Goal: Task Accomplishment & Management: Manage account settings

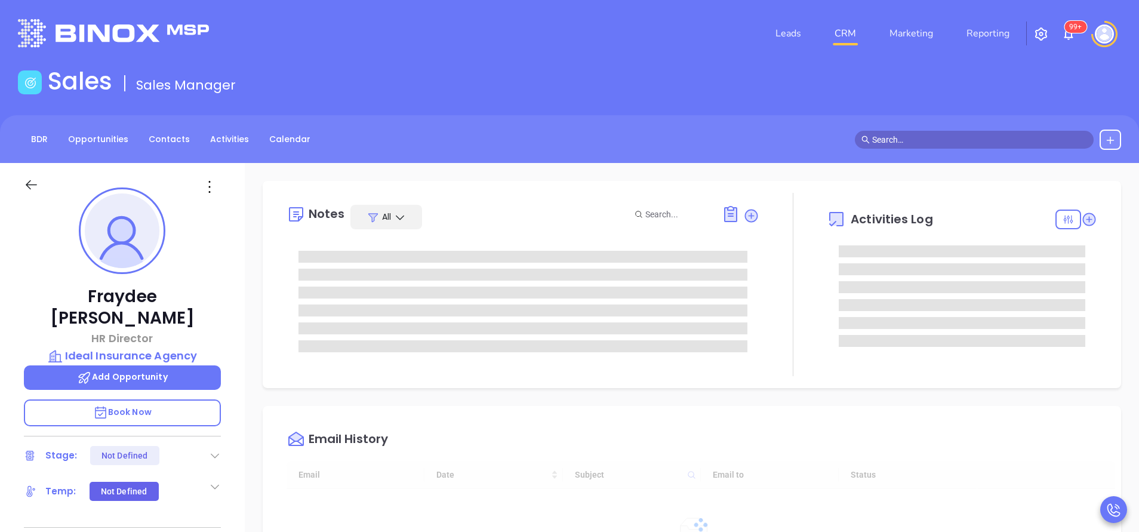
type input "[DATE]"
type input "[PERSON_NAME]"
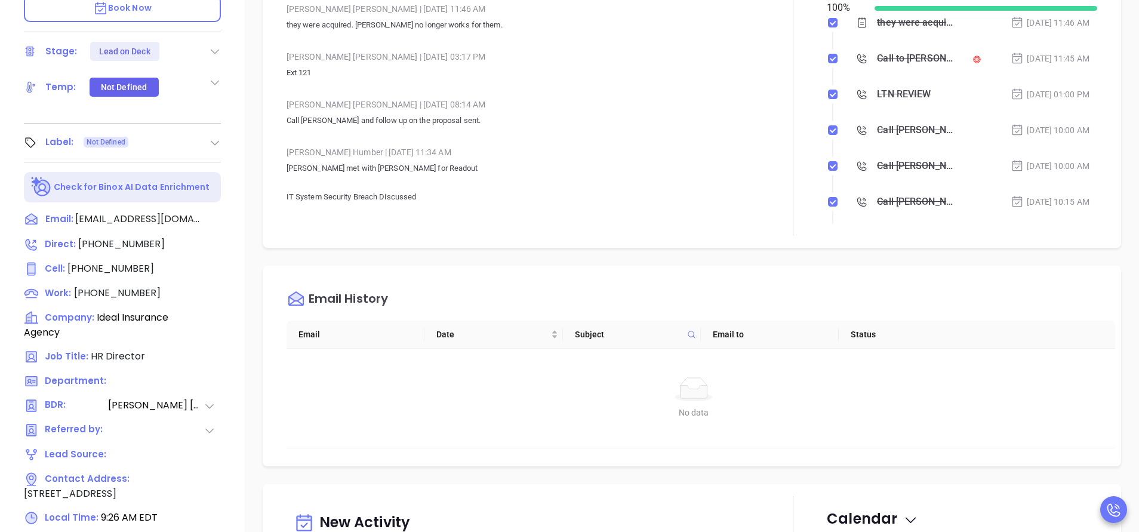
scroll to position [288, 0]
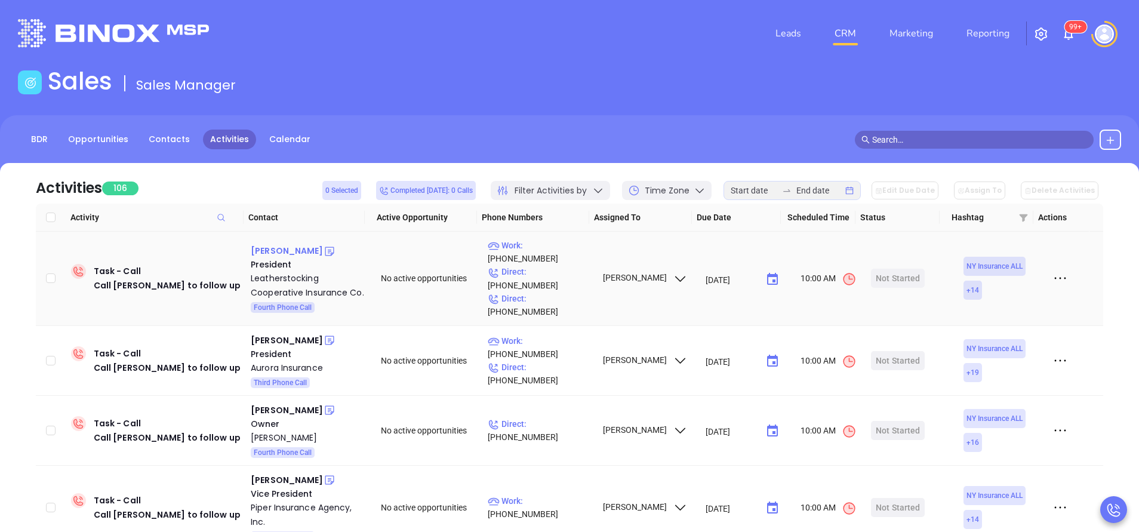
click at [266, 247] on div "Philip Lewis" at bounding box center [287, 250] width 72 height 14
click at [535, 265] on p "Work : (607) 547-2007" at bounding box center [540, 252] width 104 height 26
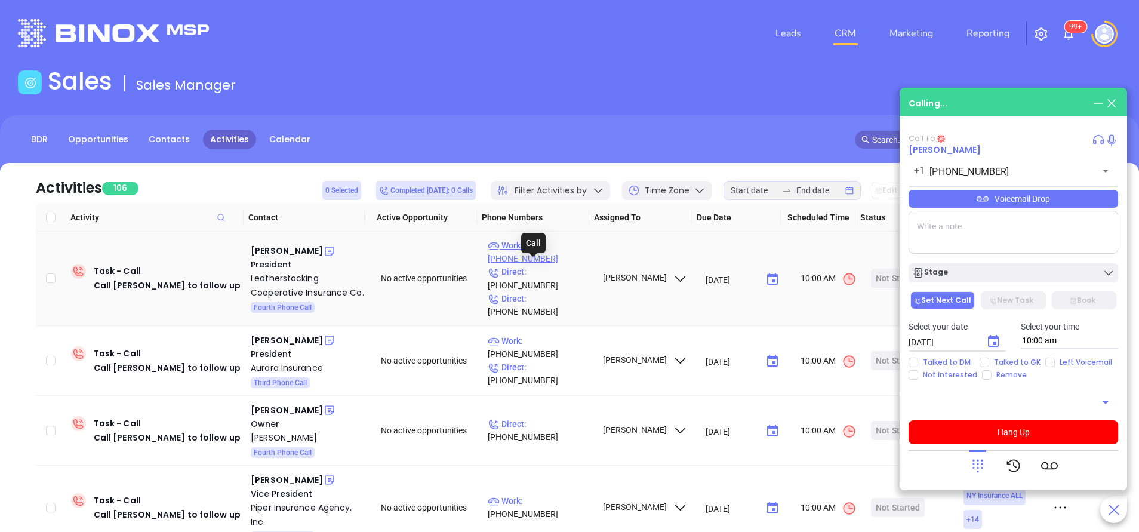
type input "(607) 547-2007"
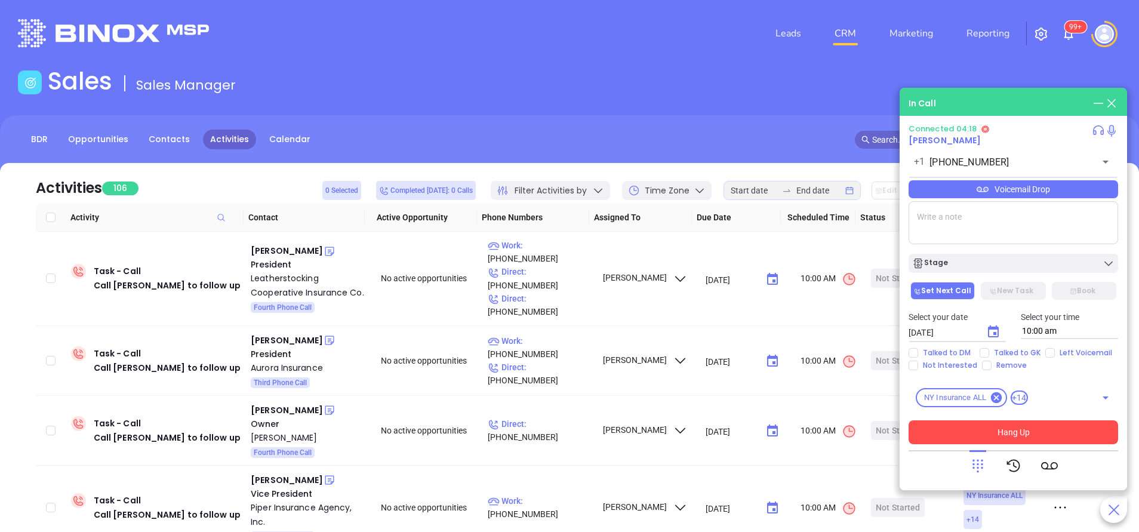
click at [1034, 428] on button "Hang Up" at bounding box center [1012, 432] width 209 height 24
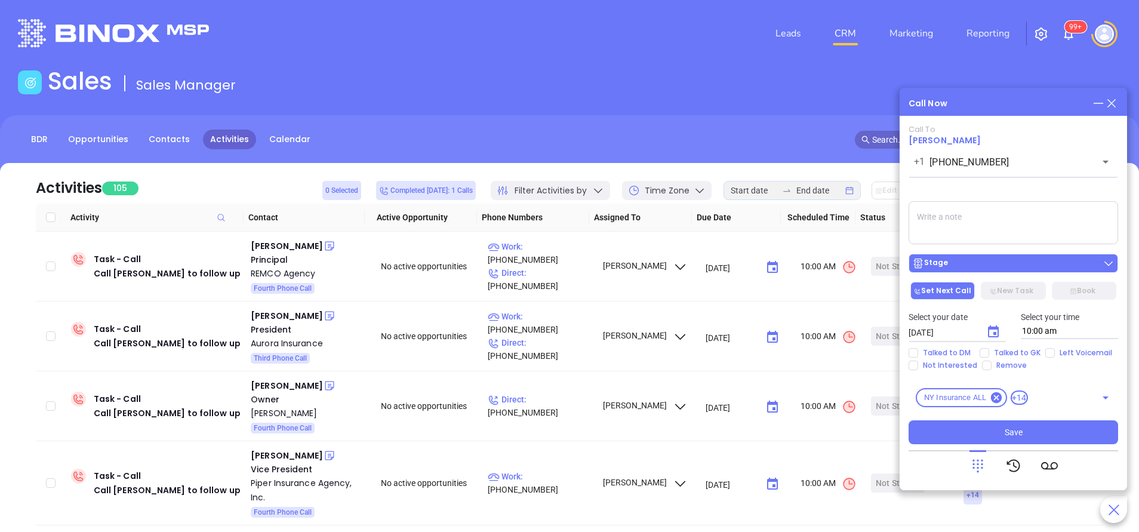
click at [1006, 262] on div "Stage" at bounding box center [1013, 263] width 202 height 12
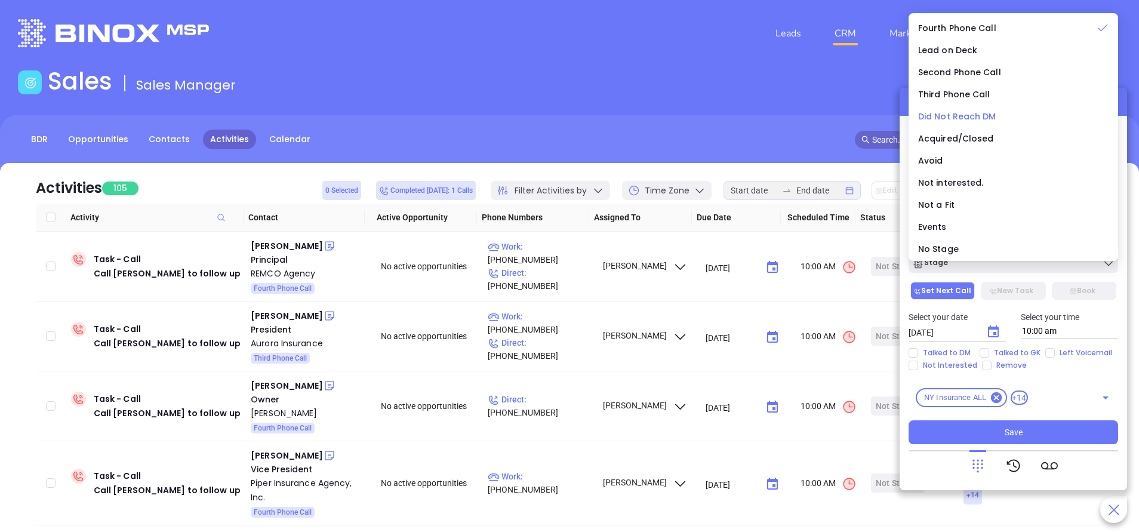
click at [988, 118] on span "Did Not Reach DM" at bounding box center [957, 116] width 78 height 12
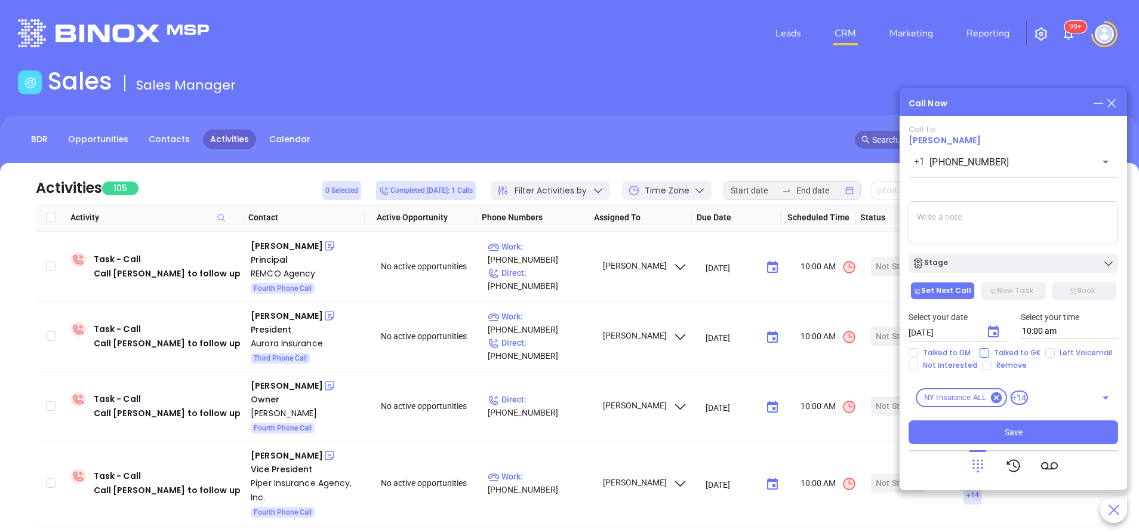
click at [983, 353] on input "Talked to GK" at bounding box center [984, 353] width 10 height 10
checkbox input "true"
click at [1015, 436] on span "Save" at bounding box center [1013, 431] width 18 height 13
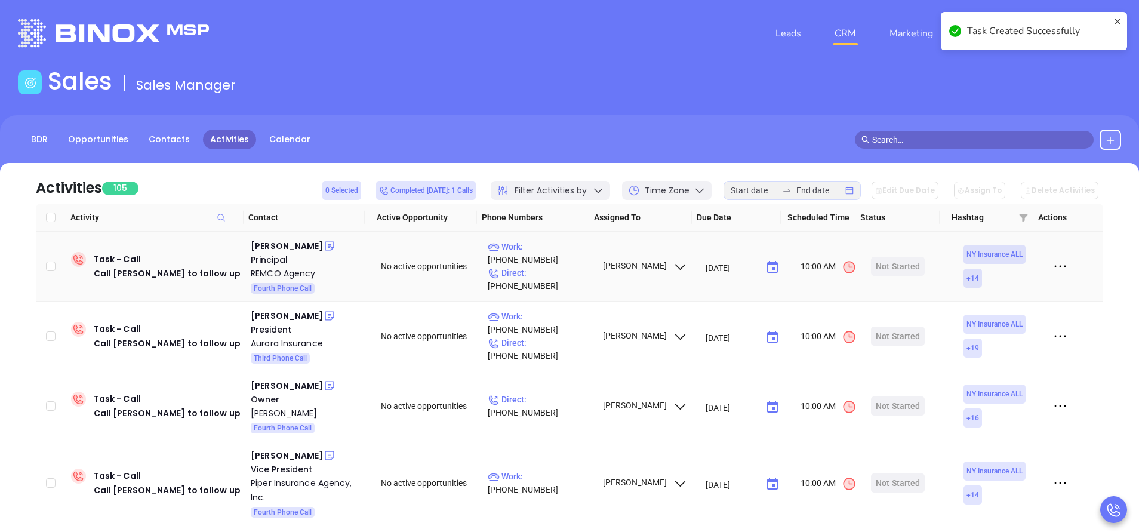
click at [292, 253] on div "Principal" at bounding box center [307, 259] width 113 height 13
click at [297, 243] on div "Matthew Salerno" at bounding box center [287, 246] width 72 height 14
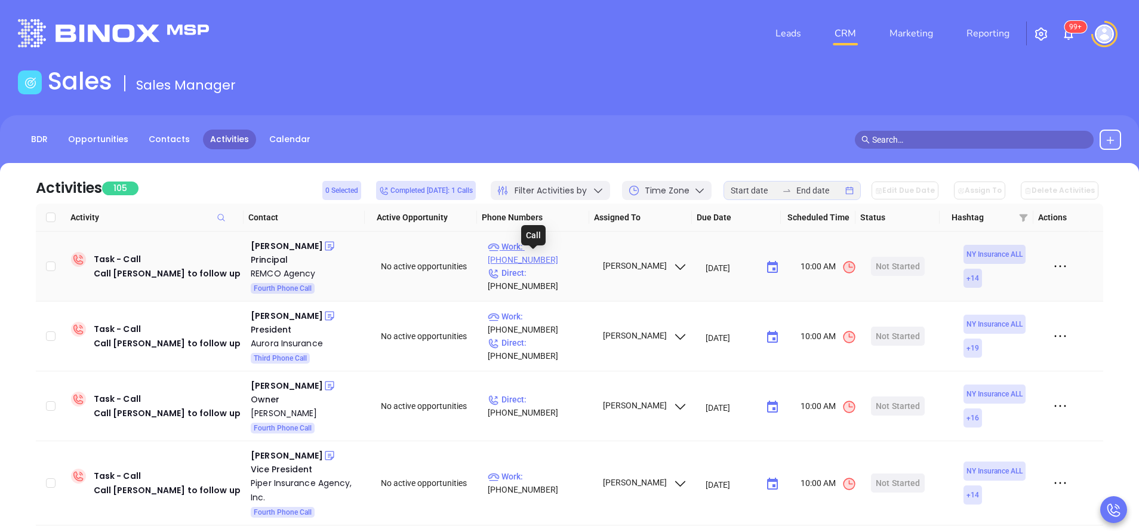
click at [551, 258] on p "Work : (516) 488-3040" at bounding box center [540, 253] width 104 height 26
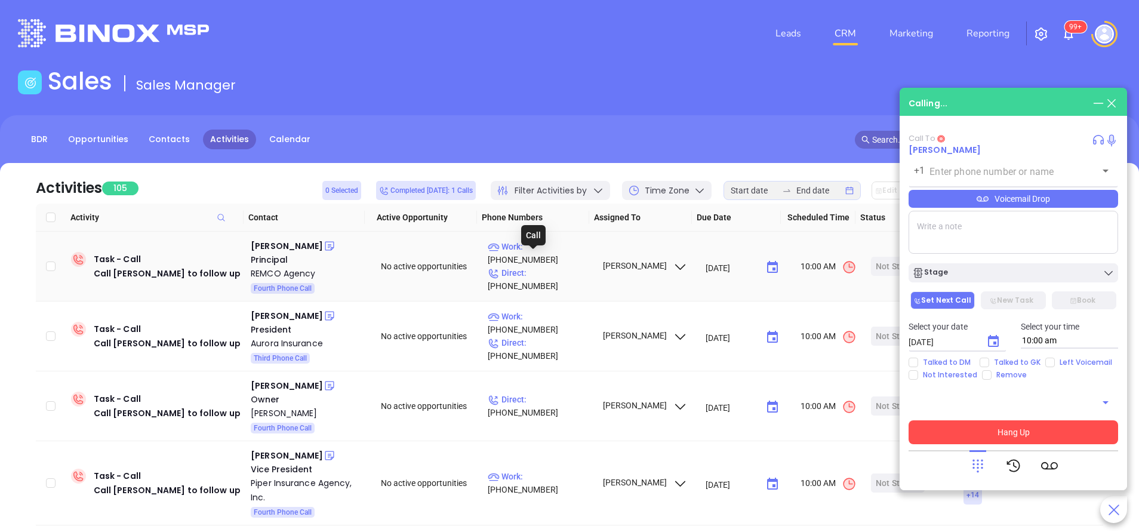
type input "(516) 488-3040"
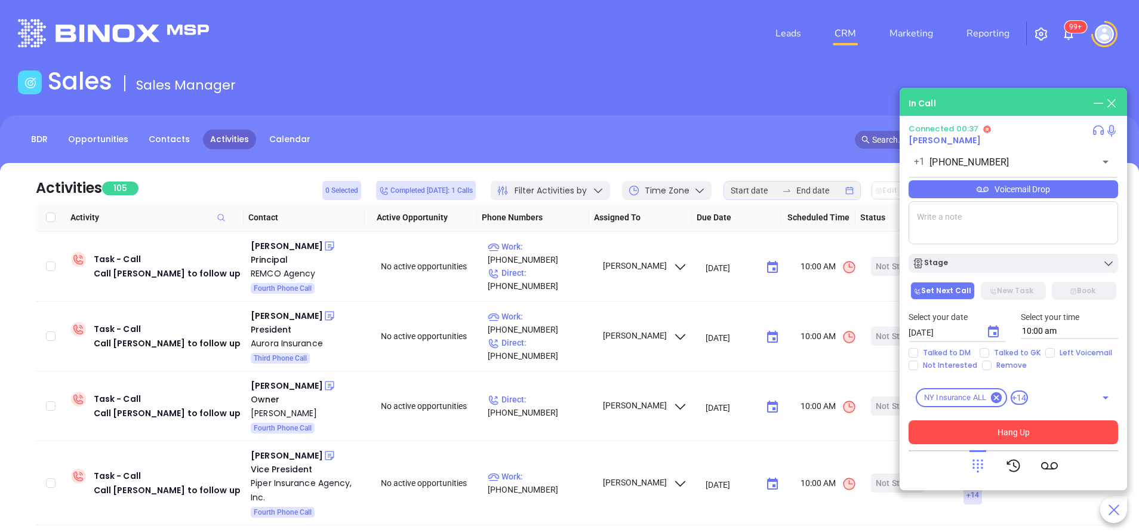
click at [1014, 429] on button "Hang Up" at bounding box center [1012, 432] width 209 height 24
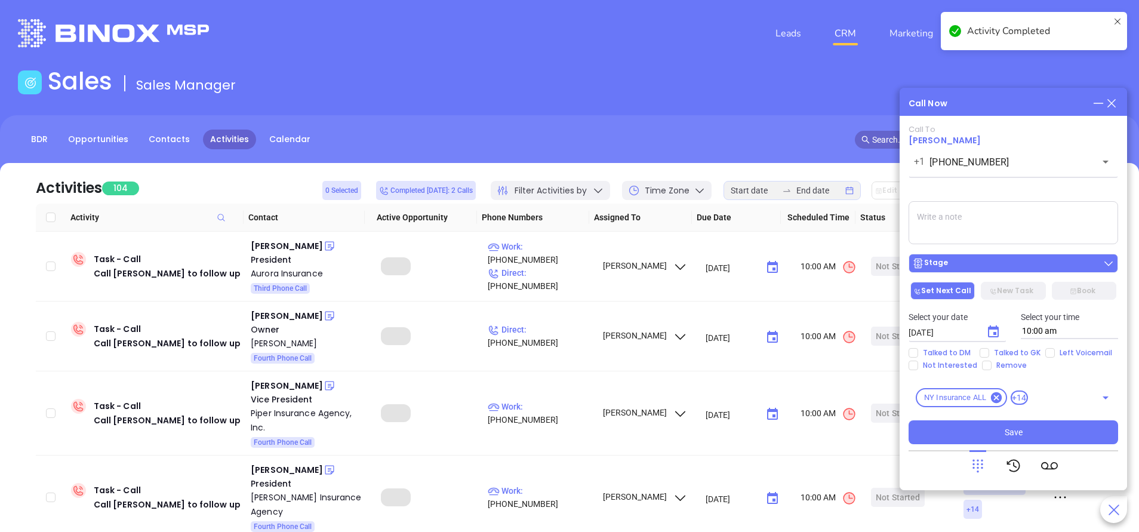
click at [1030, 256] on button "Stage" at bounding box center [1012, 263] width 209 height 19
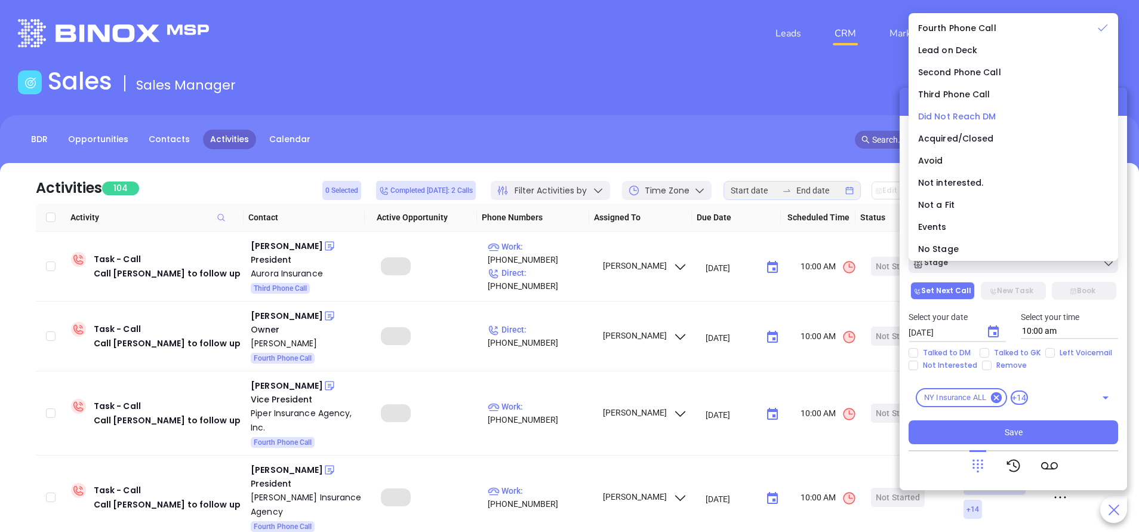
click at [972, 109] on li "Did Not Reach DM" at bounding box center [1013, 116] width 205 height 25
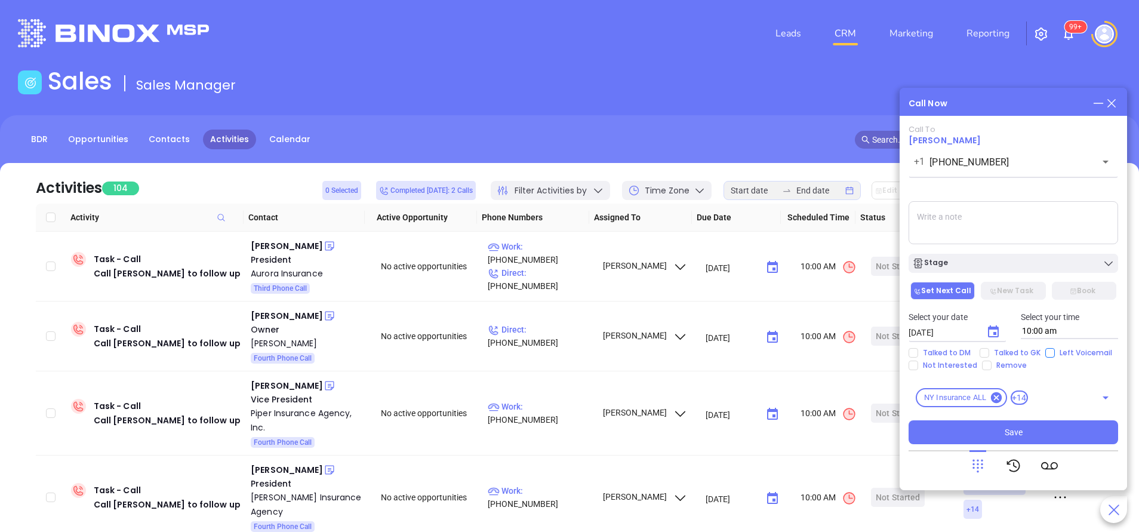
click at [1051, 350] on input "Left Voicemail" at bounding box center [1050, 353] width 10 height 10
checkbox input "true"
click at [1048, 430] on button "Save" at bounding box center [1012, 432] width 209 height 24
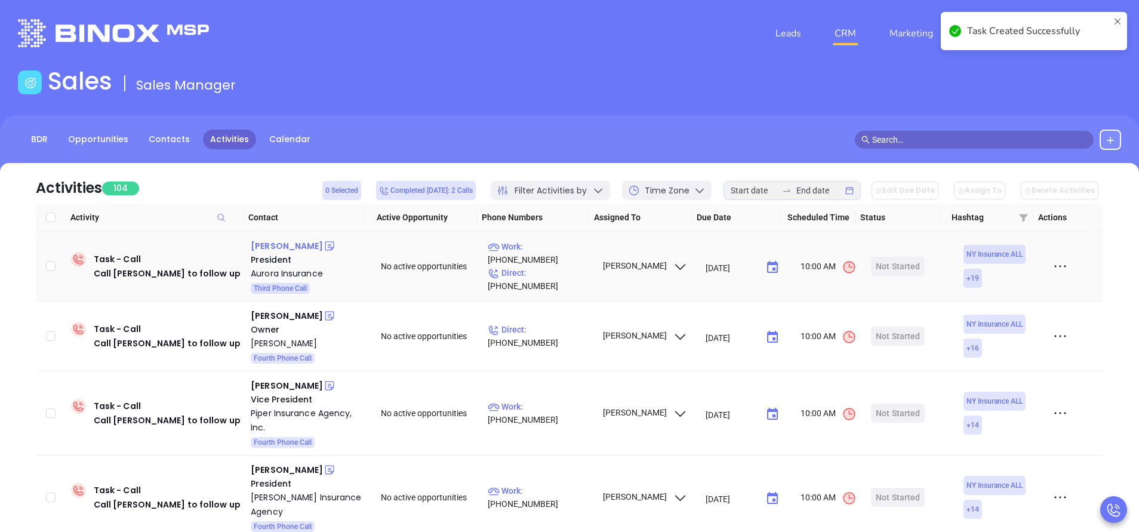
click at [302, 243] on div "Andrew Kaufman" at bounding box center [287, 246] width 72 height 14
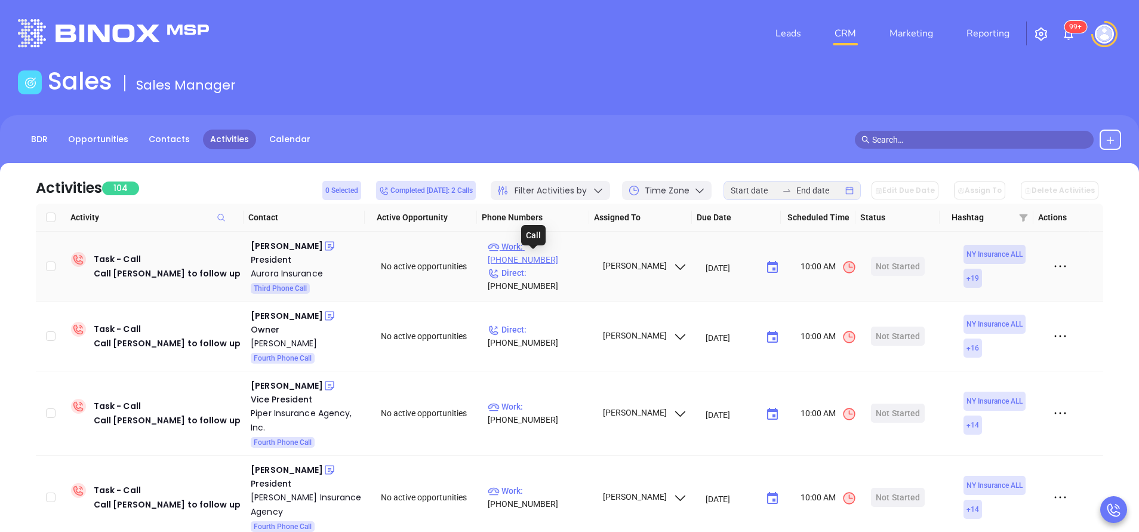
click at [551, 261] on p "Work : (518) 449-3180" at bounding box center [540, 253] width 104 height 26
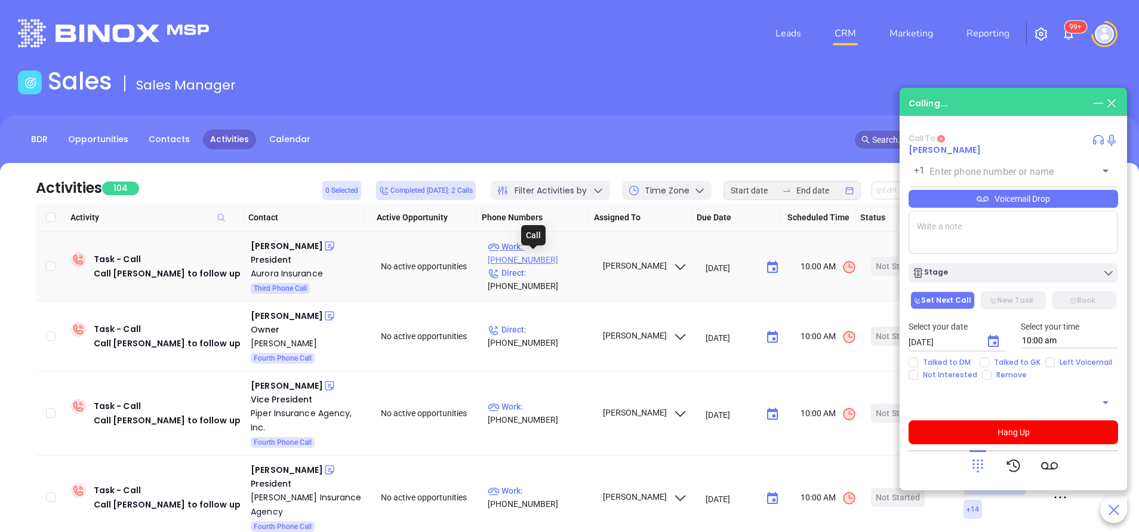
type input "(518) 449-3180"
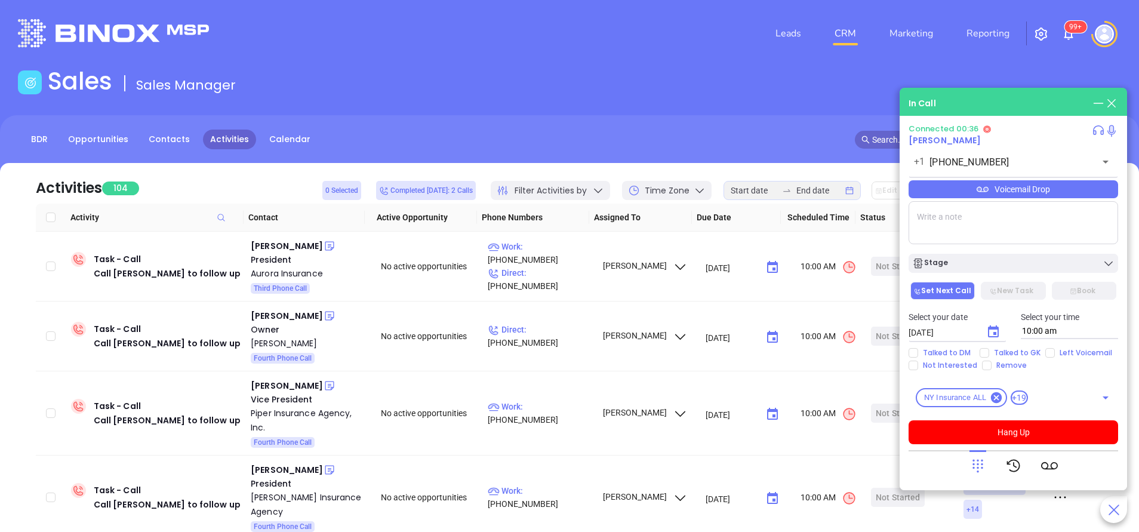
click at [982, 458] on icon at bounding box center [977, 465] width 17 height 17
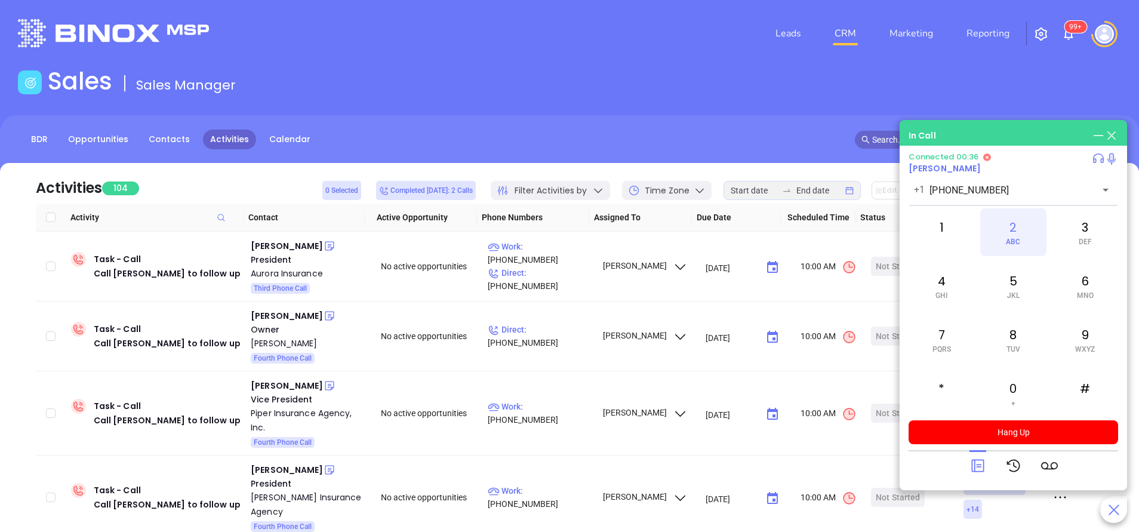
click at [1020, 233] on div "2 ABC" at bounding box center [1013, 232] width 66 height 48
click at [978, 465] on icon at bounding box center [977, 465] width 13 height 13
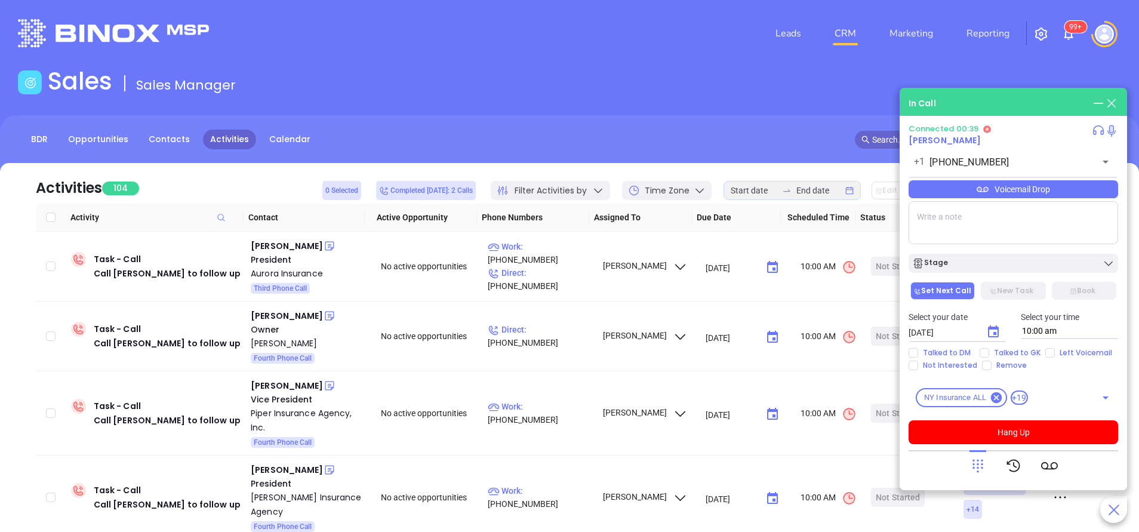
click at [996, 188] on div "Voicemail Drop" at bounding box center [1012, 189] width 209 height 18
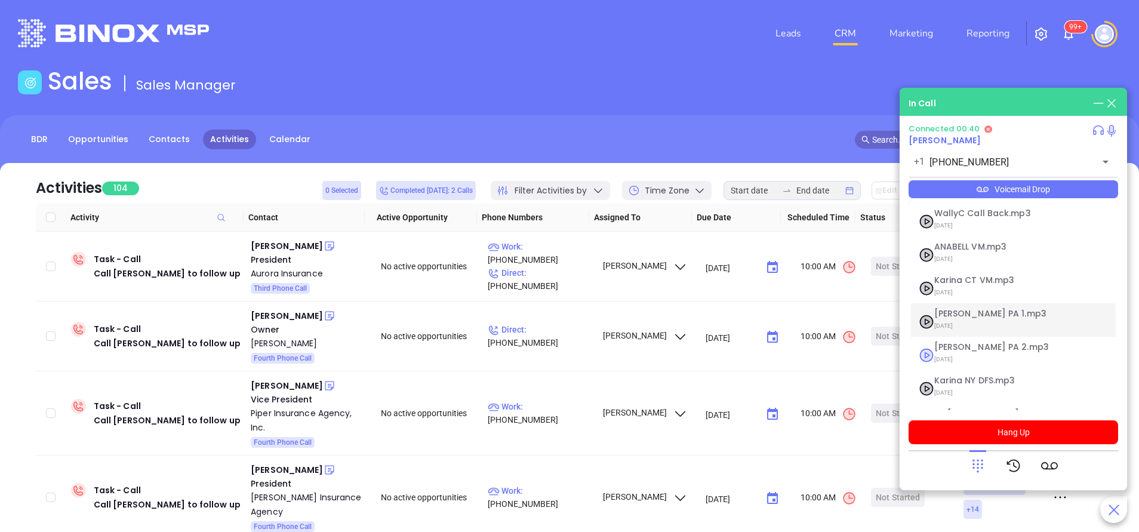
scroll to position [130, 0]
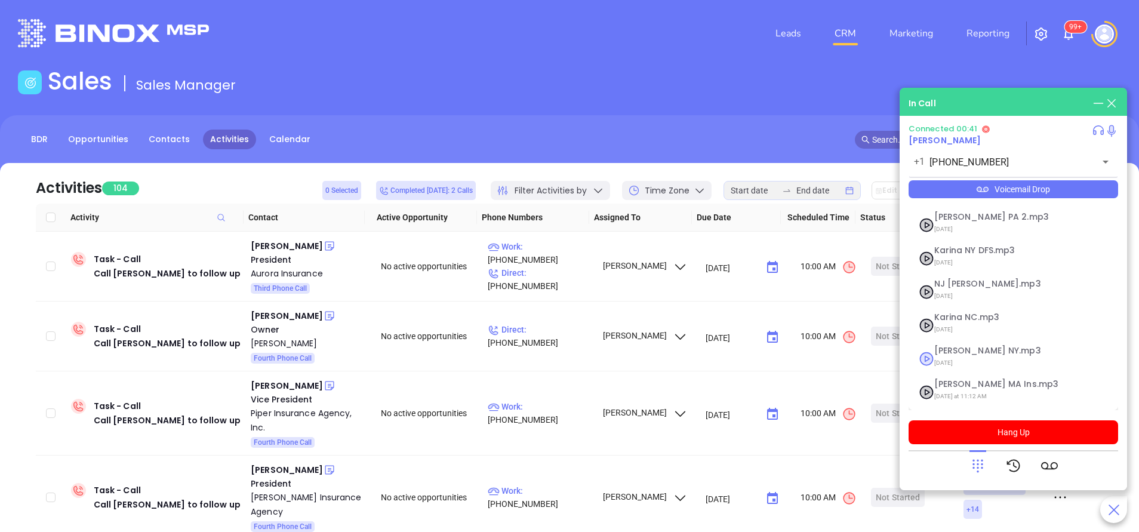
click at [972, 356] on span "09/11/2025" at bounding box center [998, 363] width 129 height 16
checkbox input "true"
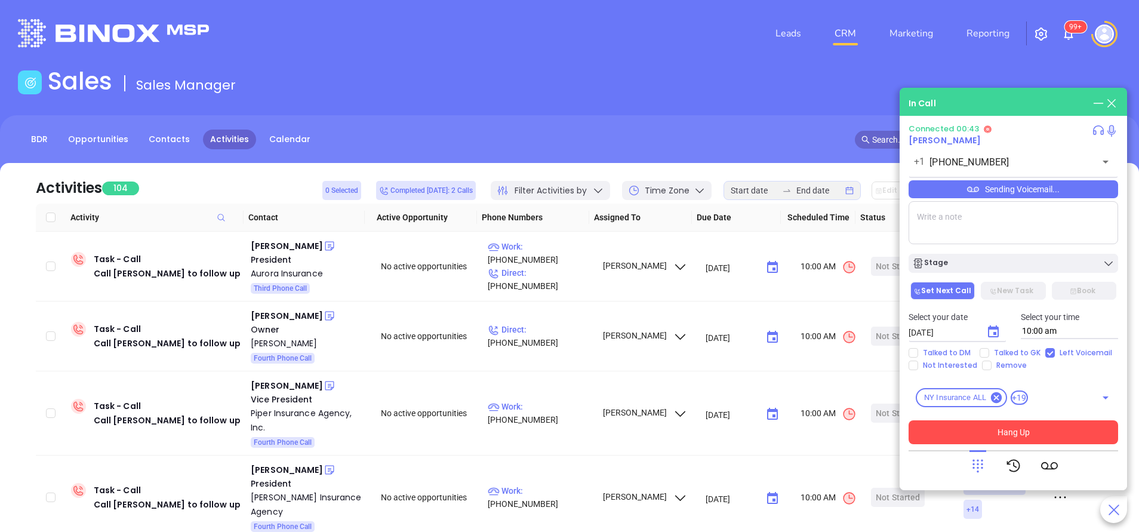
click at [1071, 431] on button "Hang Up" at bounding box center [1012, 432] width 209 height 24
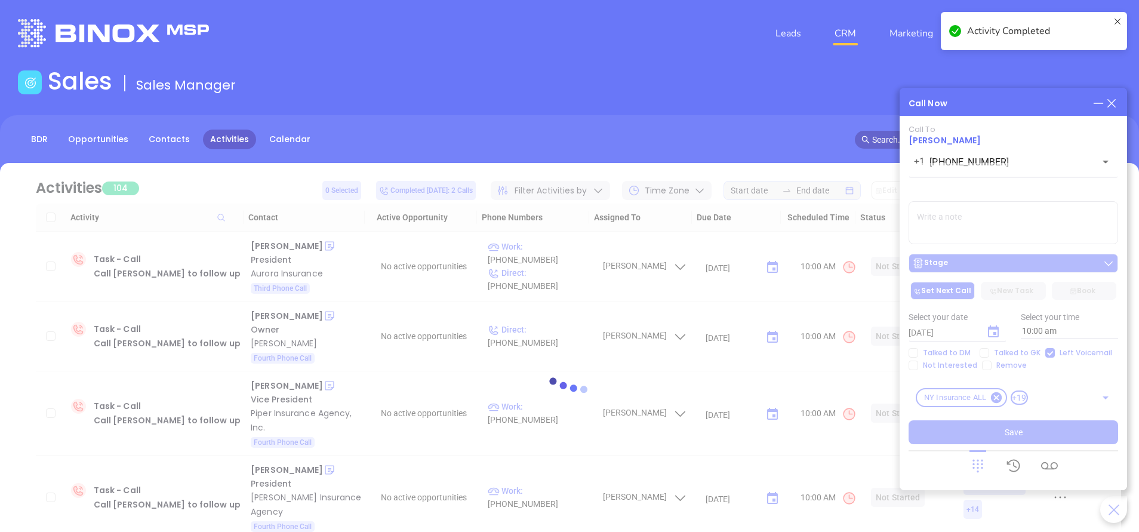
click at [1004, 268] on div at bounding box center [569, 390] width 1103 height 455
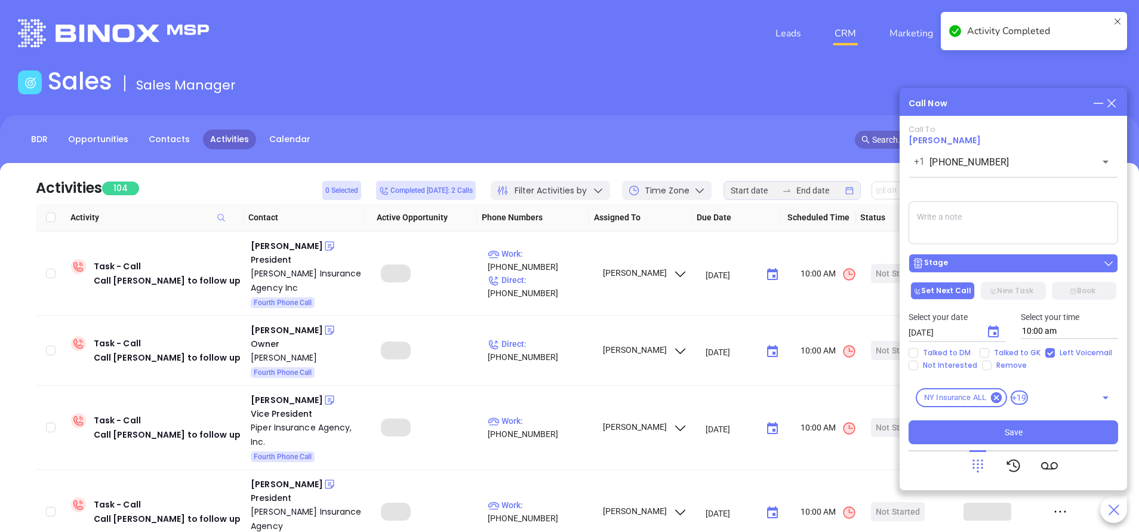
click at [988, 263] on div "Stage" at bounding box center [1013, 263] width 202 height 12
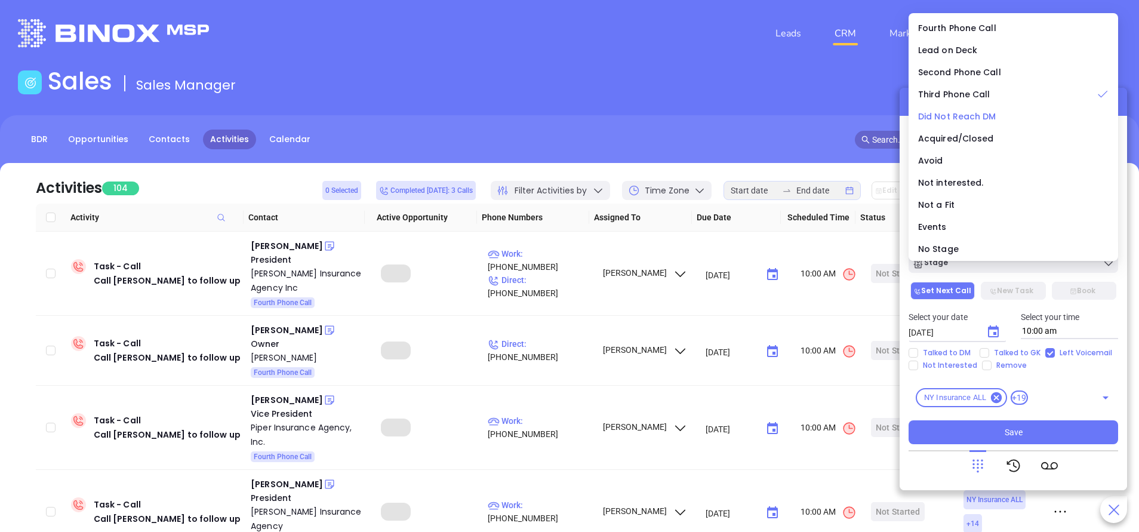
click at [965, 115] on span "Did Not Reach DM" at bounding box center [957, 116] width 78 height 12
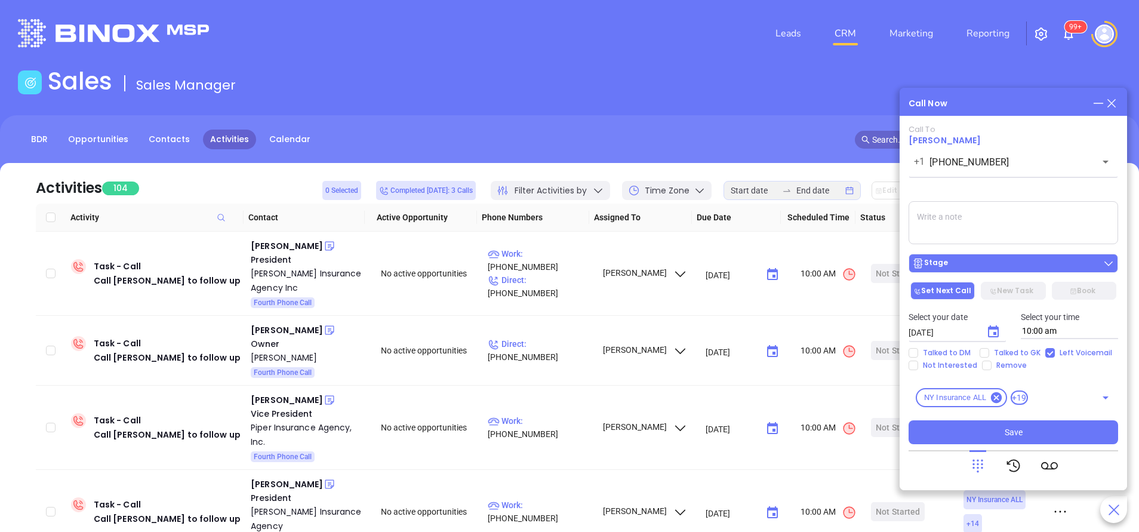
click at [1011, 268] on div "Stage" at bounding box center [1013, 263] width 202 height 12
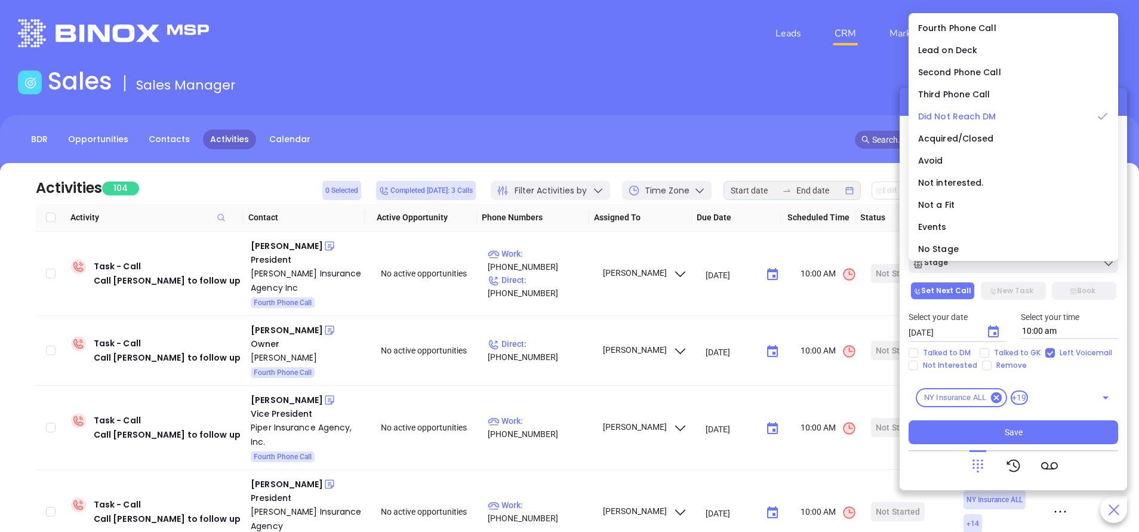
click at [970, 116] on span "Did Not Reach DM" at bounding box center [957, 116] width 78 height 12
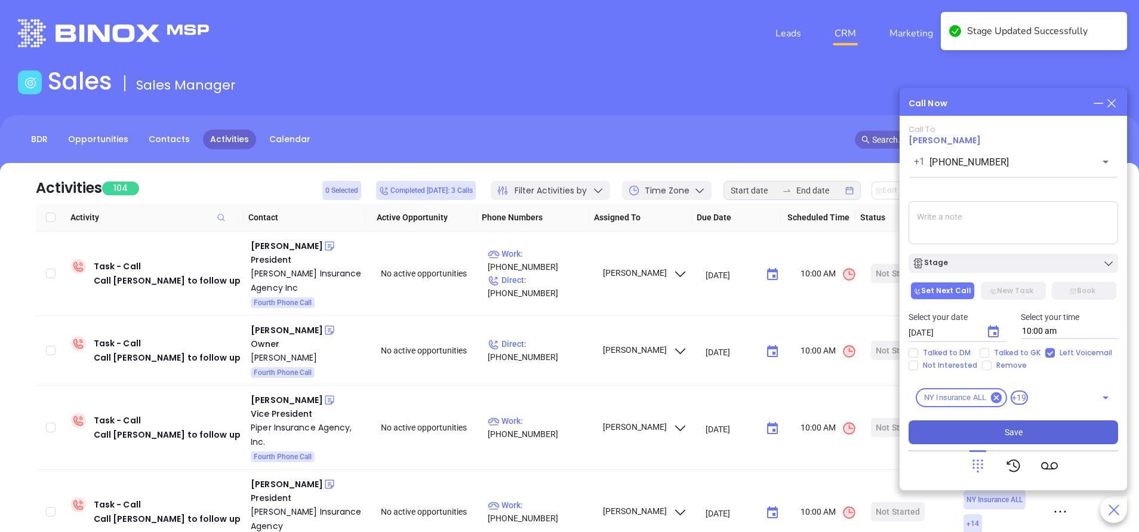
click at [1029, 425] on button "Save" at bounding box center [1012, 432] width 209 height 24
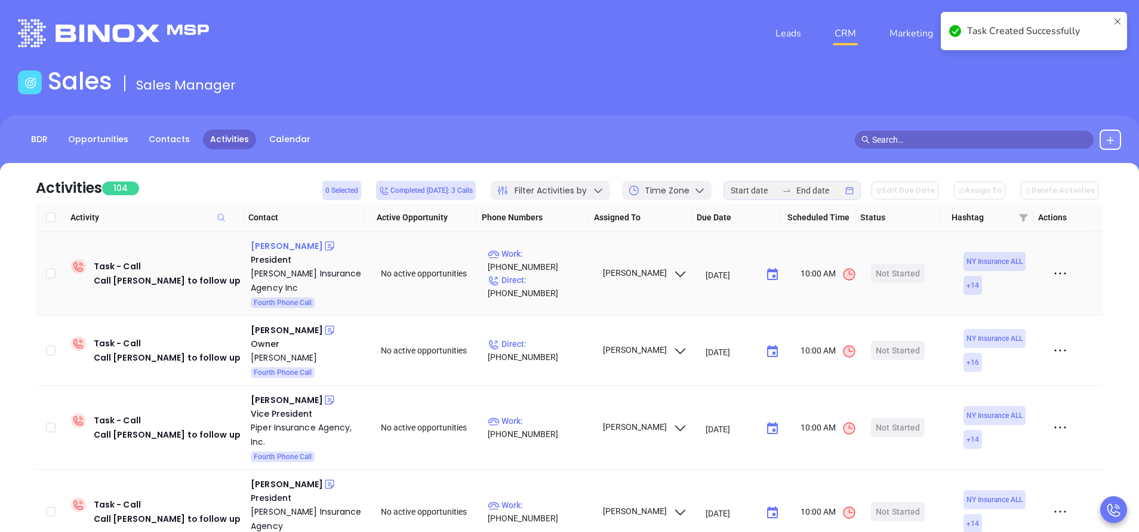
click at [285, 245] on div "Jan S Rogers" at bounding box center [287, 246] width 72 height 14
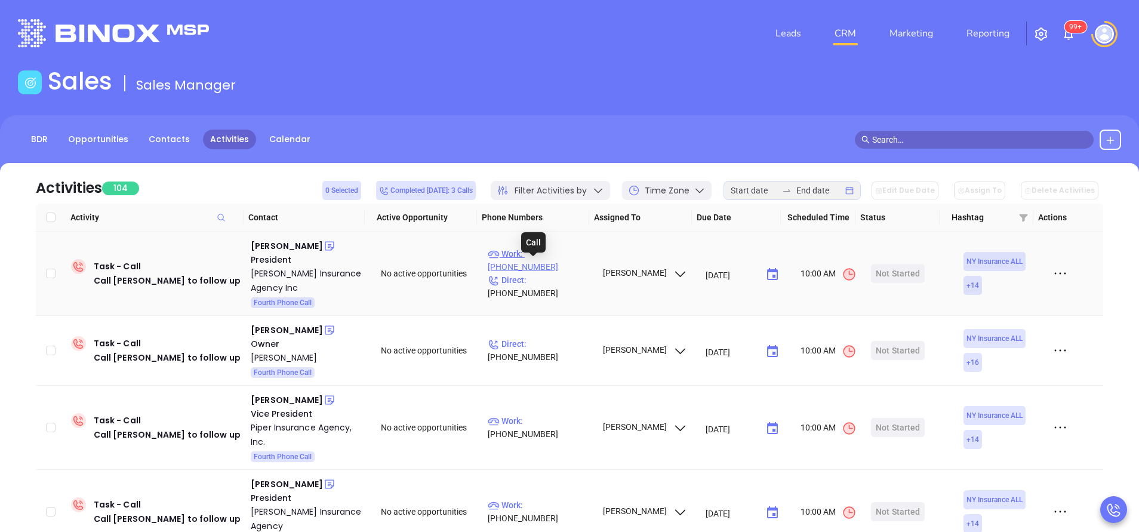
click at [563, 266] on p "Work : (585) 243-0260" at bounding box center [540, 260] width 104 height 26
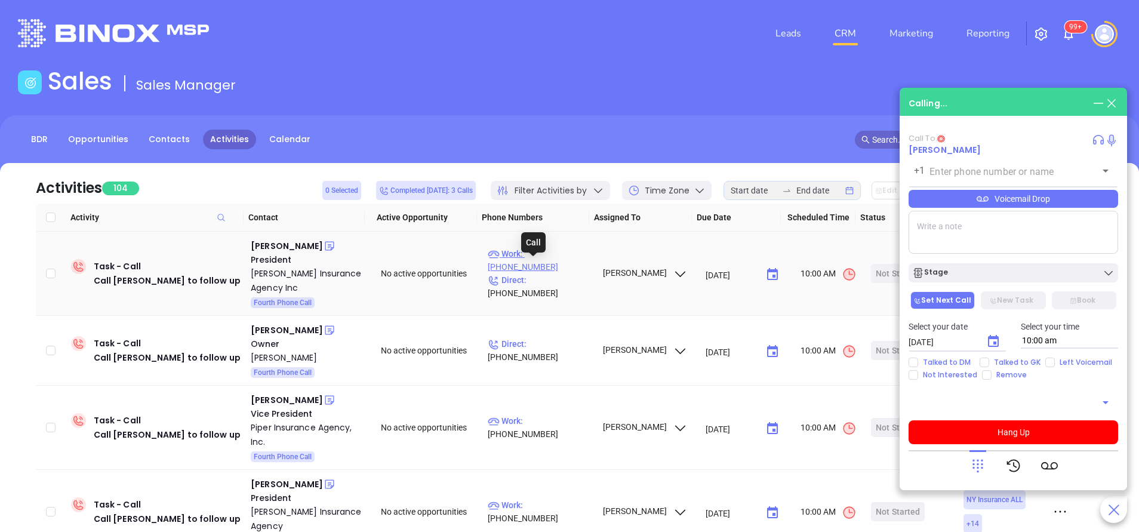
type input "(585) 243-0260"
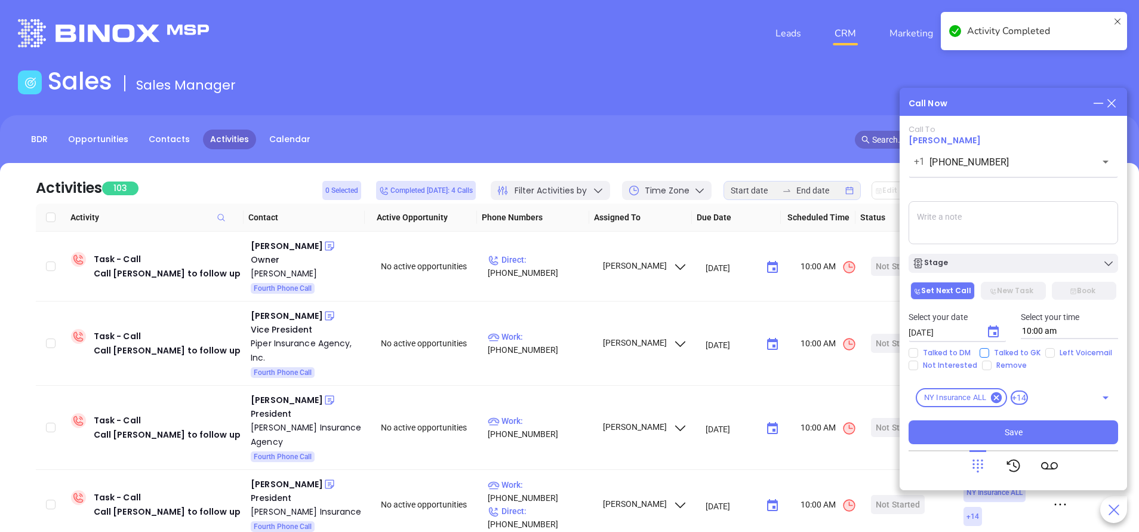
click at [986, 351] on input "Talked to GK" at bounding box center [984, 353] width 10 height 10
checkbox input "true"
click at [906, 366] on div "Talked to DM Talked to GK Left Voicemail Not Interested Remove" at bounding box center [1013, 359] width 224 height 22
click at [910, 365] on input "Not Interested" at bounding box center [913, 365] width 10 height 10
checkbox input "true"
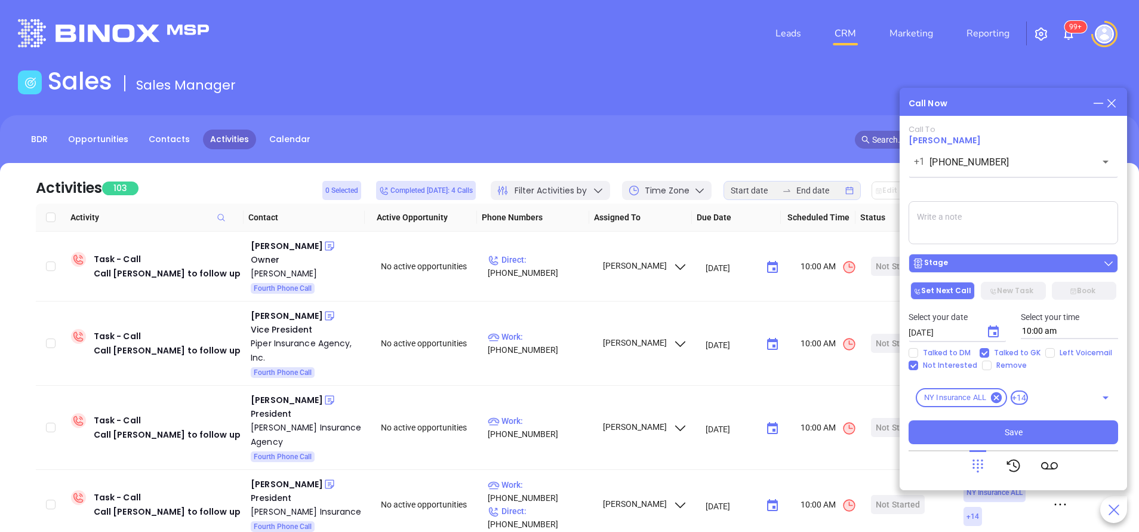
click at [998, 269] on div "Stage" at bounding box center [1013, 263] width 202 height 12
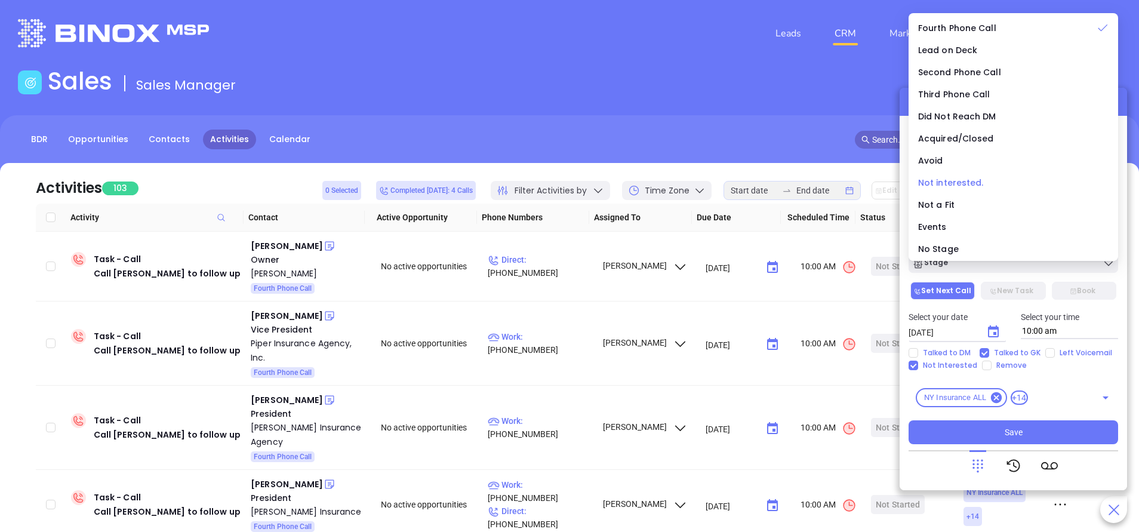
click at [964, 185] on span "Not interested." at bounding box center [951, 183] width 66 height 12
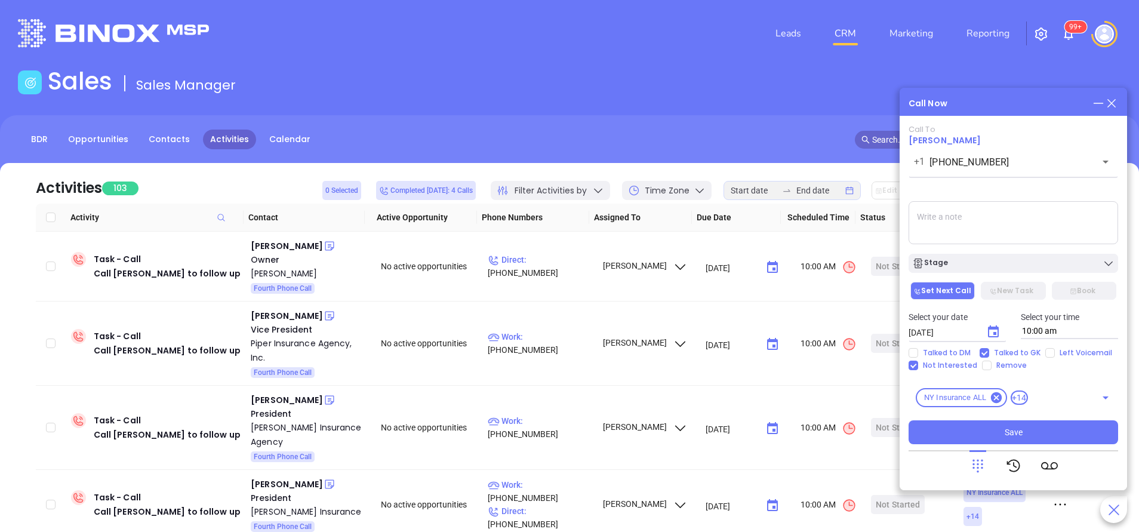
drag, startPoint x: 1025, startPoint y: 434, endPoint x: 1032, endPoint y: 412, distance: 23.2
click at [1032, 412] on div "Call To Jan S Rogers +1 (585) 243-0260 ​ Voicemail Drop Stage Set Next Call New…" at bounding box center [1012, 284] width 209 height 319
click at [1022, 428] on button "Save" at bounding box center [1012, 432] width 209 height 24
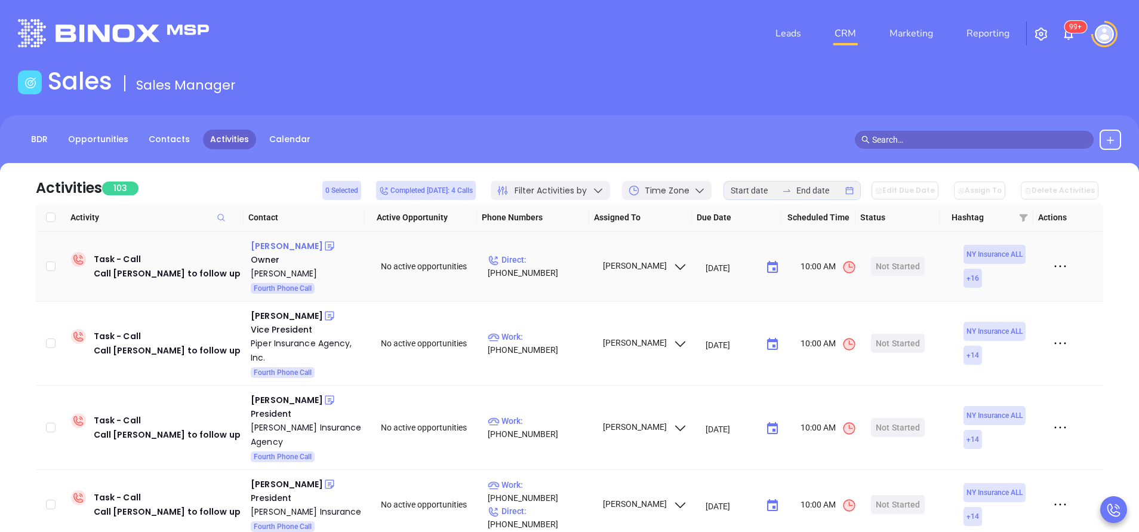
click at [285, 242] on div "Roberto Charles" at bounding box center [287, 246] width 72 height 14
click at [534, 263] on p "Direct : (718) 657-3636" at bounding box center [540, 266] width 104 height 26
type input "(718) 657-3636"
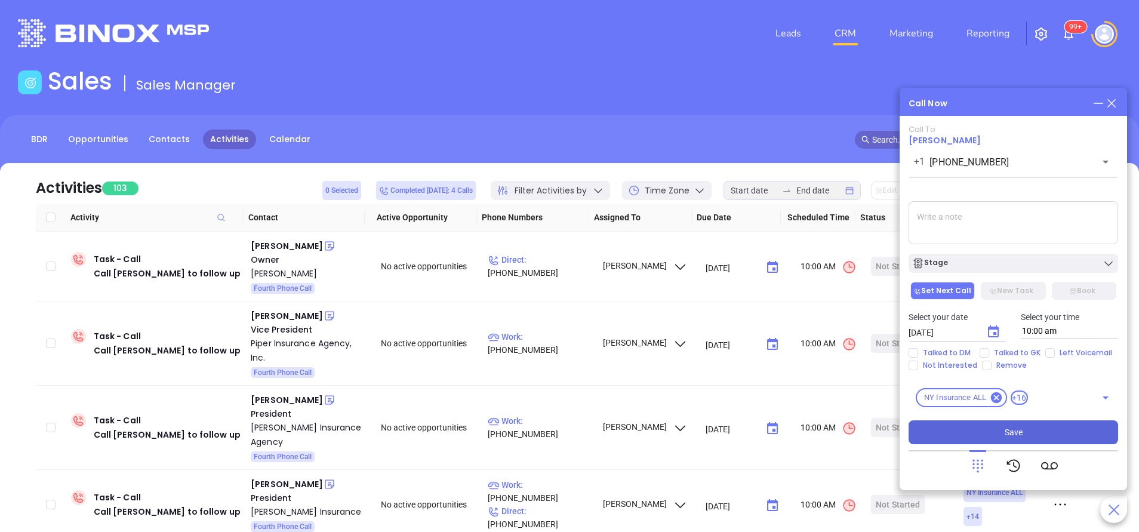
click at [1017, 433] on span "Save" at bounding box center [1013, 431] width 18 height 13
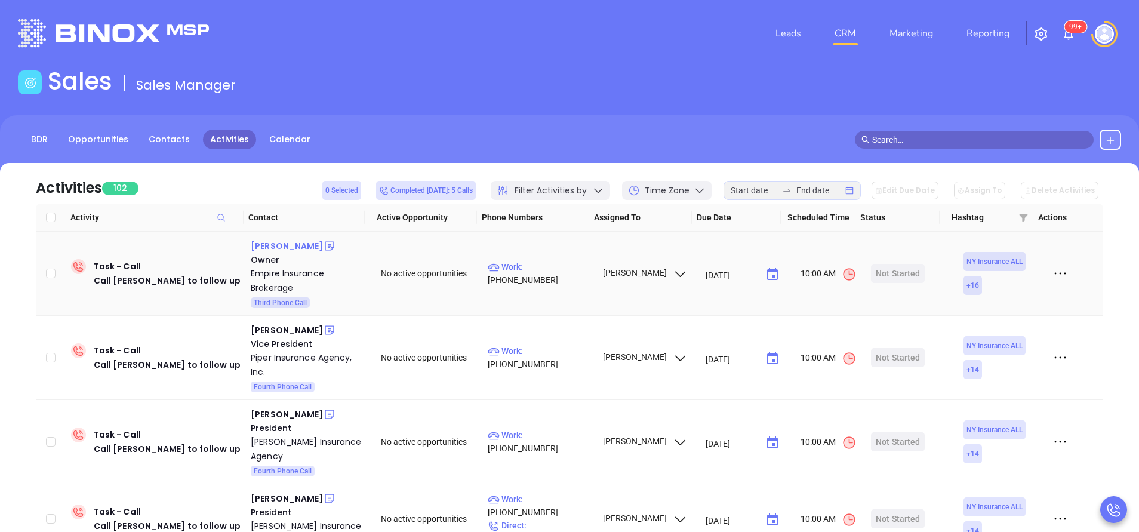
click at [291, 243] on div "David Braver" at bounding box center [287, 246] width 72 height 14
click at [534, 275] on p "Work : (718) 218-9647" at bounding box center [540, 273] width 104 height 26
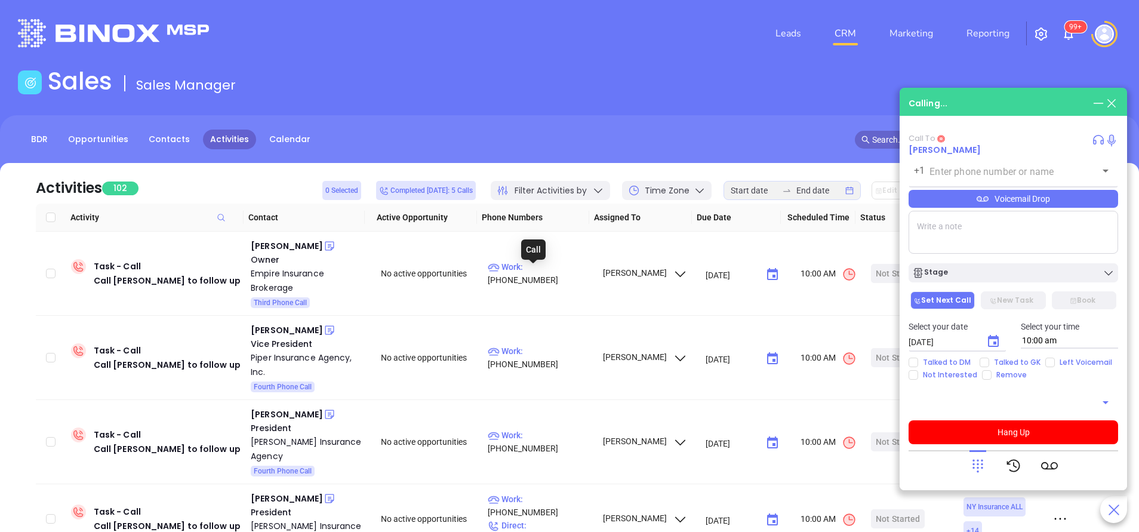
type input "(718) 218-9647"
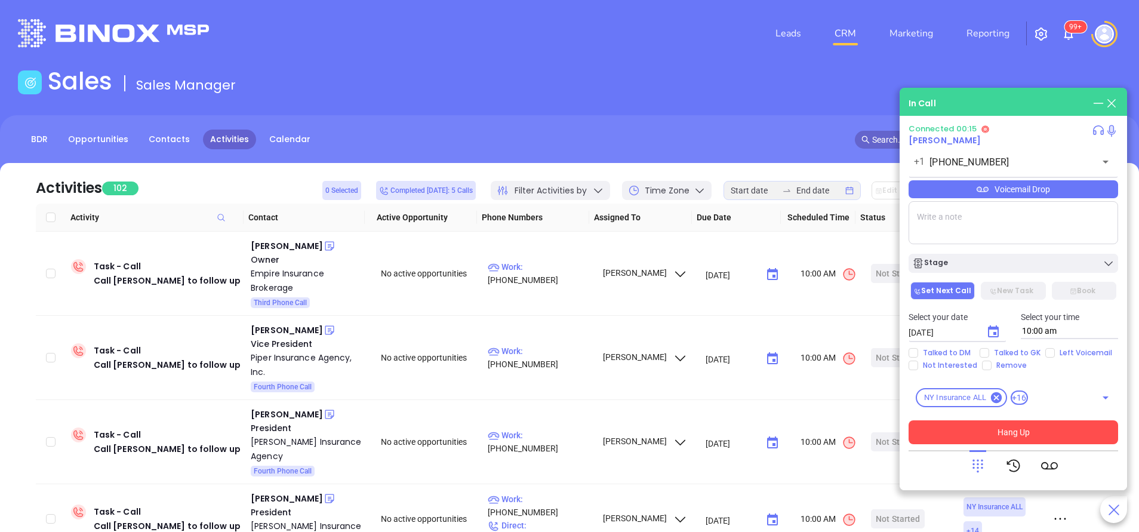
click at [1026, 428] on button "Hang Up" at bounding box center [1012, 432] width 209 height 24
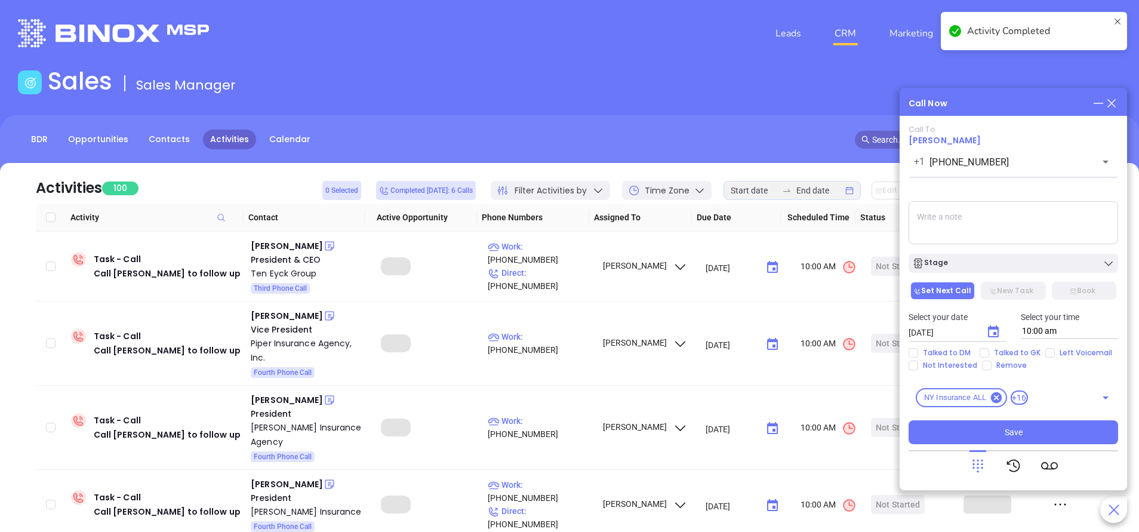
click at [1113, 100] on icon at bounding box center [1111, 103] width 13 height 13
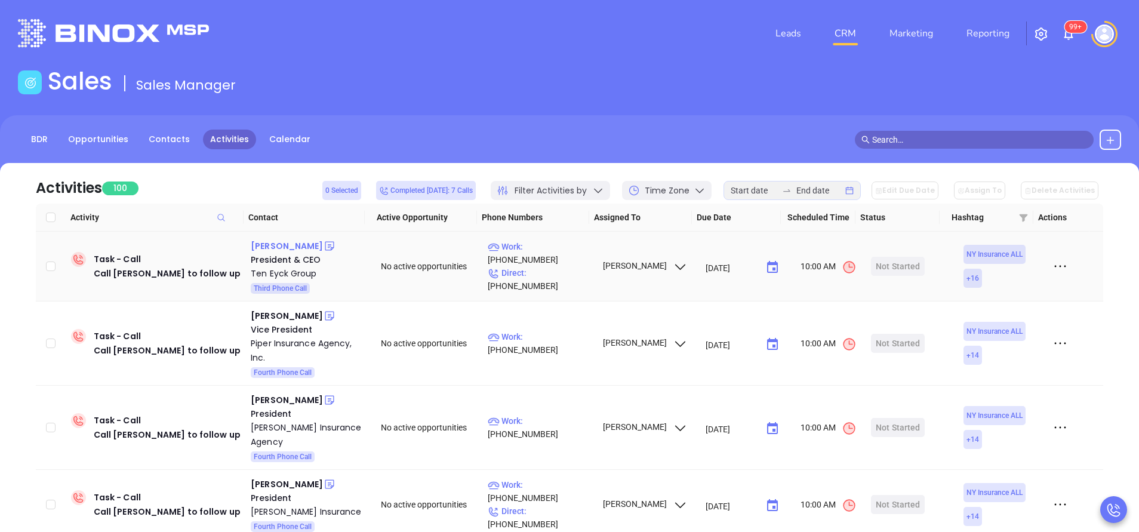
drag, startPoint x: 293, startPoint y: 245, endPoint x: 279, endPoint y: 246, distance: 14.4
click at [279, 246] on div "Chris Brassard" at bounding box center [287, 246] width 72 height 14
click at [551, 258] on p "Work : (518) 464-0059" at bounding box center [540, 253] width 104 height 26
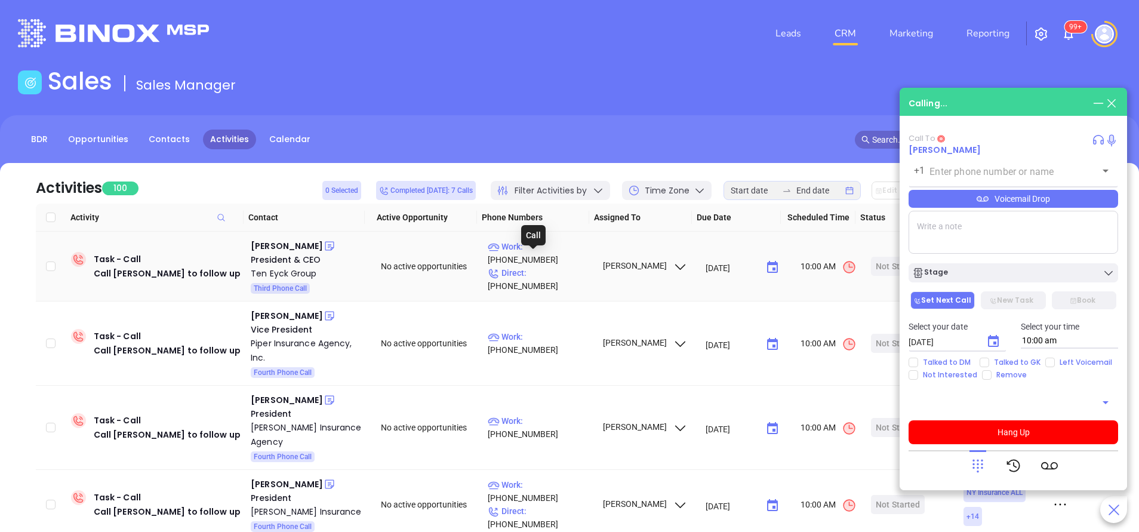
type input "(518) 464-0059"
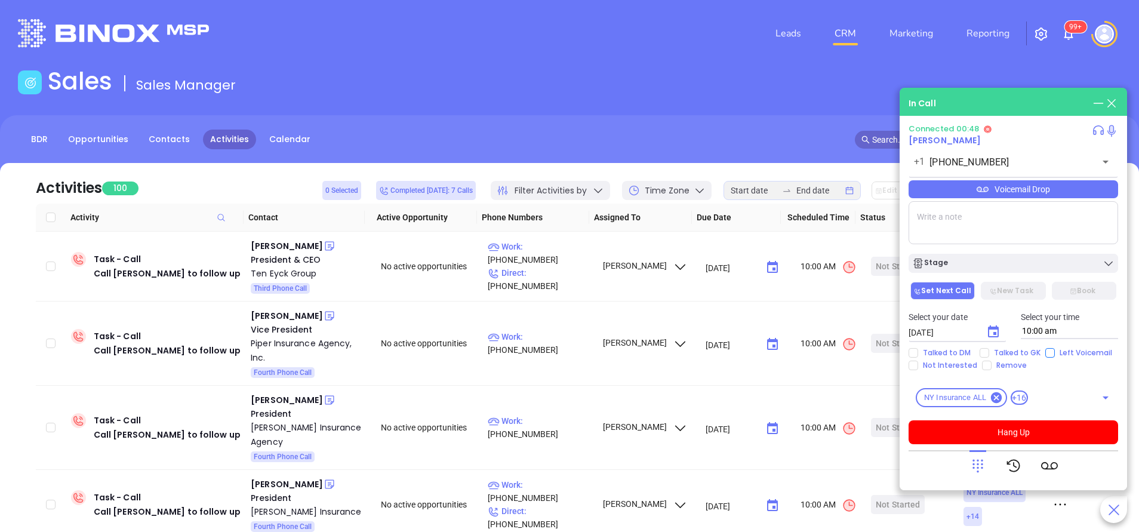
click at [1047, 353] on input "Left Voicemail" at bounding box center [1050, 353] width 10 height 10
checkbox input "true"
click at [1032, 431] on button "Hang Up" at bounding box center [1012, 432] width 209 height 24
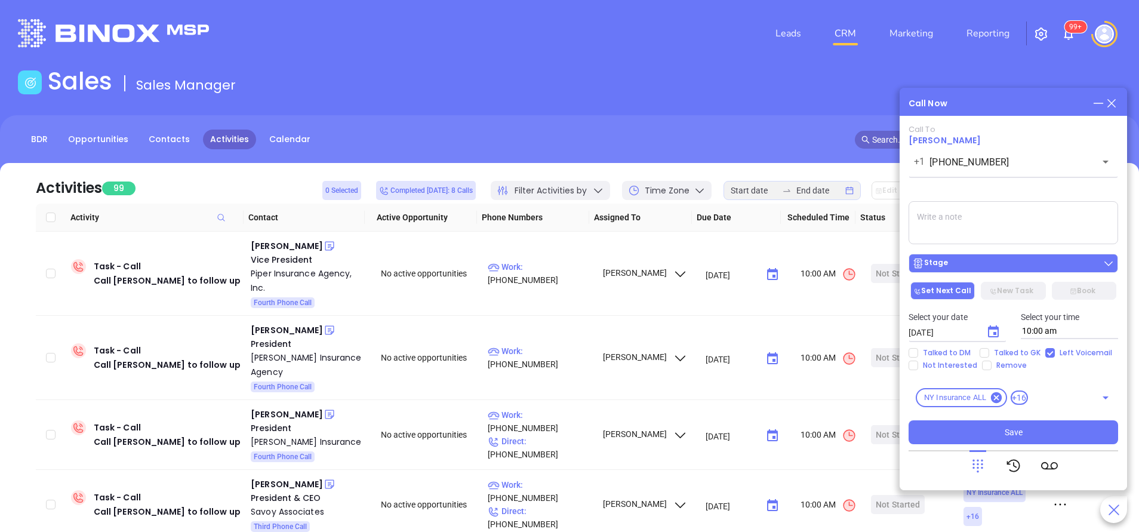
click at [1001, 270] on button "Stage" at bounding box center [1012, 263] width 209 height 19
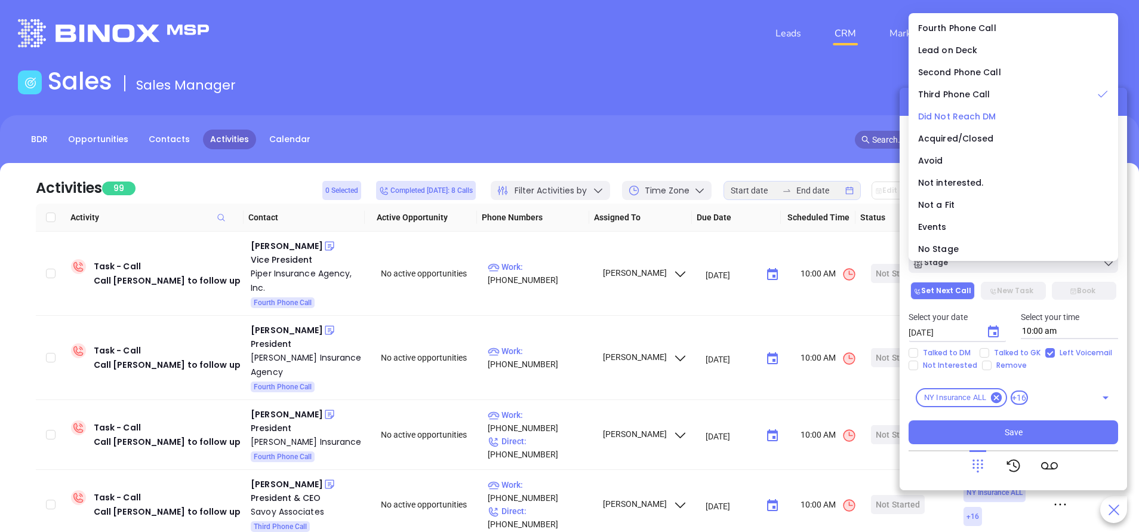
click at [1005, 112] on div "Did Not Reach DM" at bounding box center [1013, 116] width 190 height 13
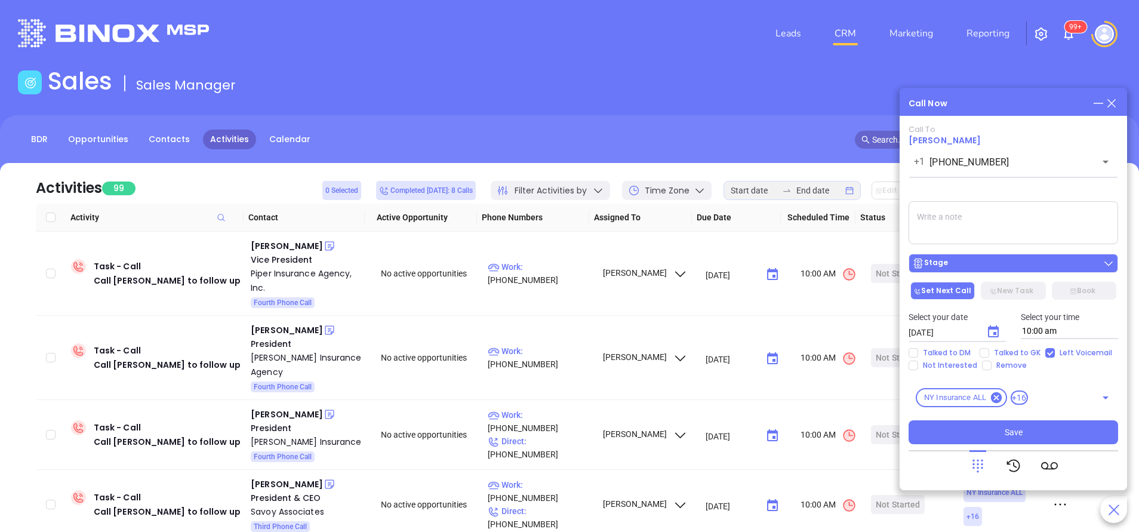
click at [1033, 264] on div "Stage" at bounding box center [1013, 263] width 202 height 12
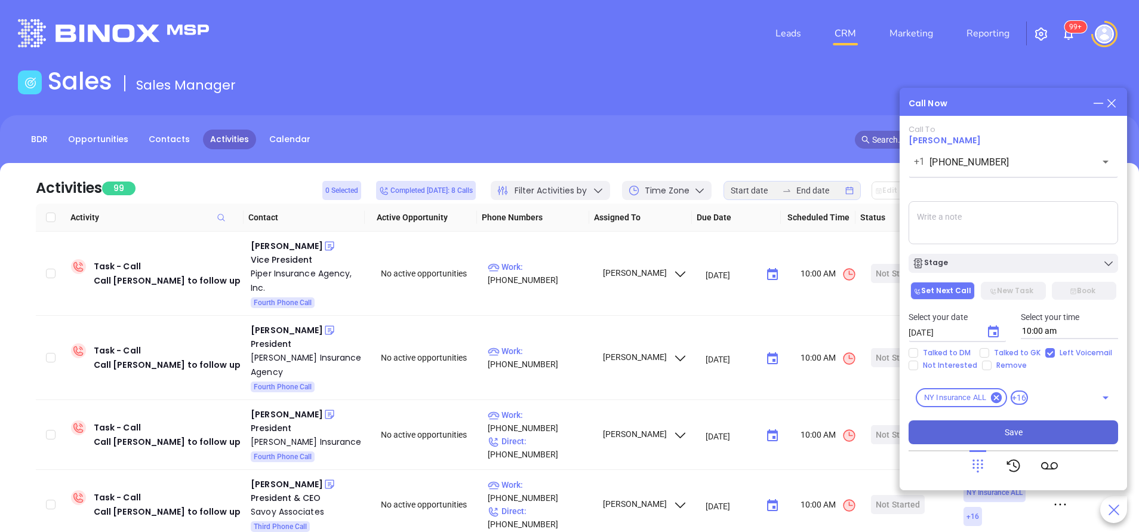
click at [1018, 430] on span "Save" at bounding box center [1013, 431] width 18 height 13
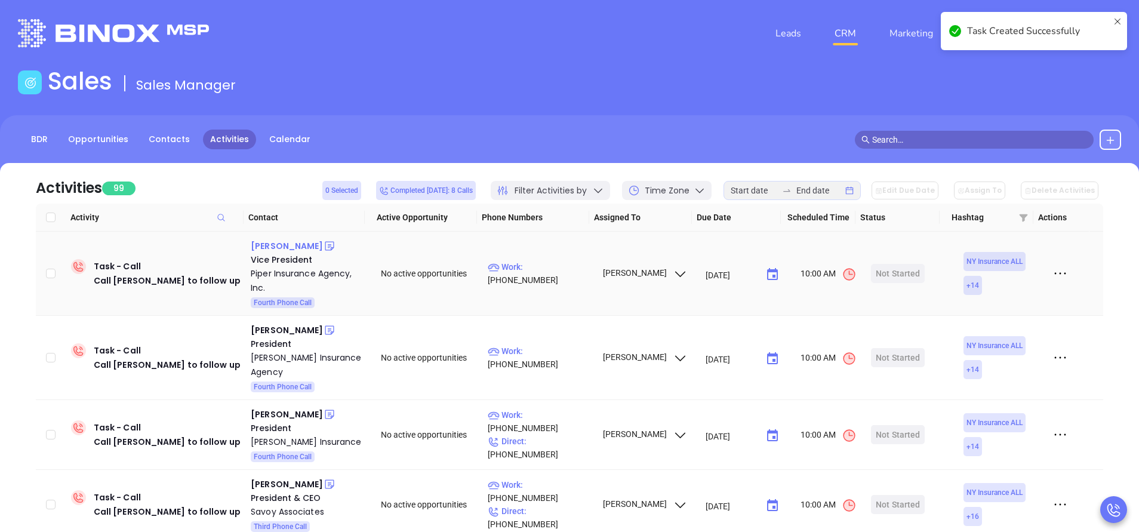
click at [282, 248] on div "Christy Kager" at bounding box center [287, 246] width 72 height 14
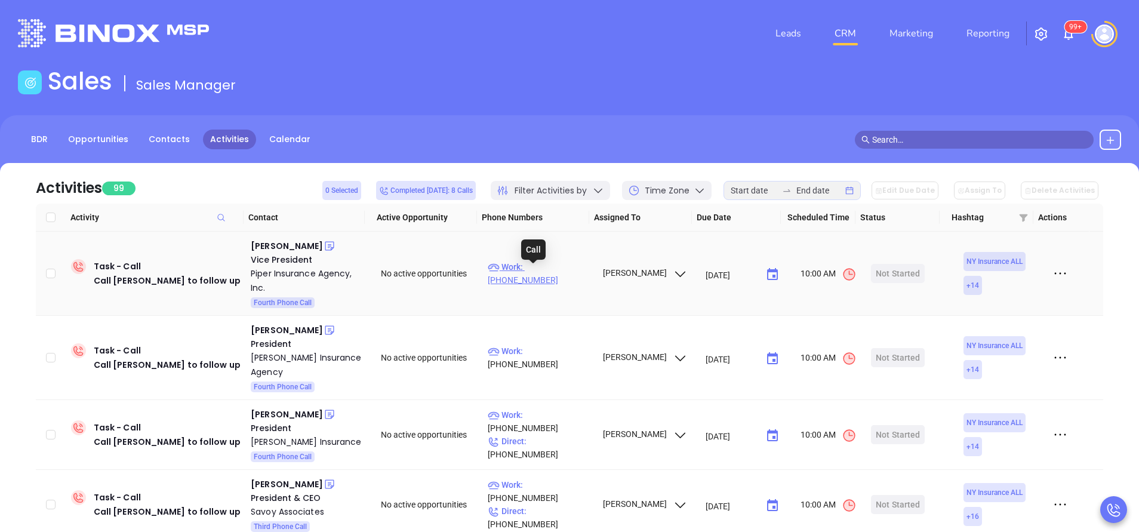
click at [548, 271] on p "Work : (607) 937-6165" at bounding box center [540, 273] width 104 height 26
type input "(607) 937-6165"
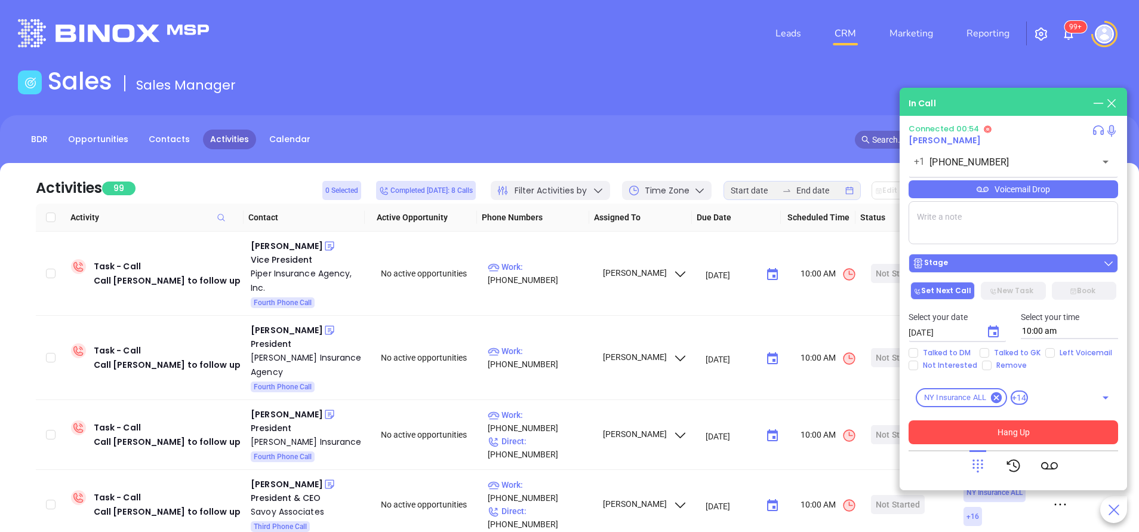
click at [1042, 267] on div "Stage" at bounding box center [1013, 263] width 202 height 12
click at [918, 465] on div at bounding box center [1012, 465] width 209 height 31
click at [1002, 188] on div "Voicemail Drop" at bounding box center [1012, 189] width 209 height 18
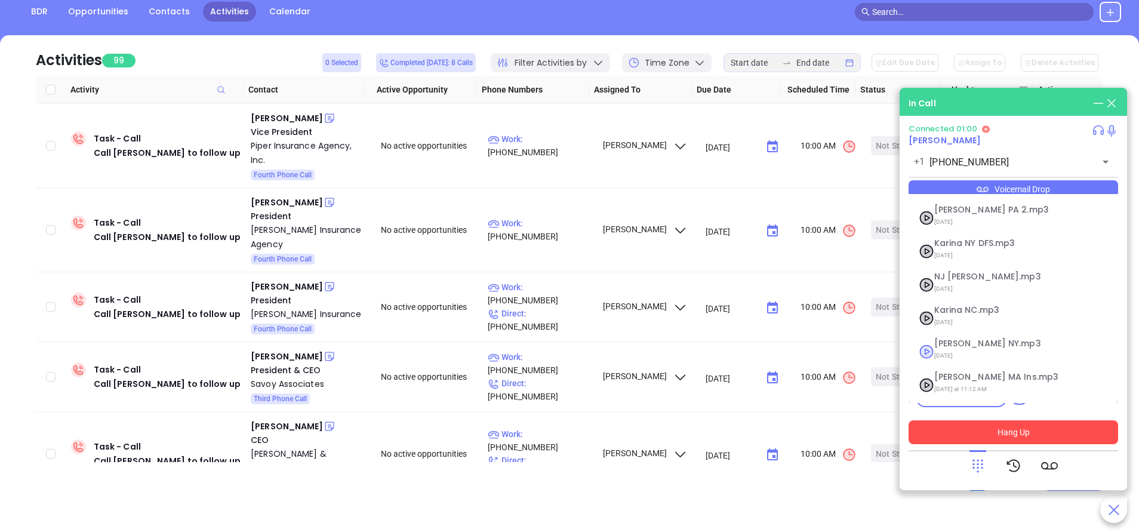
scroll to position [128, 0]
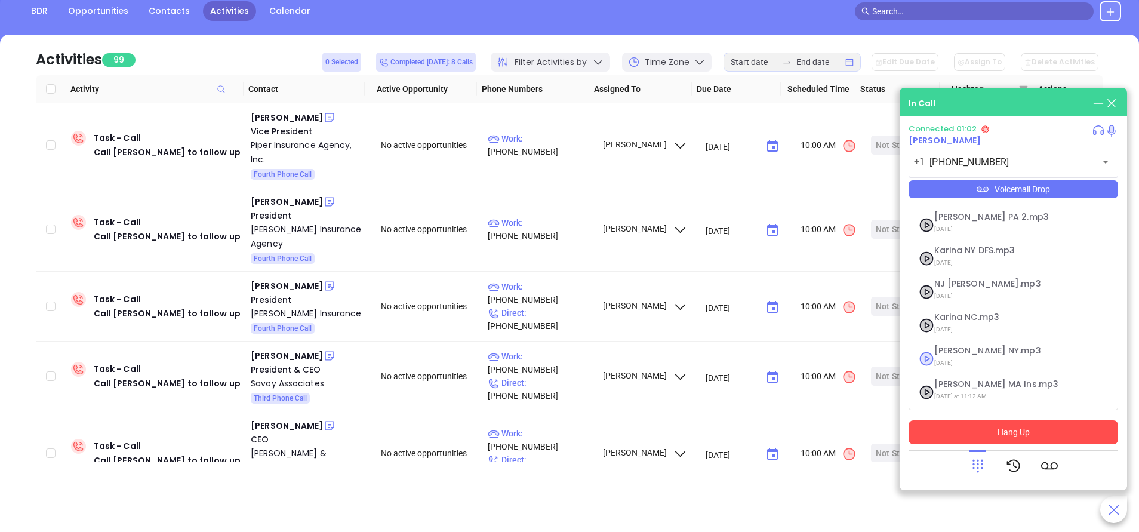
click at [962, 353] on span "Vicky NY.mp3" at bounding box center [998, 350] width 129 height 9
checkbox input "true"
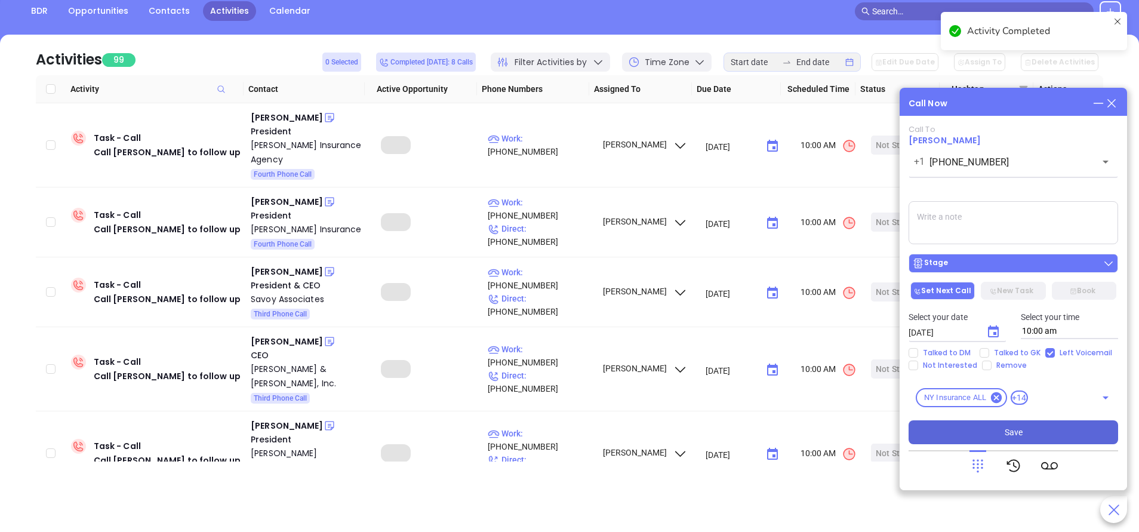
click at [1019, 261] on div "Stage" at bounding box center [1013, 263] width 202 height 12
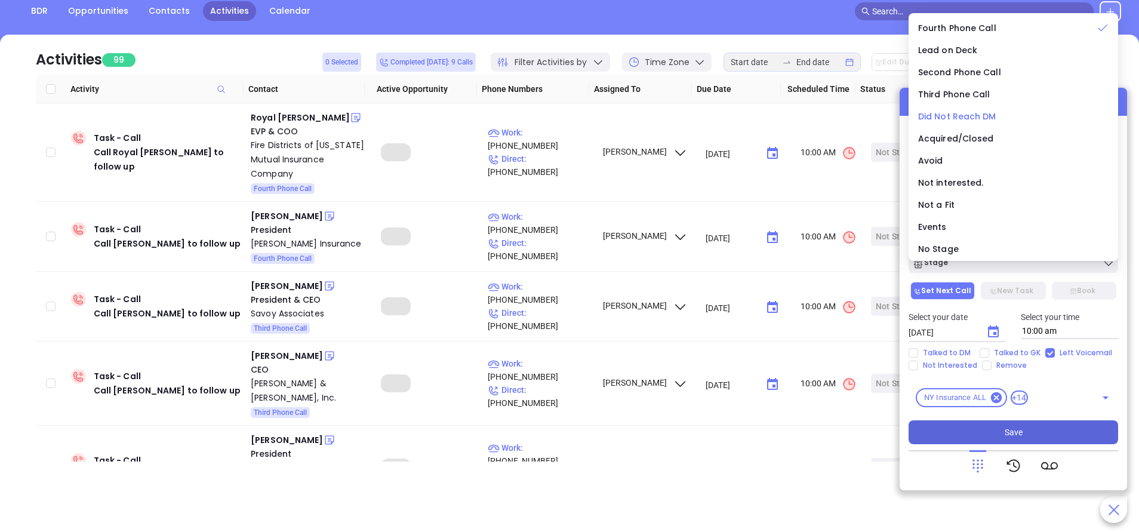
click at [971, 118] on span "Did Not Reach DM" at bounding box center [957, 116] width 78 height 12
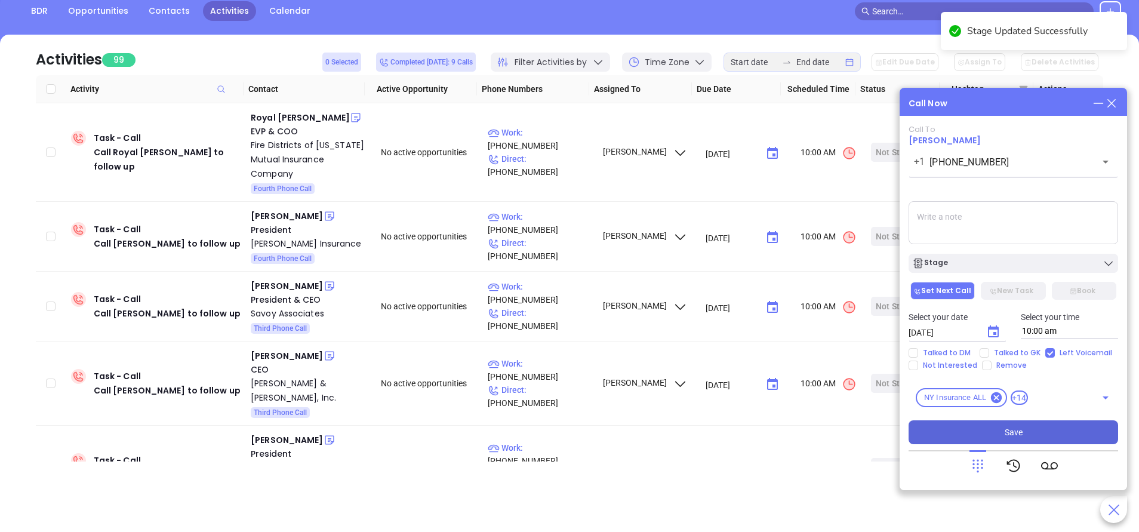
click at [992, 333] on icon "Choose date, selected date is Oct 3, 2025" at bounding box center [993, 332] width 14 height 14
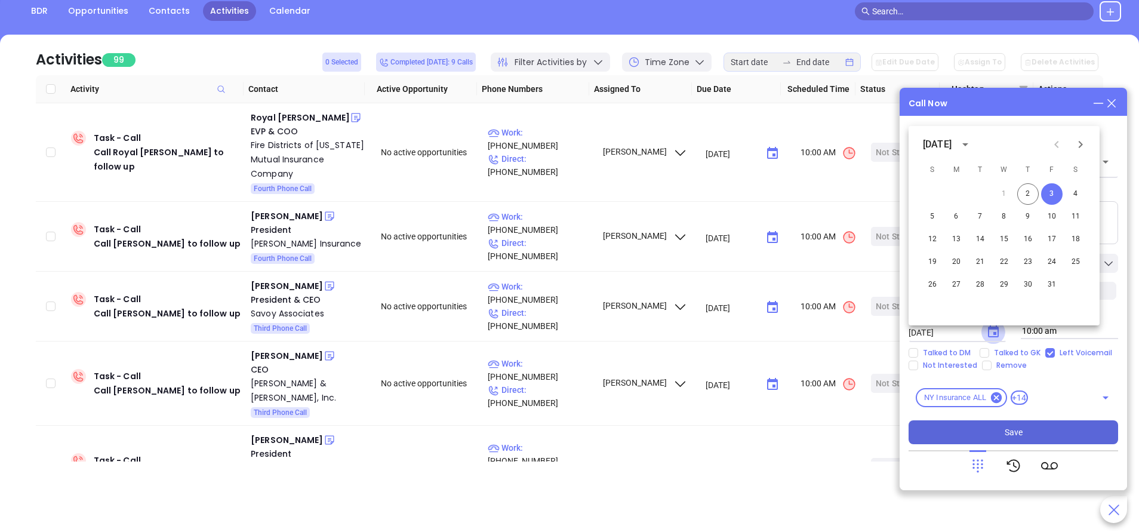
click at [990, 330] on icon "Choose date, selected date is Oct 3, 2025" at bounding box center [993, 332] width 14 height 14
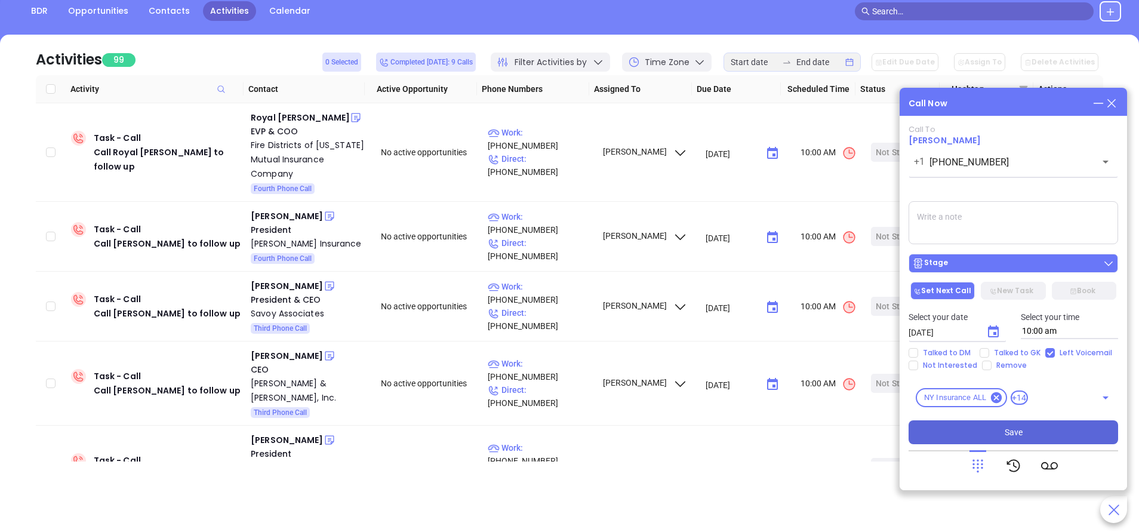
click at [1004, 264] on div "Stage" at bounding box center [1013, 263] width 202 height 12
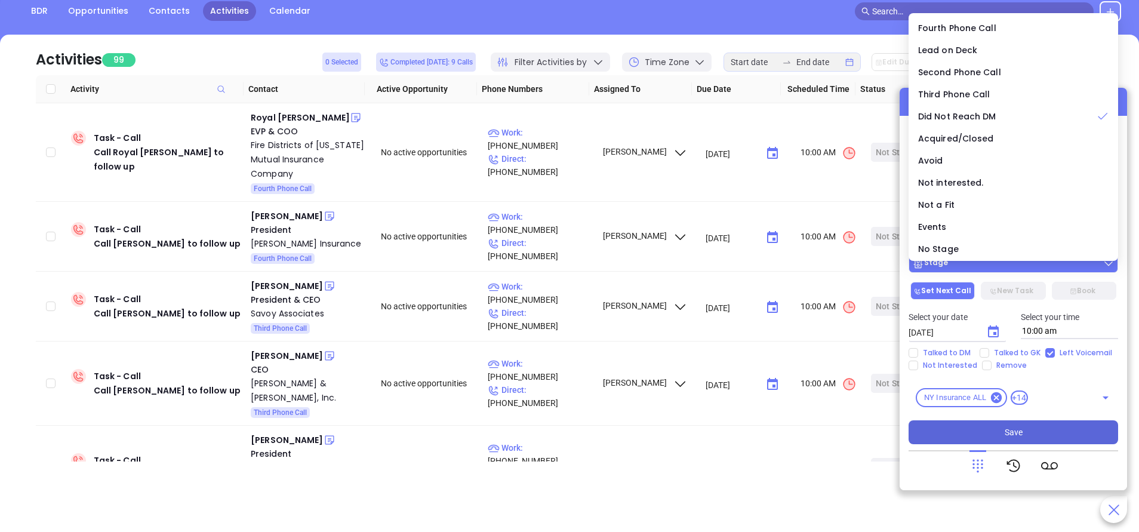
click at [1004, 264] on div "Stage" at bounding box center [1013, 263] width 202 height 12
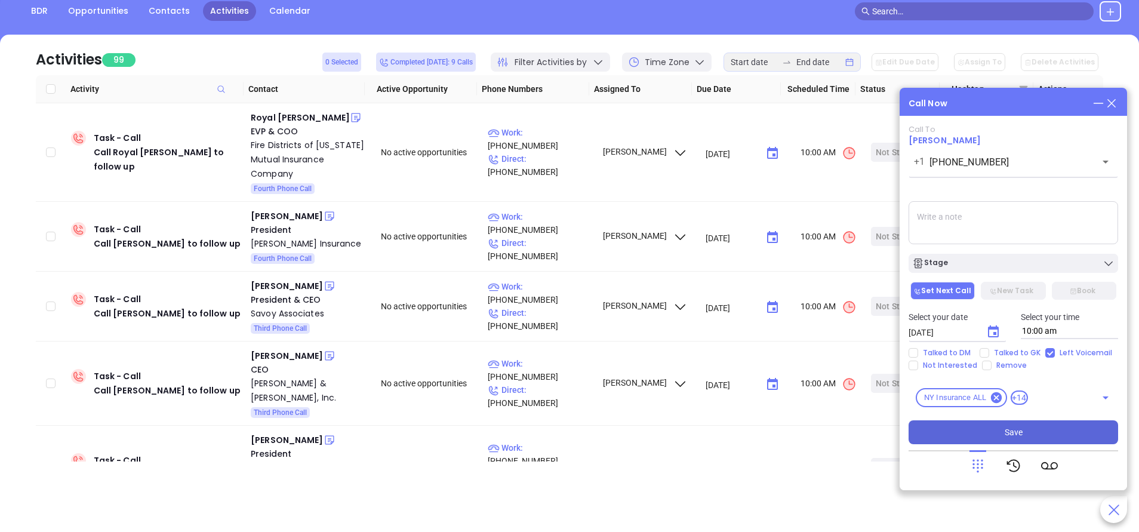
click at [1029, 430] on button "Save" at bounding box center [1012, 432] width 209 height 24
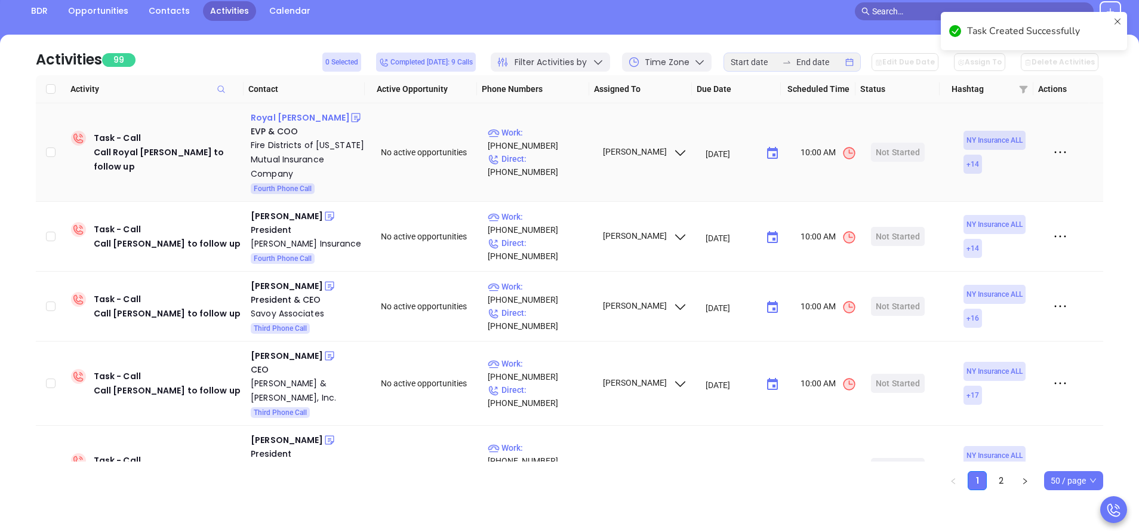
click at [277, 113] on div "Royal Denny" at bounding box center [300, 117] width 99 height 14
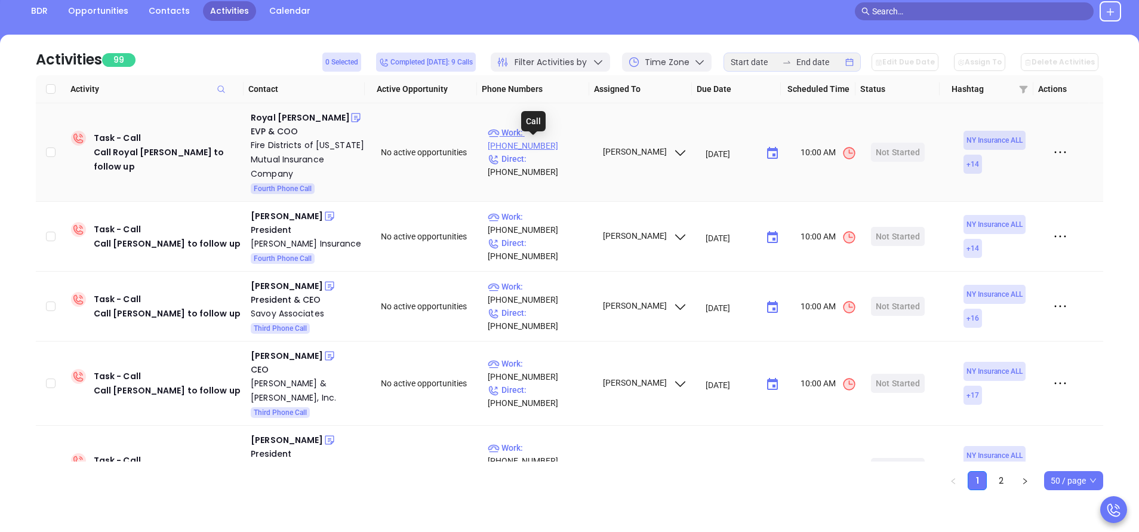
click at [542, 146] on p "Work : (888) 314-3004" at bounding box center [540, 139] width 104 height 26
type input "(888) 314-3004"
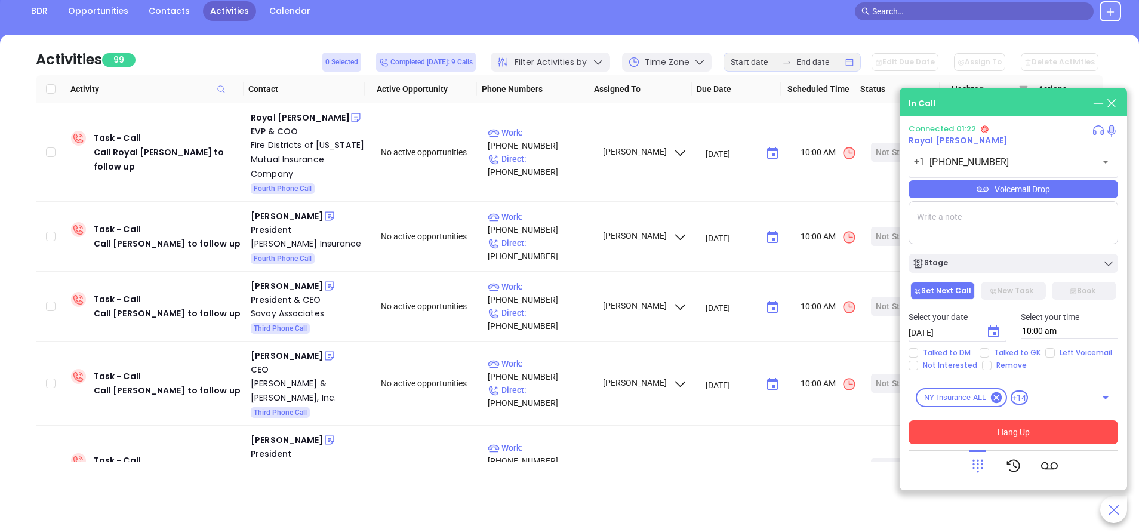
click at [1002, 432] on button "Hang Up" at bounding box center [1012, 432] width 209 height 24
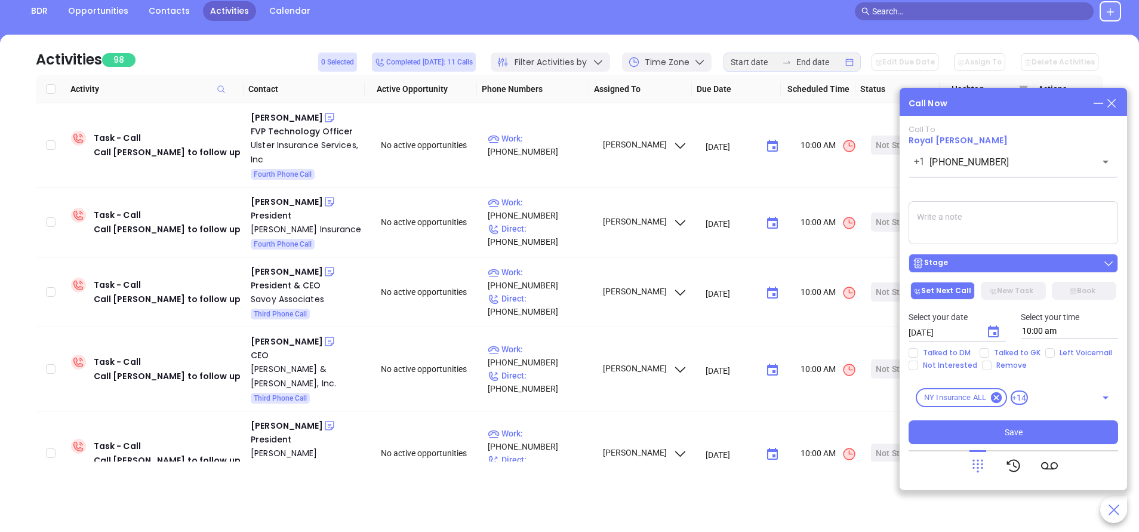
click at [1020, 263] on div "Stage" at bounding box center [1013, 263] width 202 height 12
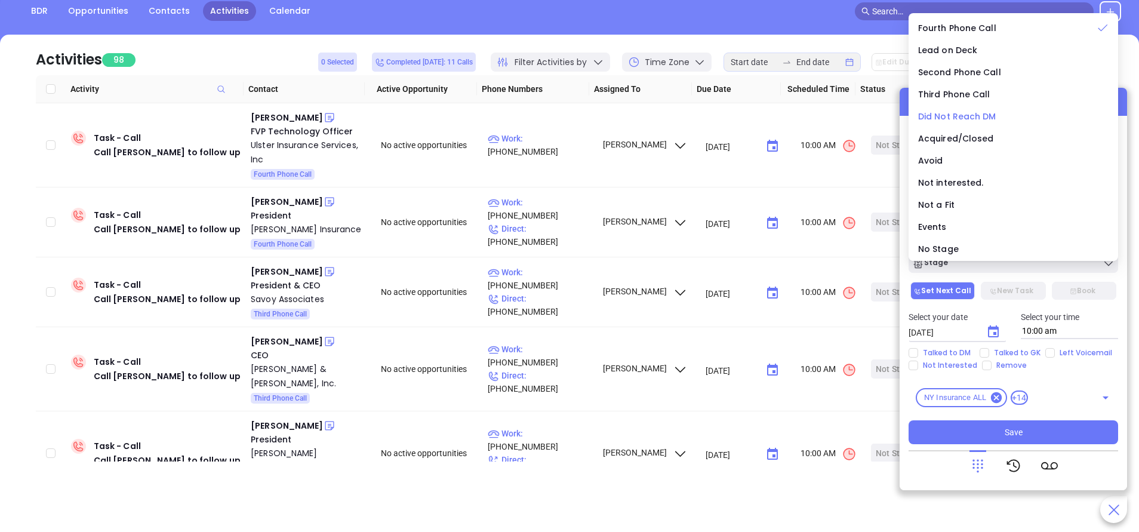
click at [985, 117] on span "Did Not Reach DM" at bounding box center [957, 116] width 78 height 12
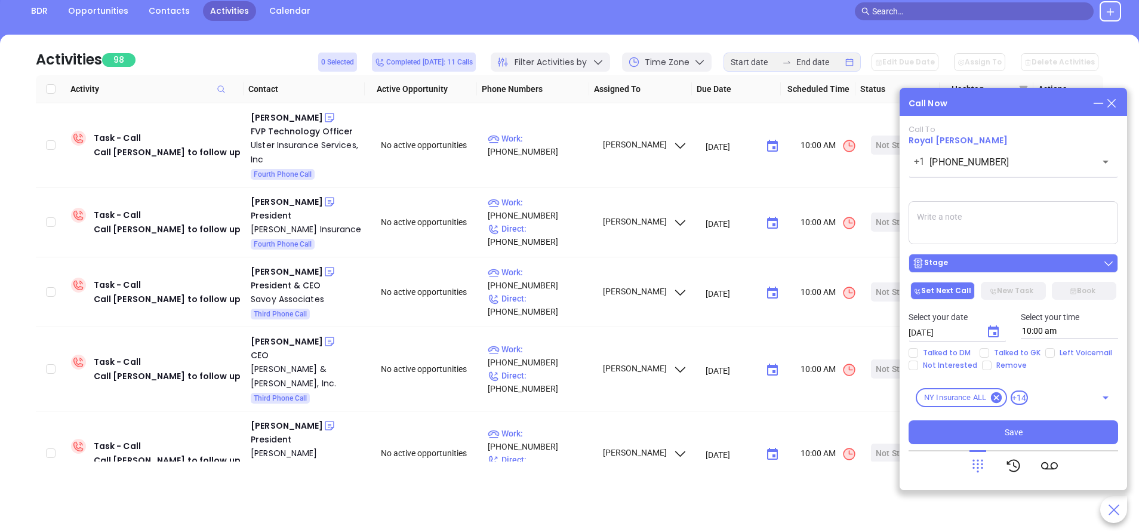
click at [1040, 266] on div "Stage" at bounding box center [1013, 263] width 202 height 12
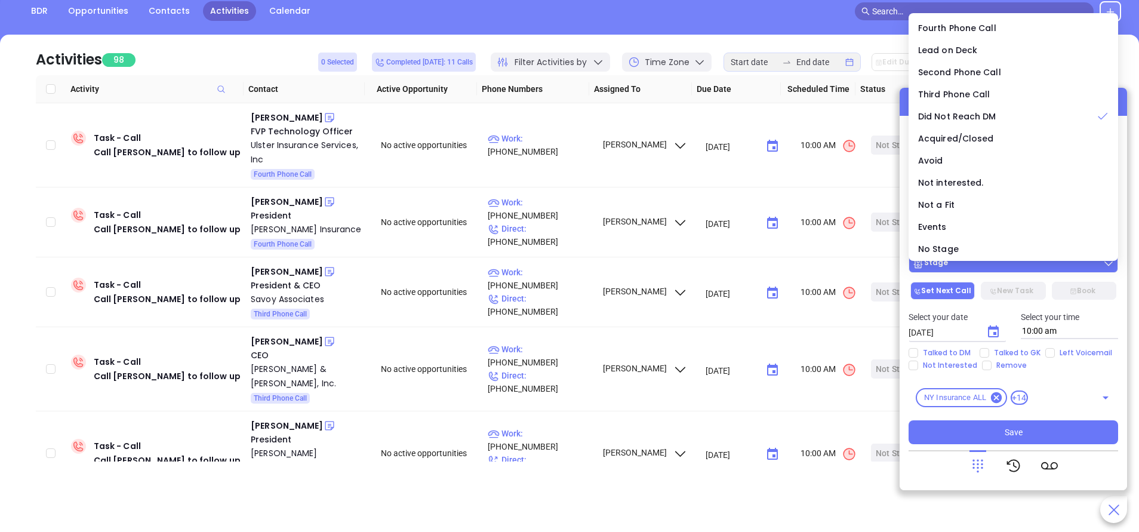
click at [1045, 267] on div "Stage" at bounding box center [1013, 263] width 202 height 12
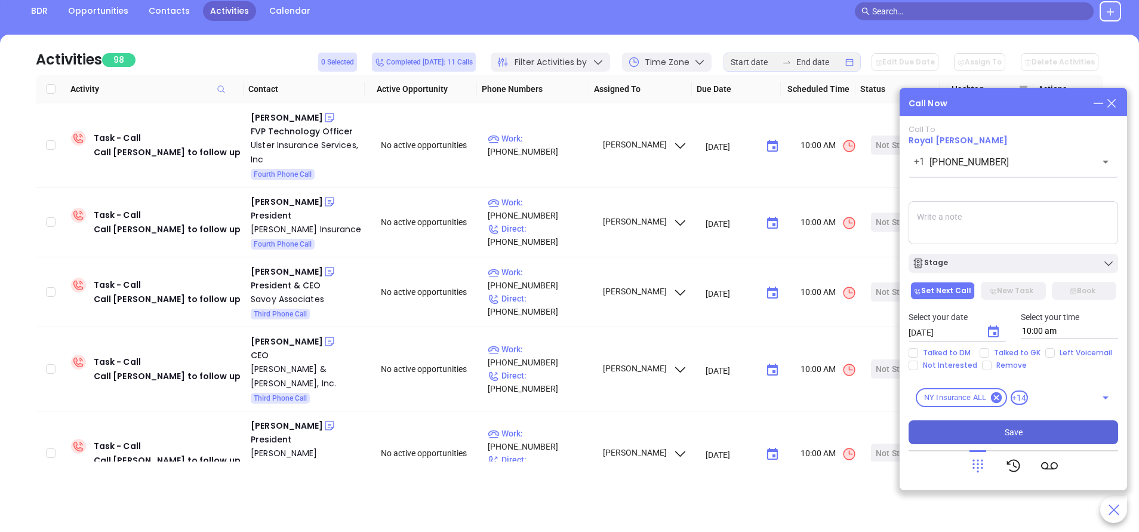
click at [1022, 430] on button "Save" at bounding box center [1012, 432] width 209 height 24
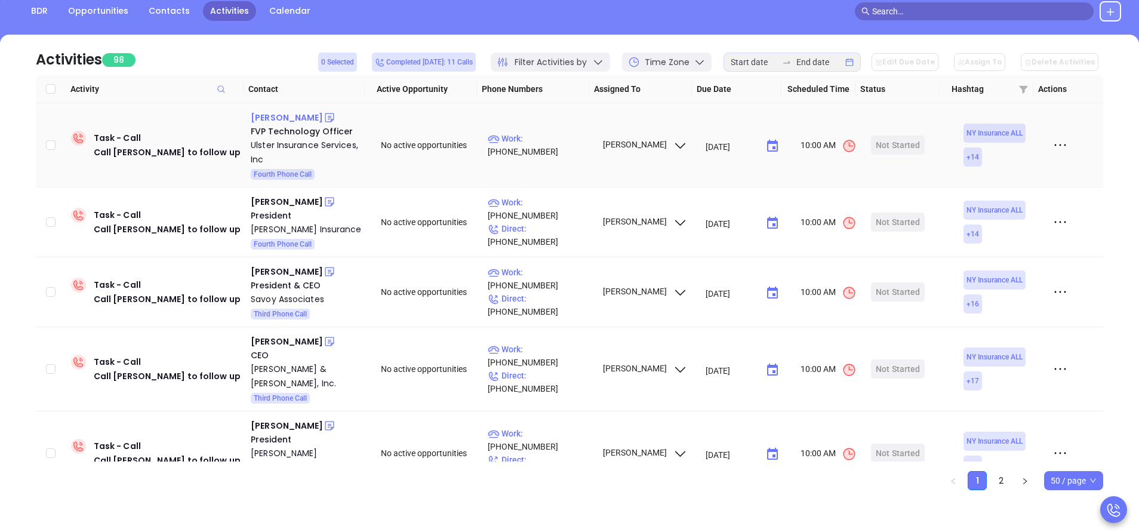
click at [288, 117] on div "Gregg Jocelyn" at bounding box center [287, 117] width 72 height 14
click at [544, 140] on p "Work : (845) 294-7922" at bounding box center [540, 145] width 104 height 26
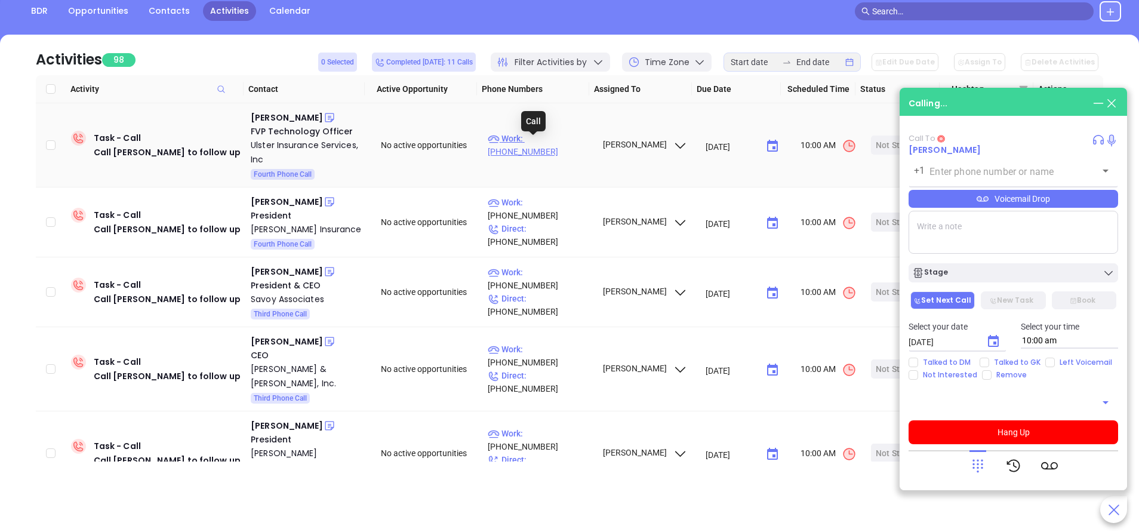
type input "(845) 294-7922"
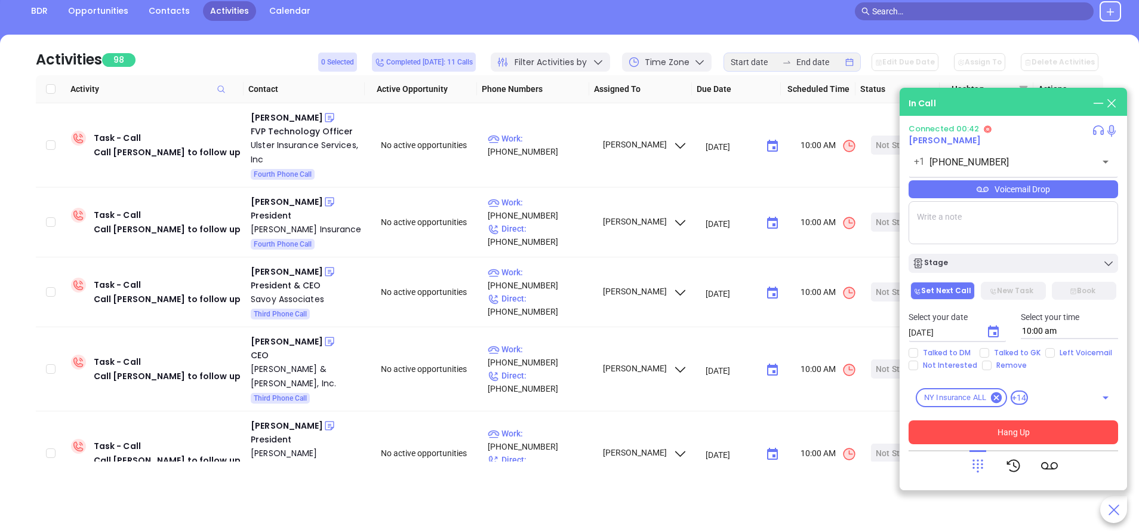
click at [964, 423] on button "Hang Up" at bounding box center [1012, 432] width 209 height 24
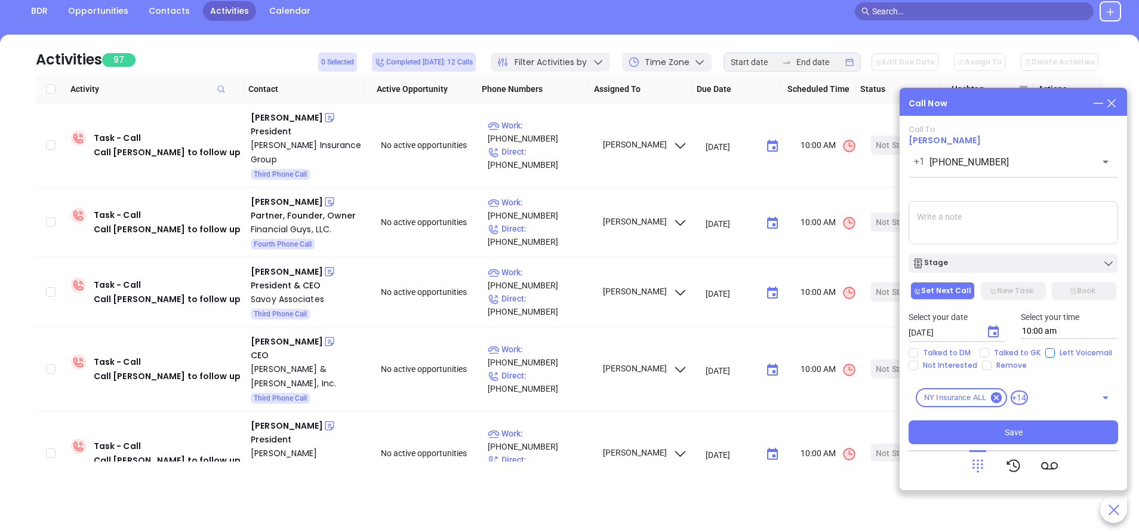
click at [1045, 352] on input "Left Voicemail" at bounding box center [1050, 353] width 10 height 10
checkbox input "true"
click at [1018, 263] on div "Stage" at bounding box center [1013, 263] width 202 height 12
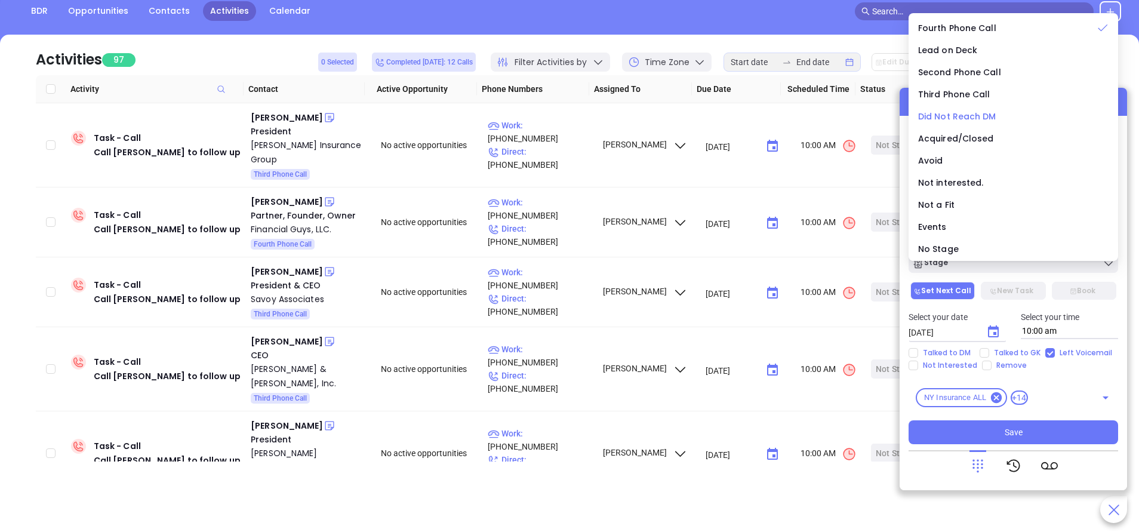
click at [967, 116] on span "Did Not Reach DM" at bounding box center [957, 116] width 78 height 12
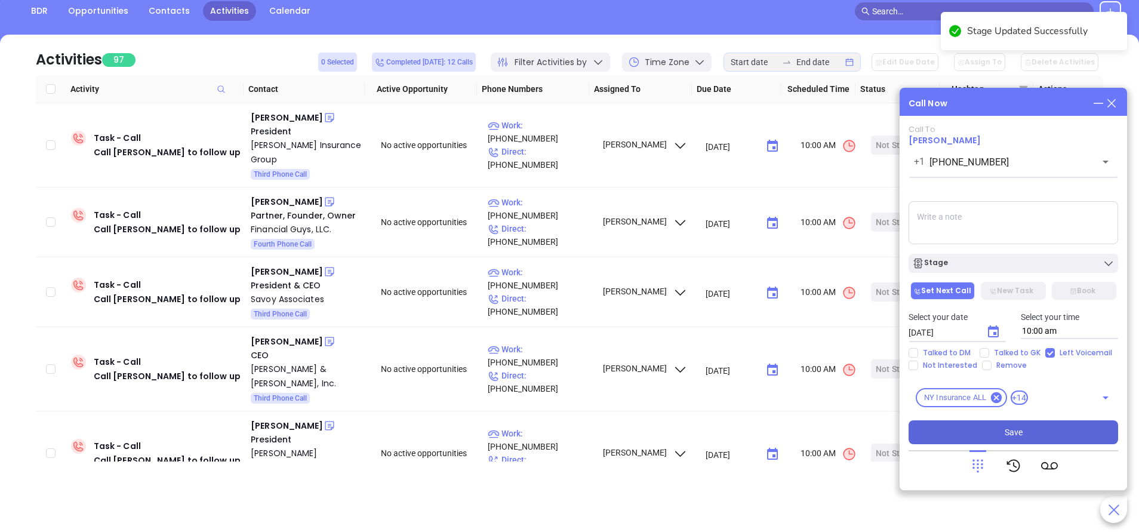
click at [1038, 431] on button "Save" at bounding box center [1012, 432] width 209 height 24
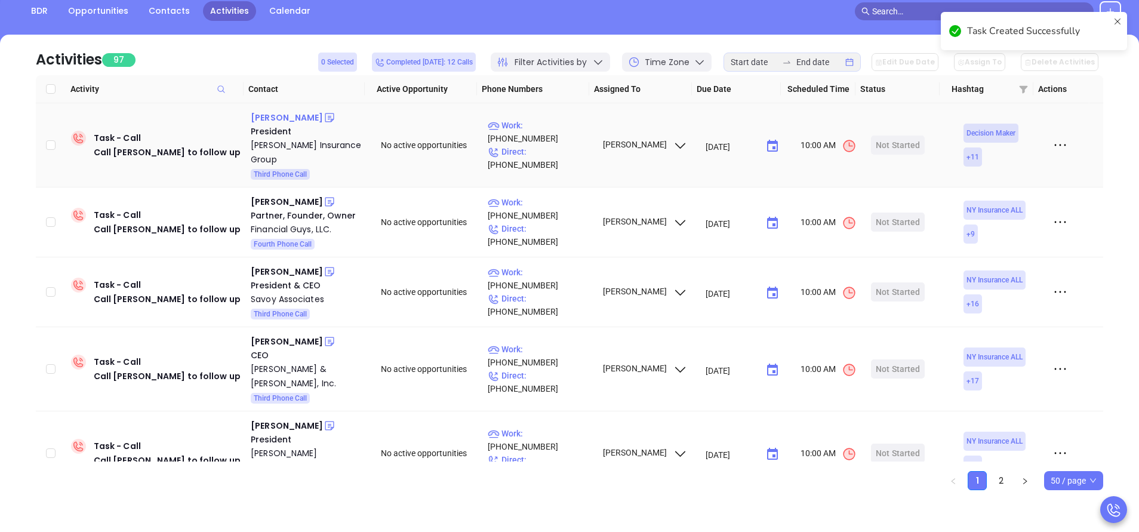
click at [274, 117] on div "Tyler Reitz" at bounding box center [287, 117] width 72 height 14
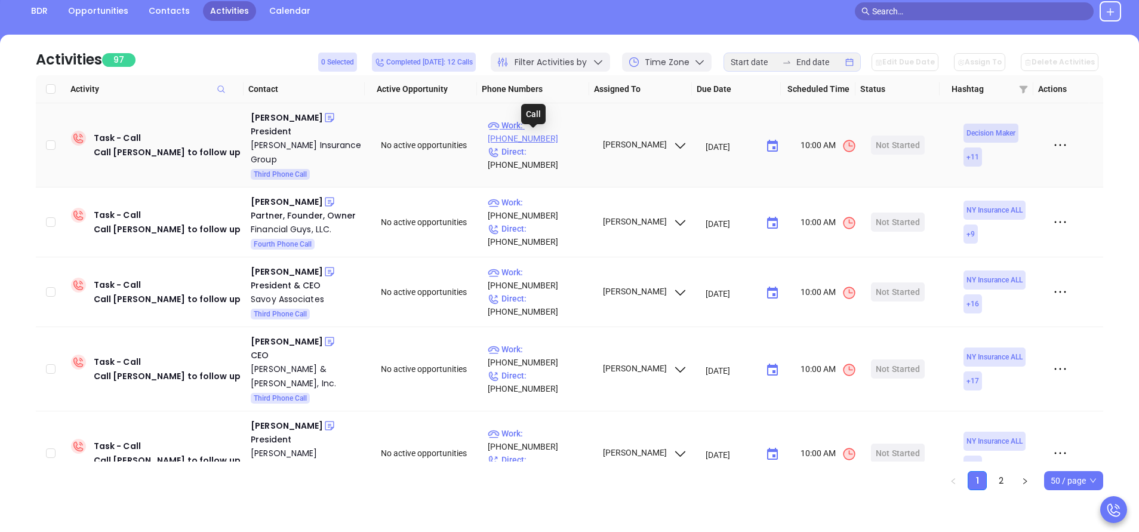
click at [554, 141] on p "Work : (717) 838-5464" at bounding box center [540, 132] width 104 height 26
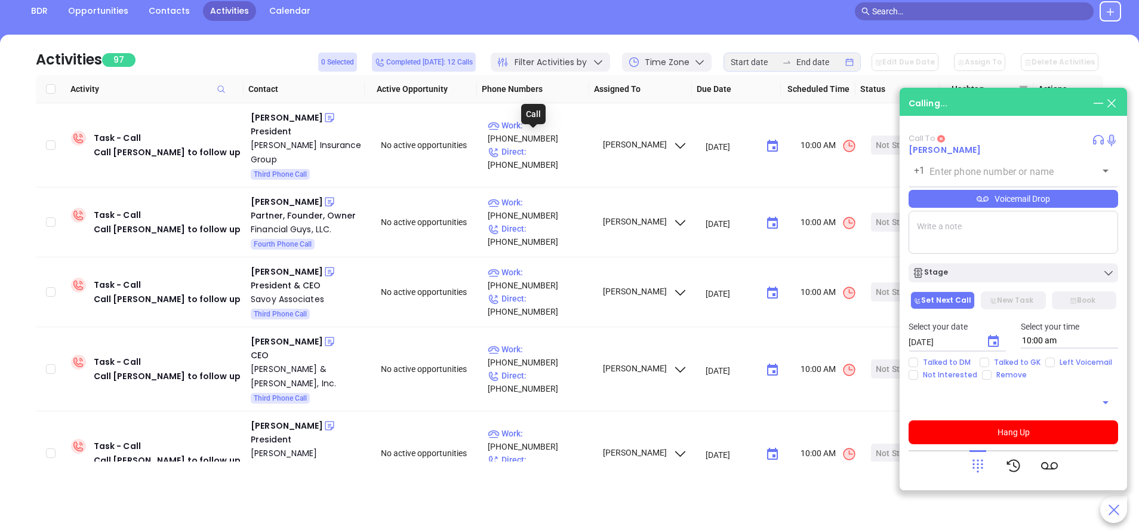
type input "(717) 838-5464"
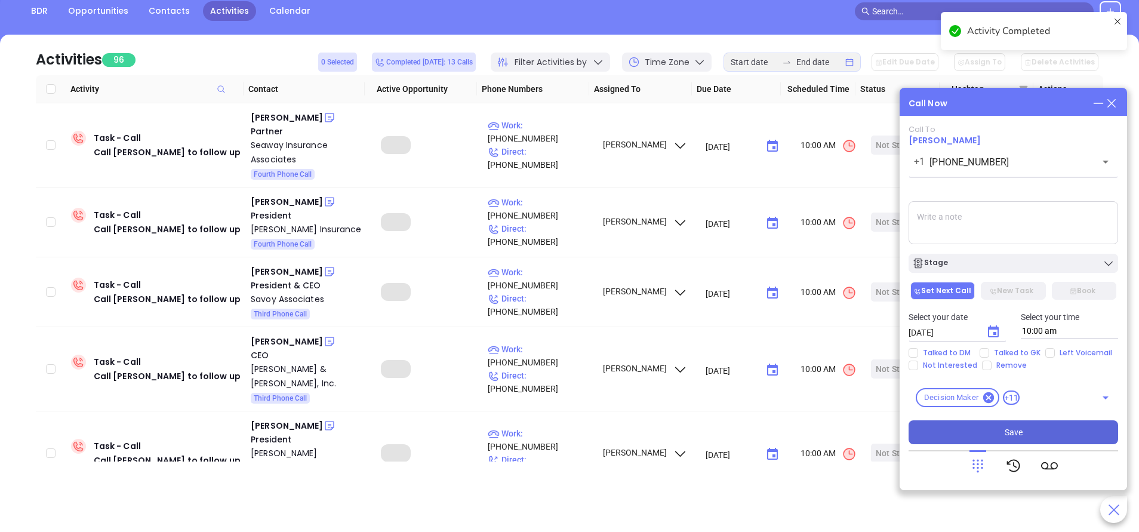
click at [983, 432] on button "Save" at bounding box center [1012, 432] width 209 height 24
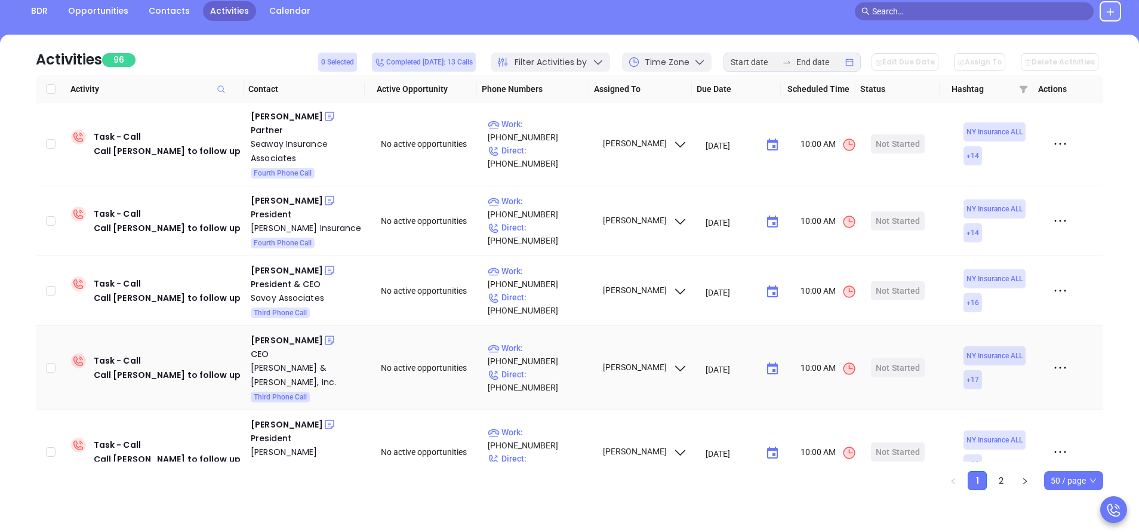
scroll to position [0, 0]
click at [291, 118] on div "William Bixler" at bounding box center [287, 117] width 72 height 14
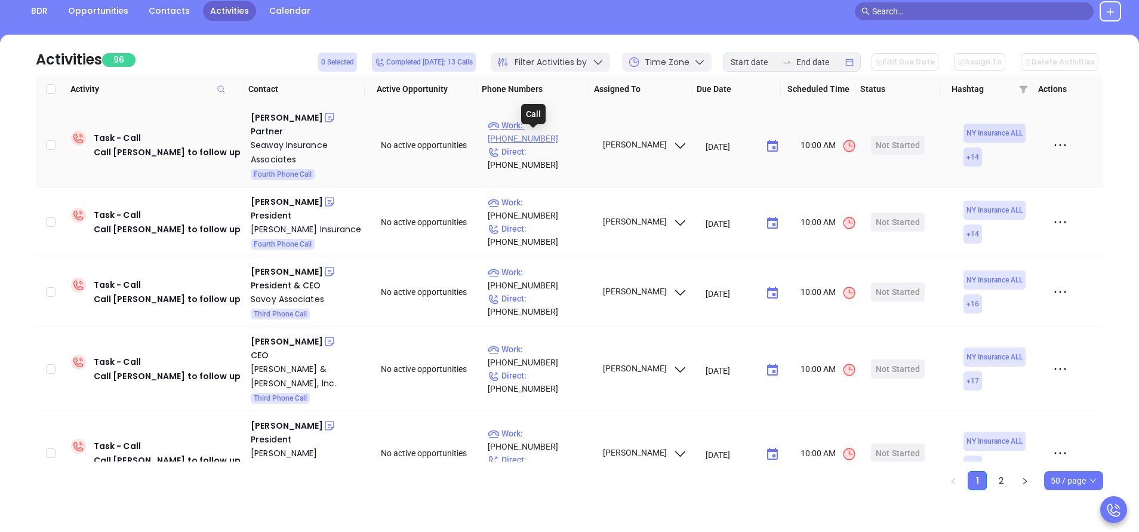
click at [548, 138] on p "Work : (716) 772-2500" at bounding box center [540, 132] width 104 height 26
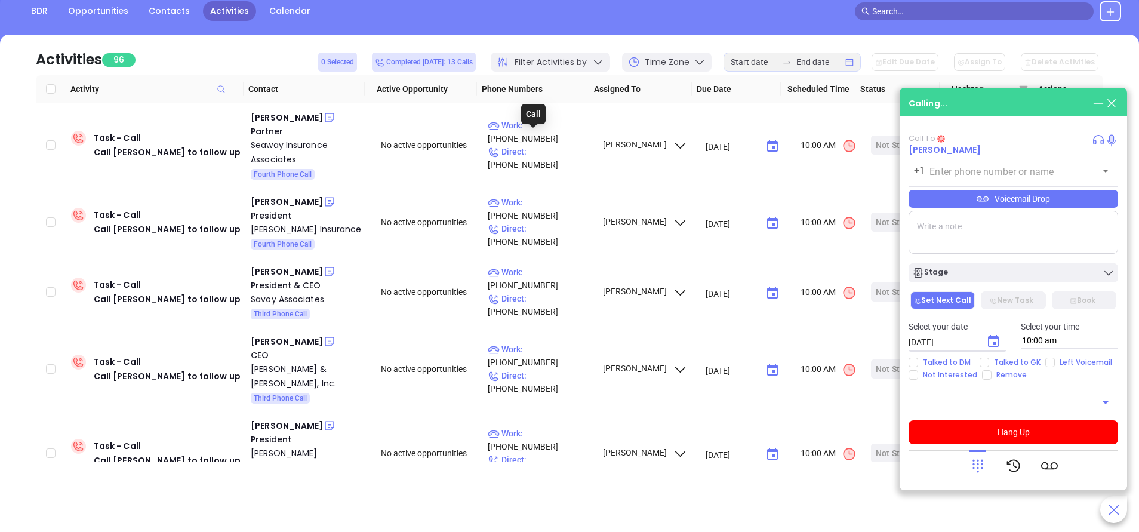
type input "(716) 772-2500"
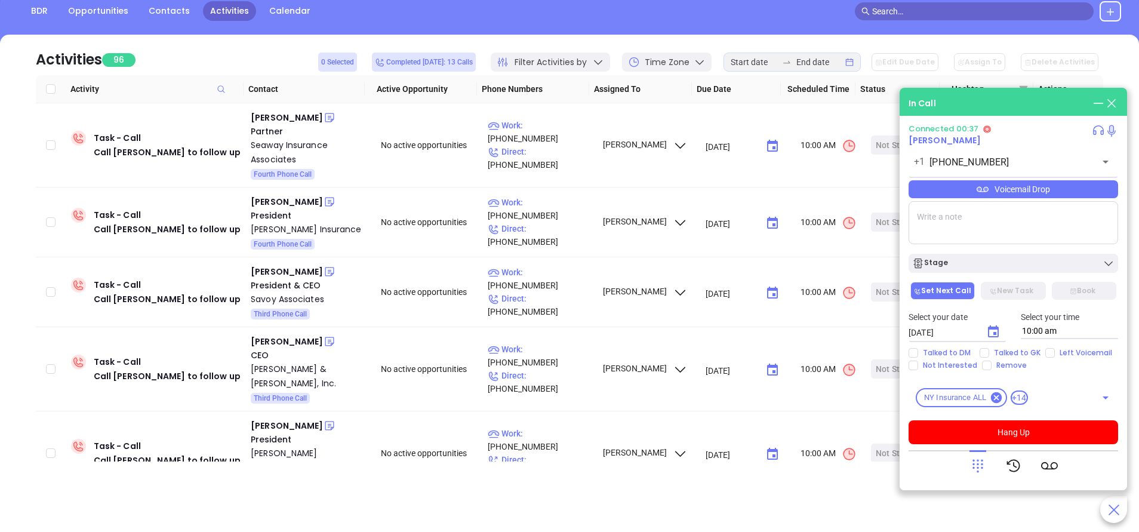
click at [1051, 193] on div "Voicemail Drop" at bounding box center [1012, 189] width 209 height 18
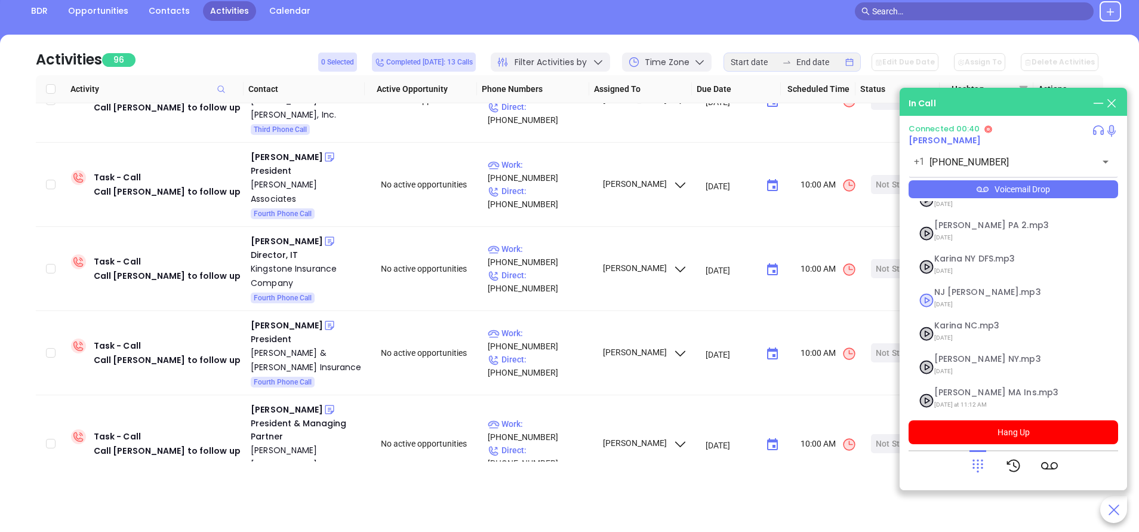
scroll to position [130, 0]
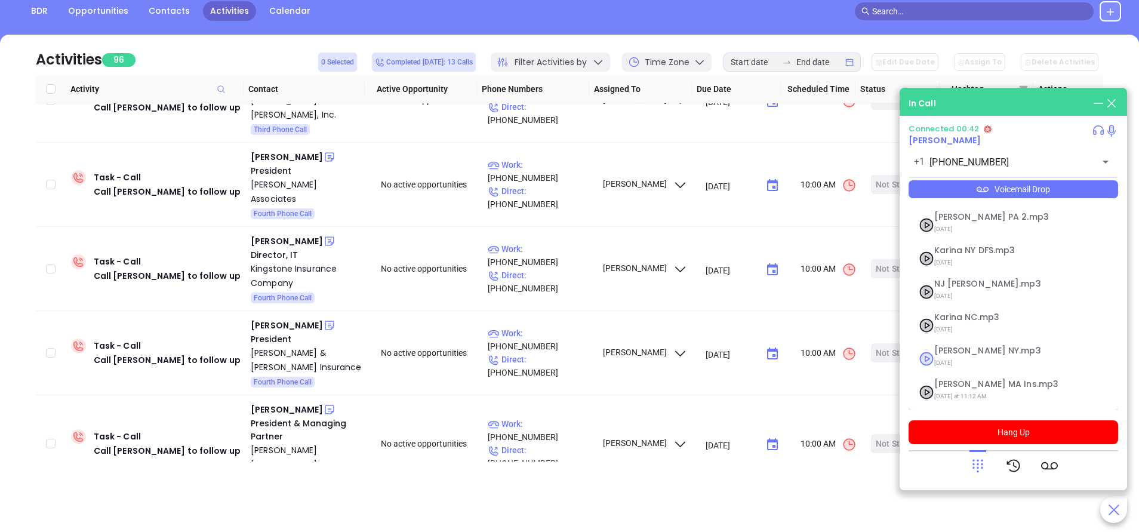
click at [952, 351] on span "Vicky NY.mp3" at bounding box center [998, 350] width 129 height 9
checkbox input "true"
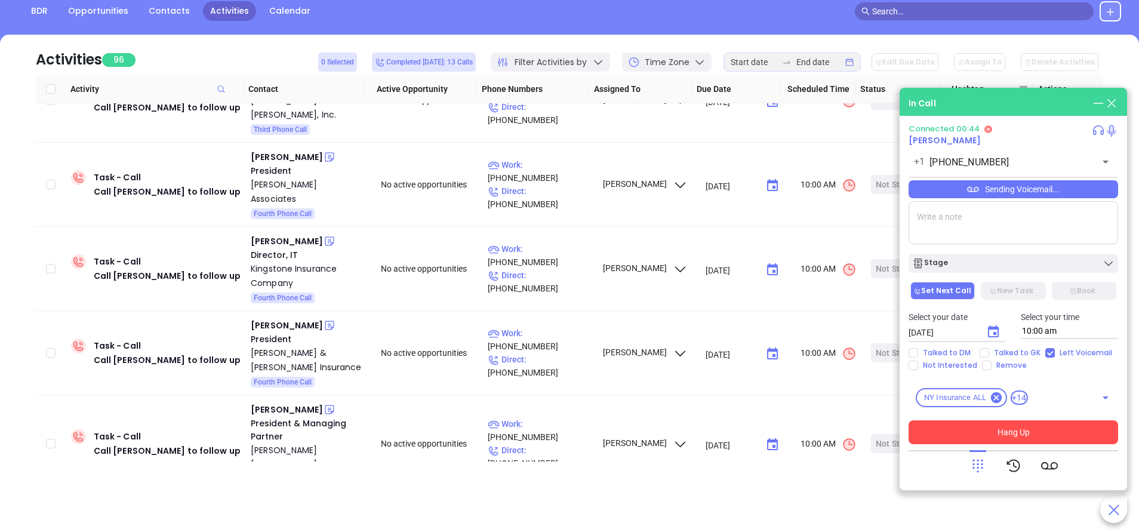
click at [1029, 428] on button "Hang Up" at bounding box center [1012, 432] width 209 height 24
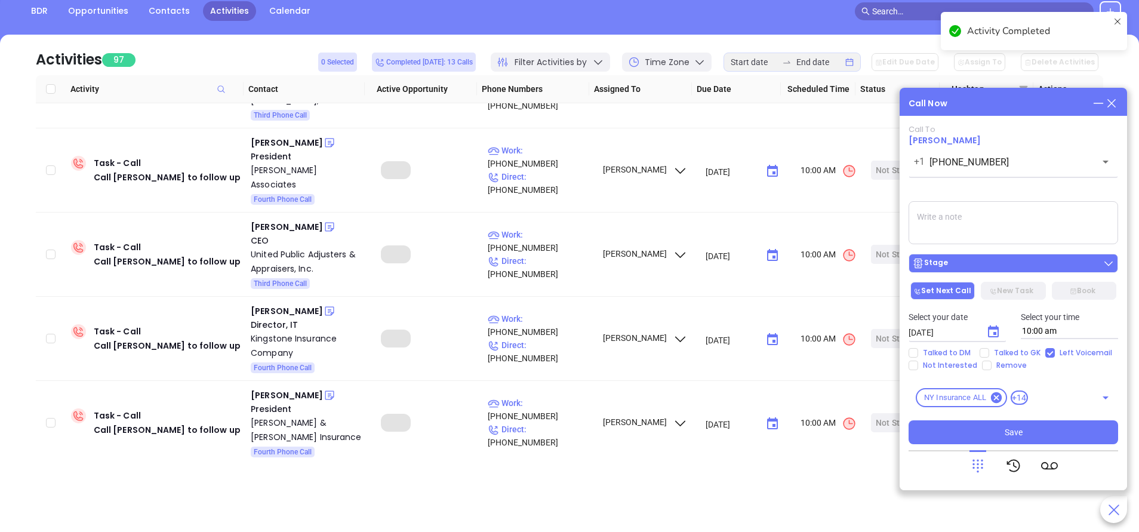
drag, startPoint x: 990, startPoint y: 332, endPoint x: 990, endPoint y: 266, distance: 65.6
click at [990, 266] on div "Stage" at bounding box center [1013, 263] width 202 height 12
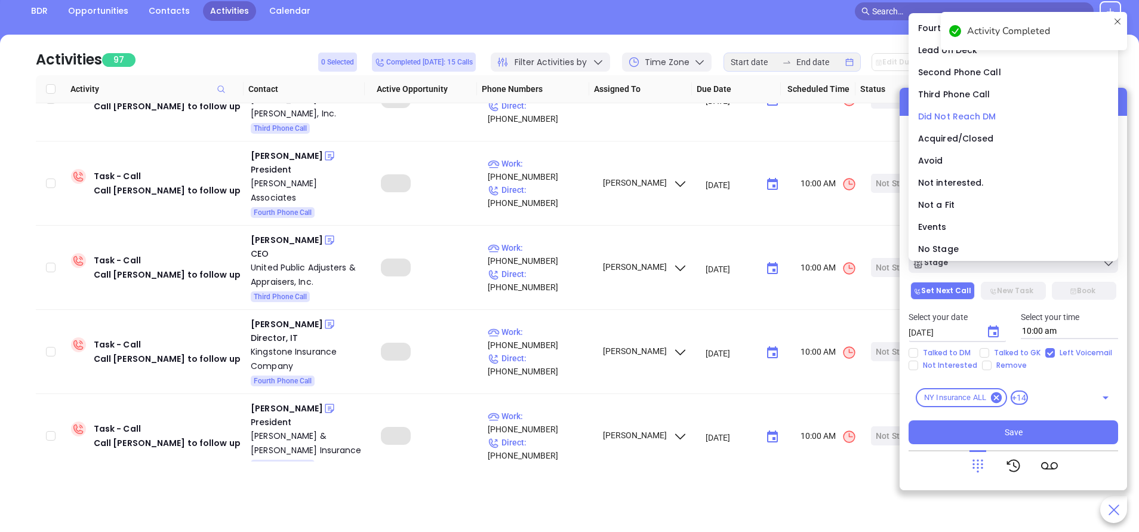
click at [961, 109] on li "Did Not Reach DM" at bounding box center [1013, 116] width 205 height 25
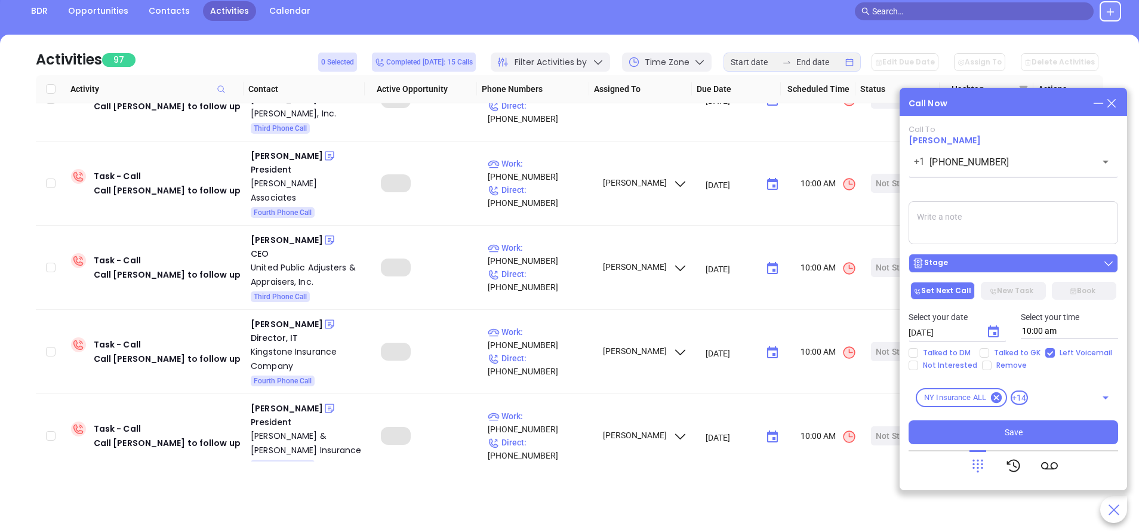
click at [1007, 268] on div "Stage" at bounding box center [1013, 263] width 202 height 12
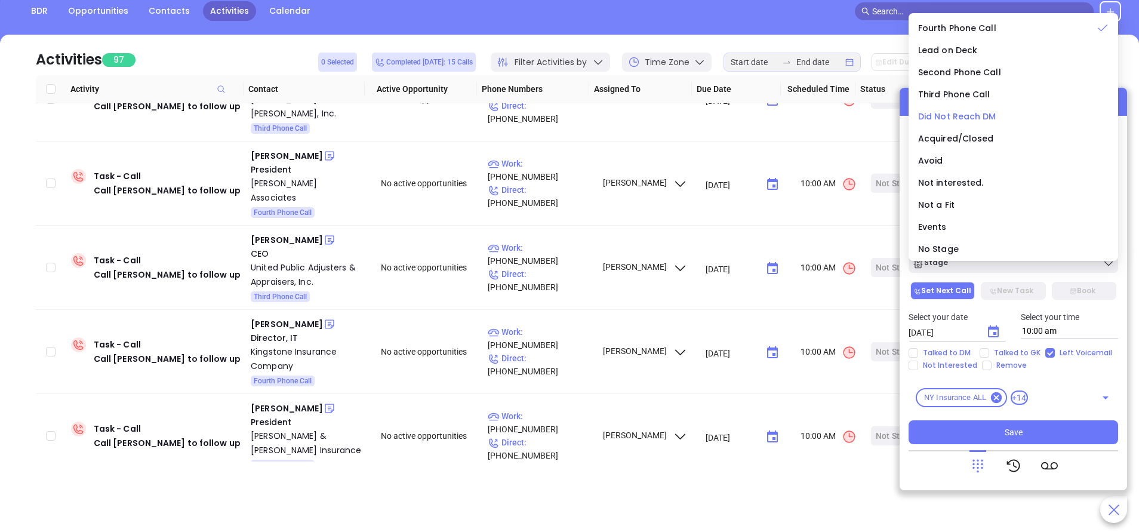
click at [968, 113] on span "Did Not Reach DM" at bounding box center [957, 116] width 78 height 12
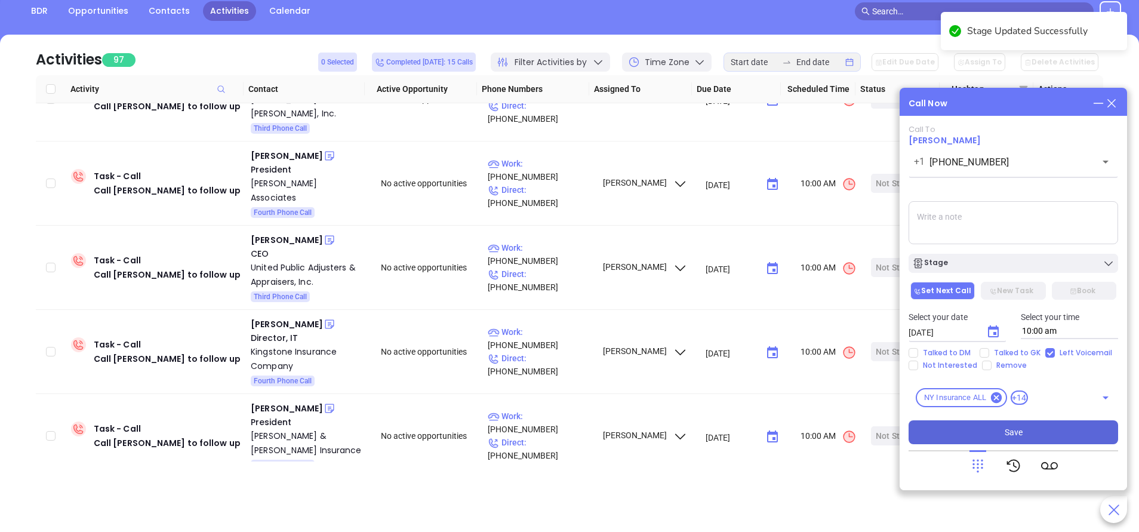
click at [1020, 434] on span "Save" at bounding box center [1013, 431] width 18 height 13
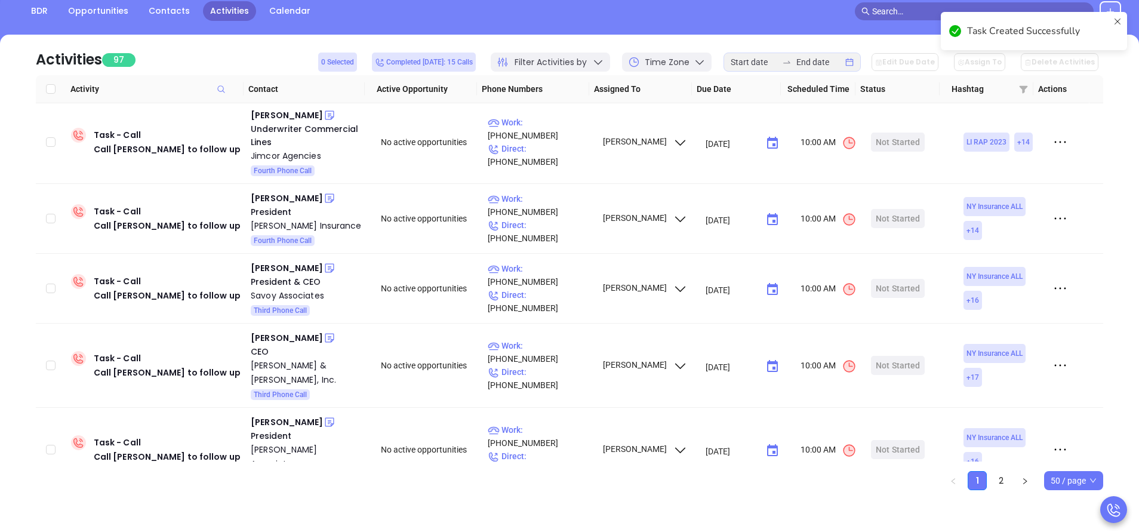
scroll to position [0, 0]
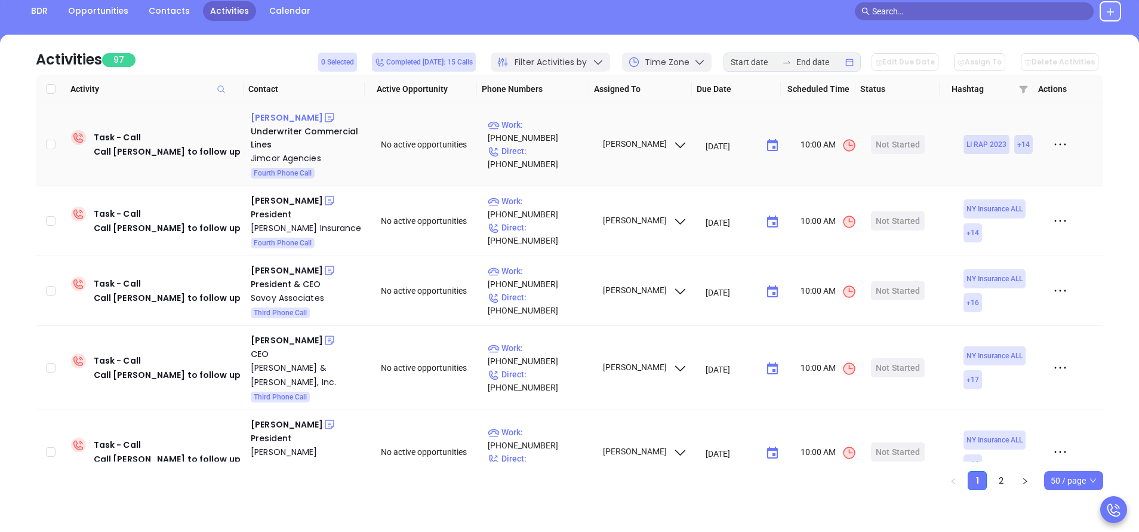
click at [297, 118] on div "Elsa Fernandez" at bounding box center [287, 117] width 72 height 14
drag, startPoint x: 562, startPoint y: 135, endPoint x: 590, endPoint y: 169, distance: 44.0
click at [562, 135] on p "Work : (516) 342-4447" at bounding box center [540, 131] width 104 height 26
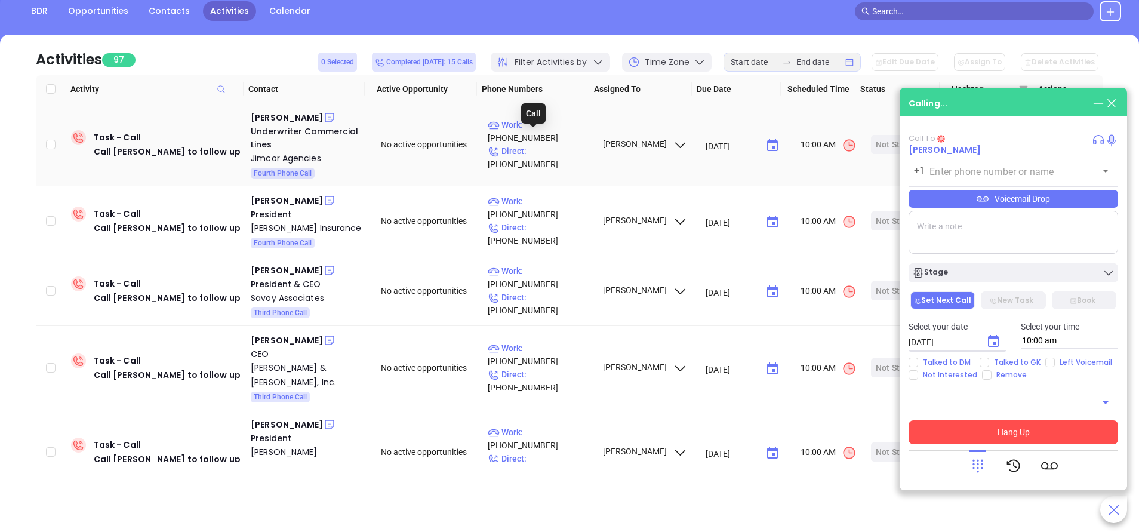
type input "(516) 342-4447"
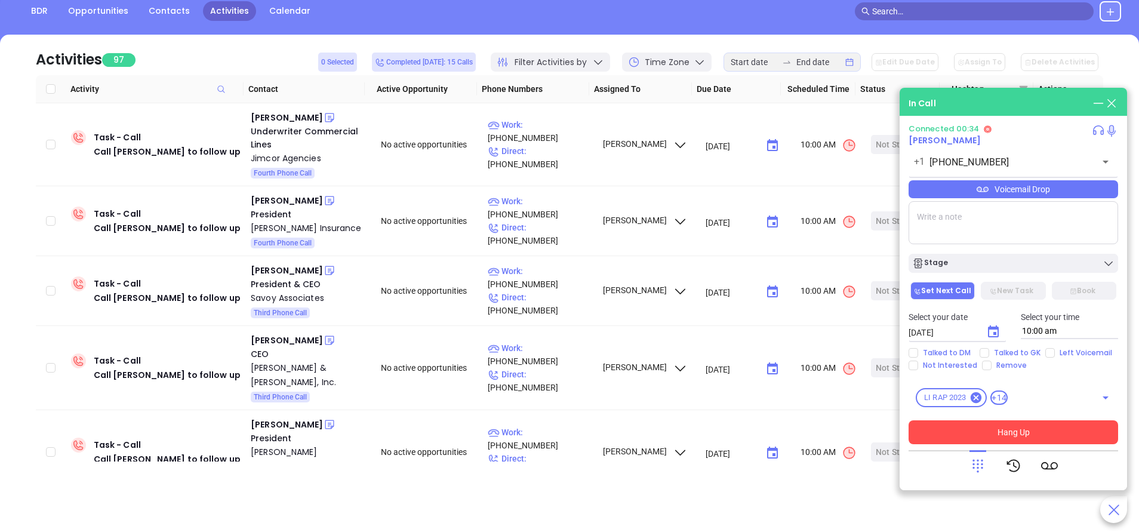
click at [1034, 427] on button "Hang Up" at bounding box center [1012, 432] width 209 height 24
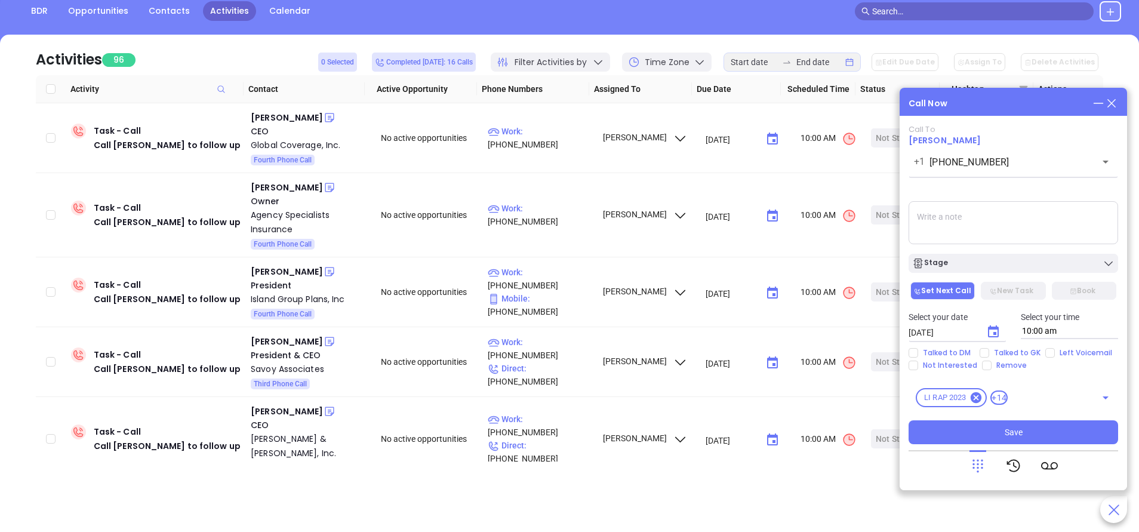
click at [1118, 103] on div "Call Now Call To Elsa Fernandez +1 (516) 342-4447 ​ Voicemail Drop Stage Set Ne…" at bounding box center [1012, 289] width 227 height 402
click at [1111, 106] on icon at bounding box center [1111, 103] width 13 height 13
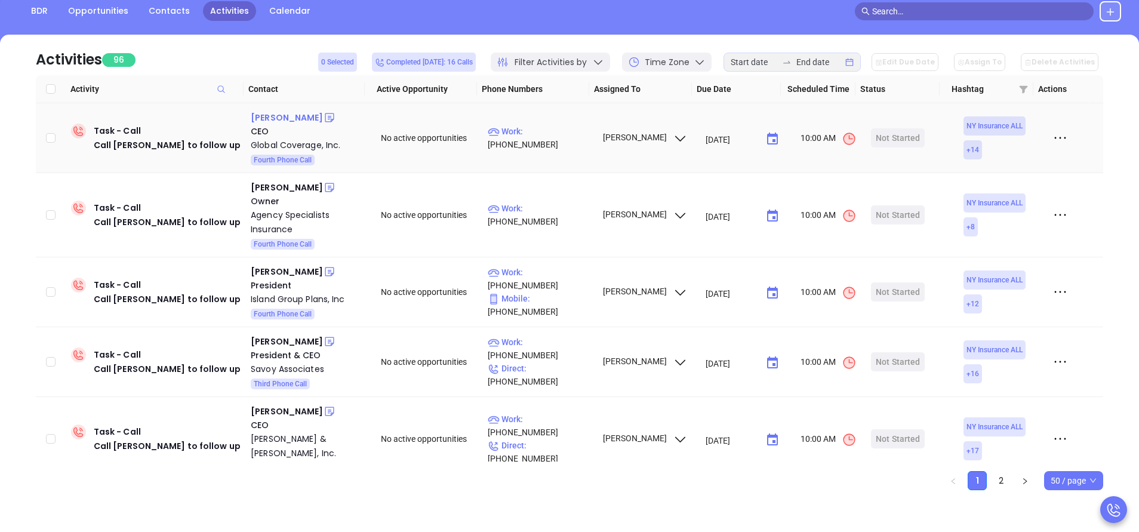
click at [287, 115] on div "James Iantorno" at bounding box center [287, 117] width 72 height 14
click at [563, 138] on p "Work : (212) 683-2622" at bounding box center [540, 138] width 104 height 26
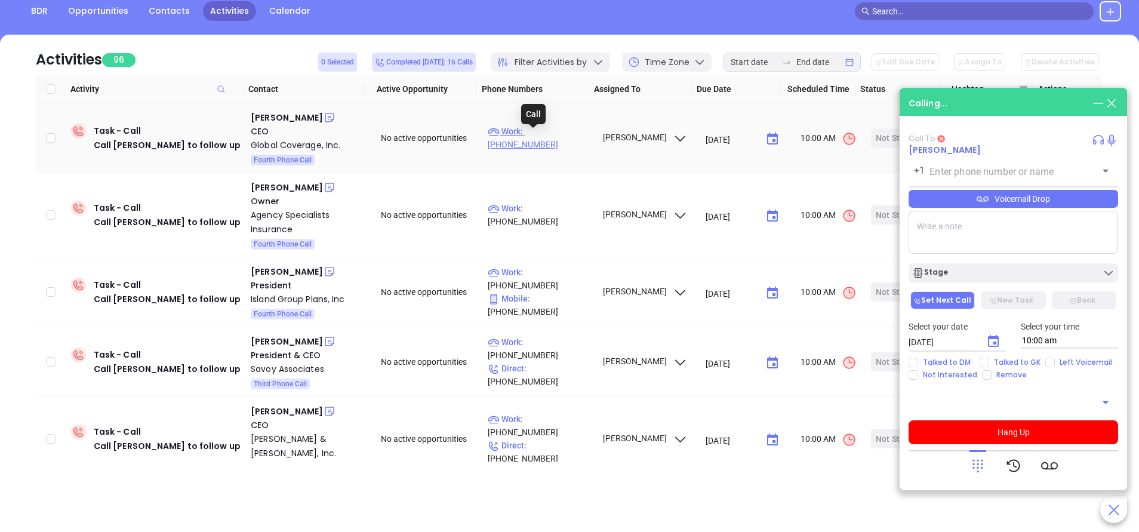
type input "(212) 683-2622"
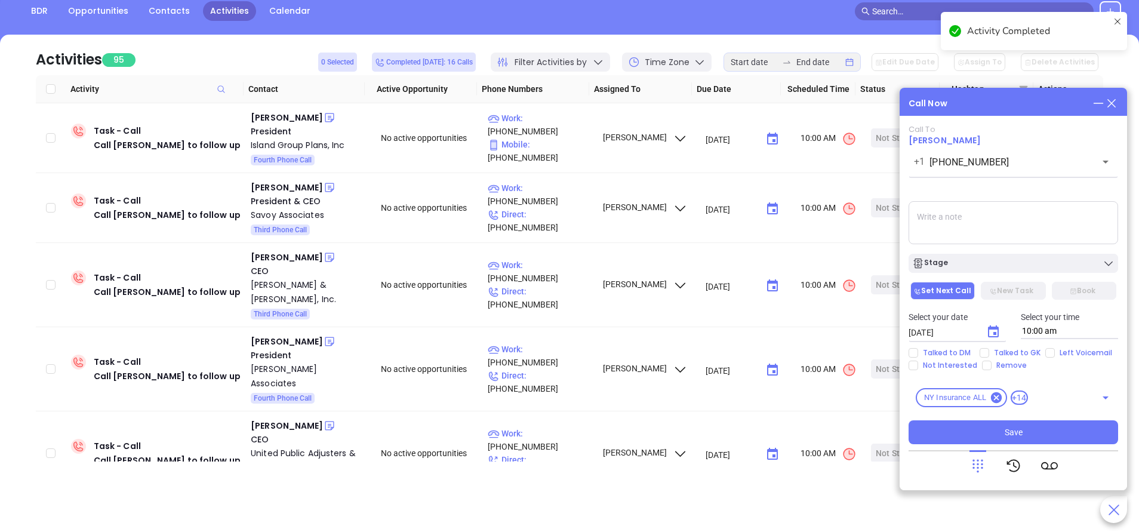
click at [1118, 100] on div "Call Now Call To James Iantorno +1 (212) 683-2622 ​ Voicemail Drop Stage Set Ne…" at bounding box center [1012, 289] width 227 height 402
click at [1113, 106] on icon at bounding box center [1111, 103] width 13 height 13
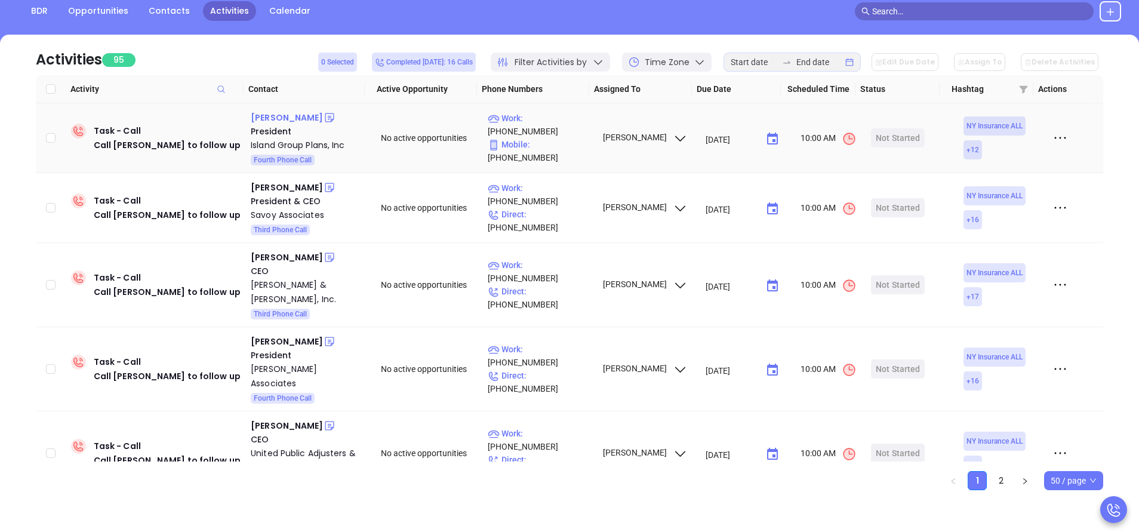
click at [274, 121] on div "Ken Dunne" at bounding box center [287, 117] width 72 height 14
click at [557, 131] on p "Work : (631) 588-8100" at bounding box center [540, 125] width 104 height 26
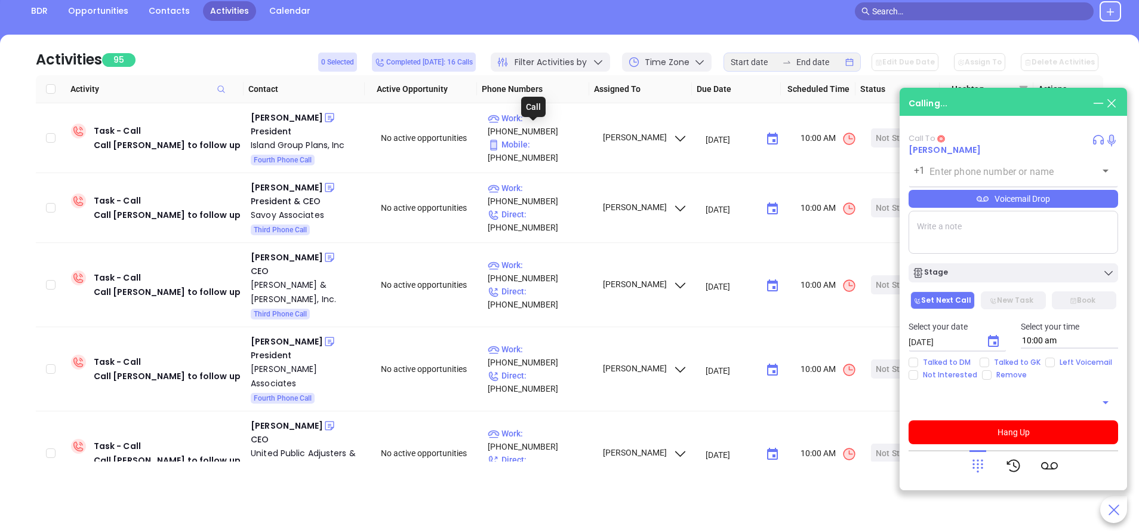
type input "(631) 588-8100"
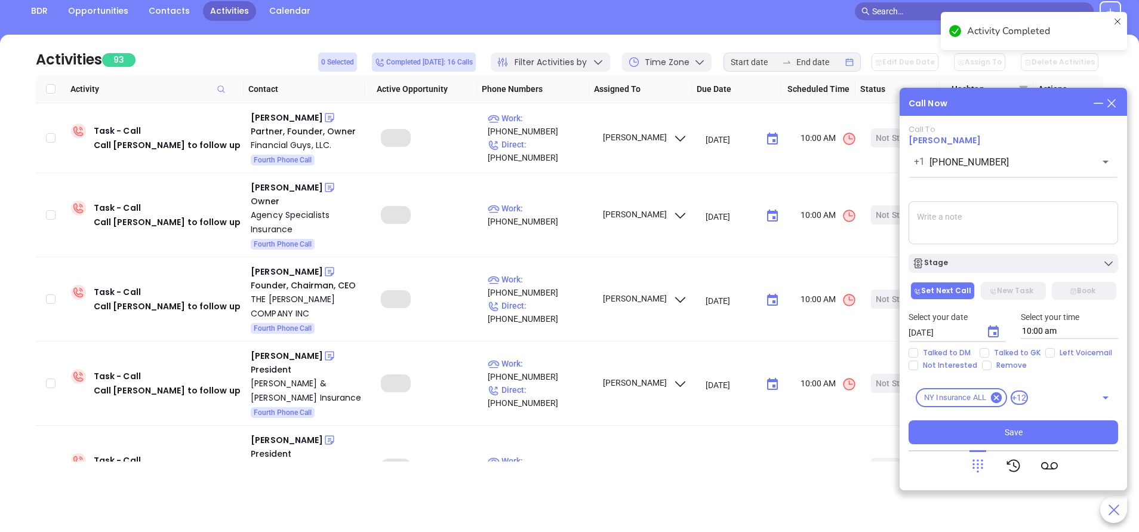
click at [1087, 330] on input "10:00 am" at bounding box center [1069, 331] width 98 height 16
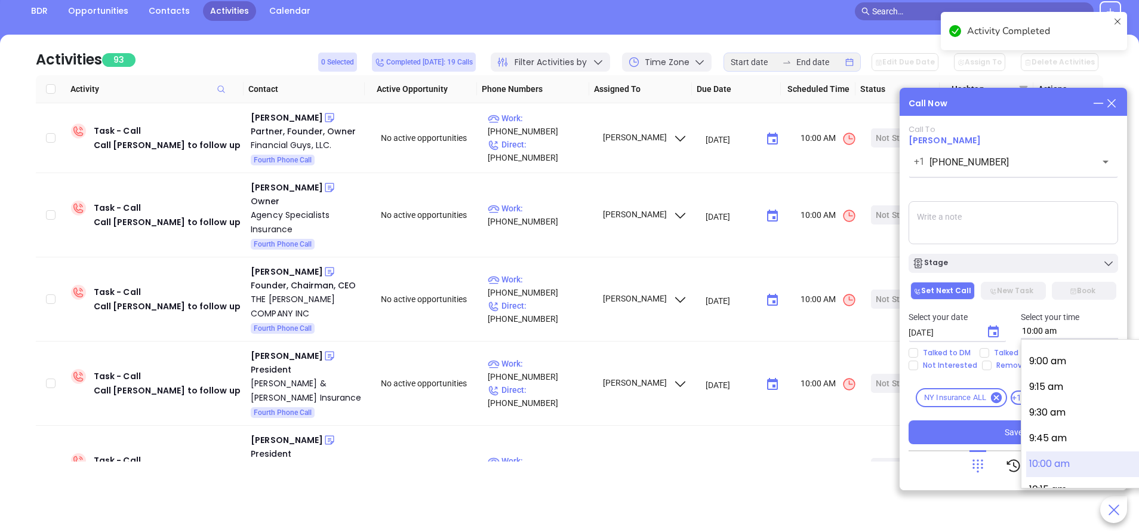
scroll to position [822, 0]
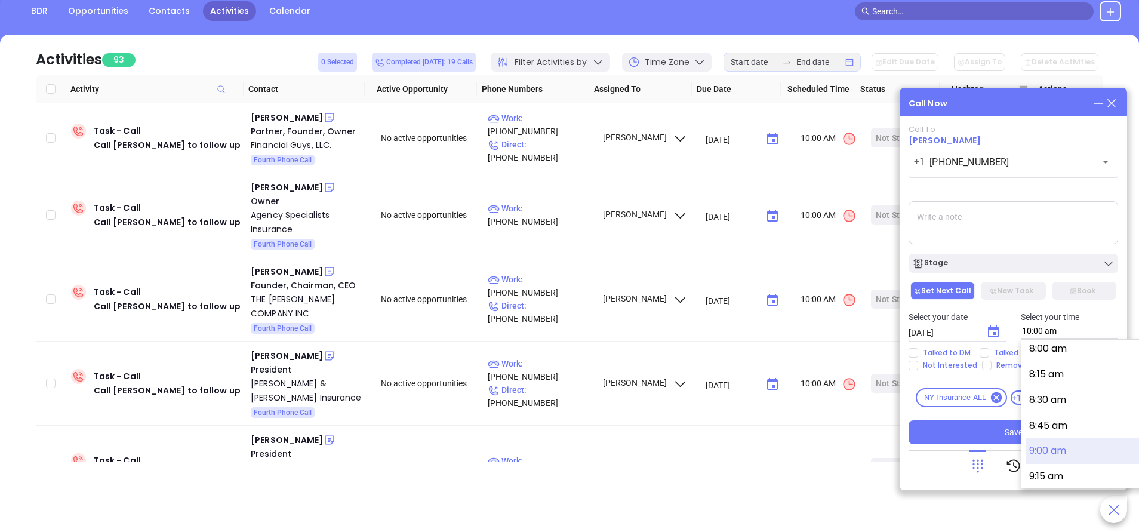
click at [1057, 448] on button "9:00 am" at bounding box center [1118, 451] width 185 height 26
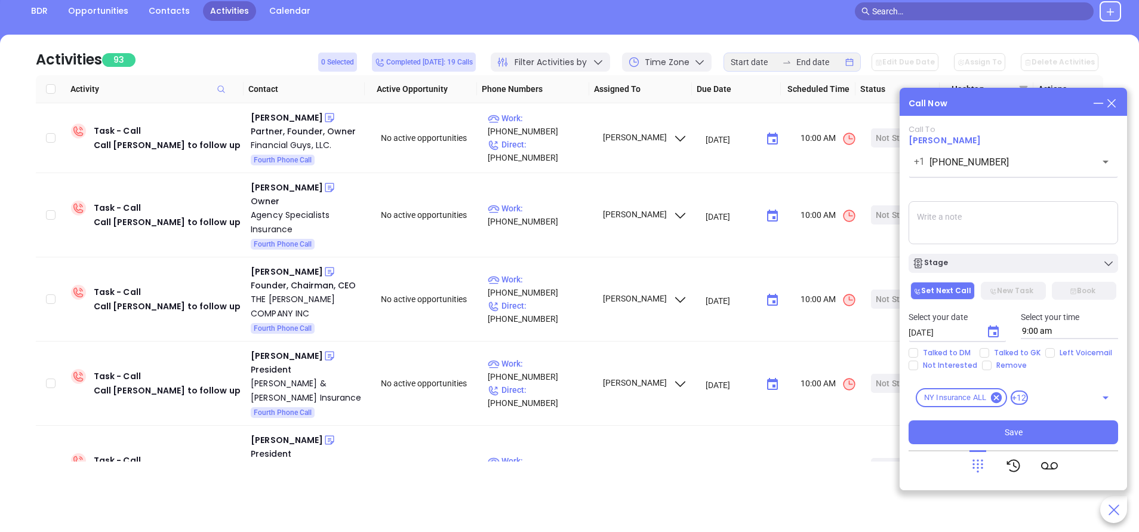
type input "9:00 am"
click at [982, 352] on input "Talked to GK" at bounding box center [984, 353] width 10 height 10
checkbox input "true"
click at [1011, 431] on span "Save" at bounding box center [1013, 431] width 18 height 13
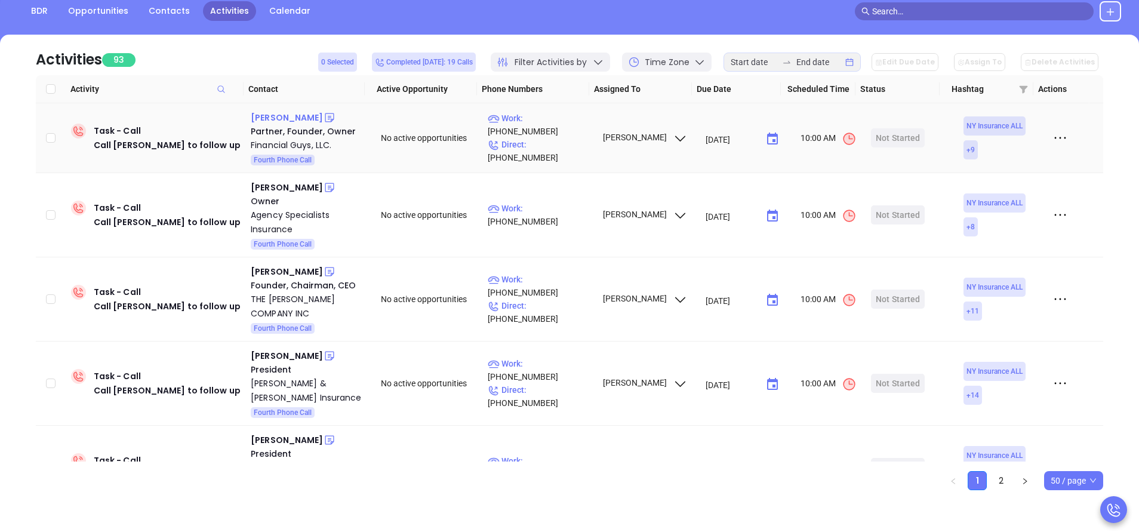
click at [297, 119] on div "Michael Lomas" at bounding box center [287, 117] width 72 height 14
click at [539, 135] on p "Work : (716) 633-1515" at bounding box center [540, 125] width 104 height 26
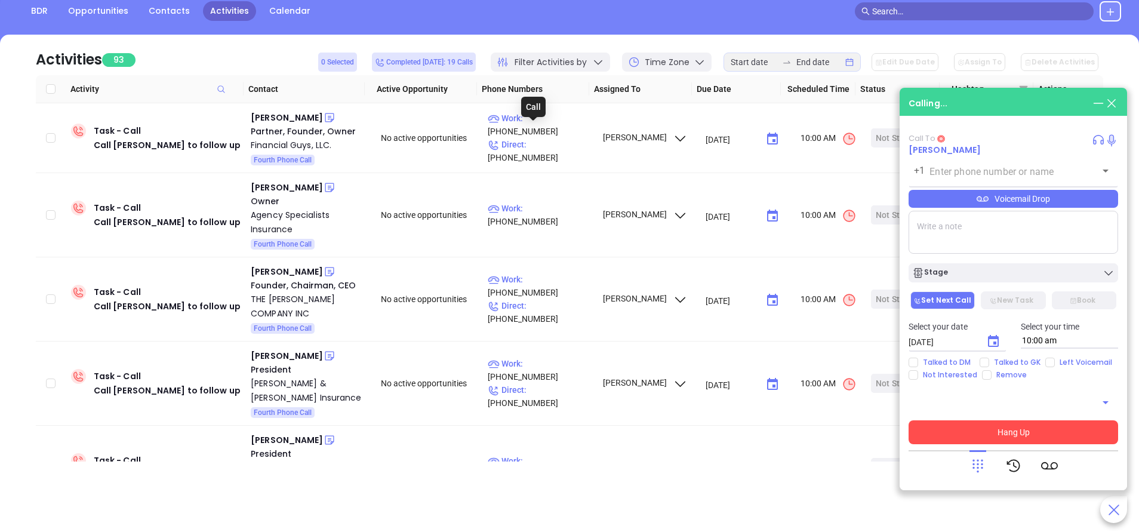
type input "[PHONE_NUMBER]"
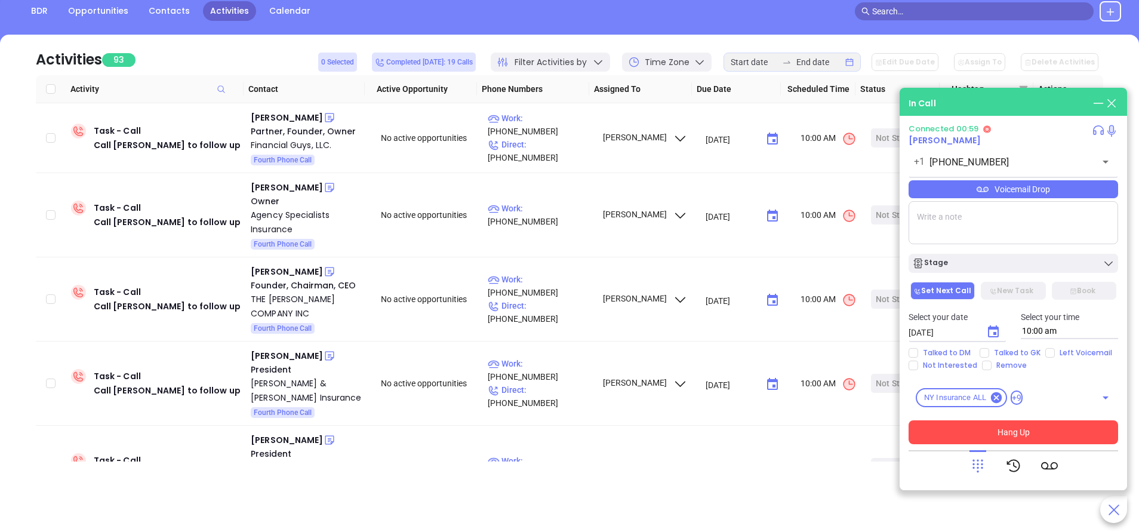
click at [1055, 437] on button "Hang Up" at bounding box center [1012, 432] width 209 height 24
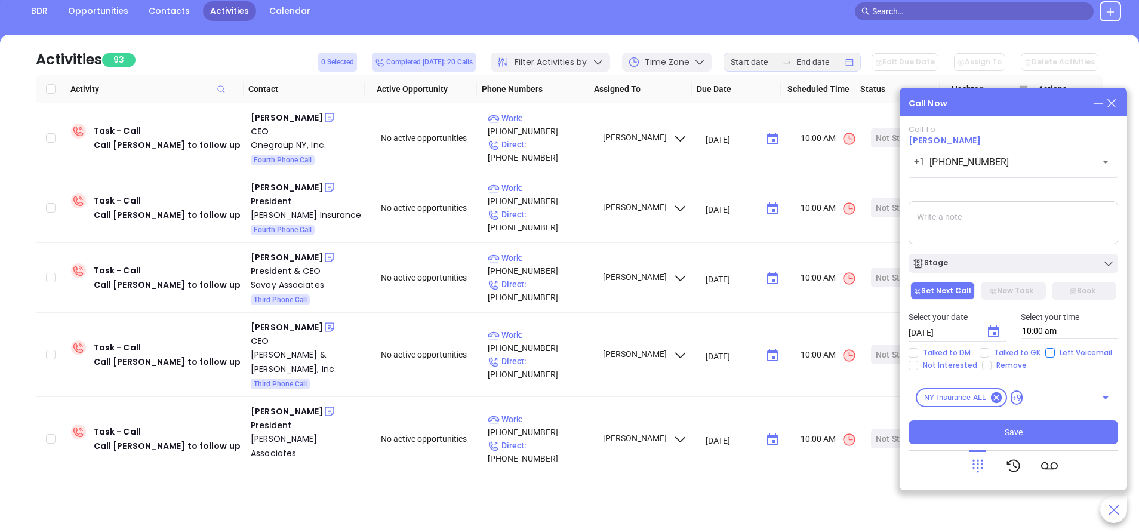
click at [1045, 352] on input "Left Voicemail" at bounding box center [1050, 353] width 10 height 10
checkbox input "true"
click at [1011, 267] on div "Stage" at bounding box center [1013, 263] width 202 height 12
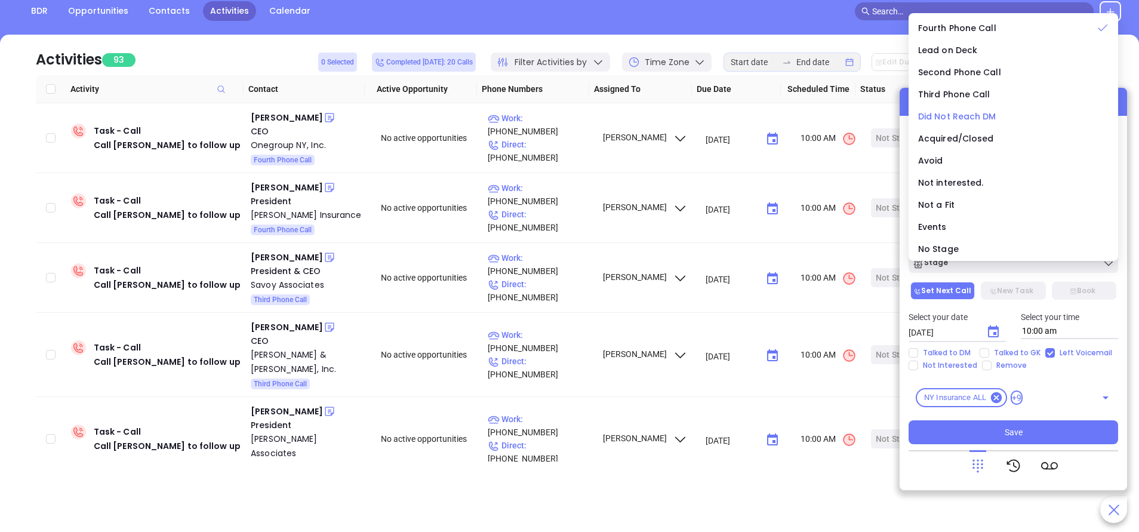
click at [973, 117] on span "Did Not Reach DM" at bounding box center [957, 116] width 78 height 12
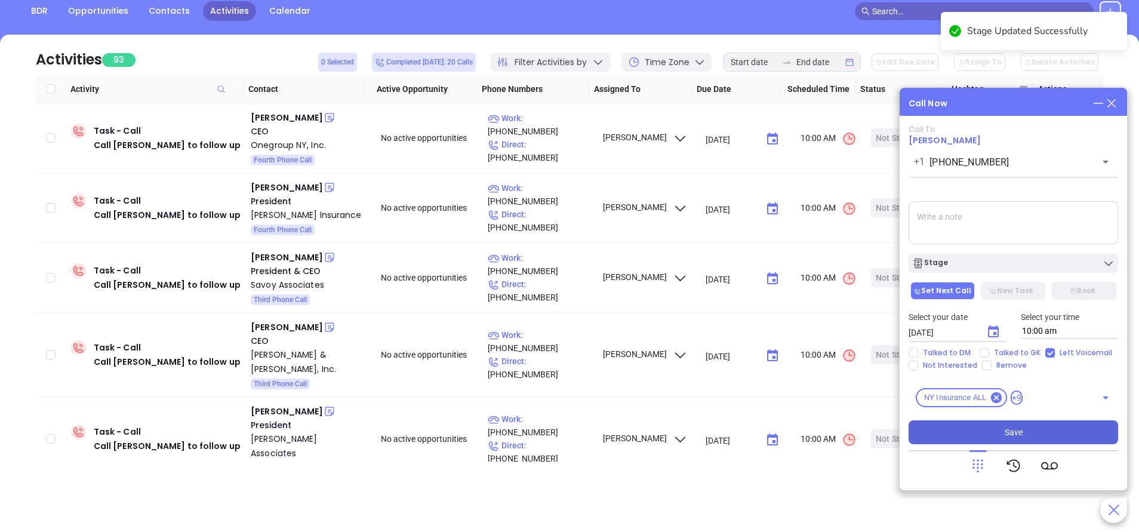
click at [1052, 433] on button "Save" at bounding box center [1012, 432] width 209 height 24
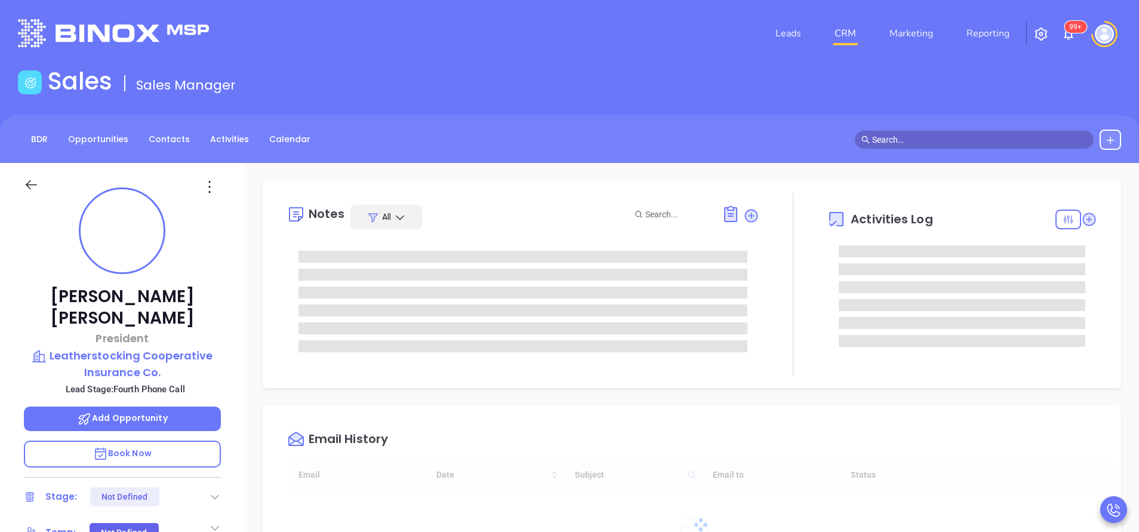
type input "[DATE]"
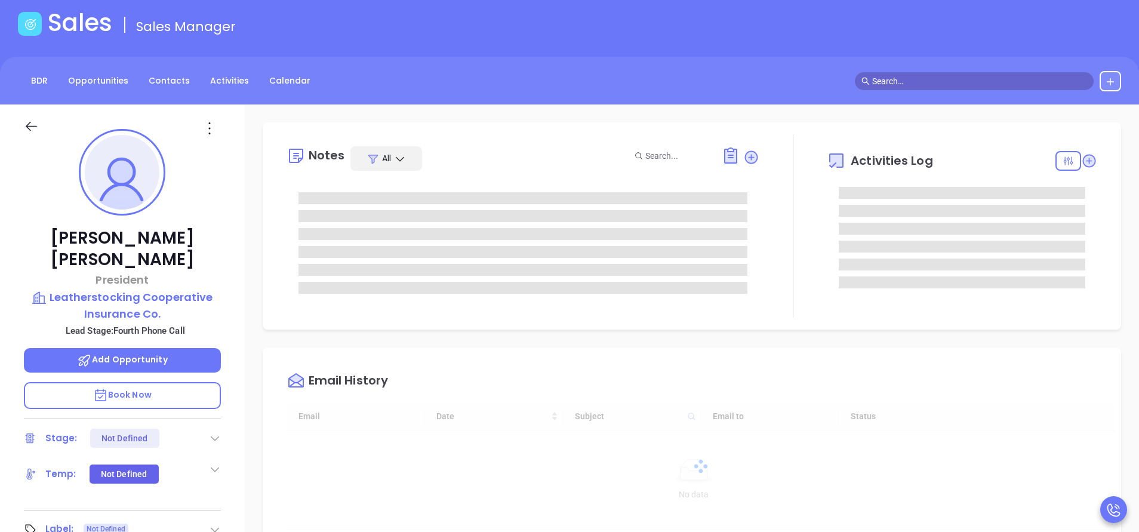
scroll to position [179, 0]
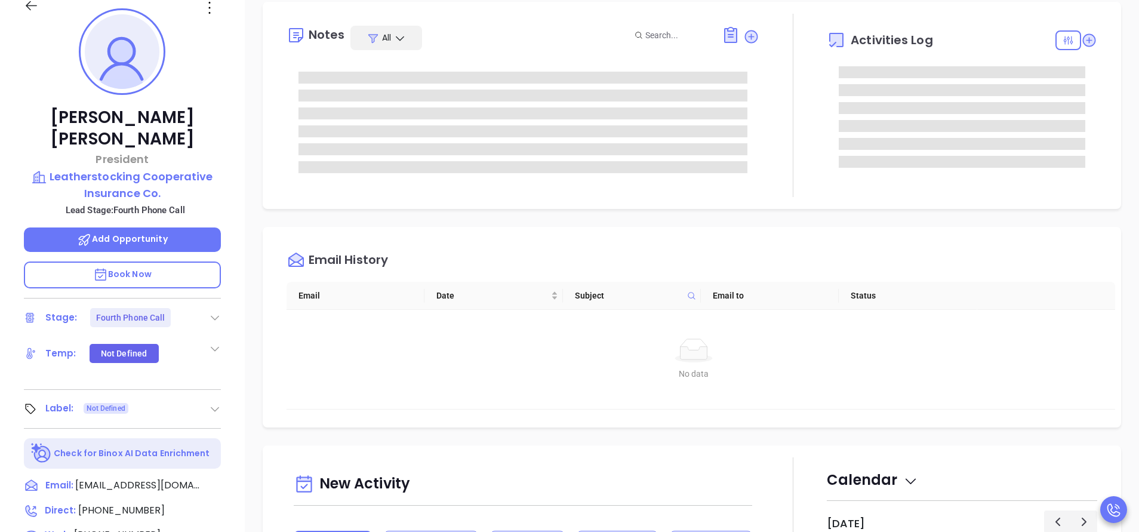
type input "[PERSON_NAME]"
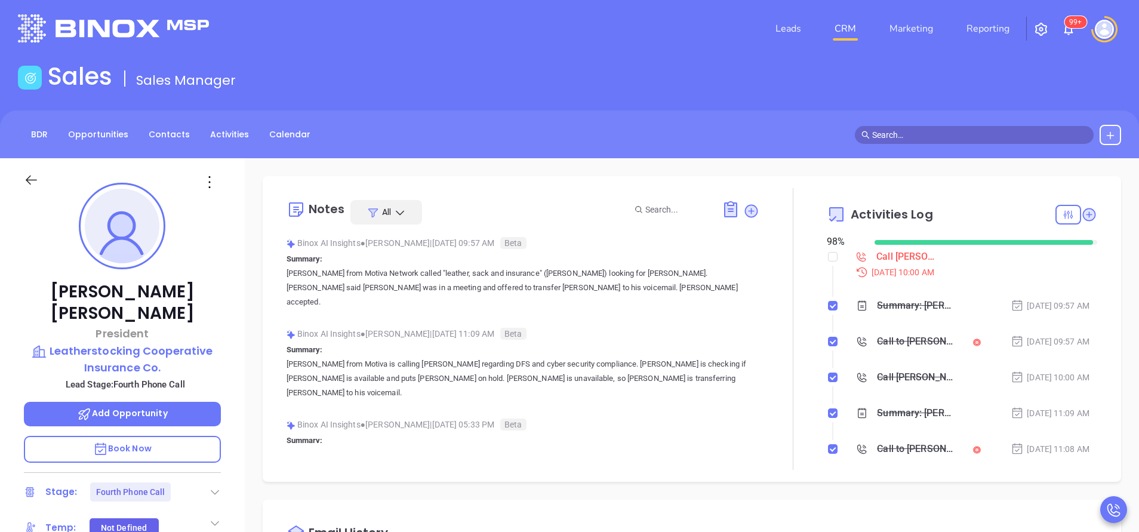
scroll to position [0, 0]
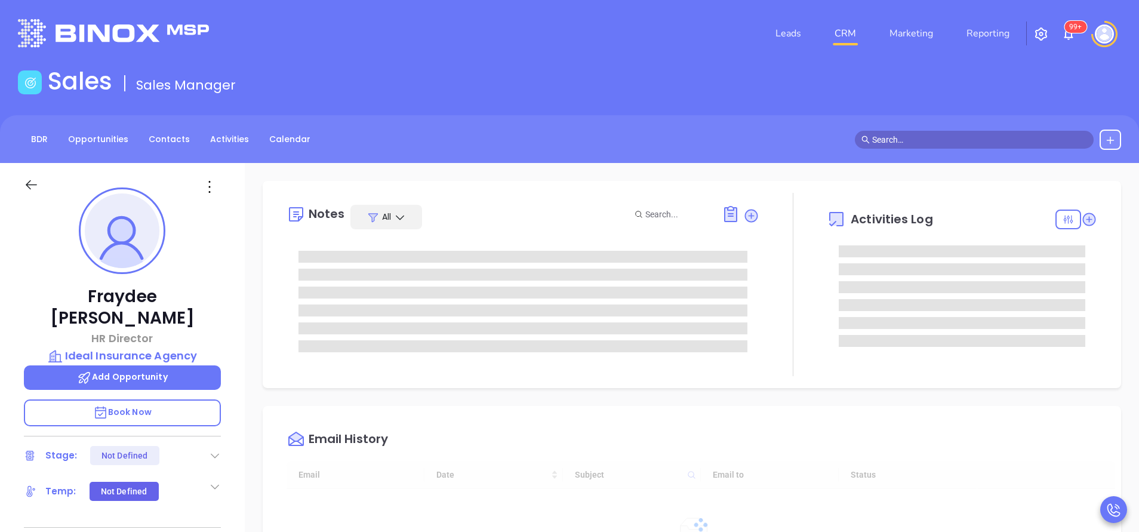
type input "[DATE]"
type input "[PERSON_NAME]"
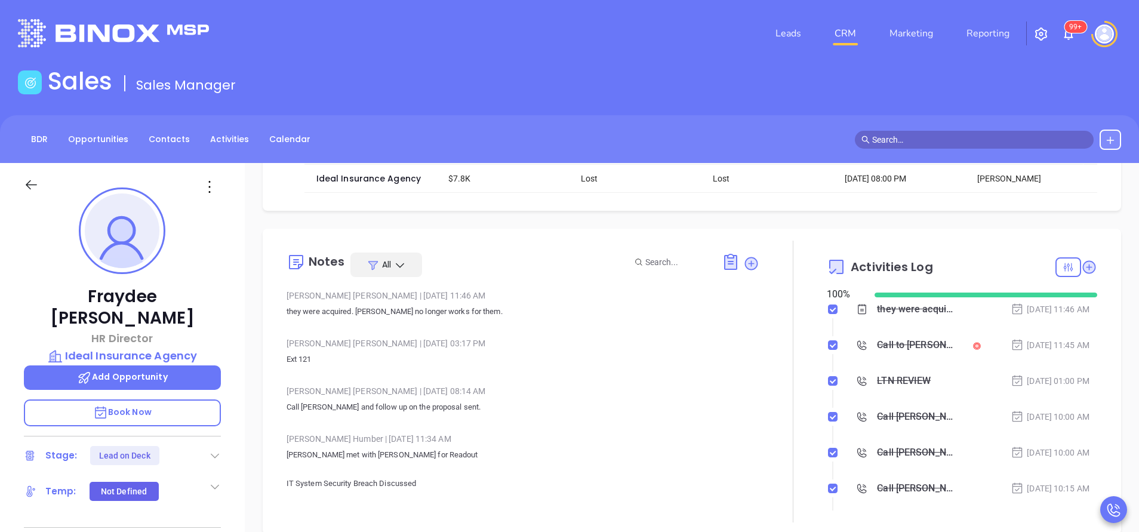
scroll to position [90, 0]
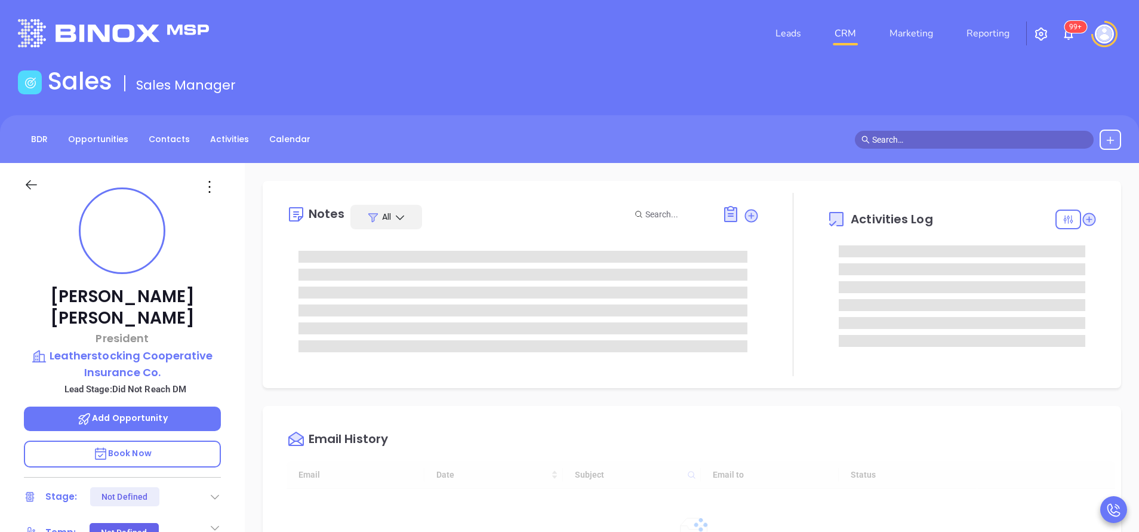
type input "[DATE]"
type input "[PERSON_NAME]"
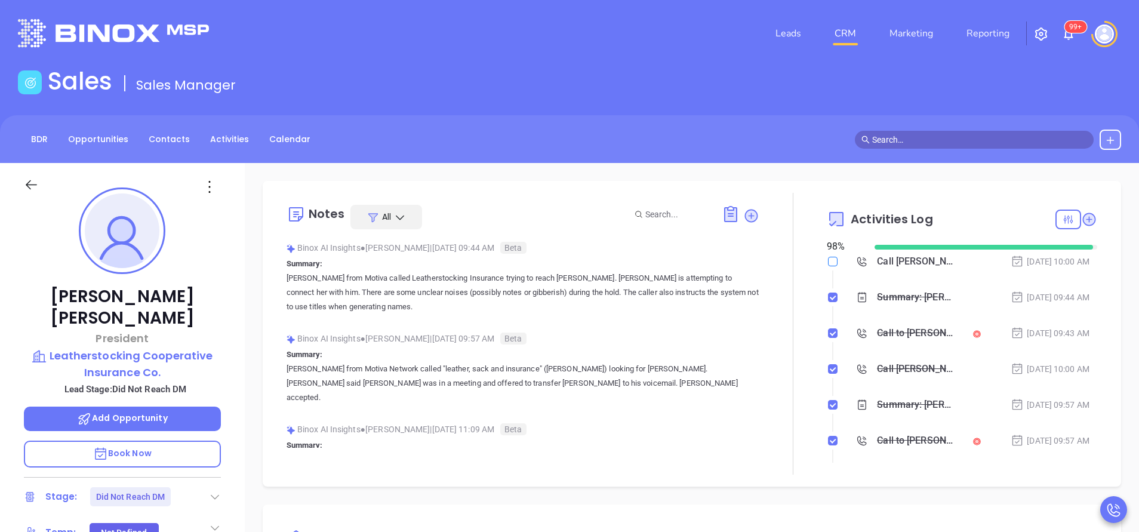
click at [828, 261] on input "checkbox" at bounding box center [833, 262] width 10 height 10
checkbox input "true"
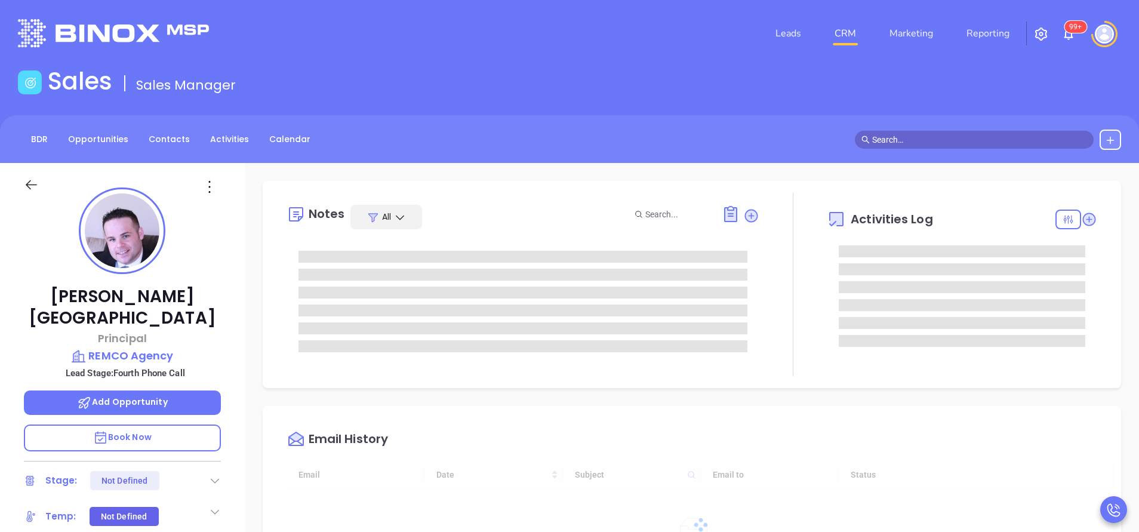
type input "[DATE]"
type input "[PERSON_NAME]"
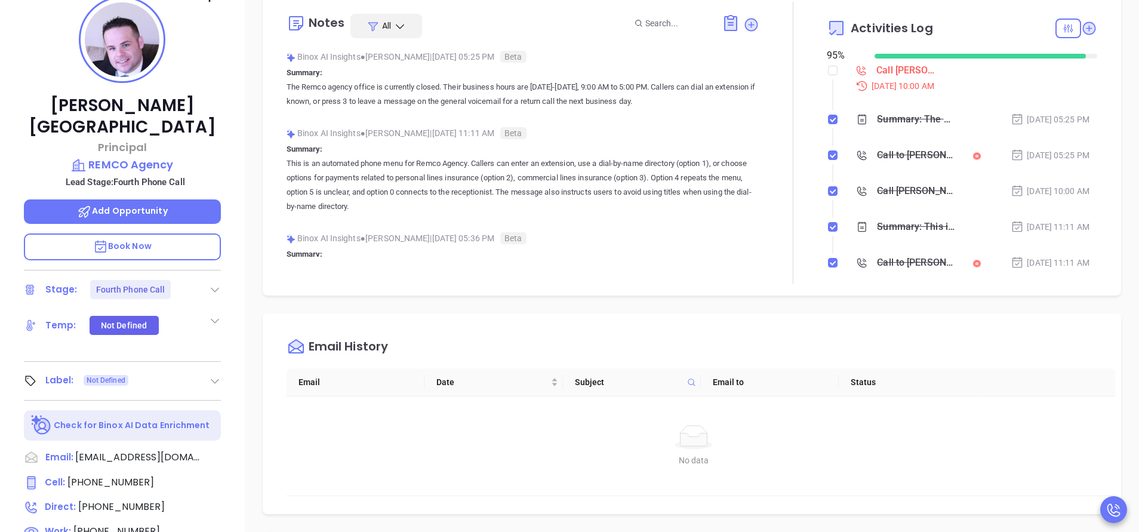
scroll to position [90, 0]
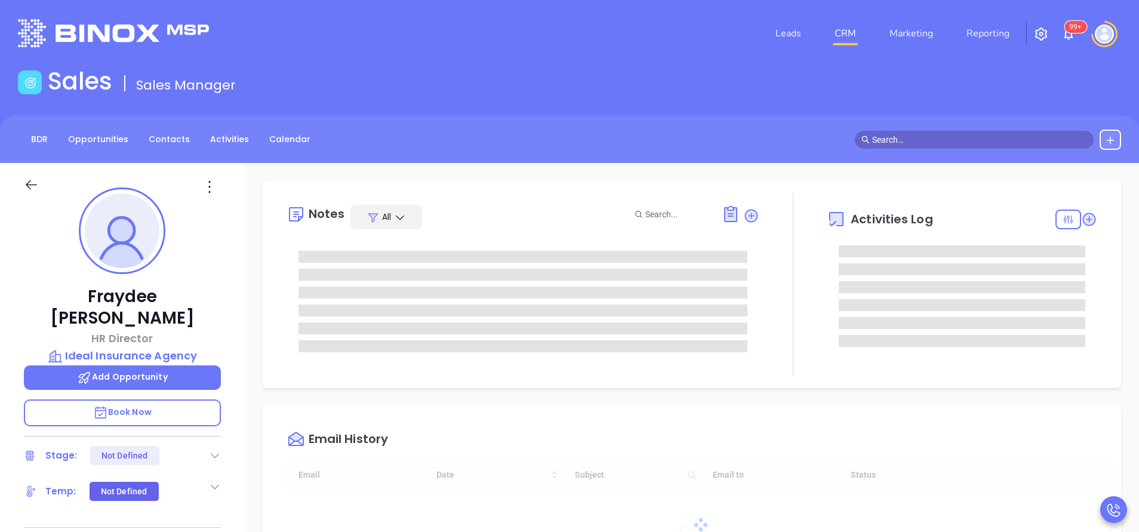
type input "[DATE]"
type input "[PERSON_NAME]"
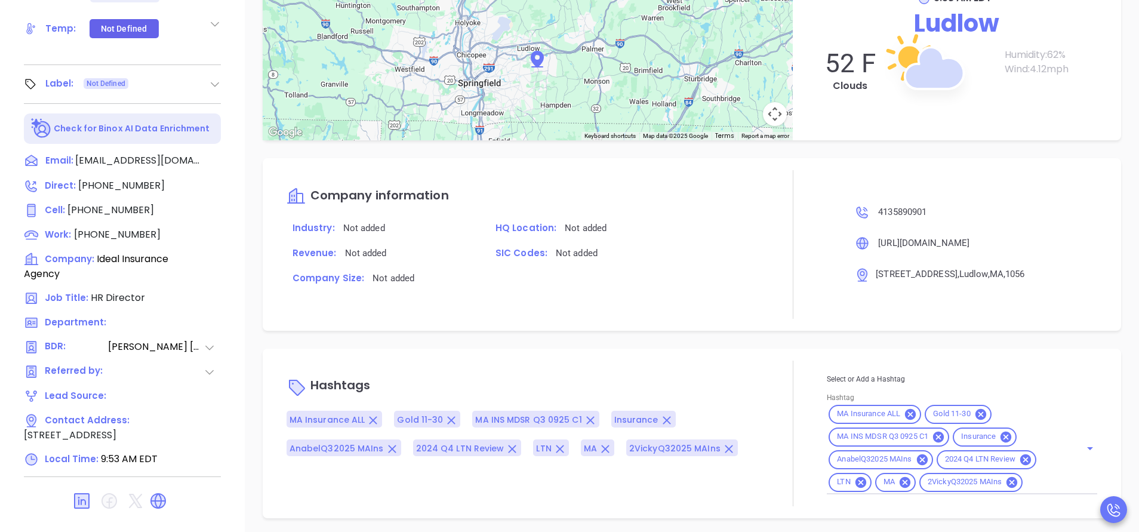
scroll to position [467, 0]
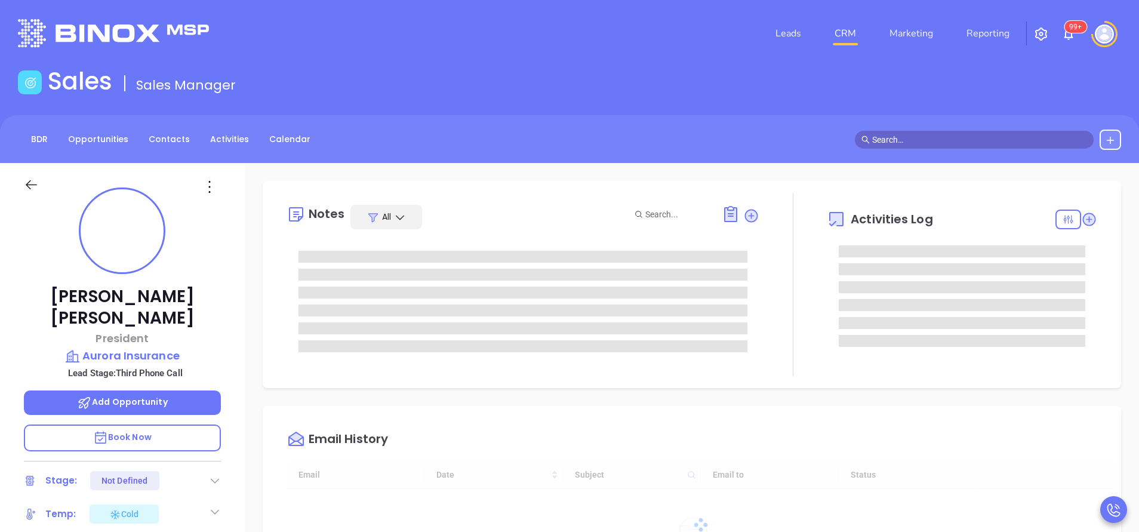
type input "[DATE]"
type input "[PERSON_NAME]"
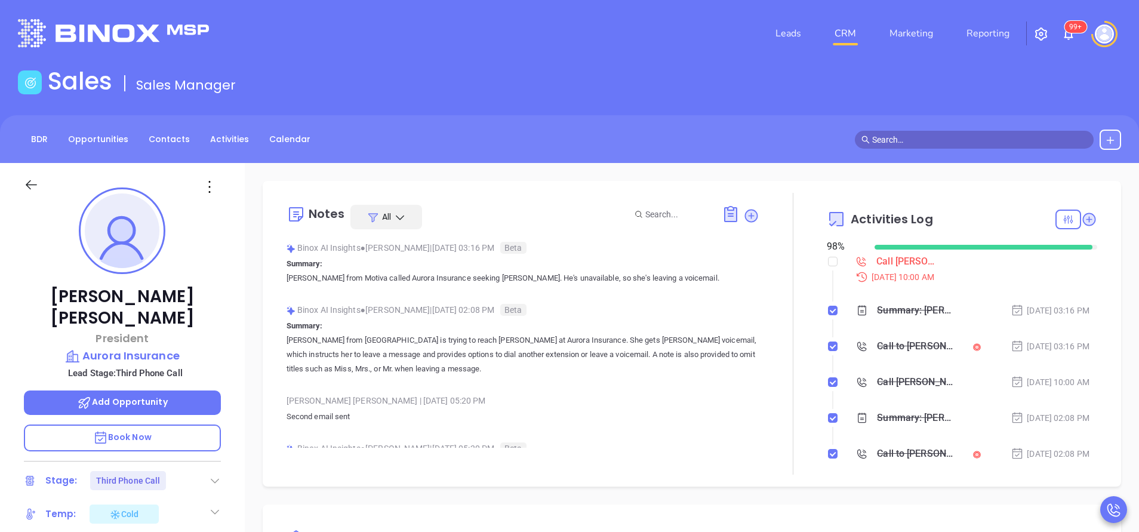
scroll to position [90, 0]
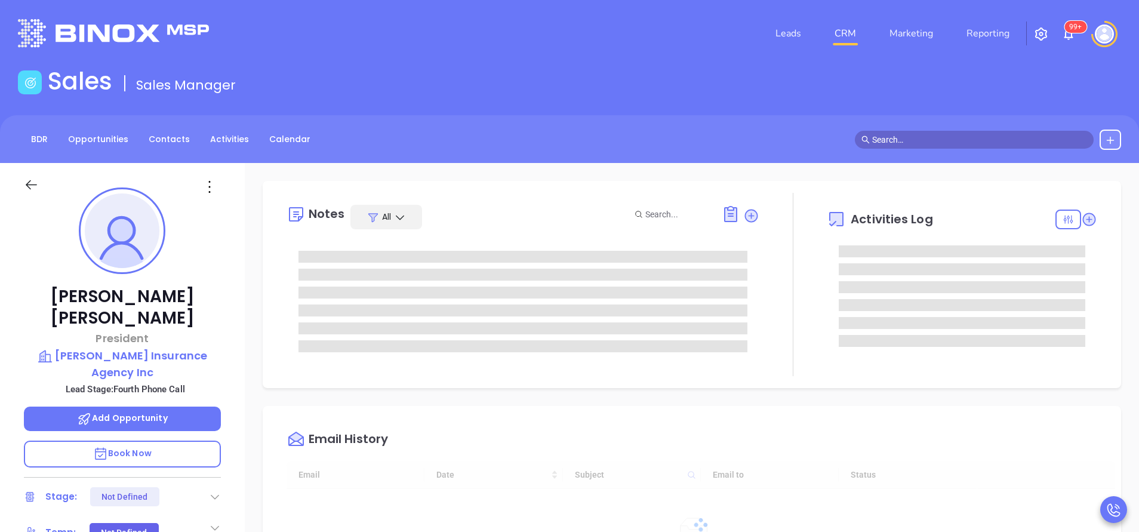
type input "[DATE]"
type input "[PERSON_NAME]"
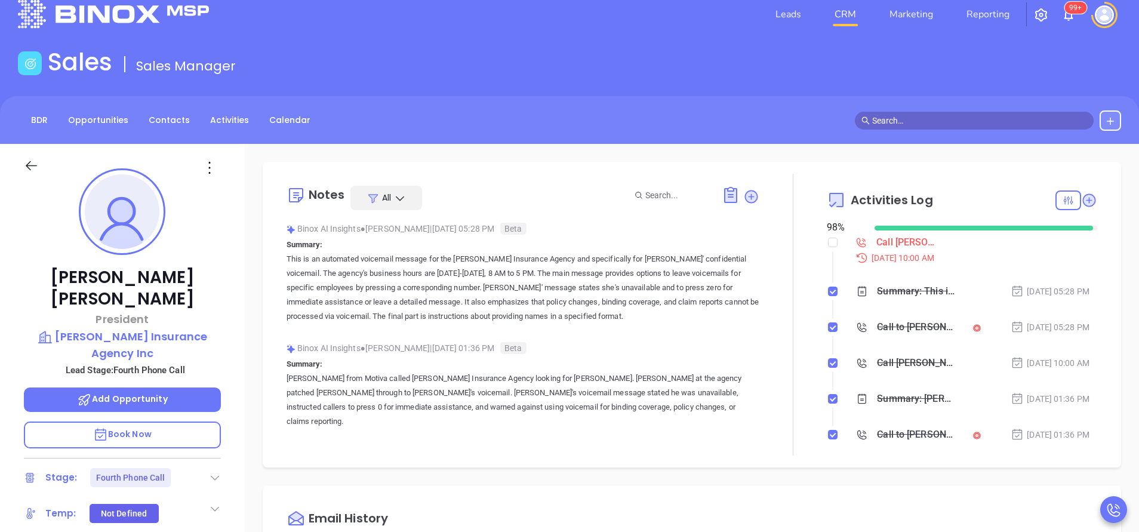
scroll to position [0, 0]
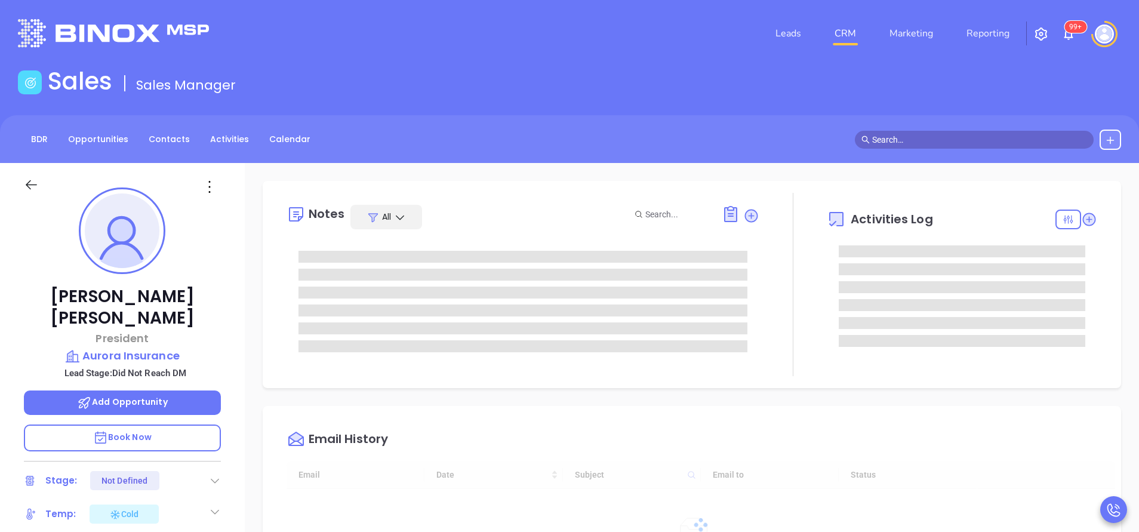
type input "[DATE]"
type input "[PERSON_NAME]"
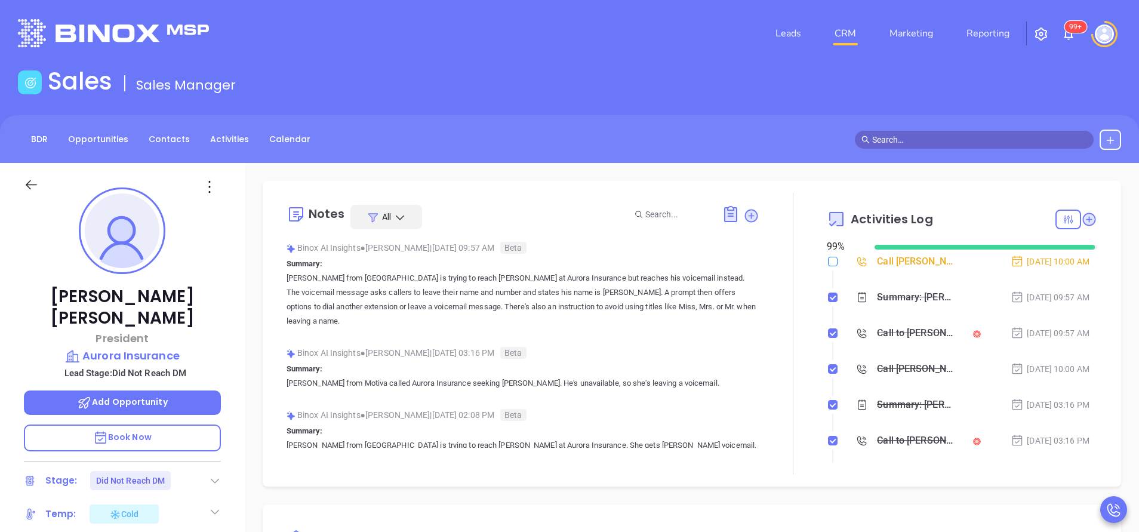
click at [828, 263] on input "checkbox" at bounding box center [833, 262] width 10 height 10
checkbox input "true"
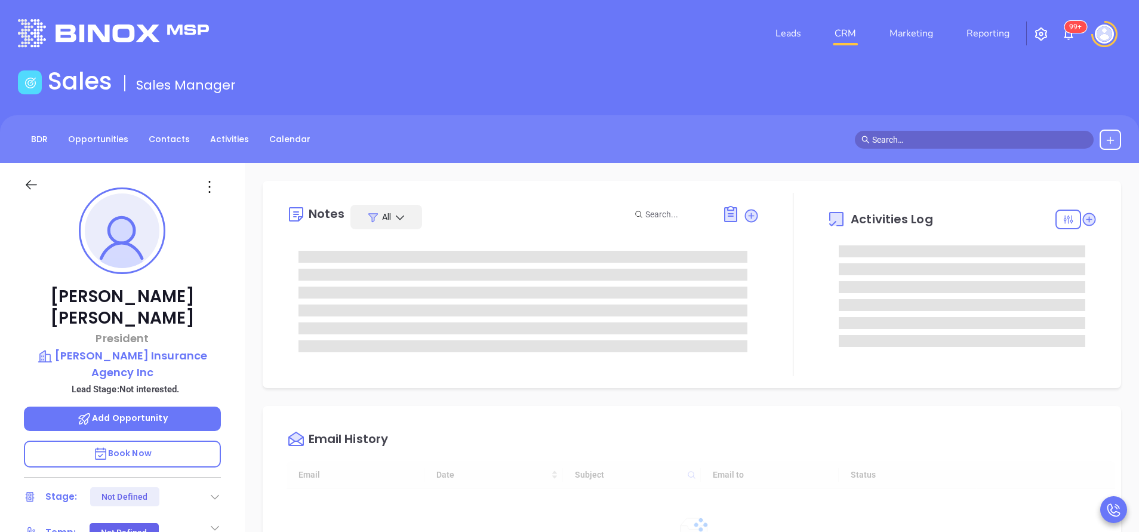
type input "[DATE]"
type input "[PERSON_NAME]"
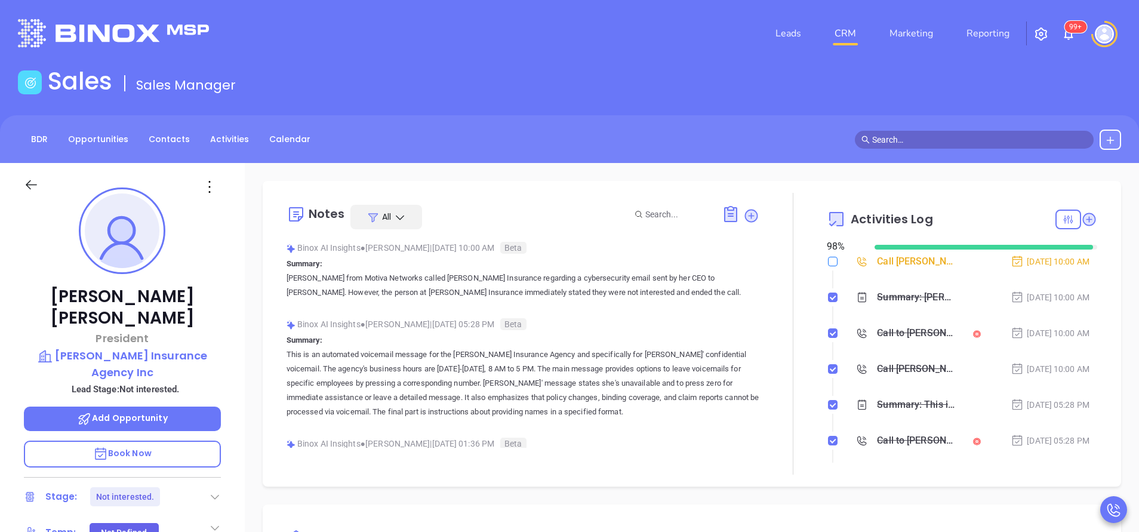
click at [828, 261] on input "checkbox" at bounding box center [833, 262] width 10 height 10
checkbox input "true"
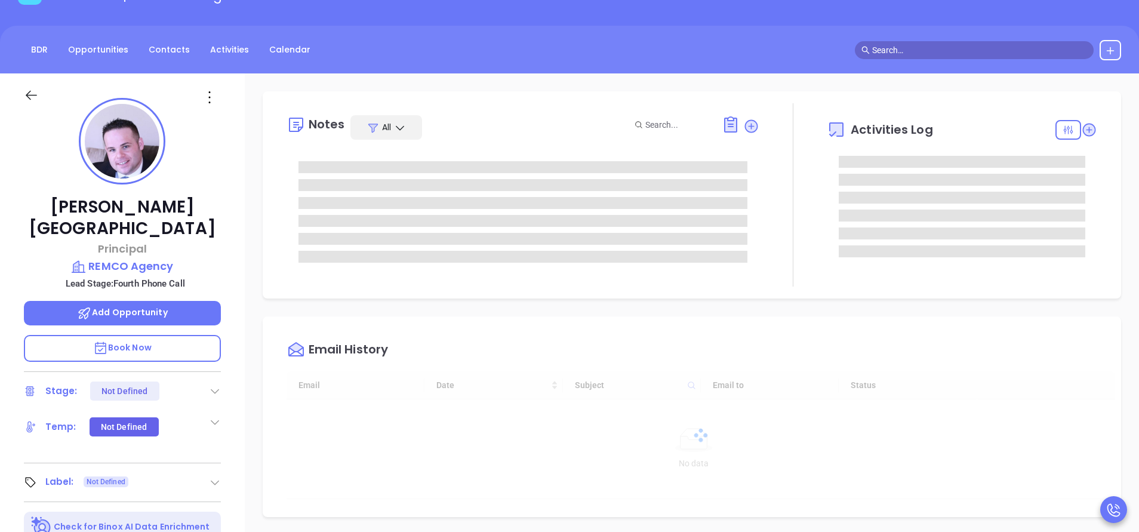
scroll to position [312, 0]
type input "[PERSON_NAME]"
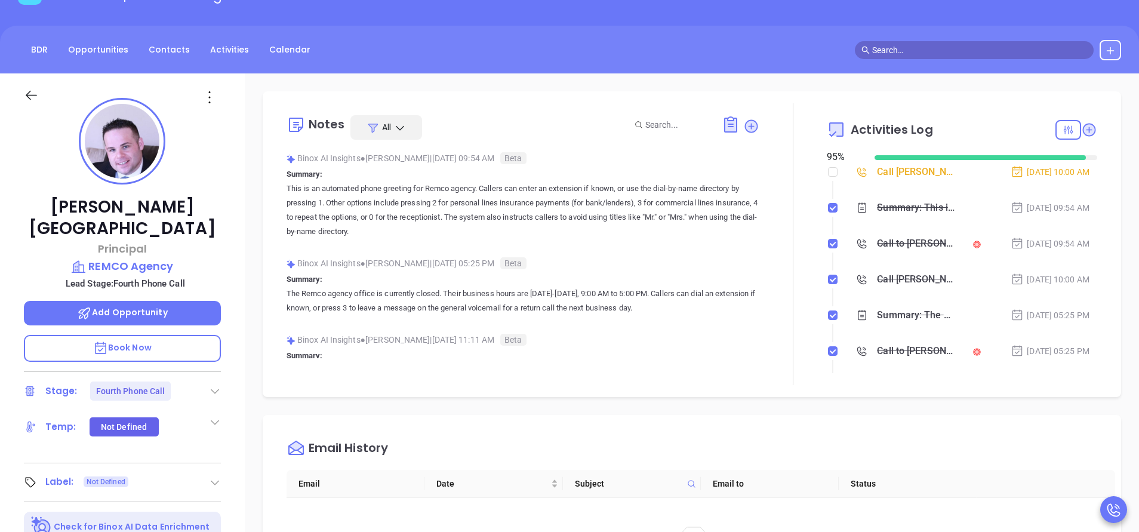
click at [215, 385] on icon at bounding box center [215, 391] width 12 height 12
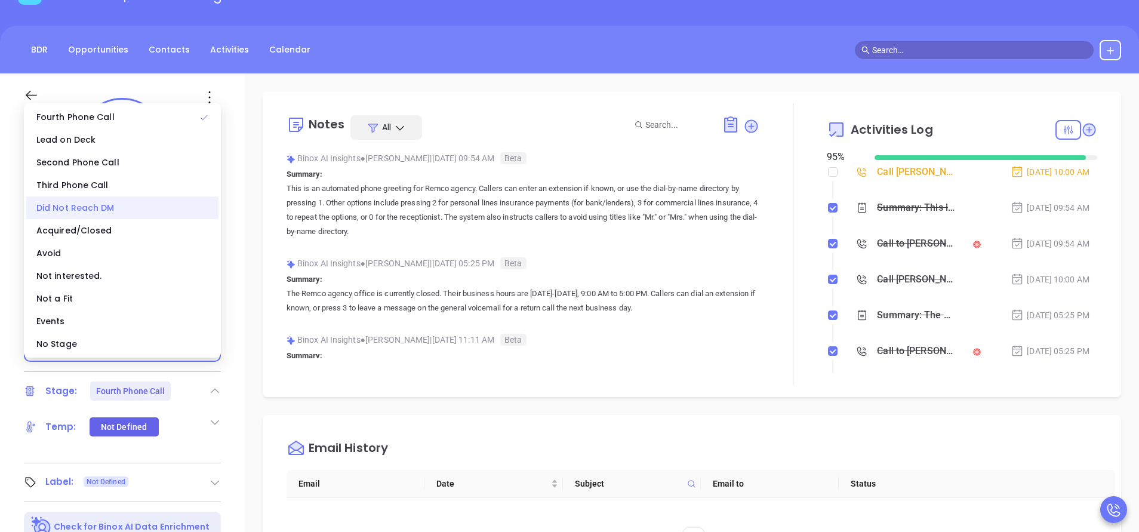
click at [131, 214] on div "Did Not Reach DM" at bounding box center [122, 207] width 192 height 23
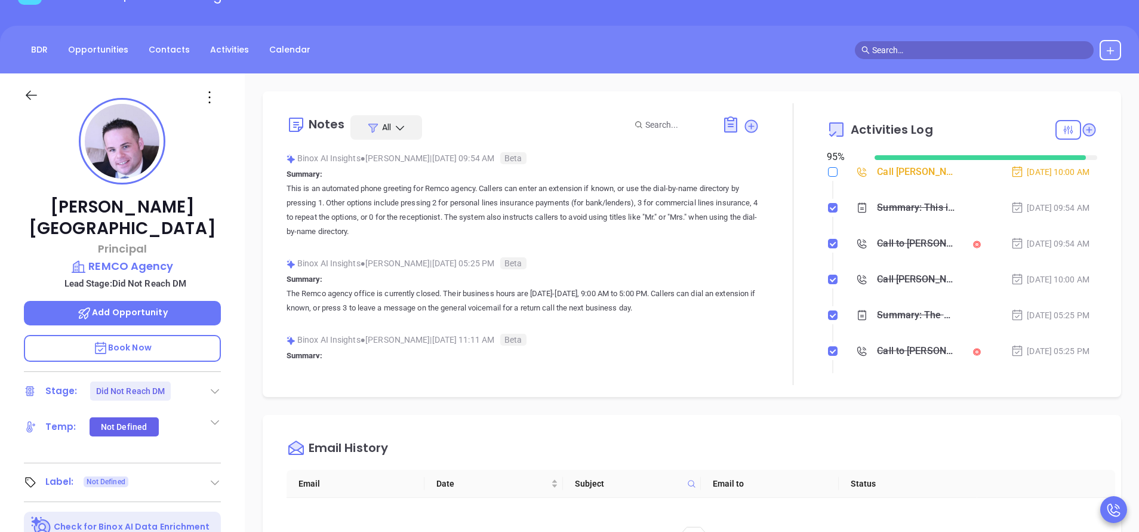
click at [828, 175] on input "checkbox" at bounding box center [833, 172] width 10 height 10
checkbox input "true"
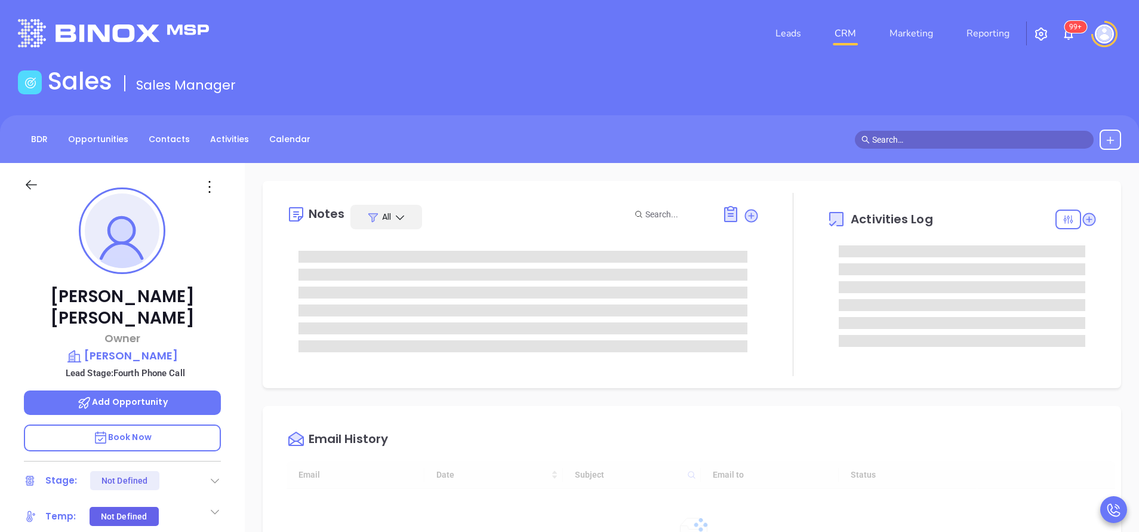
type input "[DATE]"
type input "[PERSON_NAME]"
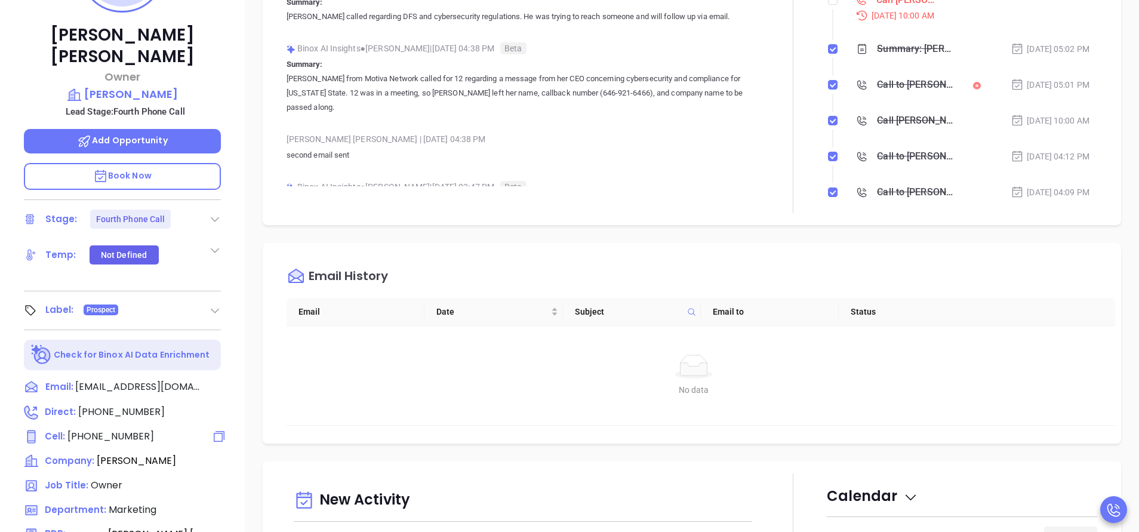
scroll to position [269, 0]
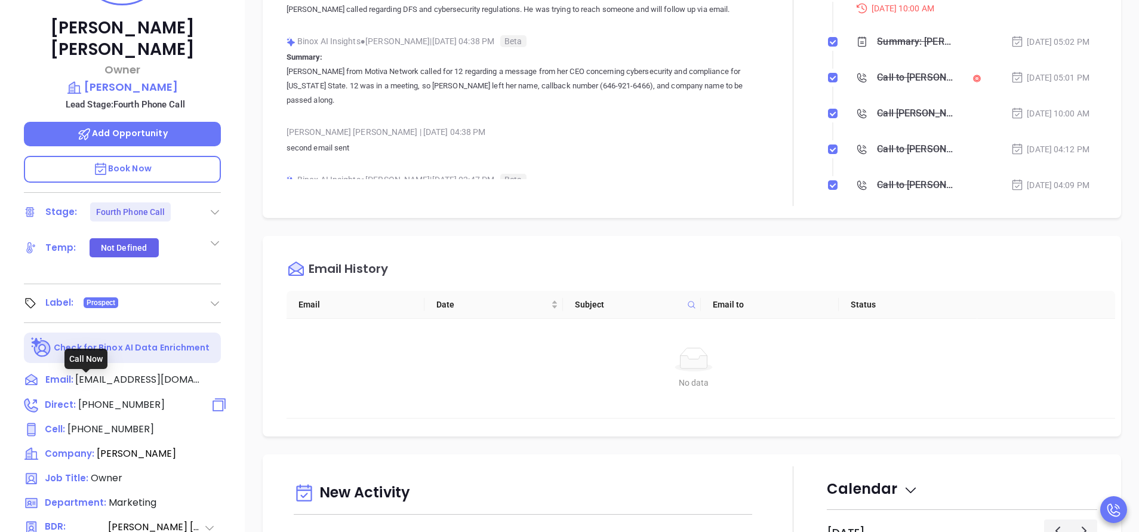
click at [131, 397] on span "(718) 657-3636" at bounding box center [121, 404] width 87 height 14
type input "(718) 657-3636"
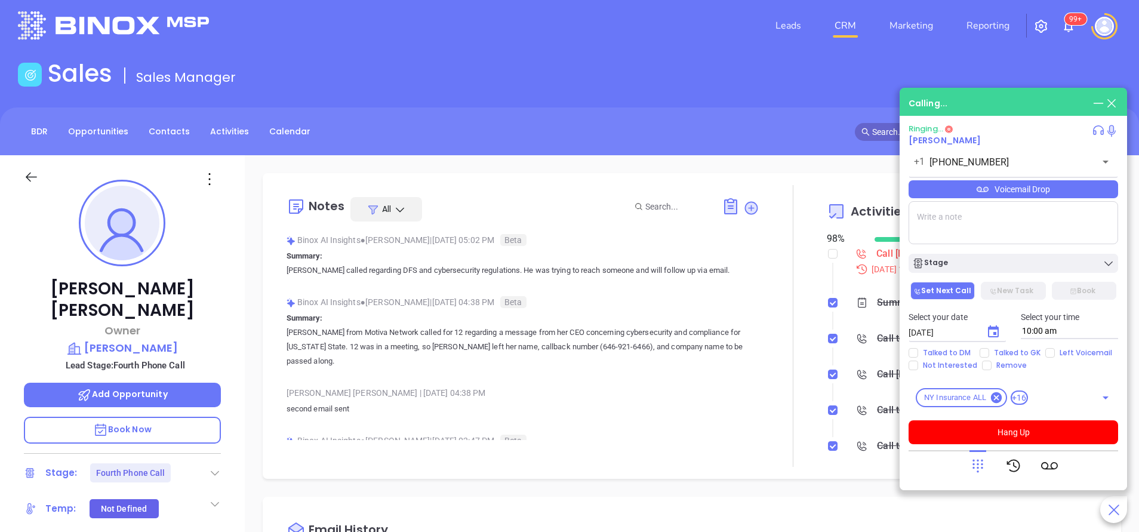
scroll to position [0, 0]
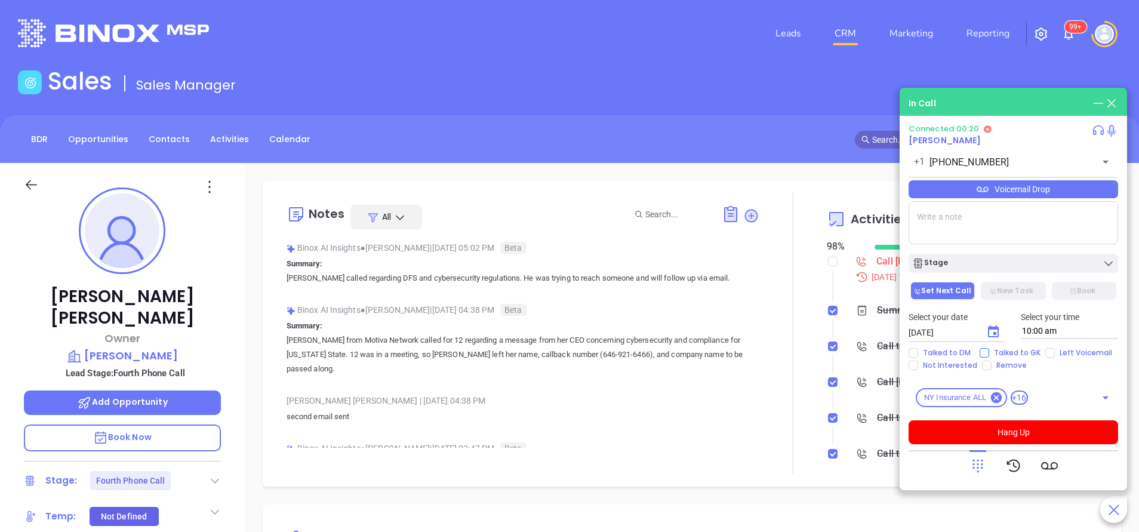
click at [979, 356] on input "Talked to GK" at bounding box center [984, 353] width 10 height 10
checkbox input "true"
click at [1011, 264] on div "Stage" at bounding box center [1013, 263] width 202 height 12
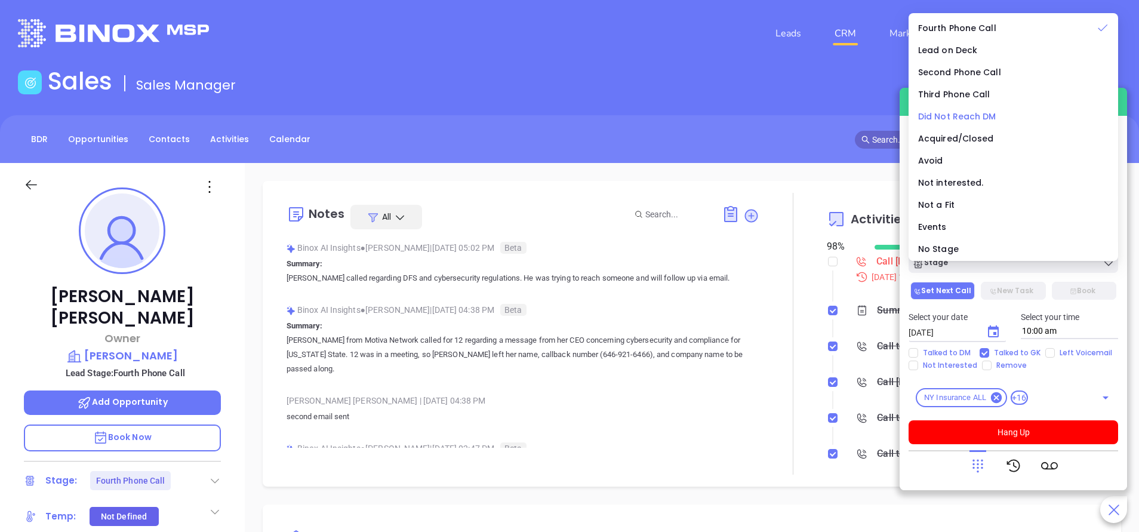
click at [949, 112] on span "Did Not Reach DM" at bounding box center [957, 116] width 78 height 12
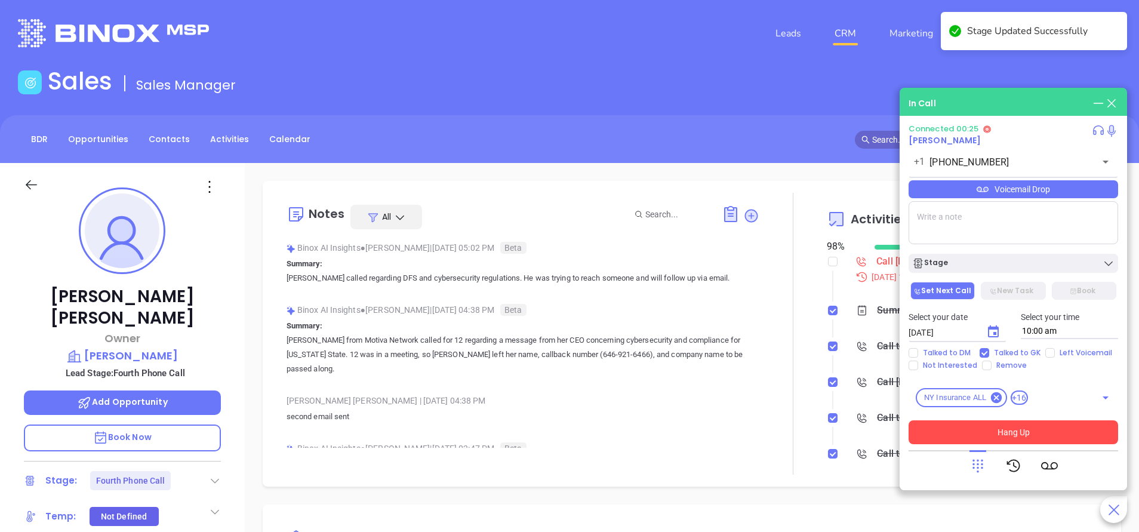
click at [964, 433] on button "Hang Up" at bounding box center [1012, 432] width 209 height 24
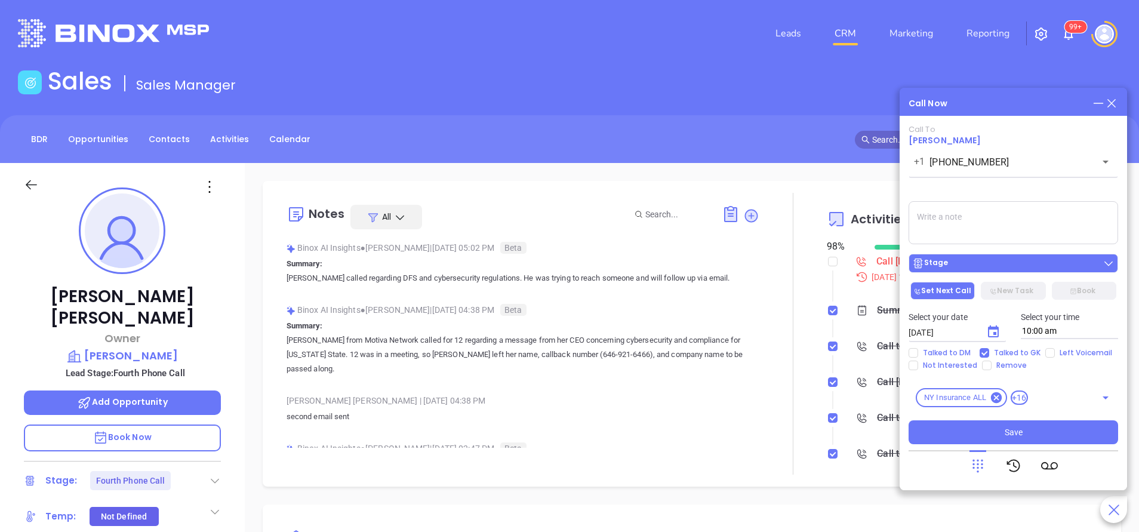
click at [989, 257] on button "Stage" at bounding box center [1012, 263] width 209 height 19
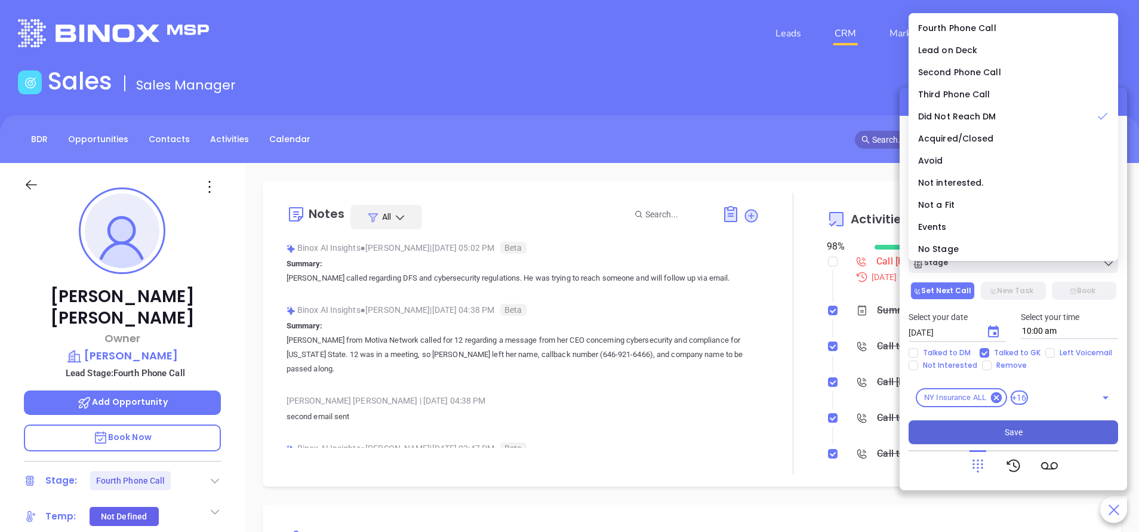
drag, startPoint x: 1024, startPoint y: 434, endPoint x: 1023, endPoint y: 428, distance: 6.1
click at [1023, 433] on button "Save" at bounding box center [1012, 432] width 209 height 24
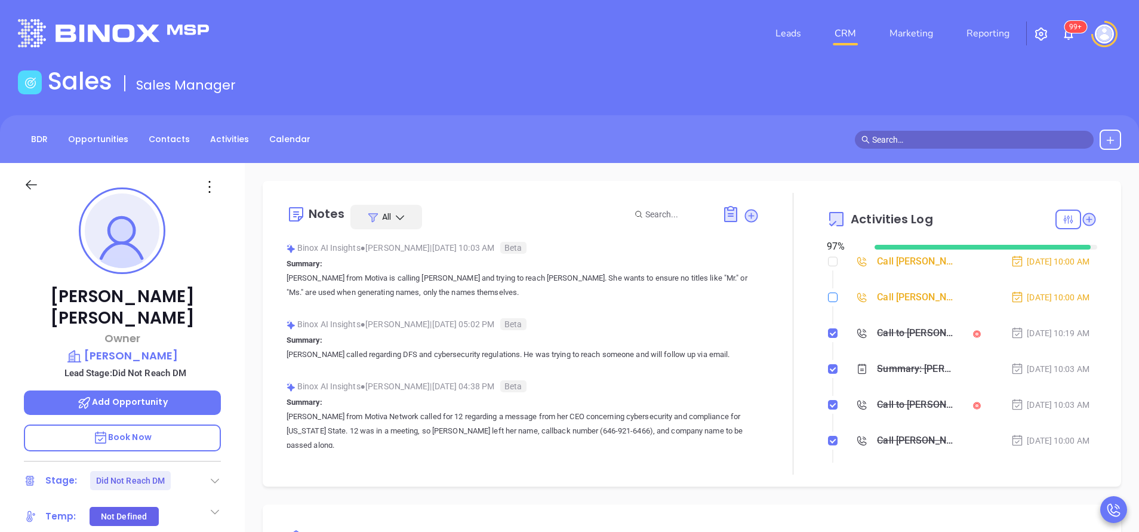
click at [828, 293] on label at bounding box center [833, 297] width 10 height 13
drag, startPoint x: 824, startPoint y: 293, endPoint x: 825, endPoint y: 261, distance: 31.6
click at [828, 261] on input "checkbox" at bounding box center [833, 262] width 10 height 10
checkbox input "true"
click at [829, 301] on li "Call Roberto Charles to follow up Oct 3, 2025 | 10:00 AM" at bounding box center [962, 308] width 267 height 33
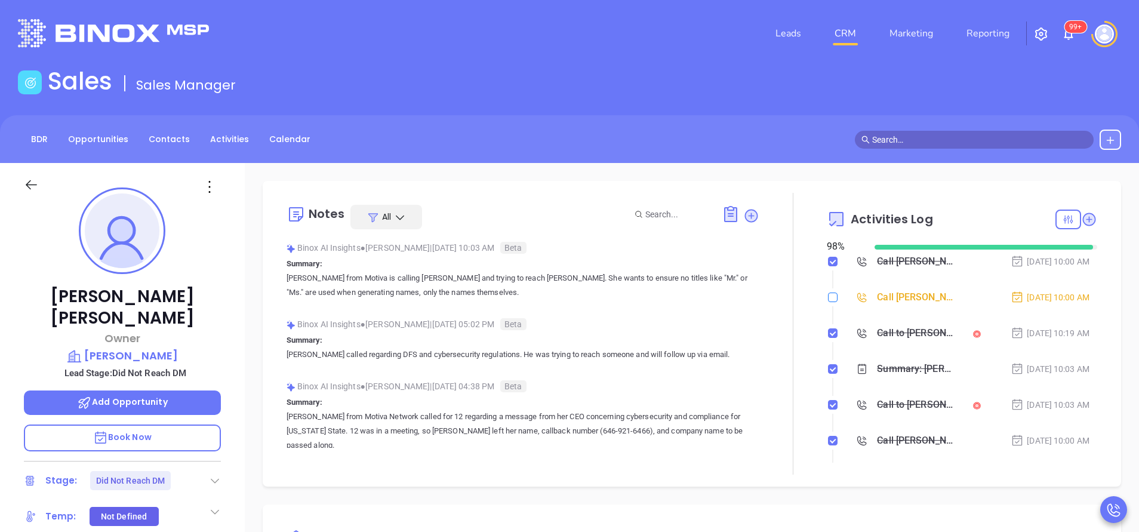
click at [828, 298] on input "checkbox" at bounding box center [833, 297] width 10 height 10
checkbox input "true"
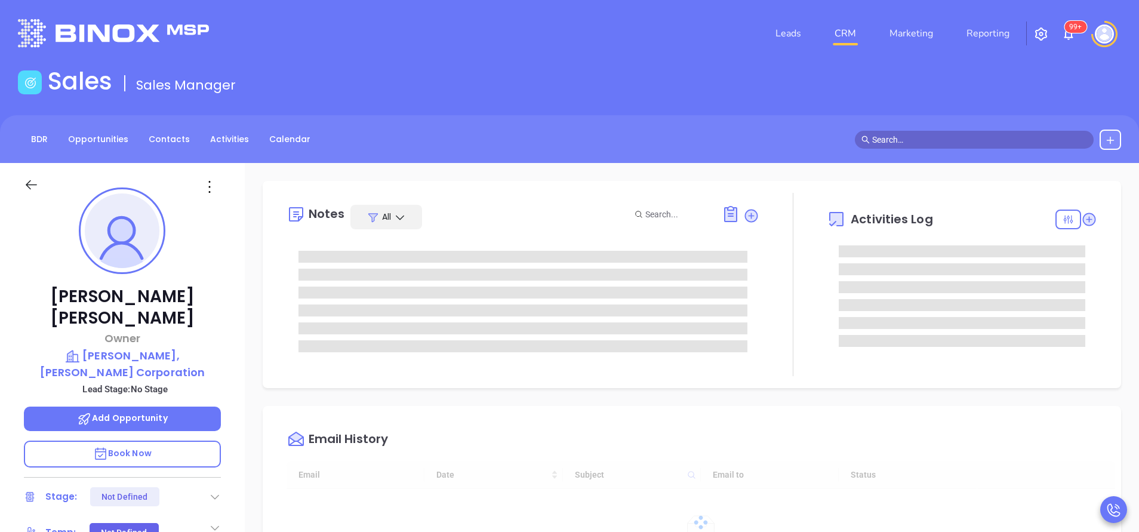
type input "10:00 am"
type input "[DATE]"
type input "[PERSON_NAME]"
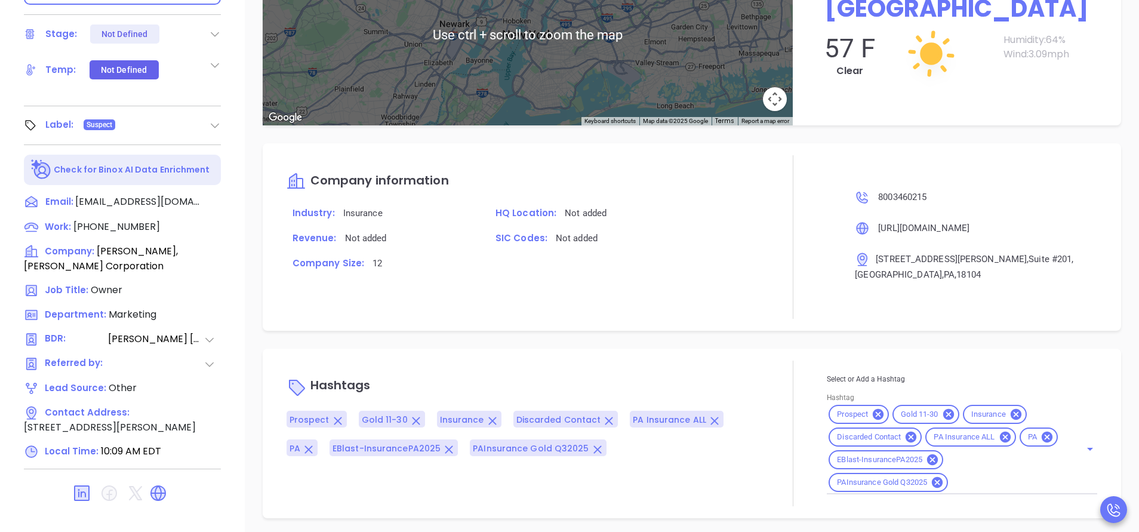
scroll to position [467, 0]
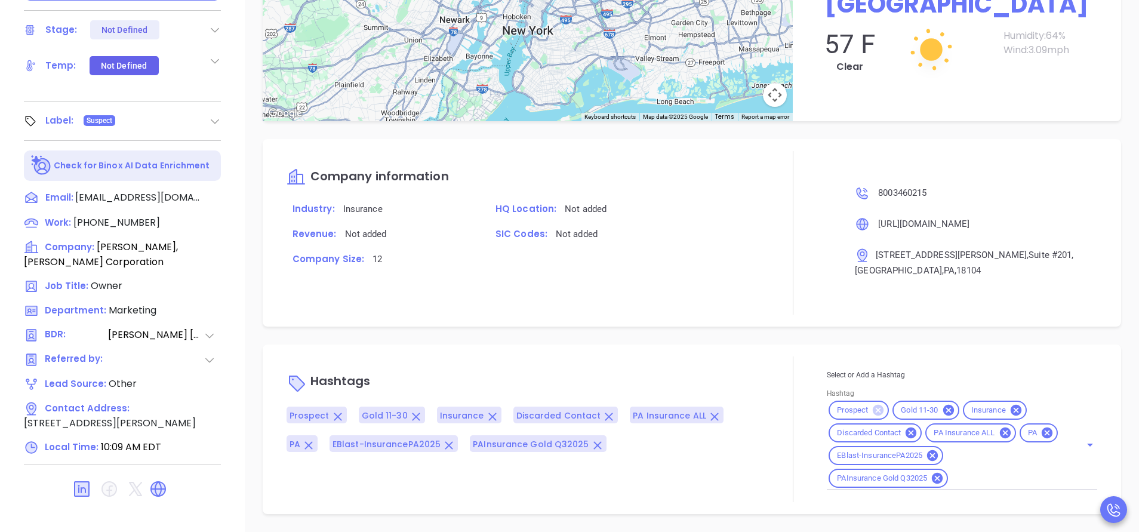
click at [872, 413] on icon at bounding box center [877, 410] width 11 height 11
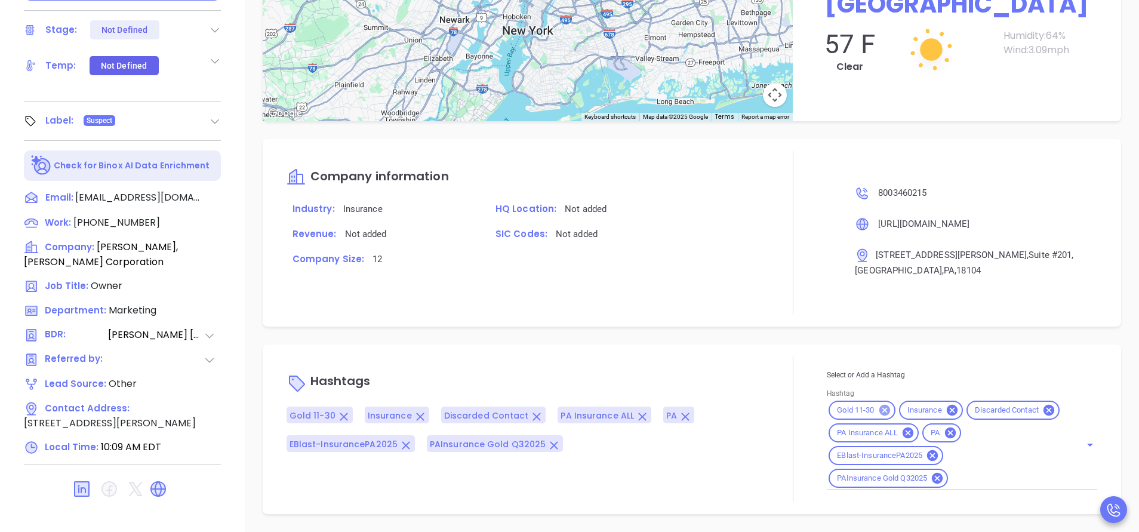
click at [878, 411] on icon at bounding box center [884, 409] width 13 height 13
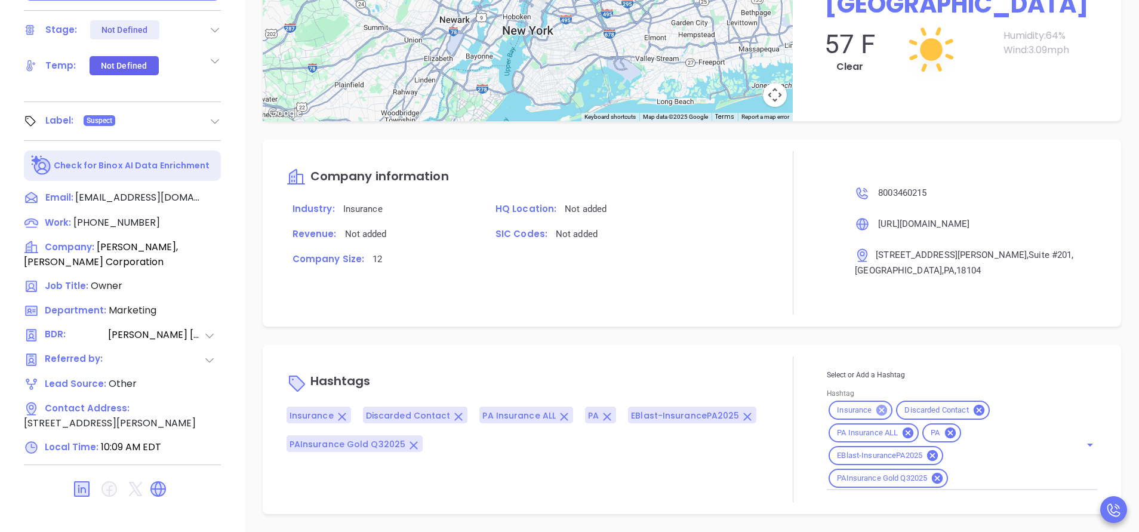
click at [876, 411] on icon at bounding box center [881, 410] width 11 height 11
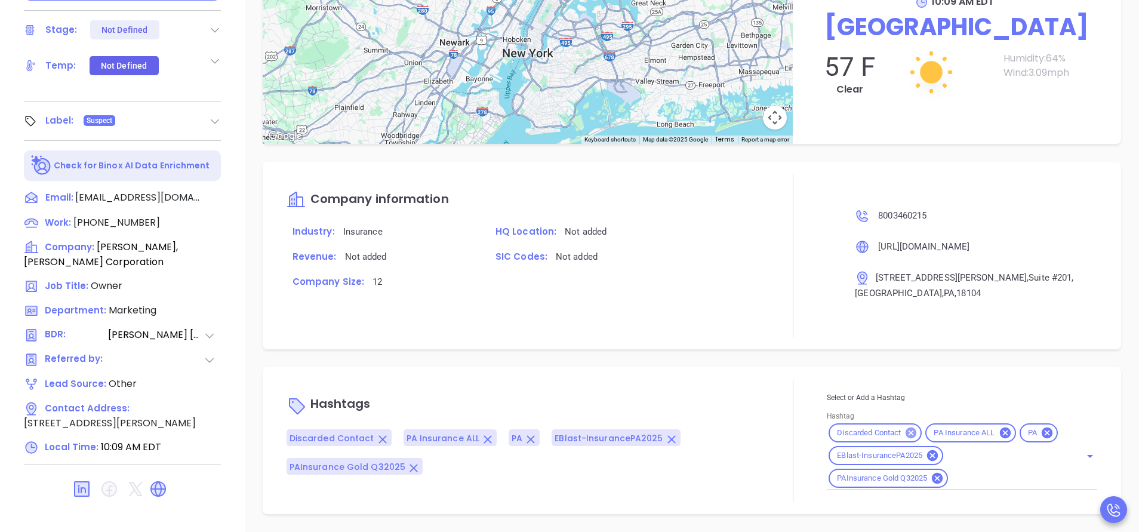
scroll to position [999, 0]
click at [998, 426] on icon at bounding box center [1004, 432] width 13 height 13
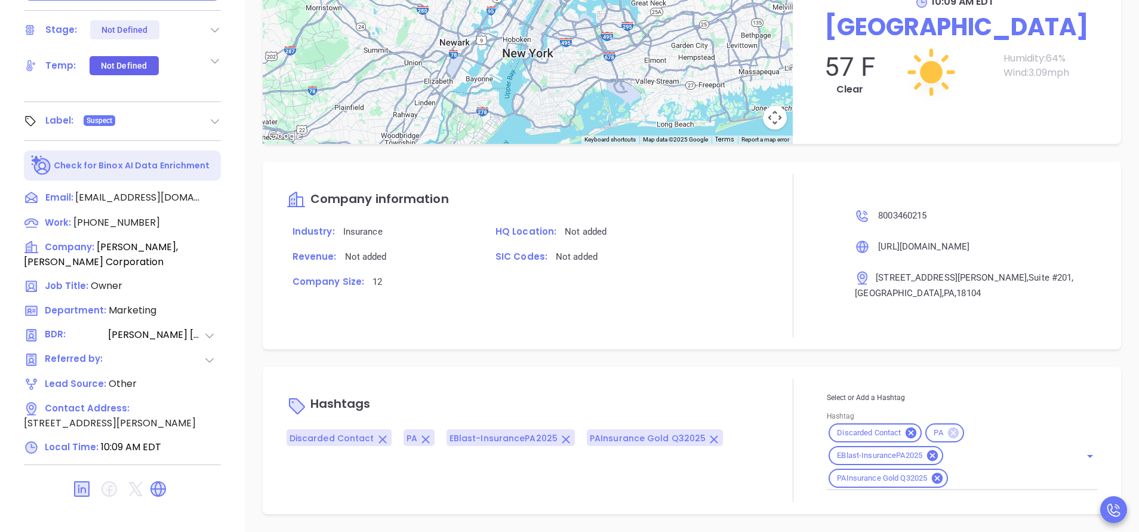
click at [949, 432] on icon at bounding box center [953, 432] width 11 height 11
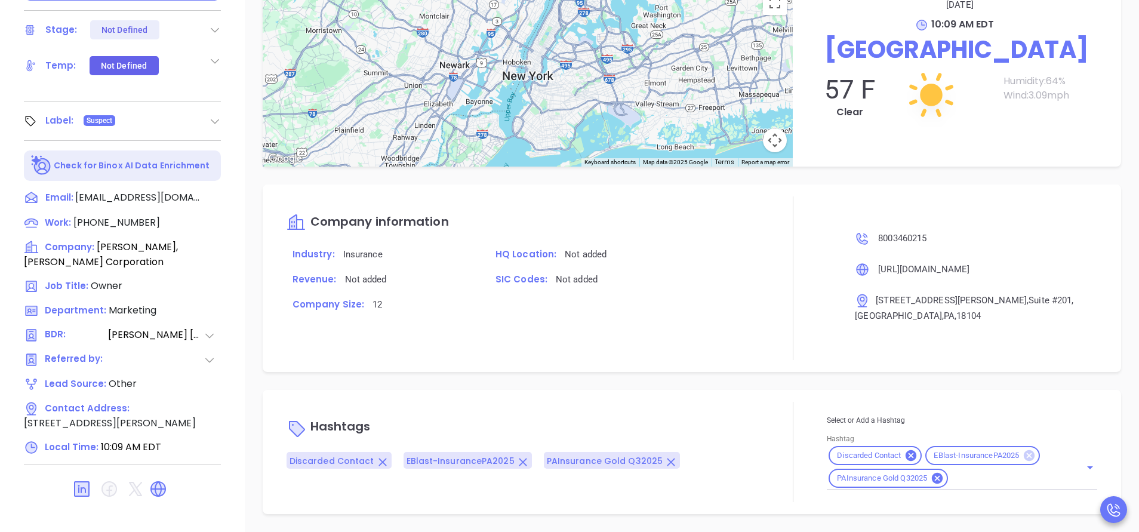
scroll to position [976, 0]
click at [1022, 451] on icon at bounding box center [1028, 455] width 13 height 13
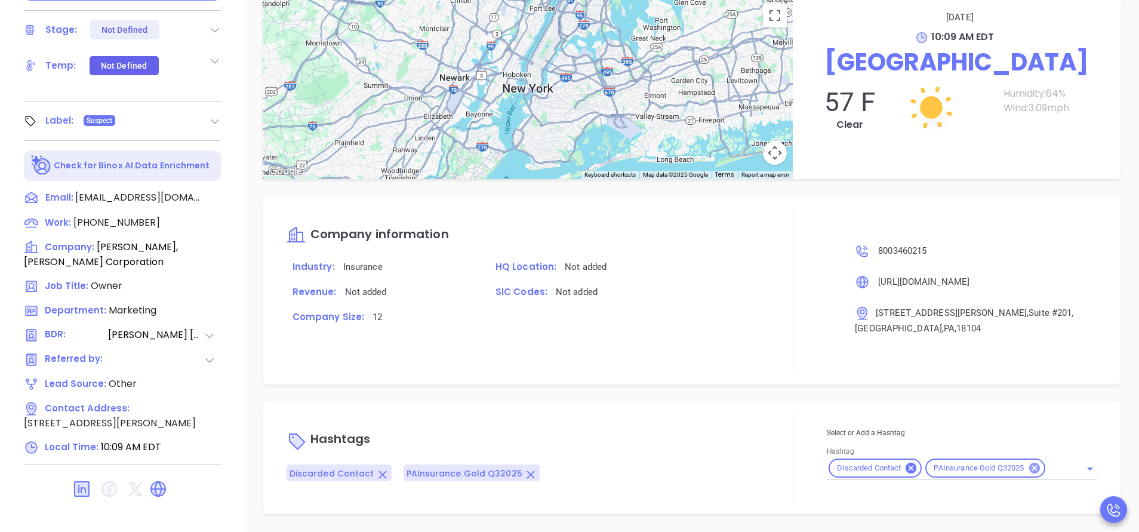
scroll to position [964, 0]
click at [1028, 465] on icon at bounding box center [1034, 467] width 13 height 13
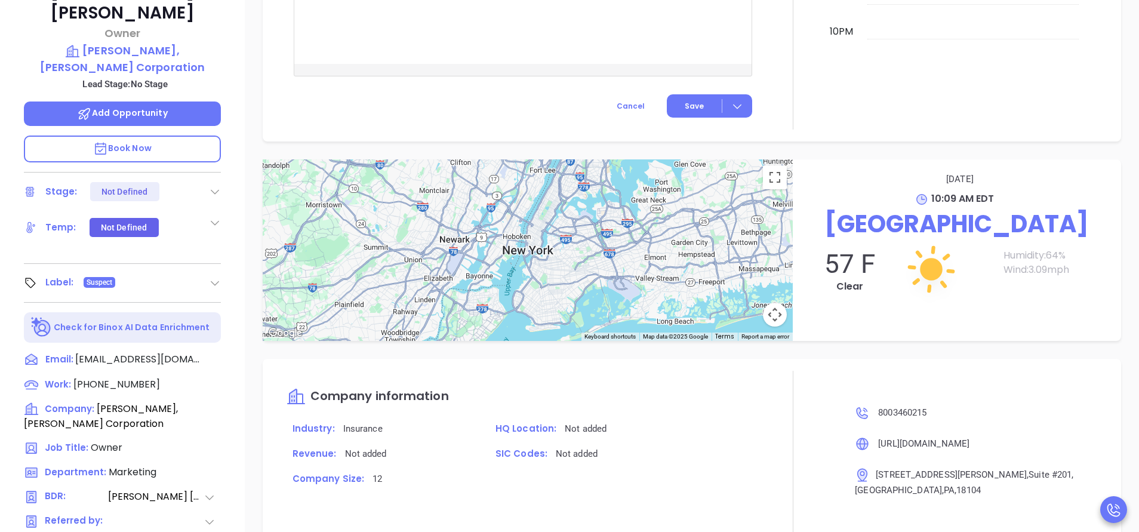
scroll to position [288, 0]
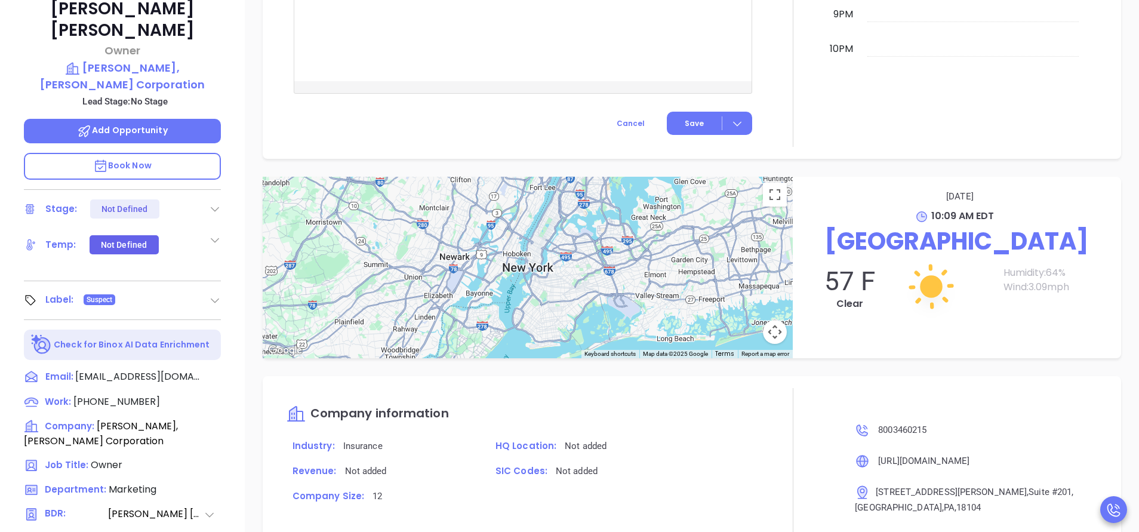
click at [218, 203] on icon at bounding box center [215, 209] width 12 height 12
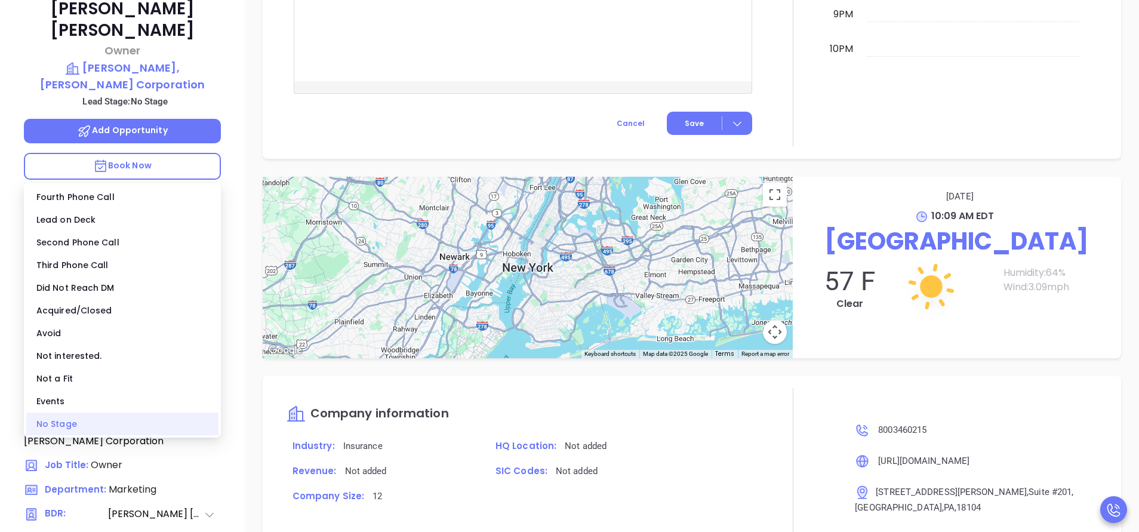
click at [62, 429] on div "No Stage" at bounding box center [122, 423] width 192 height 23
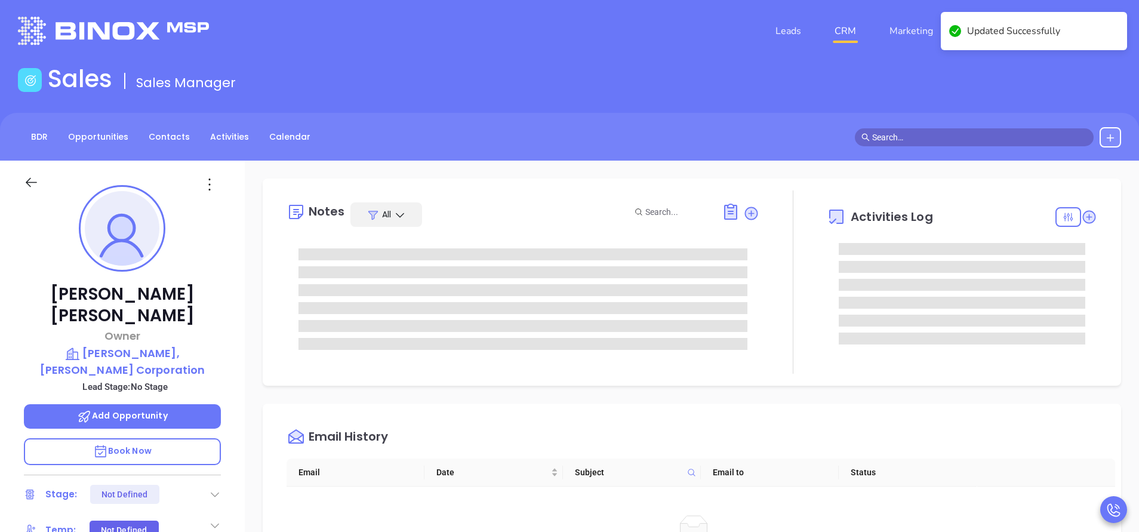
scroll to position [0, 0]
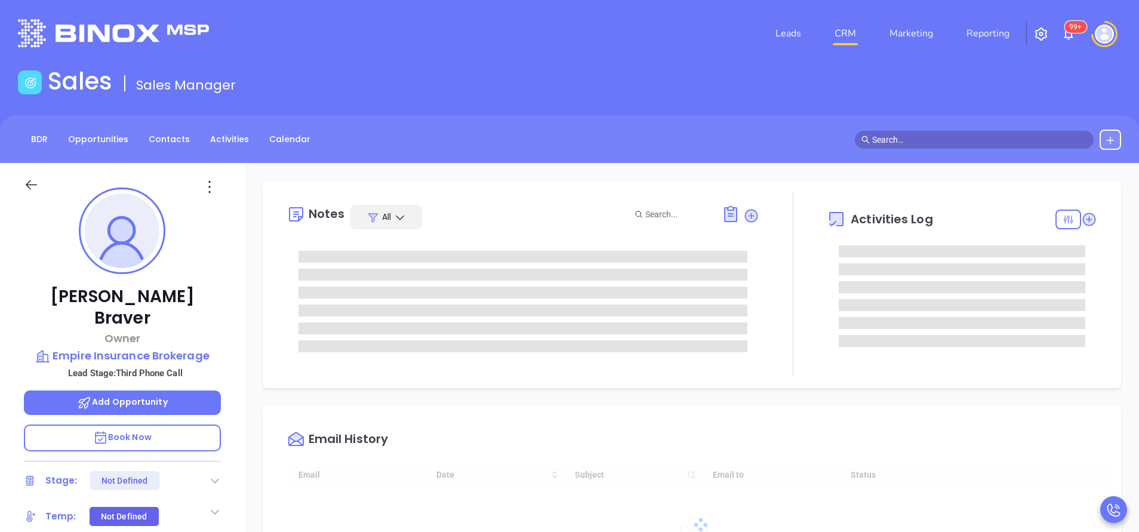
type input "[DATE]"
type input "[PERSON_NAME]"
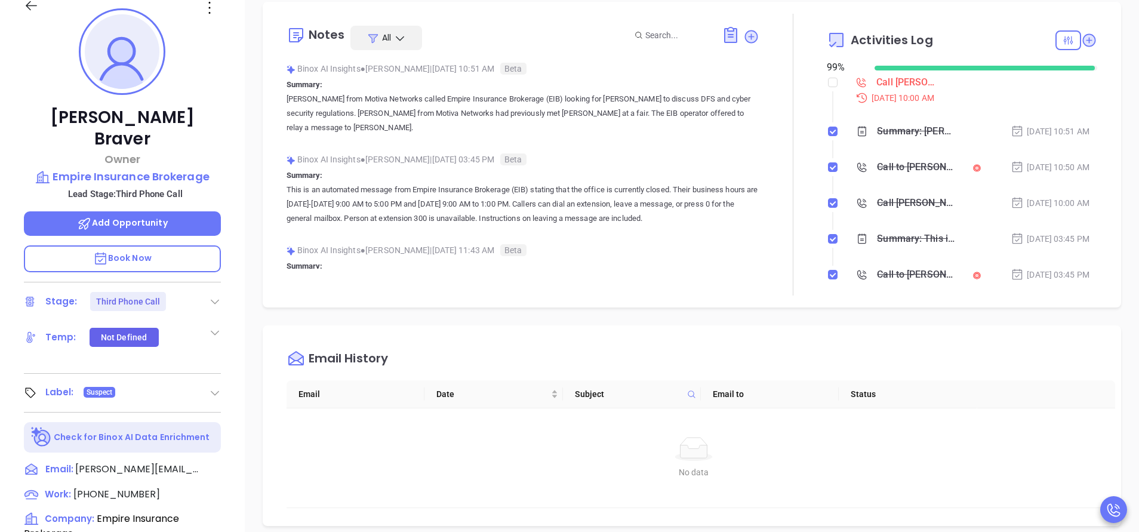
scroll to position [358, 0]
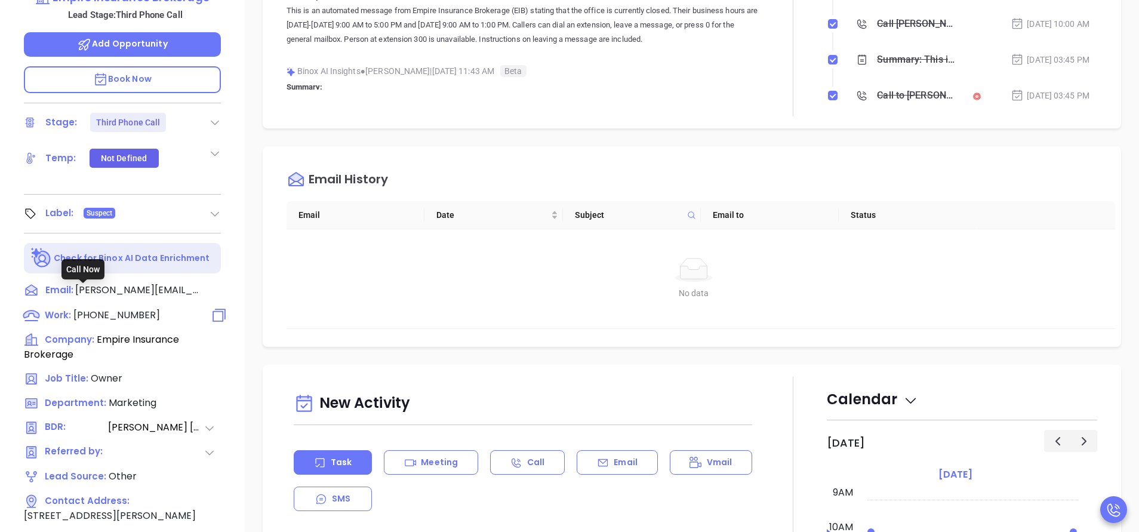
click at [112, 308] on span "[PHONE_NUMBER]" at bounding box center [116, 315] width 87 height 14
type input "[PHONE_NUMBER]"
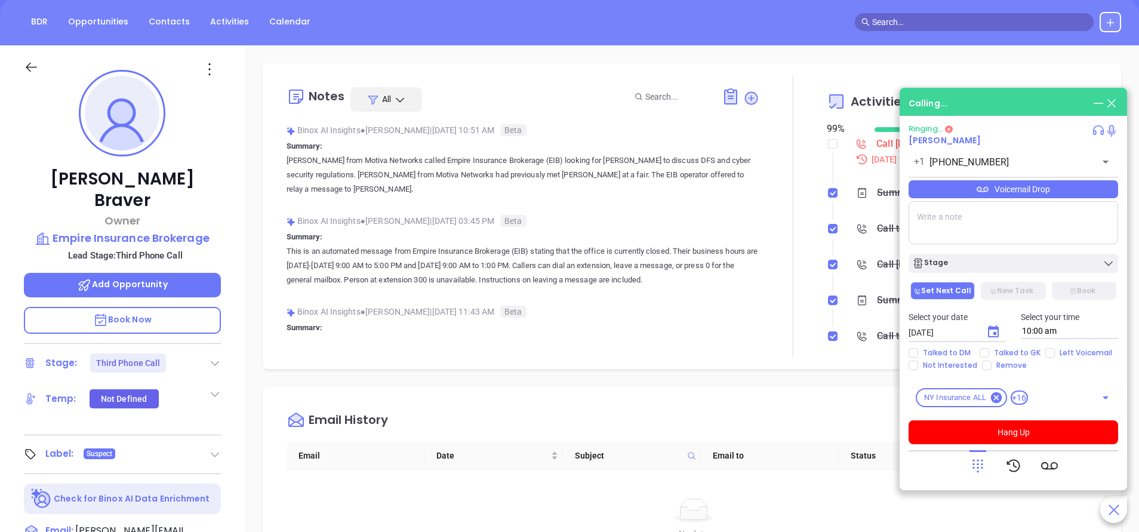
scroll to position [90, 0]
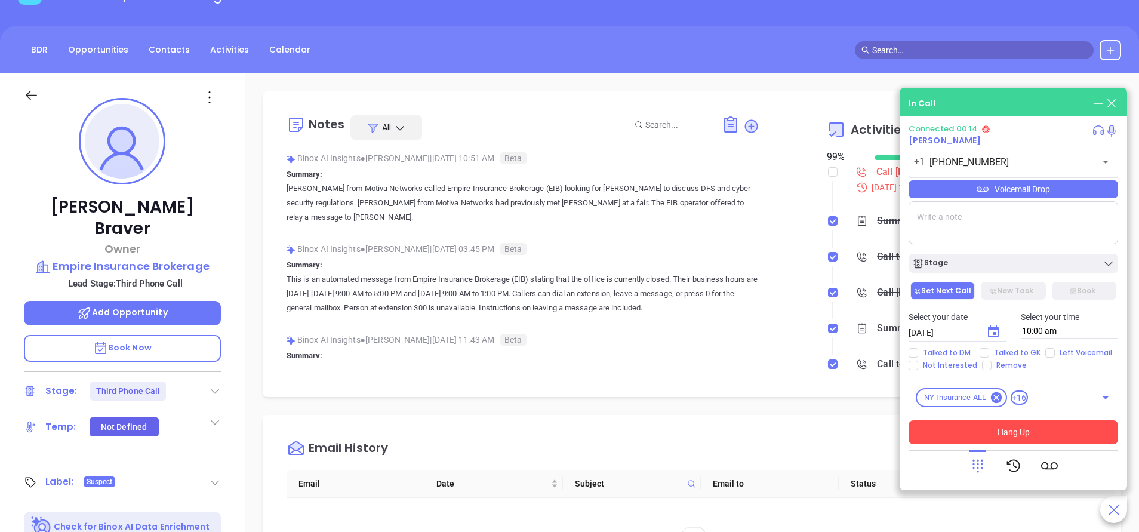
click at [1018, 426] on button "Hang Up" at bounding box center [1012, 432] width 209 height 24
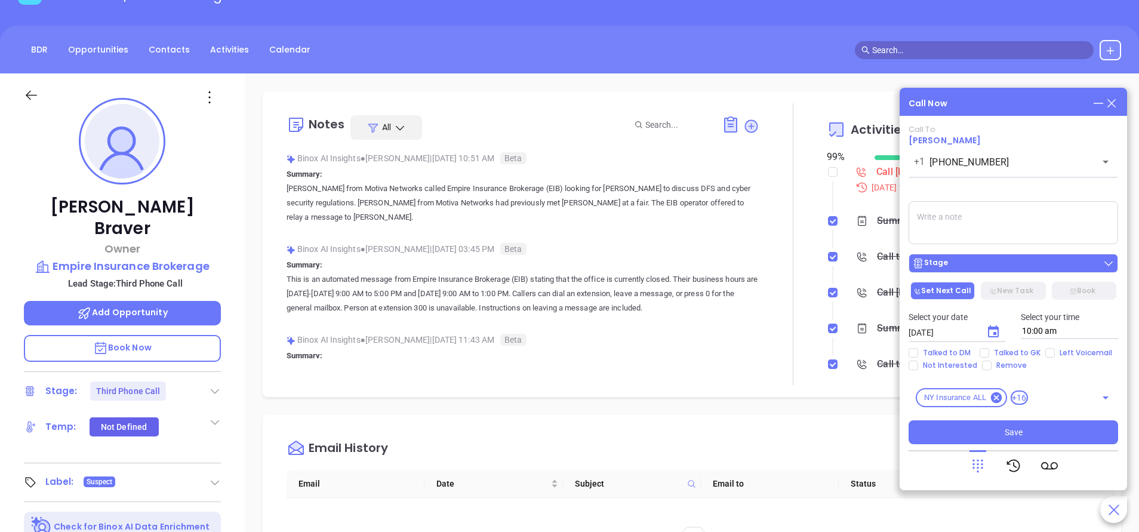
click at [1011, 268] on div "Stage" at bounding box center [1013, 263] width 202 height 12
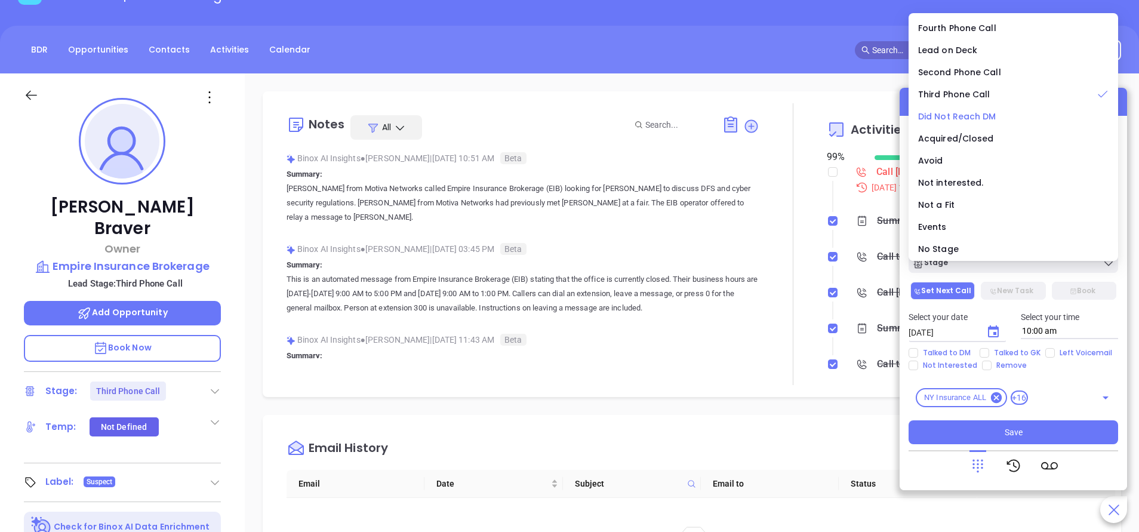
click at [944, 117] on span "Did Not Reach DM" at bounding box center [957, 116] width 78 height 12
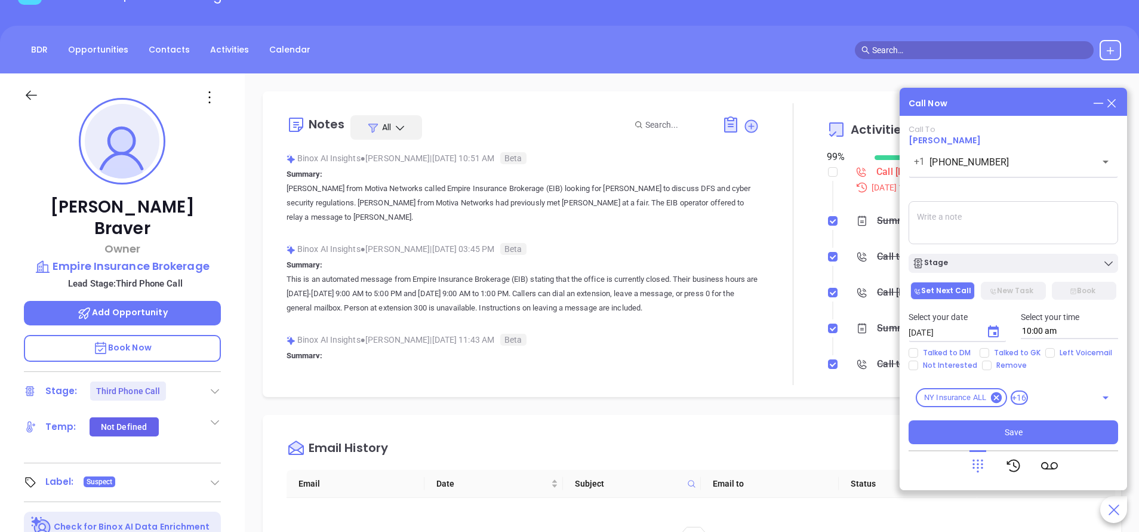
scroll to position [0, 0]
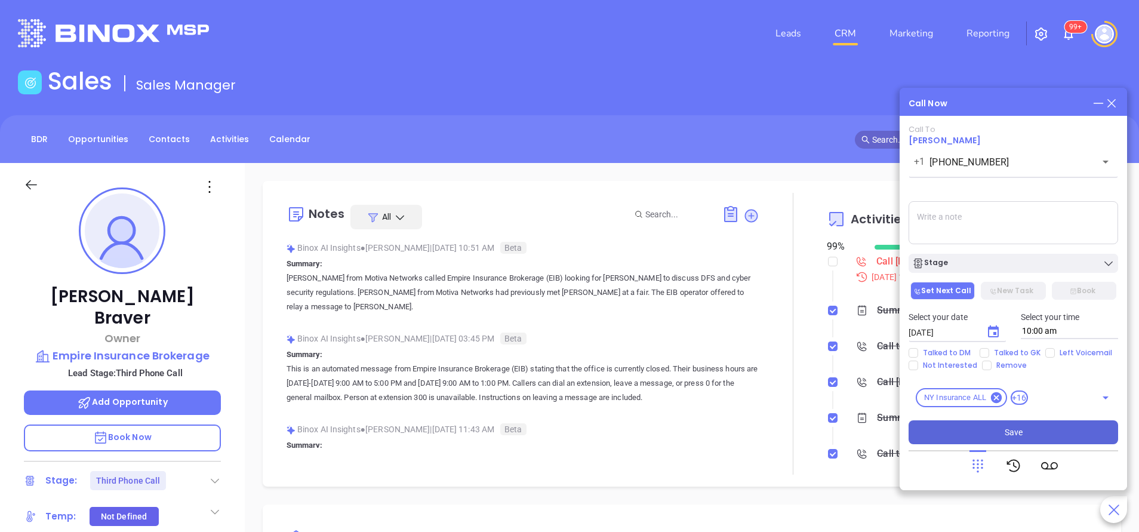
click at [1037, 429] on button "Save" at bounding box center [1012, 432] width 209 height 24
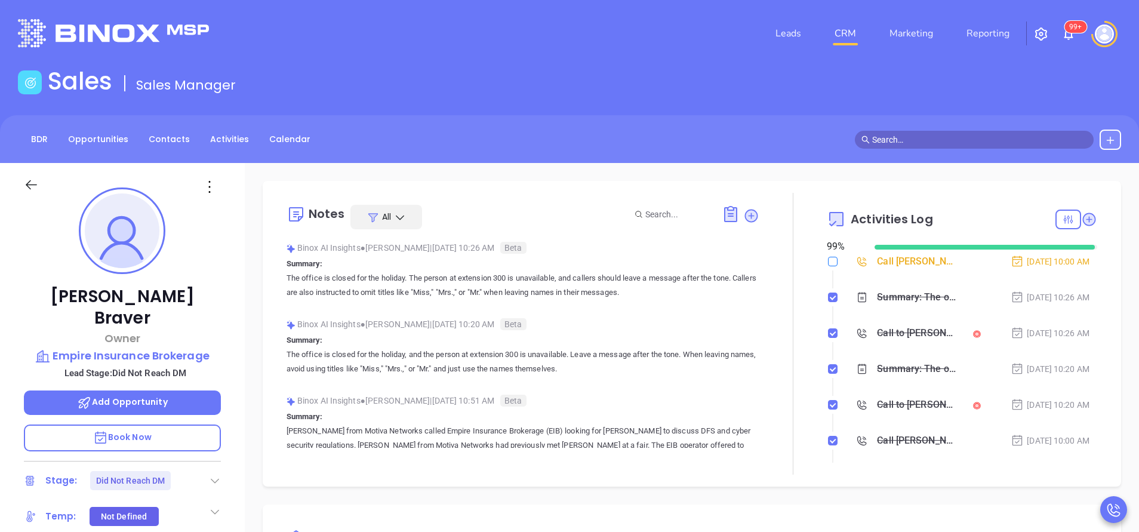
click at [828, 261] on input "checkbox" at bounding box center [833, 262] width 10 height 10
checkbox input "true"
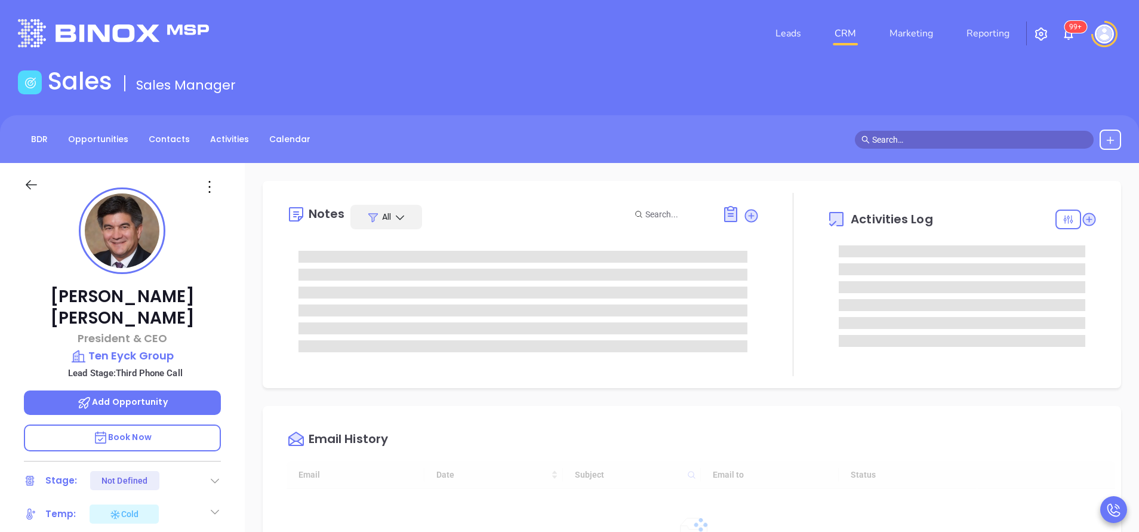
type input "[DATE]"
type input "[PERSON_NAME]"
type input "[DATE]"
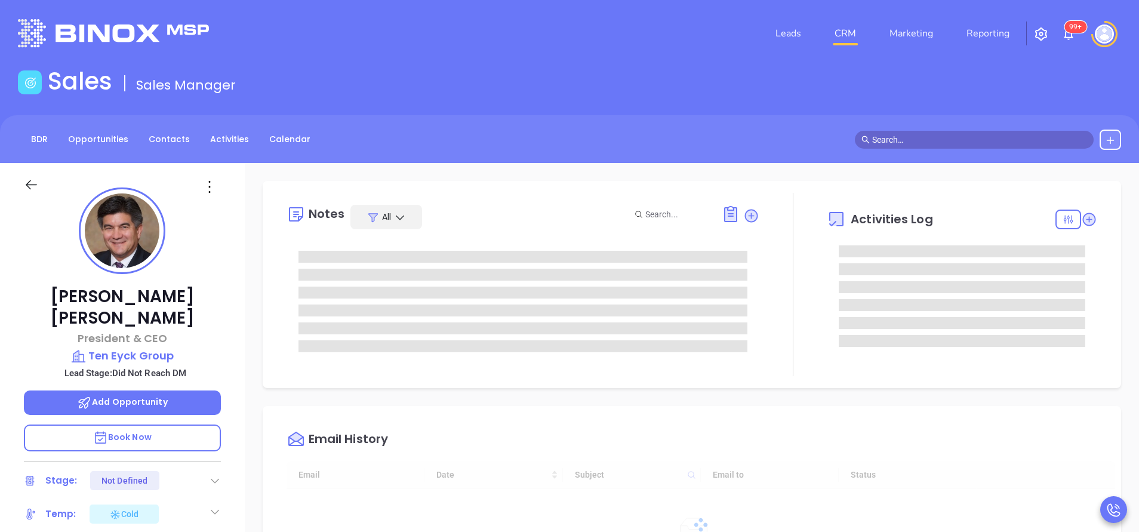
type input "[PERSON_NAME]"
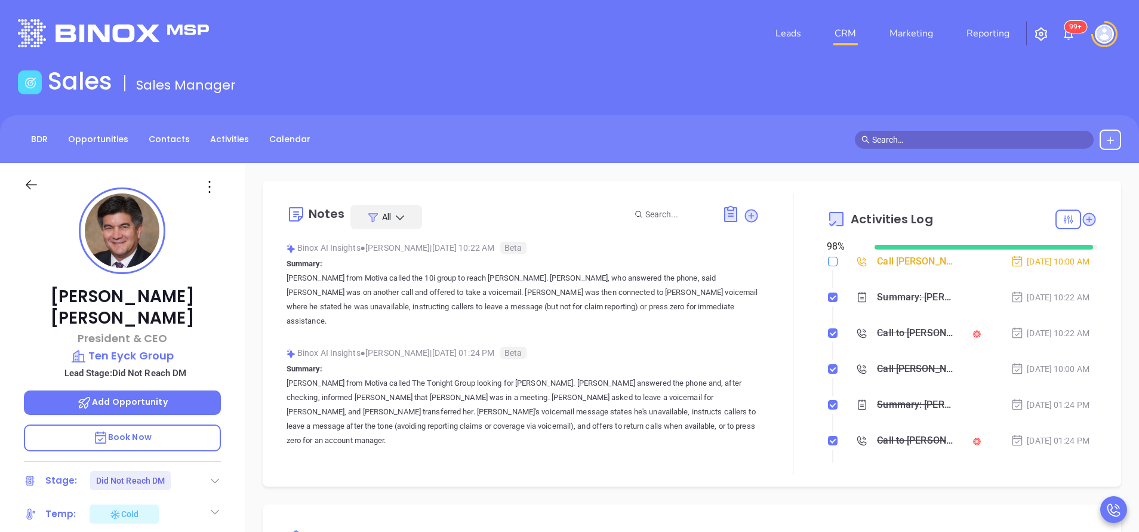
click at [828, 260] on input "checkbox" at bounding box center [833, 262] width 10 height 10
checkbox input "true"
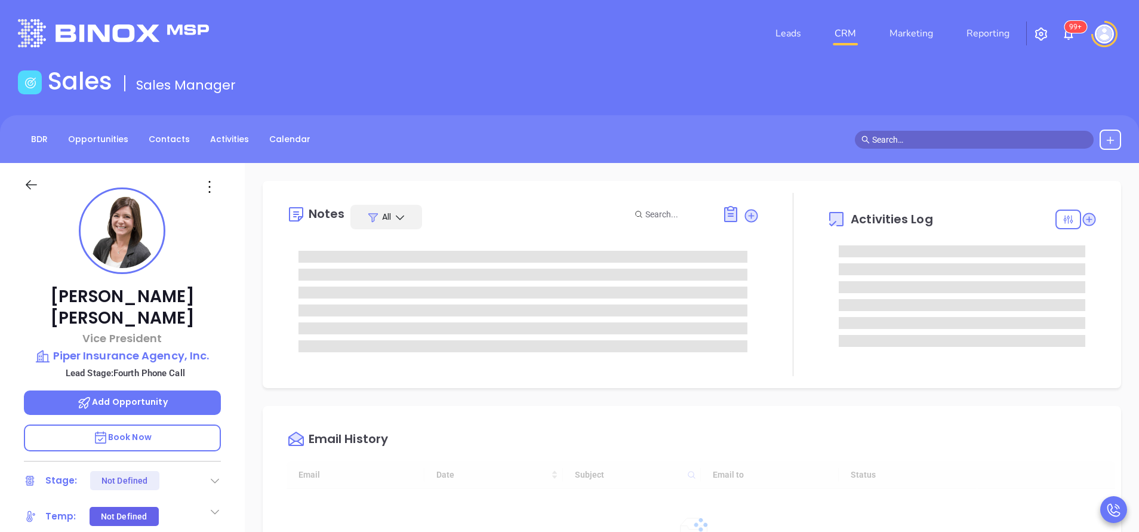
scroll to position [312, 0]
type input "[PERSON_NAME]"
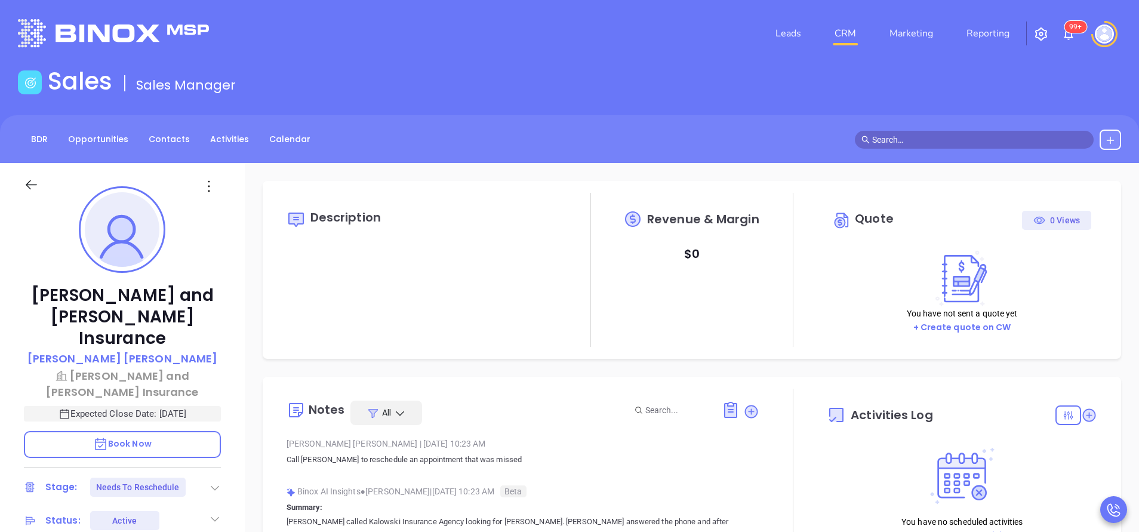
type input "[DATE]"
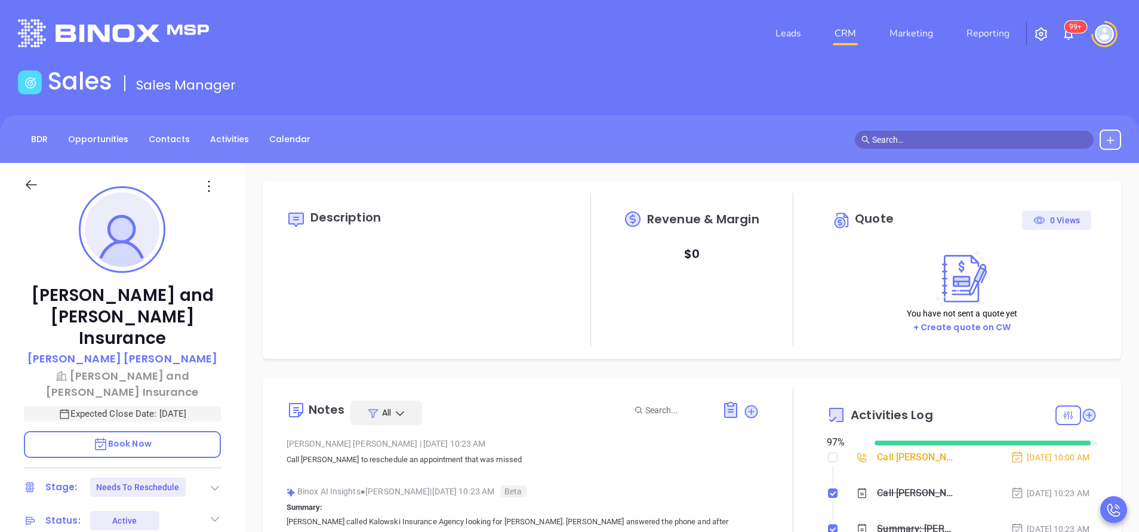
scroll to position [312, 0]
type input "[PERSON_NAME]"
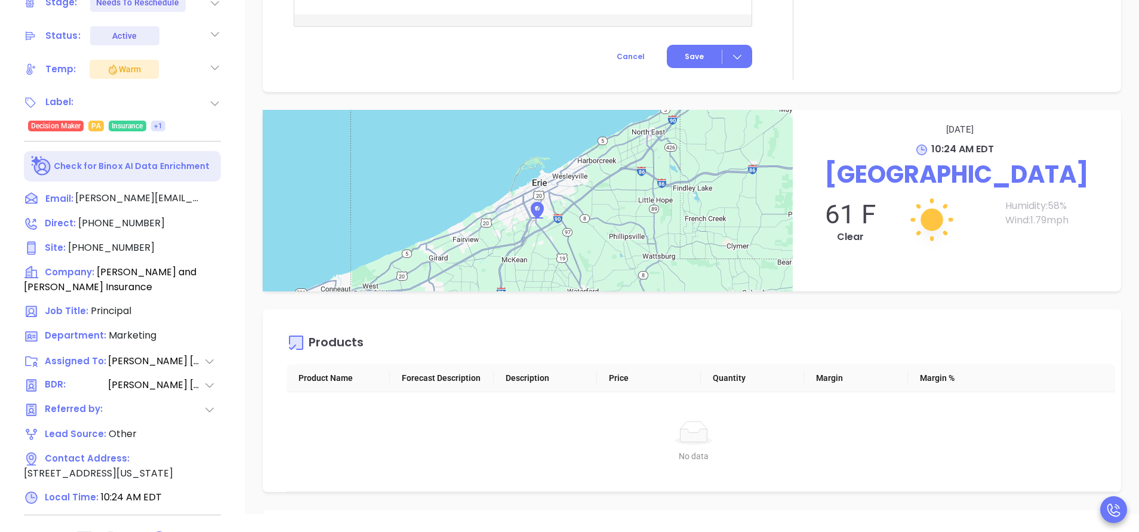
scroll to position [1164, 0]
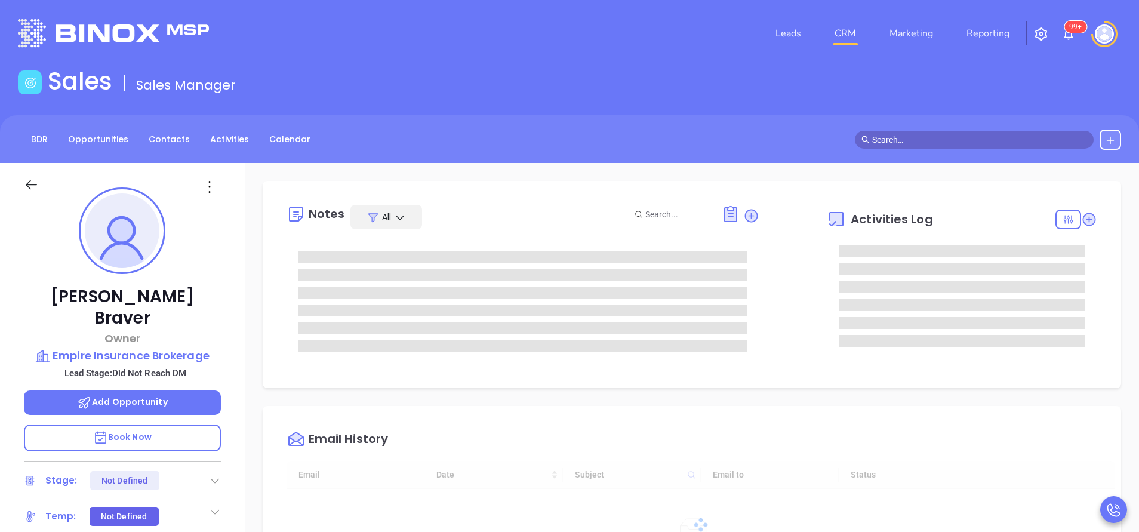
type input "[DATE]"
type input "[PERSON_NAME]"
type input "[DATE]"
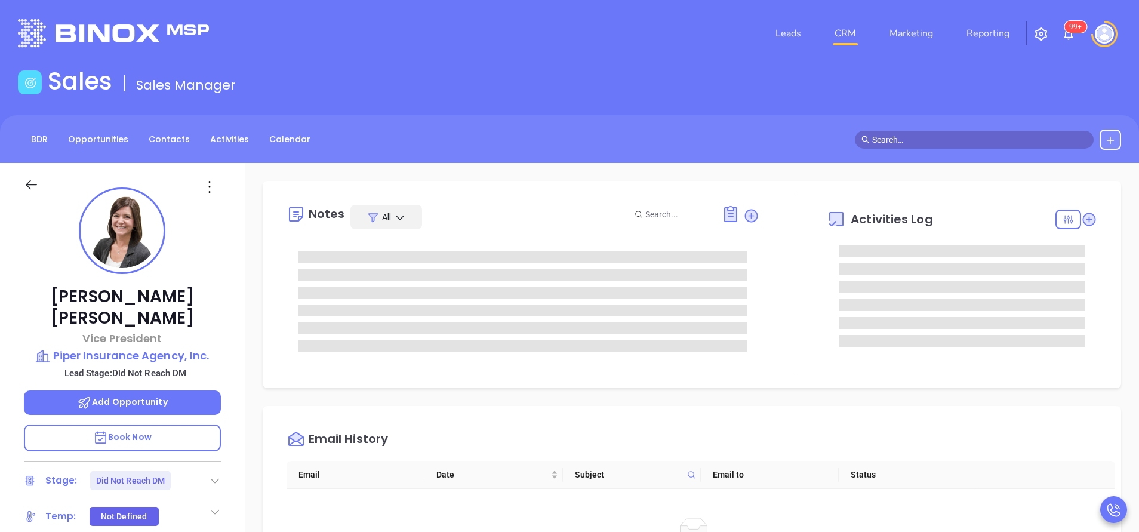
type input "[PERSON_NAME]"
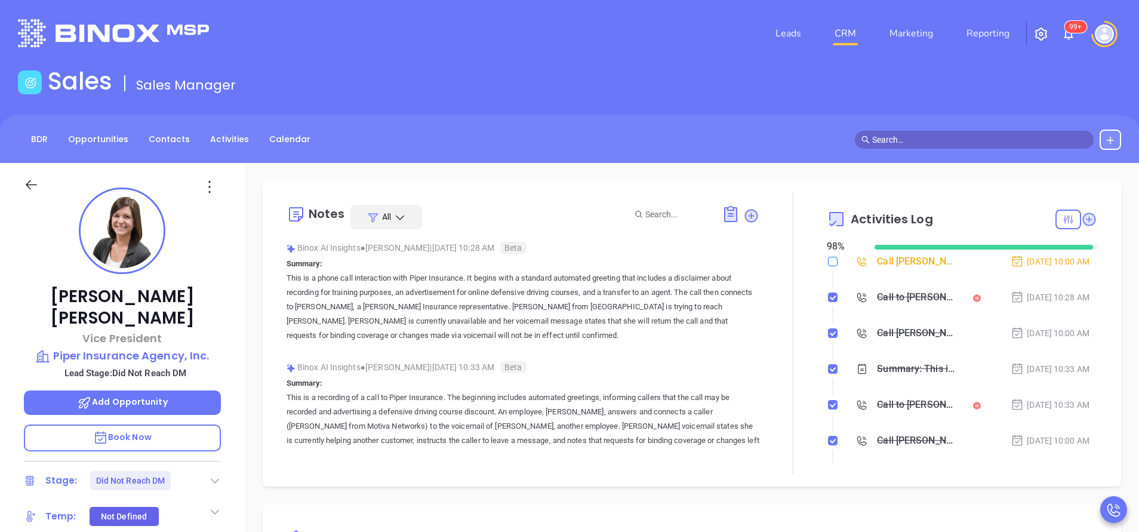
click at [828, 261] on input "checkbox" at bounding box center [833, 262] width 10 height 10
checkbox input "true"
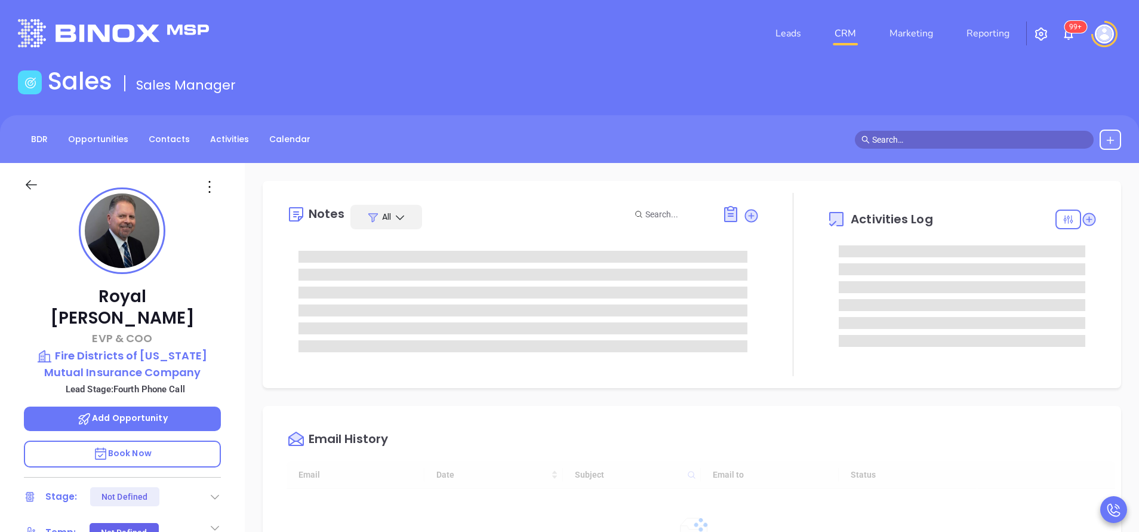
type input "[DATE]"
type input "[PERSON_NAME]"
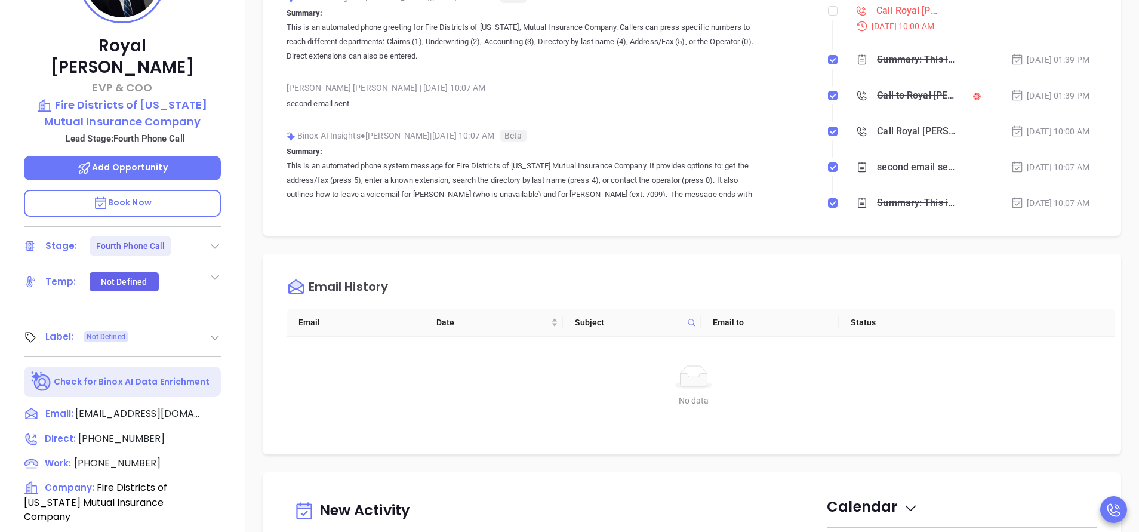
scroll to position [0, 0]
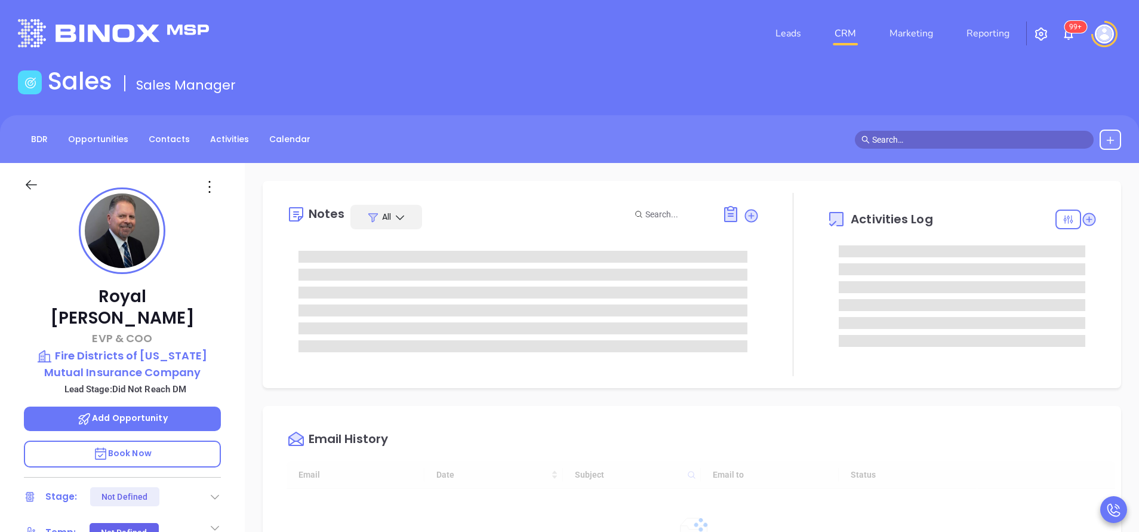
type input "[DATE]"
type input "[PERSON_NAME]"
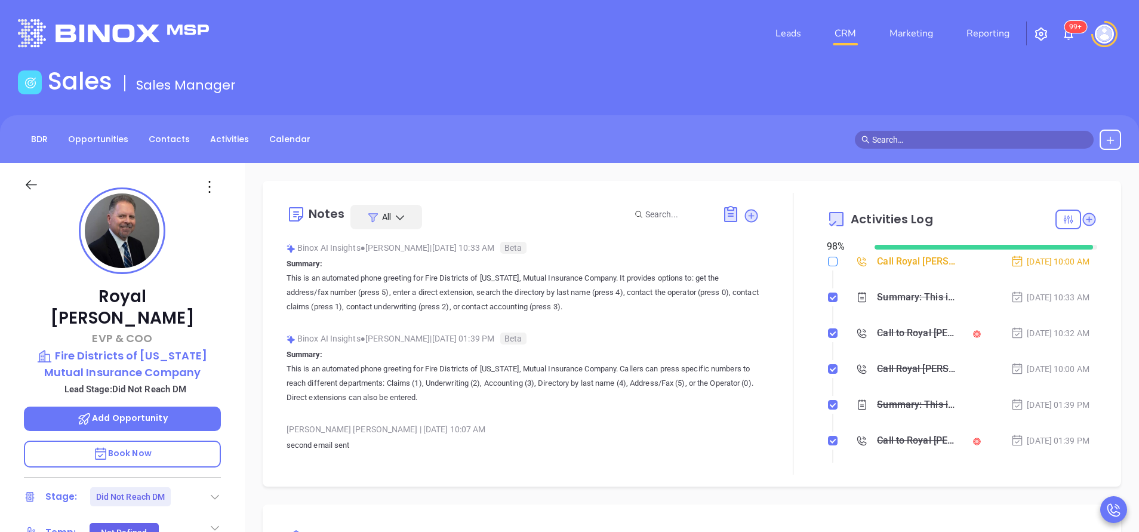
click at [828, 262] on input "checkbox" at bounding box center [833, 262] width 10 height 10
checkbox input "true"
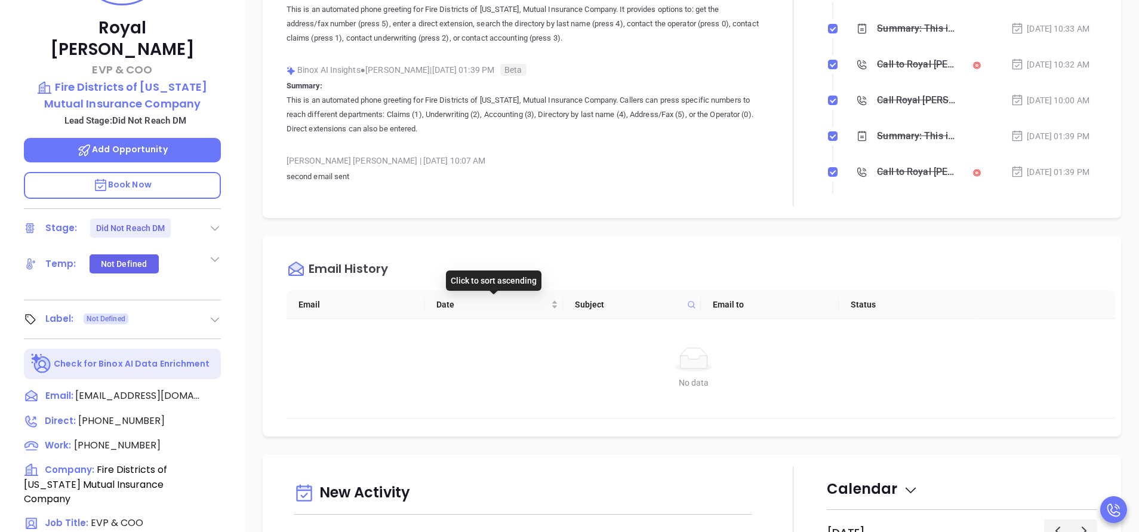
scroll to position [0, 0]
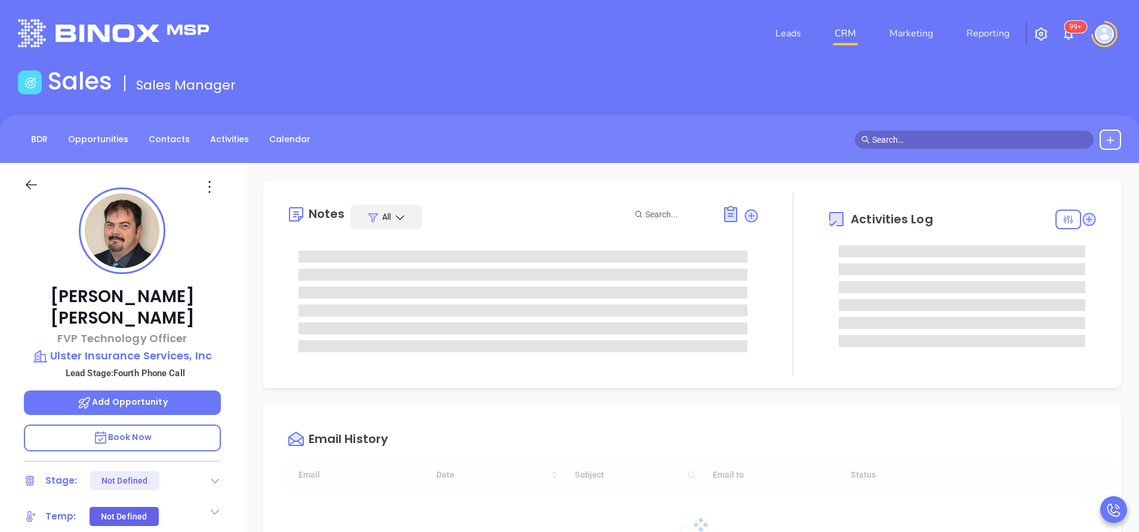
scroll to position [312, 0]
type input "[PERSON_NAME]"
type input "[DATE]"
type input "[PERSON_NAME]"
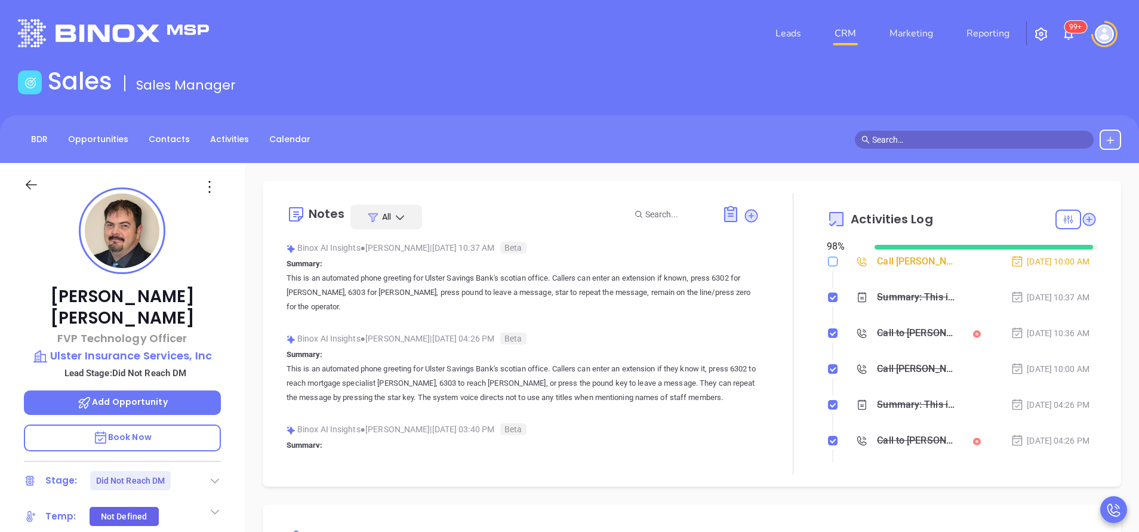
click at [828, 261] on input "checkbox" at bounding box center [833, 262] width 10 height 10
checkbox input "true"
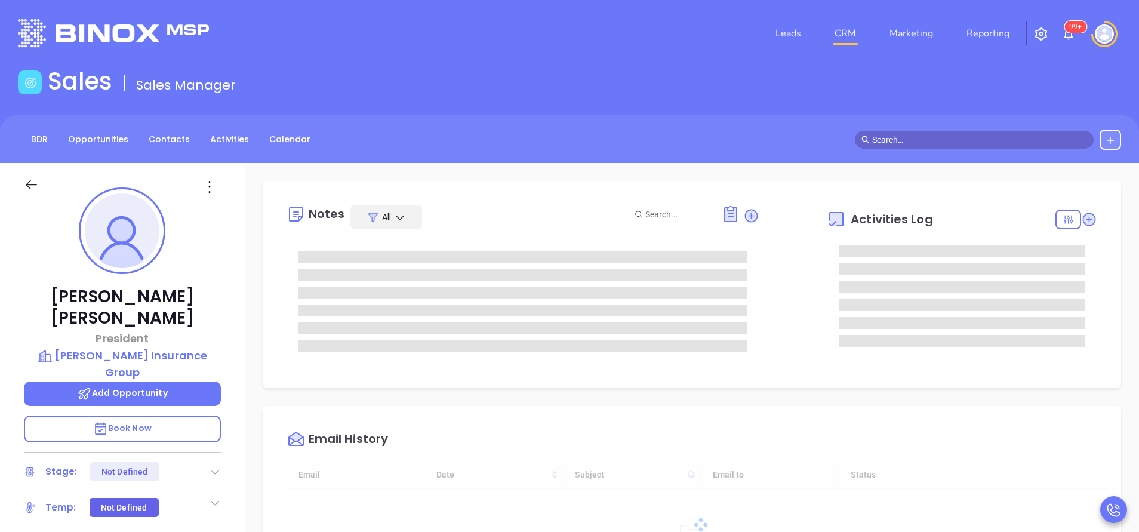
type input "[DATE]"
type input "Vicky Mendoza"
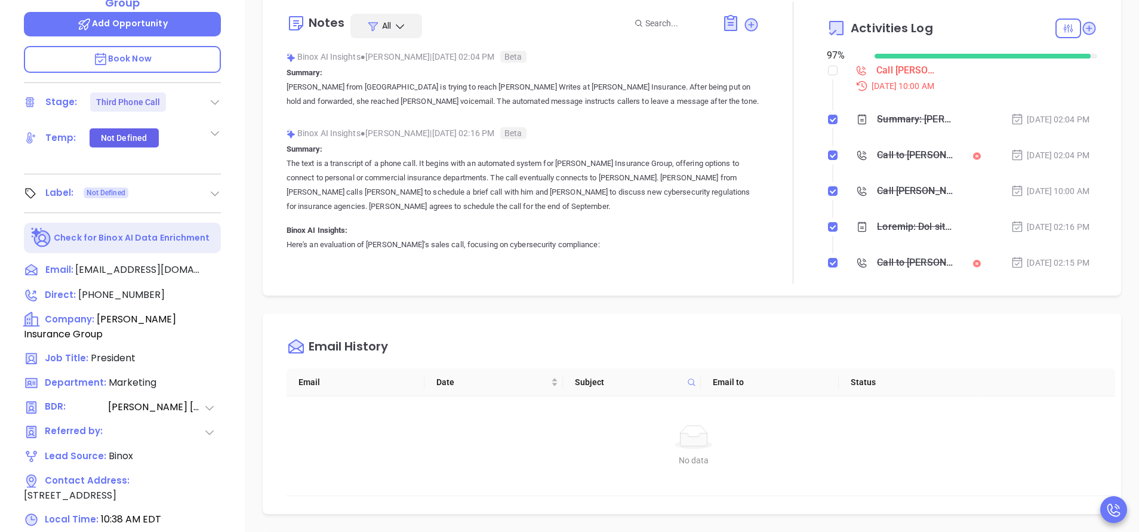
scroll to position [377, 0]
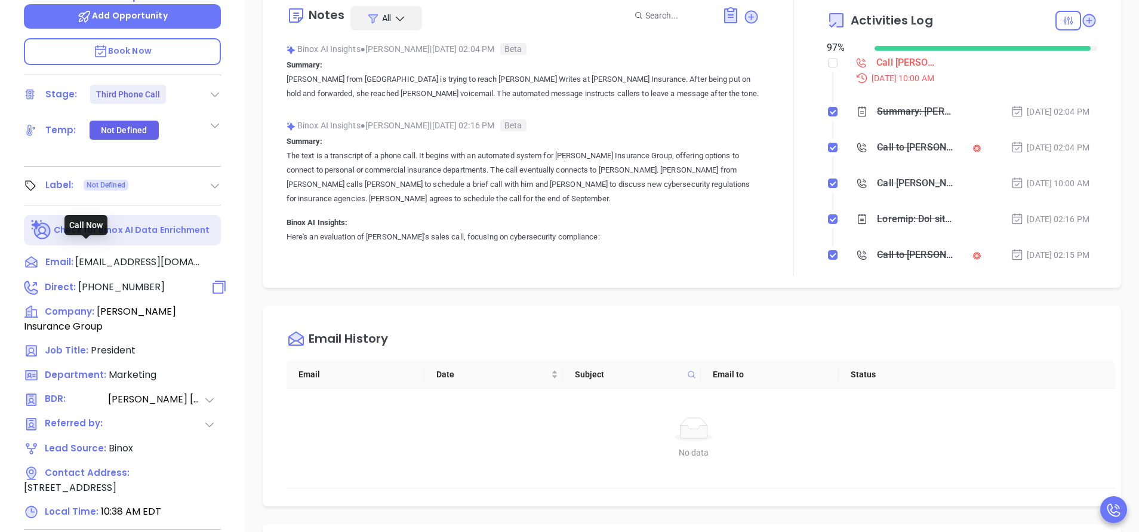
click at [123, 280] on span "(717) 838-5464" at bounding box center [121, 287] width 87 height 14
type input "(717) 838-5464"
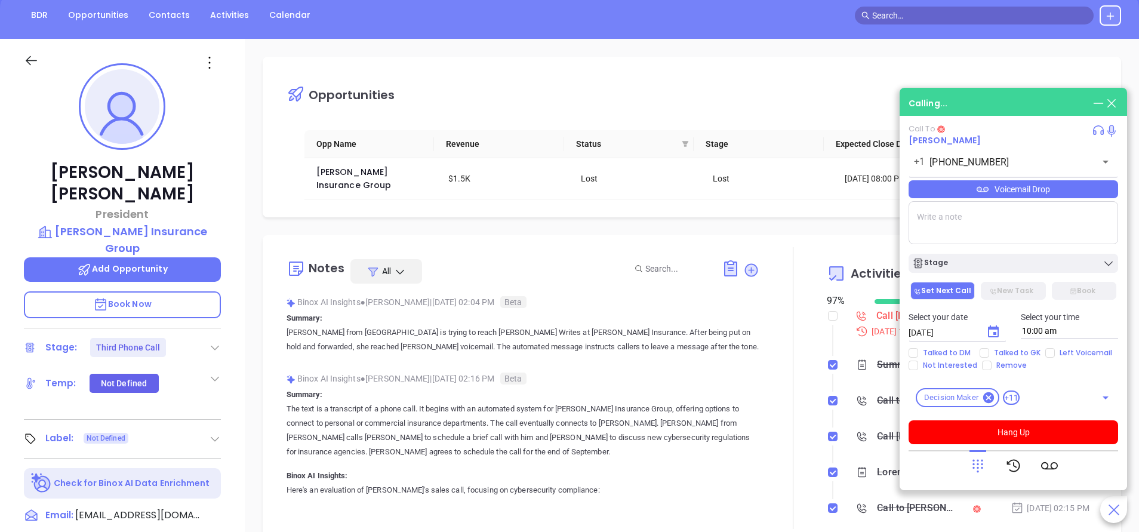
scroll to position [109, 0]
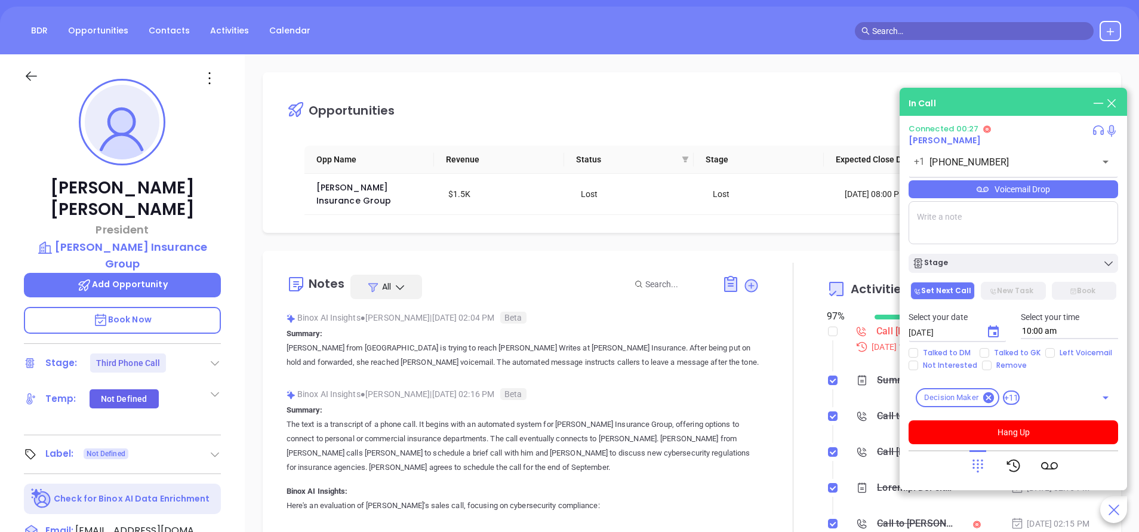
click at [974, 459] on icon at bounding box center [977, 465] width 17 height 17
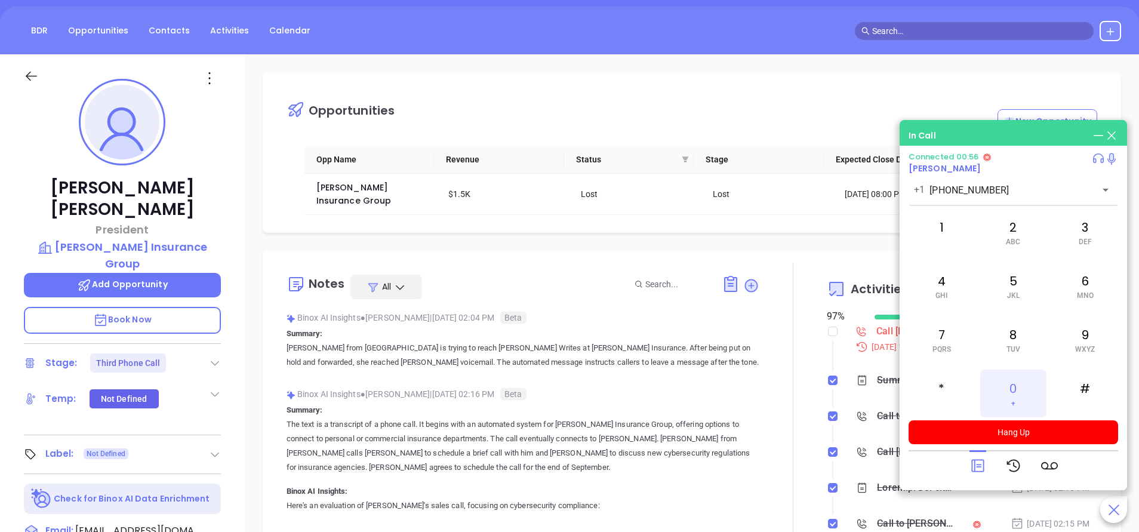
click at [1010, 388] on div "0 +" at bounding box center [1013, 393] width 66 height 48
click at [939, 233] on div "1" at bounding box center [941, 232] width 66 height 48
click at [974, 465] on icon at bounding box center [977, 465] width 13 height 13
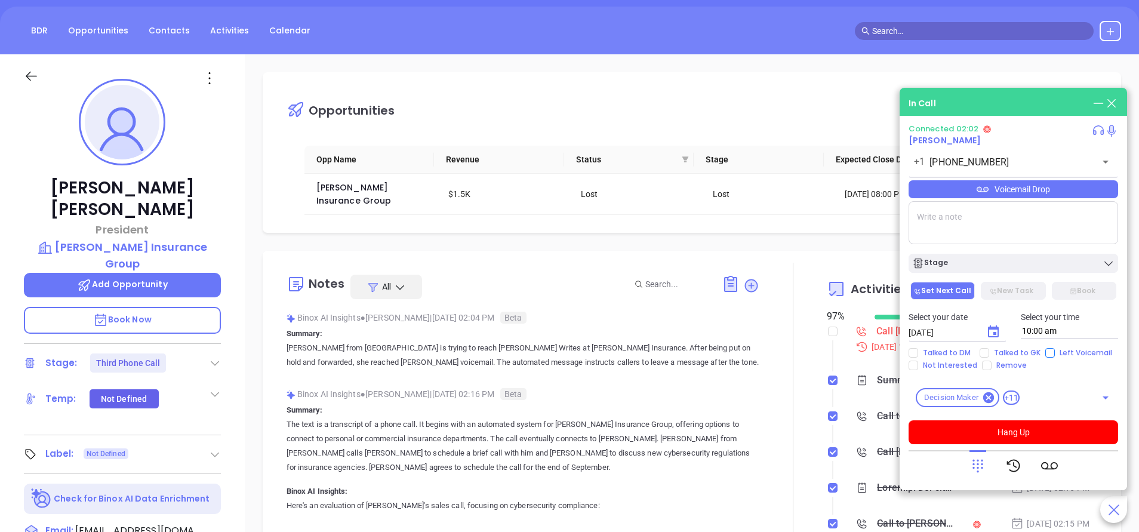
click at [1048, 353] on input "Left Voicemail" at bounding box center [1050, 353] width 10 height 10
checkbox input "true"
click at [1050, 434] on button "Hang Up" at bounding box center [1012, 432] width 209 height 24
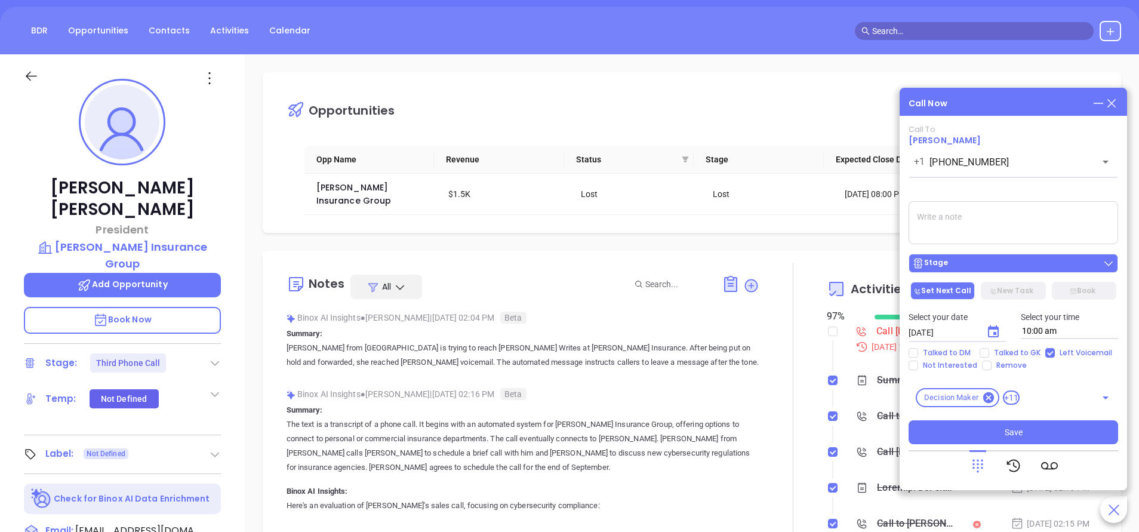
click at [1055, 262] on div "Stage" at bounding box center [1013, 263] width 202 height 12
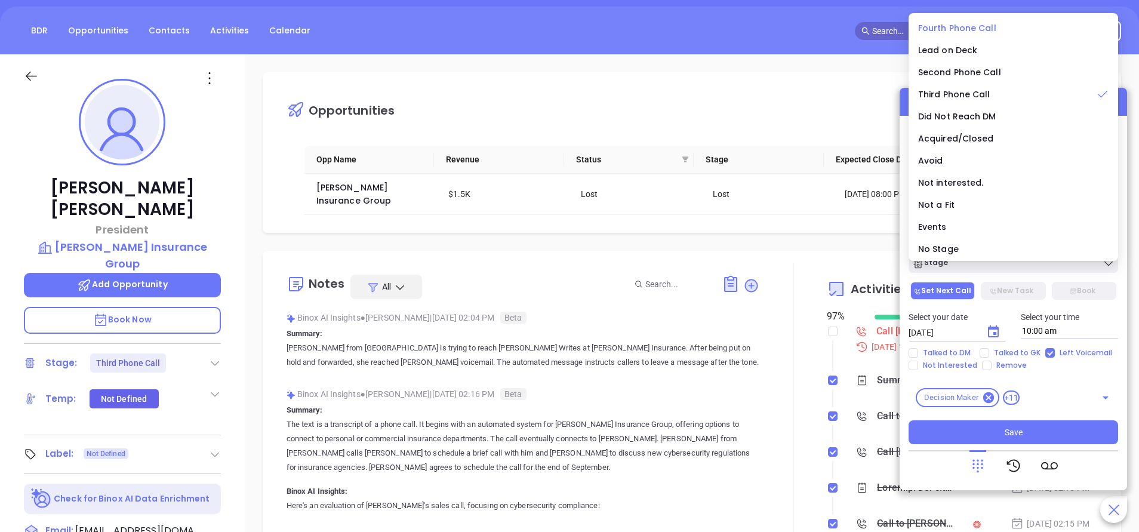
click at [959, 22] on span "Fourth Phone Call" at bounding box center [957, 28] width 78 height 12
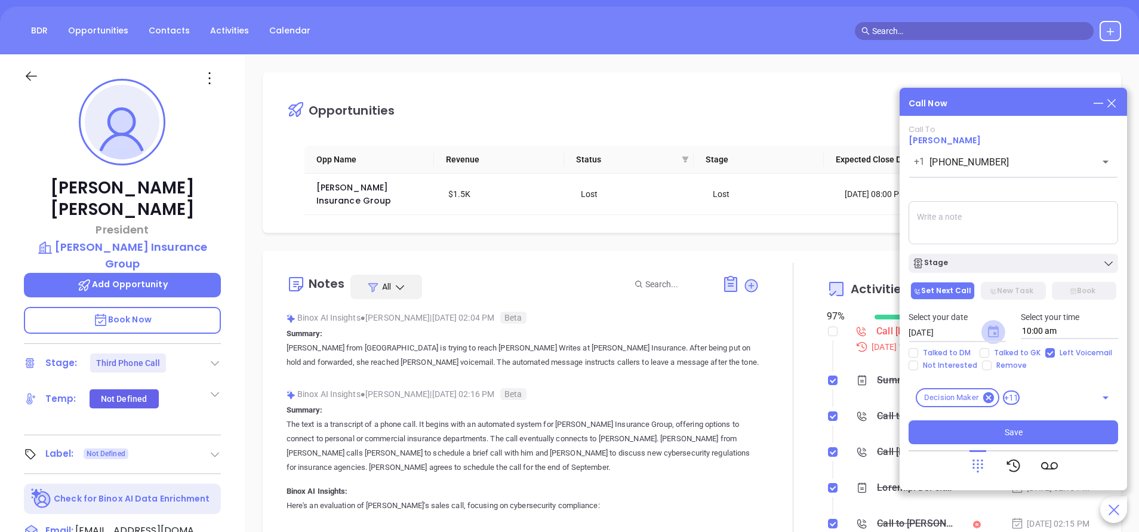
click at [992, 332] on icon "Choose date, selected date is Oct 3, 2025" at bounding box center [993, 331] width 11 height 12
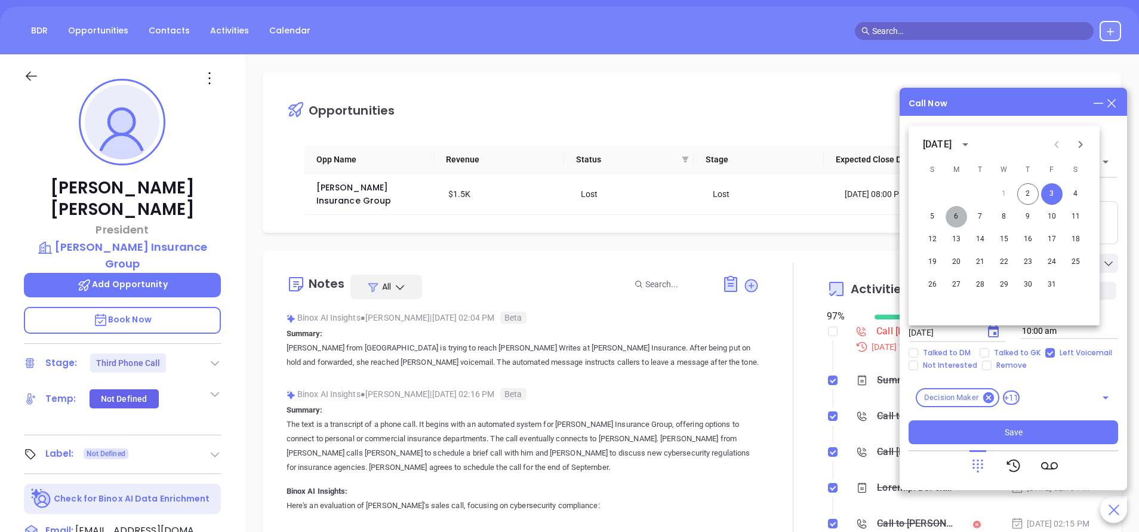
click at [958, 214] on button "6" at bounding box center [955, 216] width 21 height 21
type input "10/06/2025"
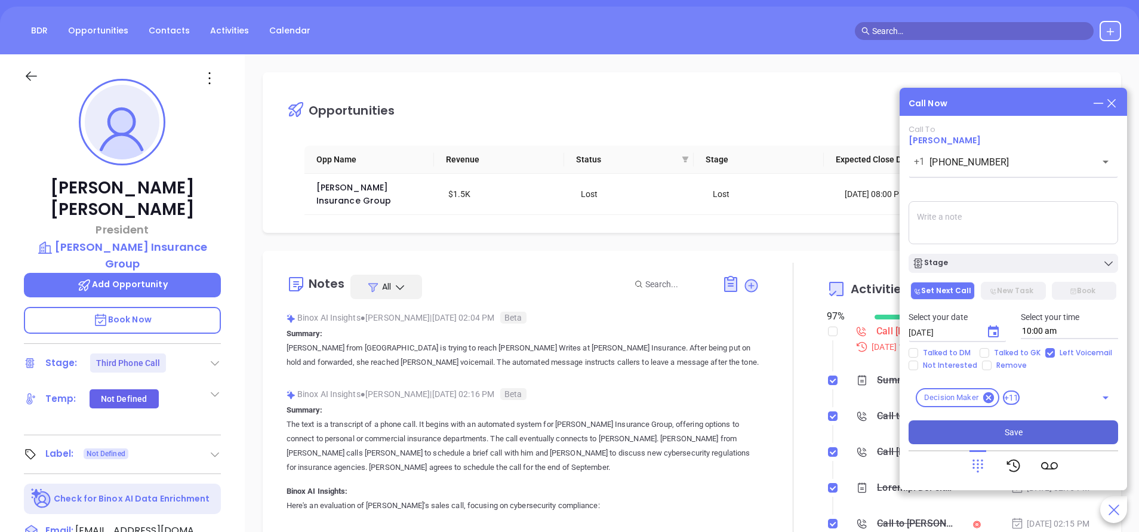
click at [1054, 431] on button "Save" at bounding box center [1012, 432] width 209 height 24
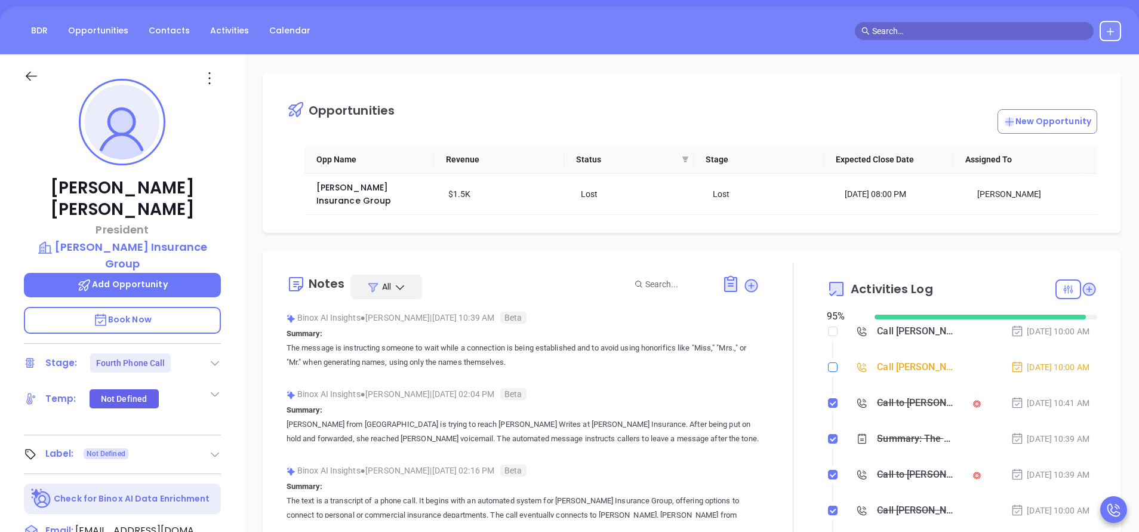
click at [828, 366] on input "checkbox" at bounding box center [833, 367] width 10 height 10
checkbox input "true"
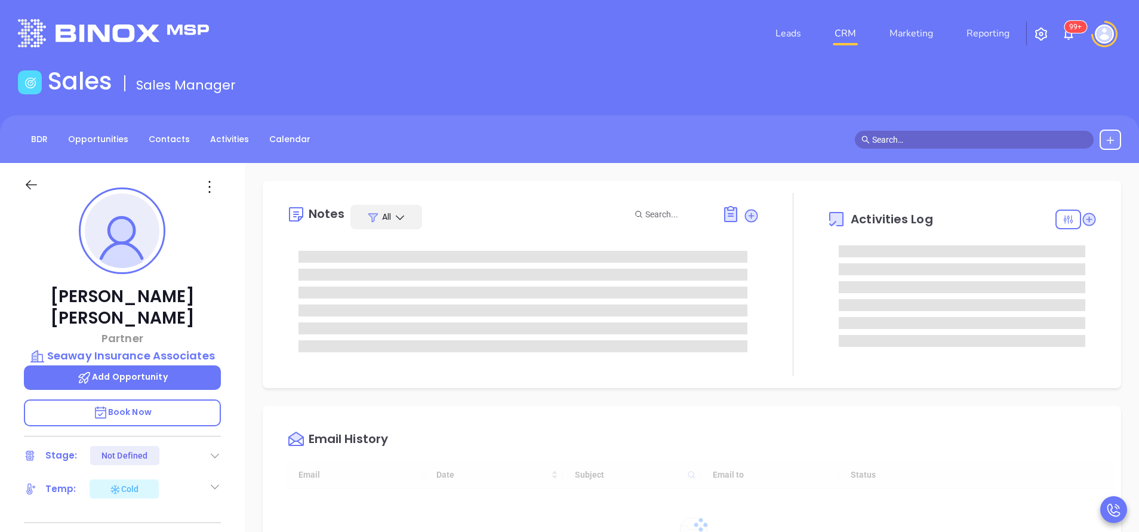
type input "[DATE]"
type input "[PERSON_NAME]"
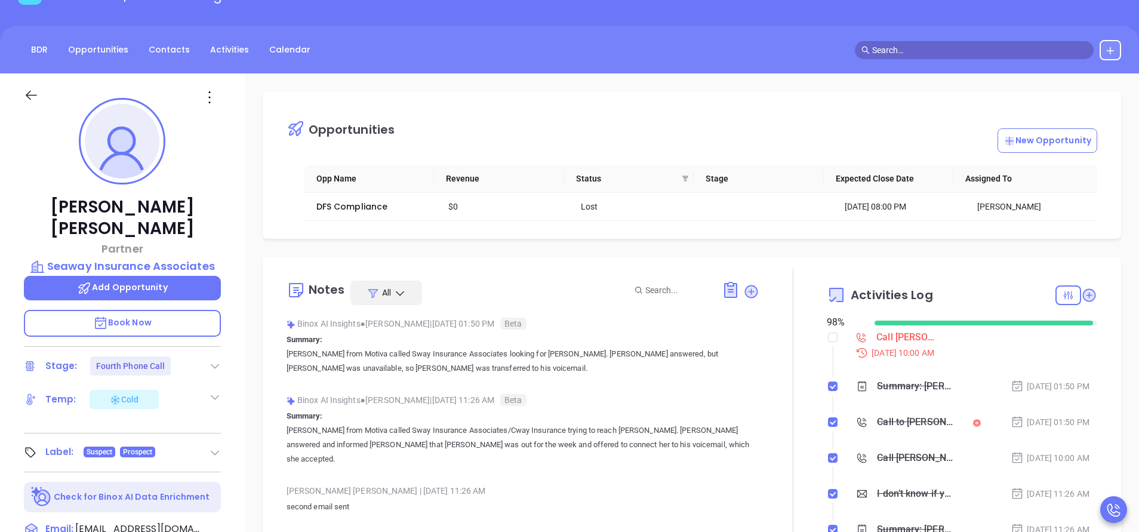
scroll to position [0, 0]
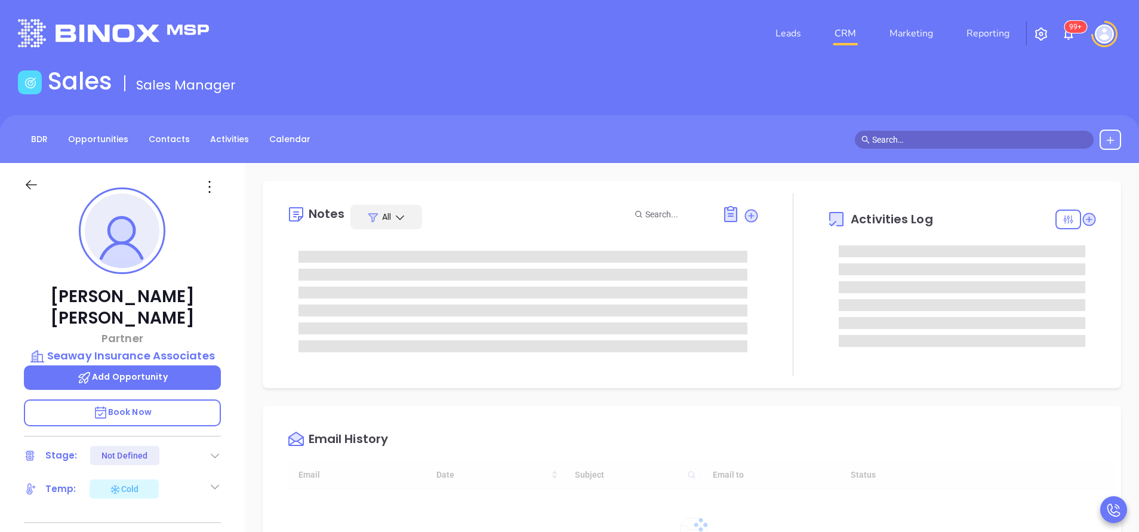
type input "[DATE]"
type input "[PERSON_NAME]"
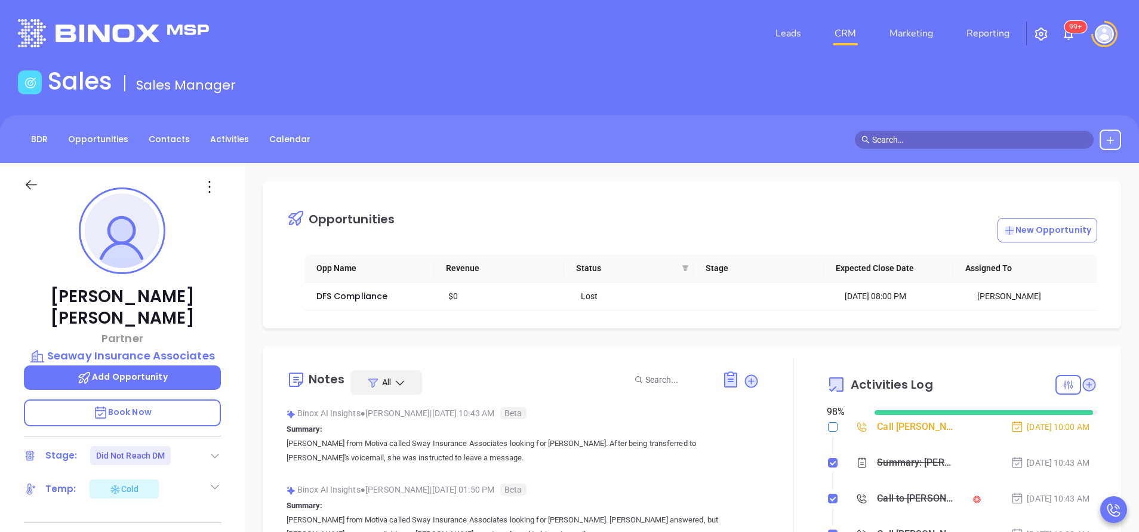
click at [828, 425] on input "checkbox" at bounding box center [833, 427] width 10 height 10
checkbox input "true"
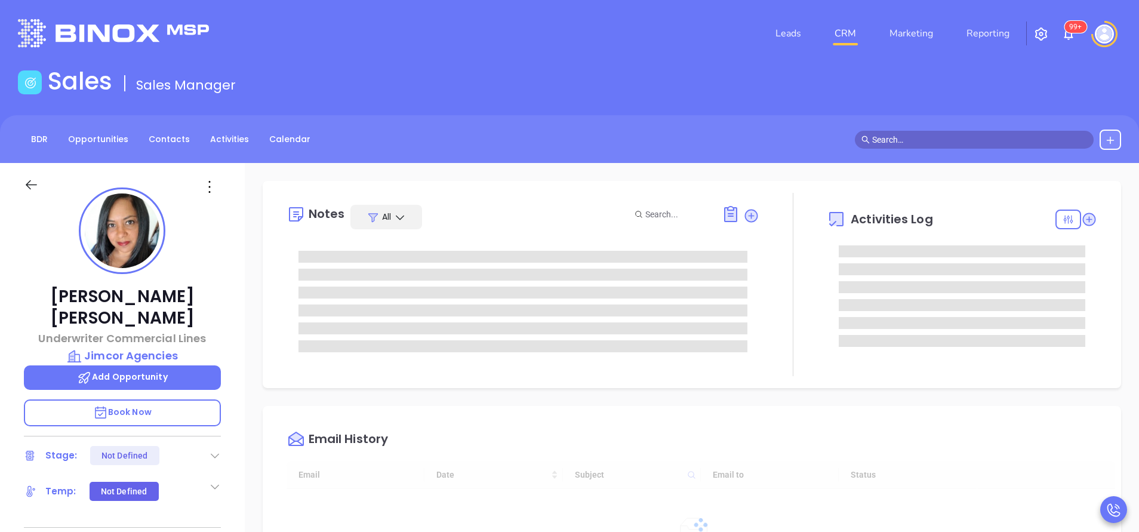
scroll to position [312, 0]
type input "[PERSON_NAME]"
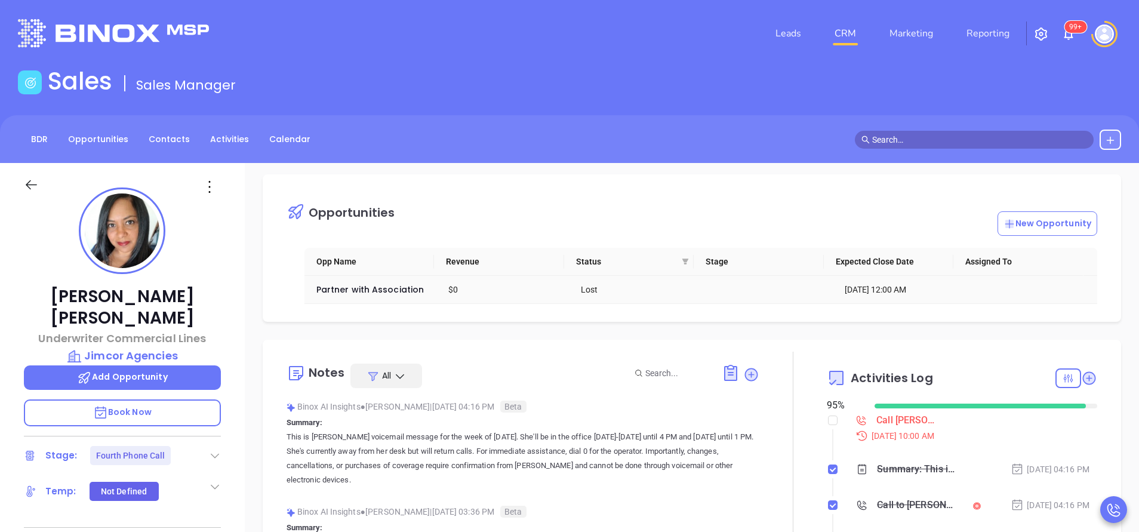
scroll to position [0, 0]
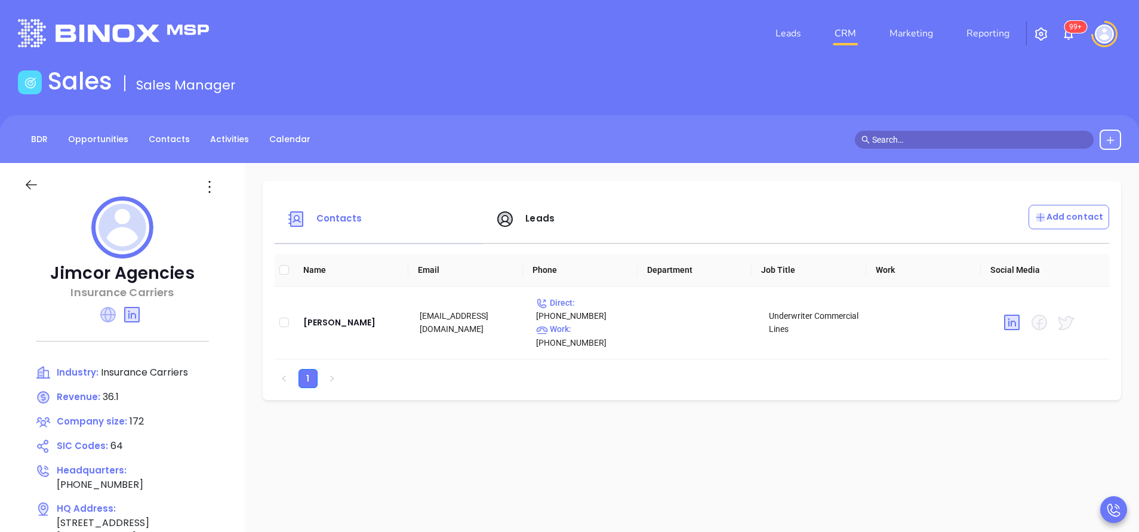
click at [110, 314] on icon at bounding box center [108, 315] width 16 height 16
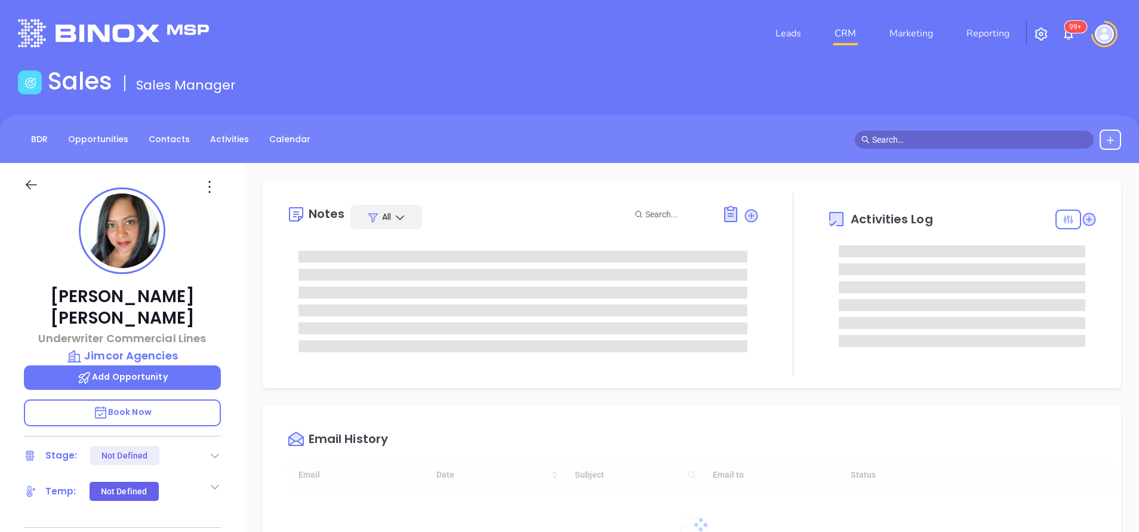
type input "[DATE]"
type input "[PERSON_NAME]"
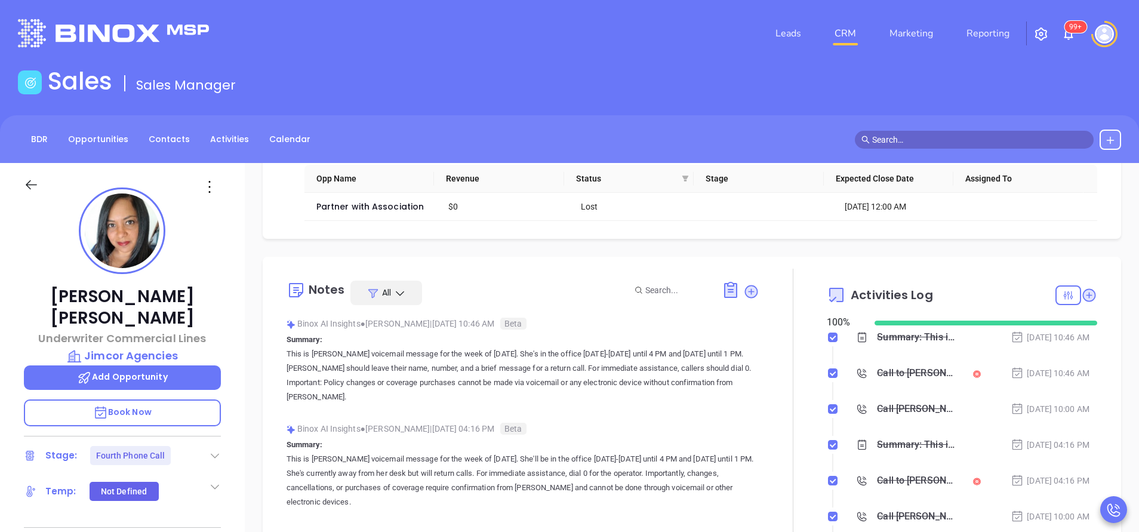
scroll to position [179, 0]
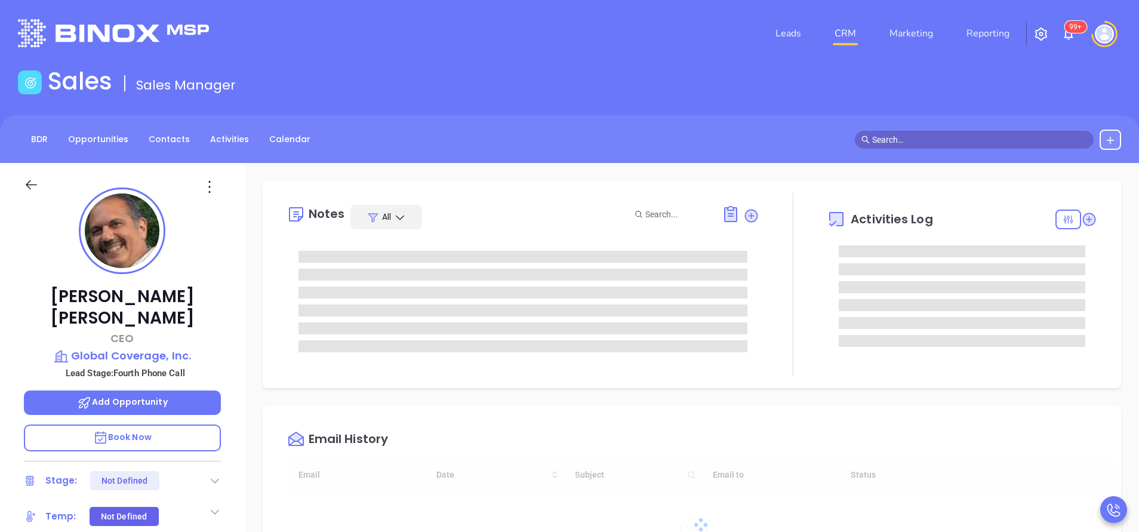
type input "[DATE]"
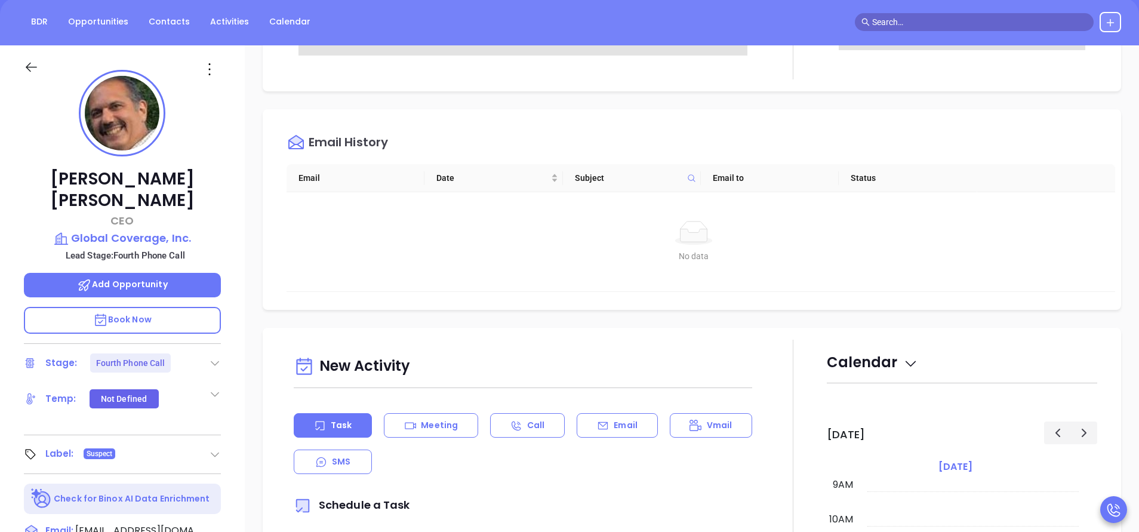
scroll to position [179, 0]
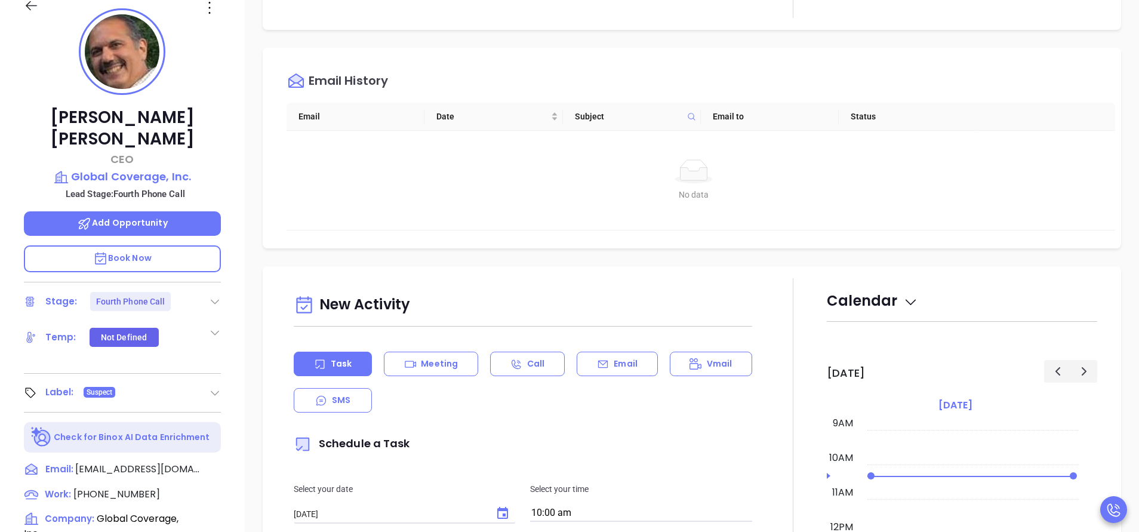
type input "[PERSON_NAME]"
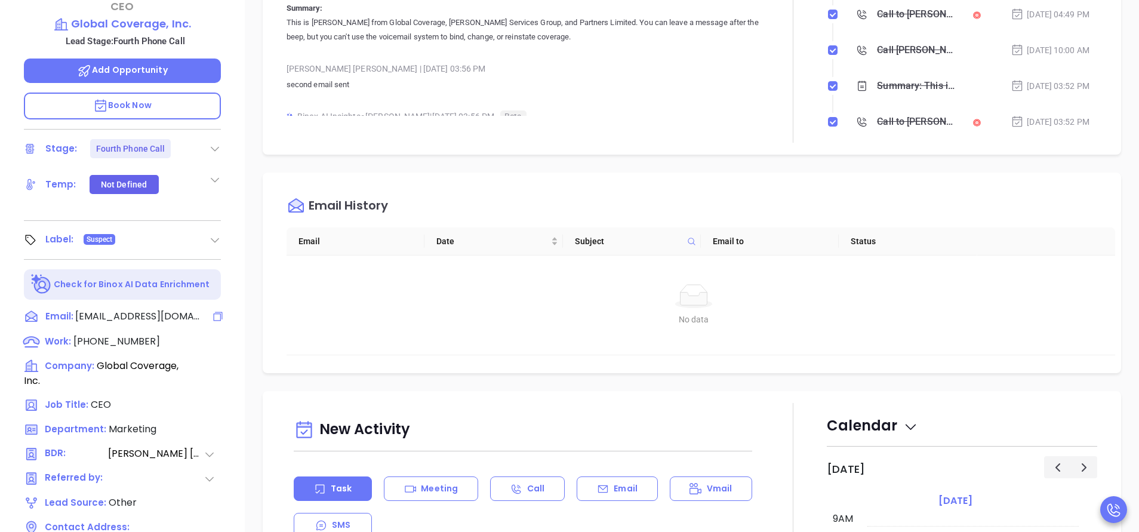
scroll to position [358, 0]
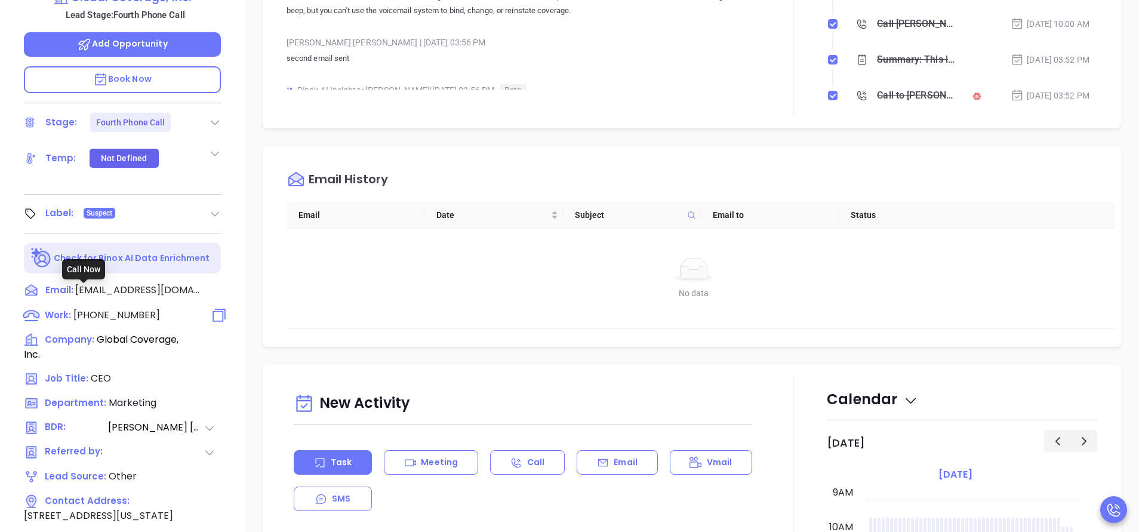
click at [127, 308] on span "(212) 683-2622" at bounding box center [116, 315] width 87 height 14
type input "(212) 683-2622"
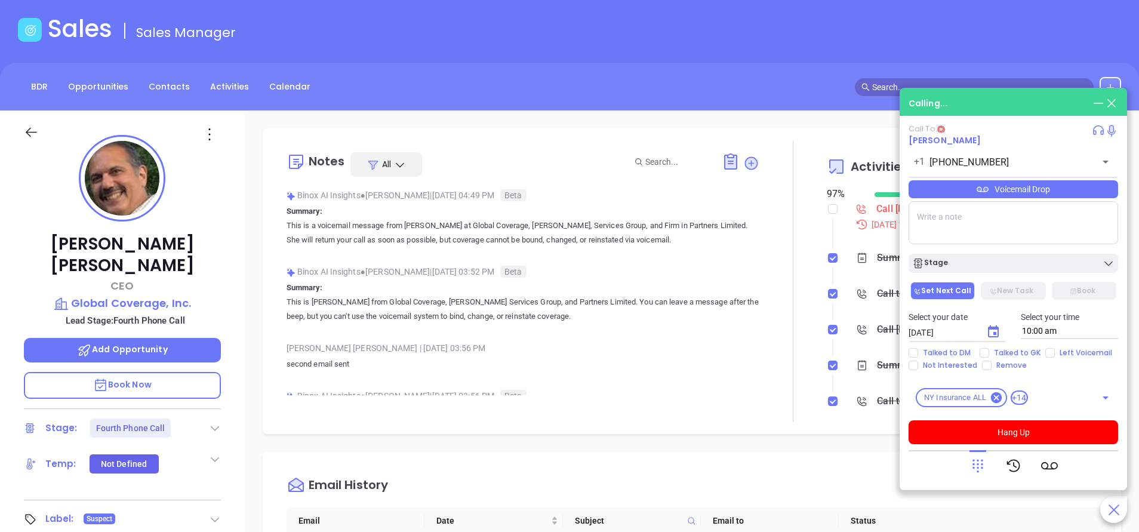
scroll to position [0, 0]
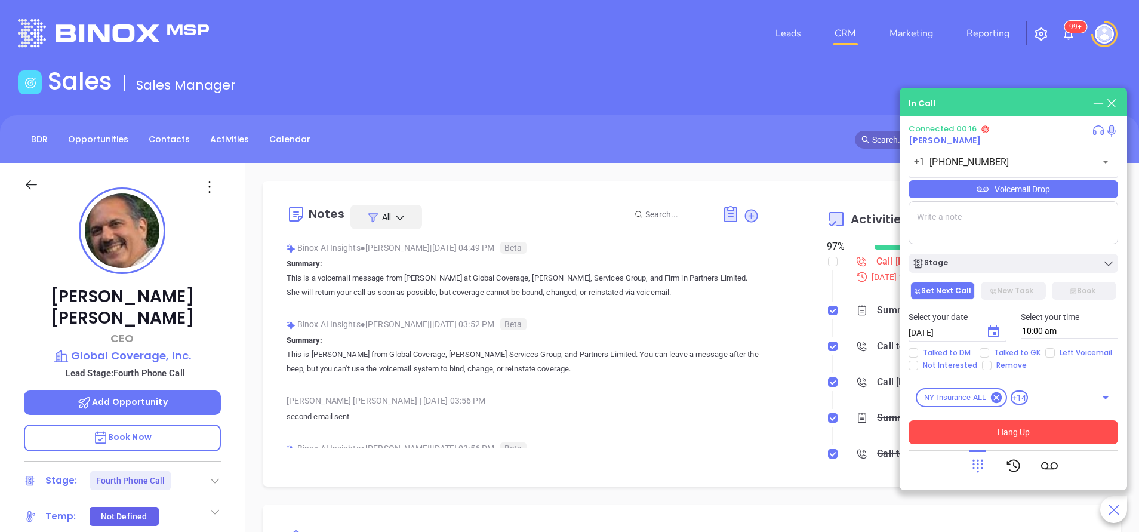
click at [1023, 432] on button "Hang Up" at bounding box center [1012, 432] width 209 height 24
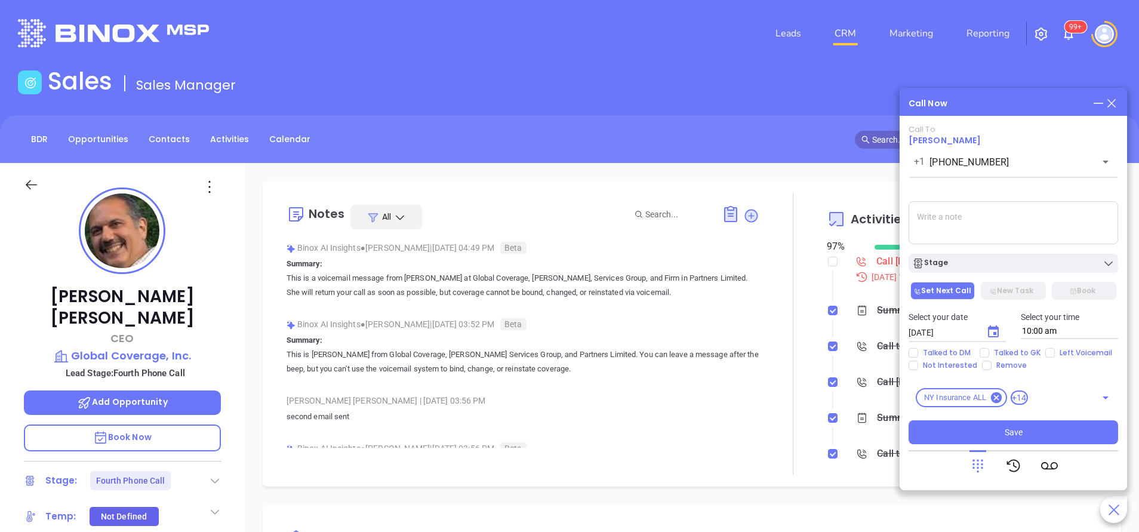
click at [1115, 101] on icon at bounding box center [1111, 103] width 13 height 13
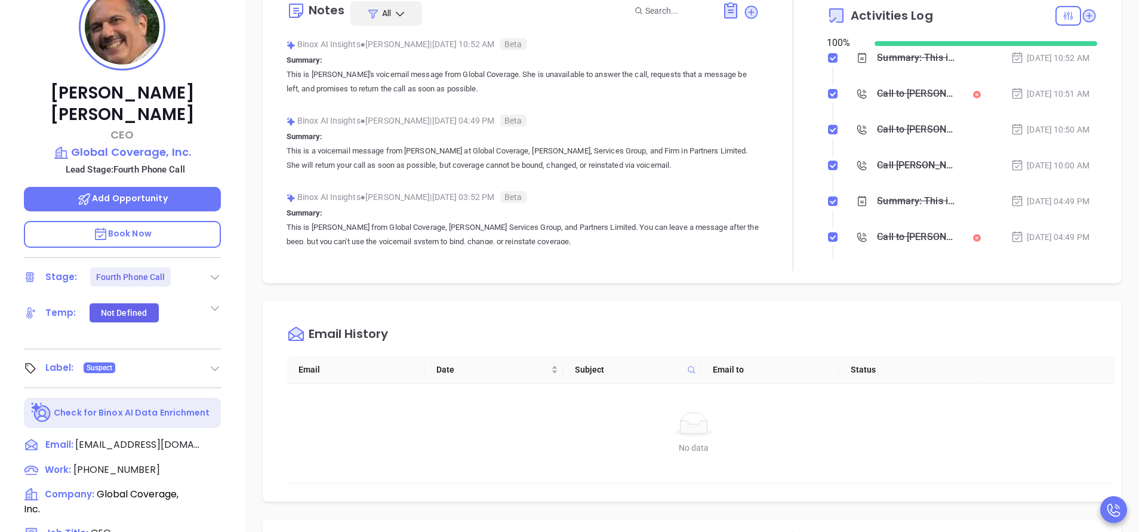
scroll to position [269, 0]
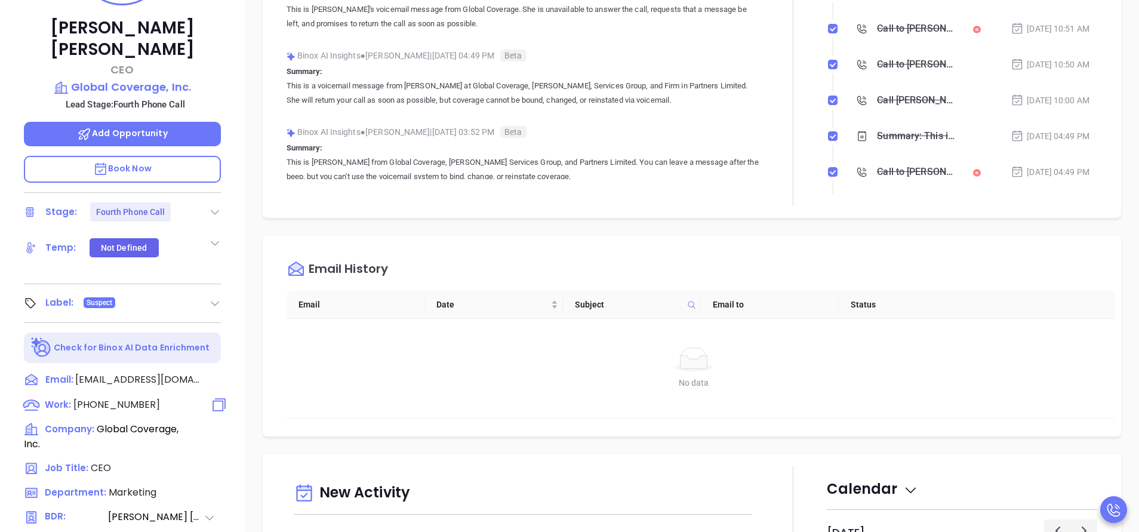
click at [124, 397] on span "(212) 683-2622" at bounding box center [116, 404] width 87 height 14
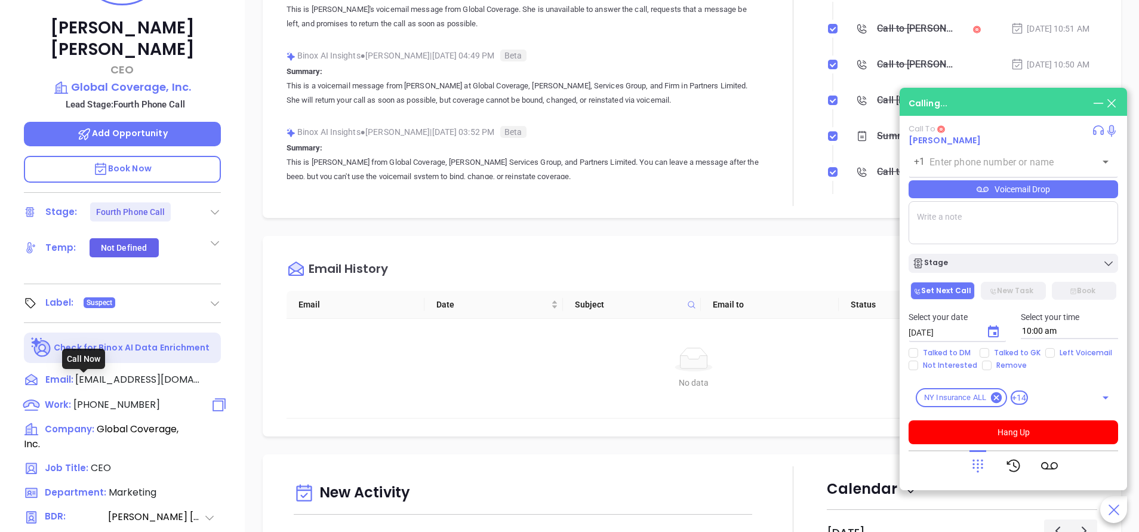
type input "(212) 683-2622"
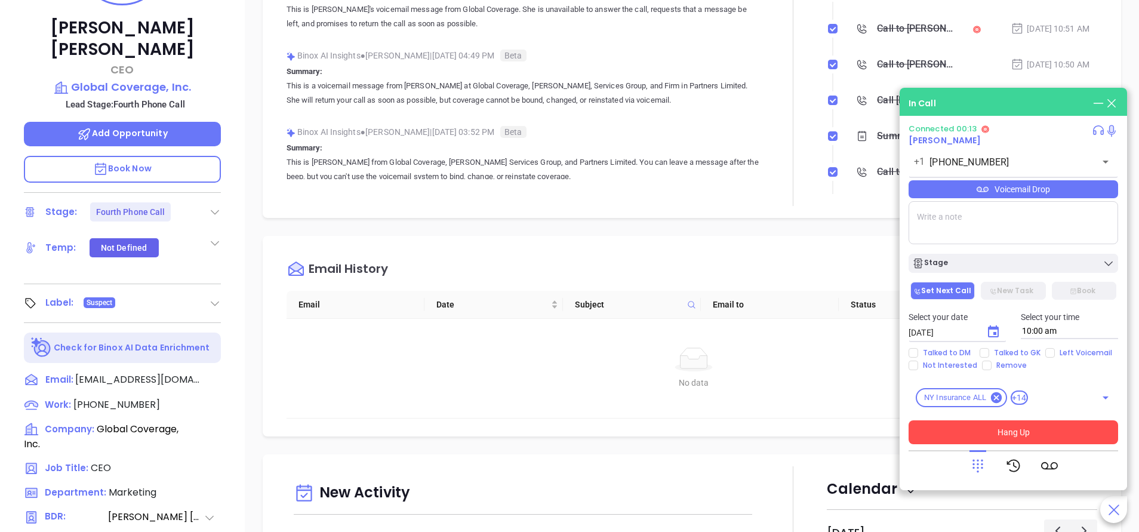
click at [1031, 428] on button "Hang Up" at bounding box center [1012, 432] width 209 height 24
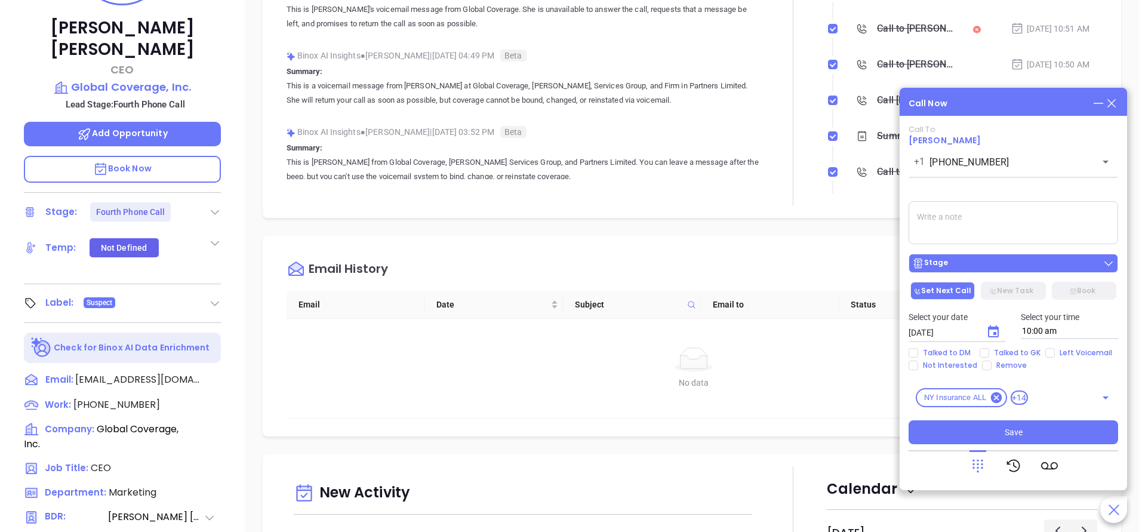
click at [954, 264] on div "Stage" at bounding box center [1013, 263] width 202 height 12
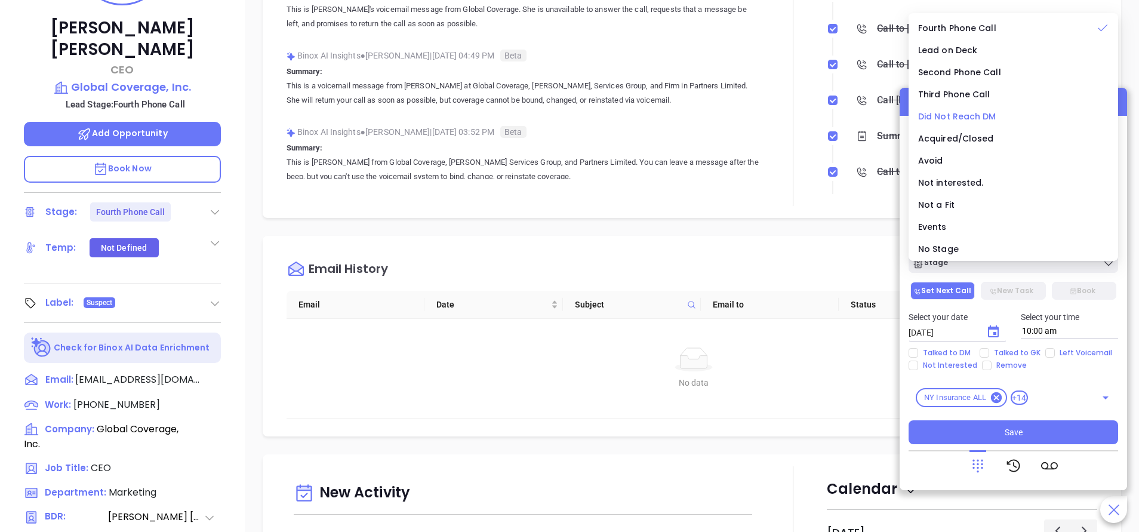
click at [980, 112] on span "Did Not Reach DM" at bounding box center [957, 116] width 78 height 12
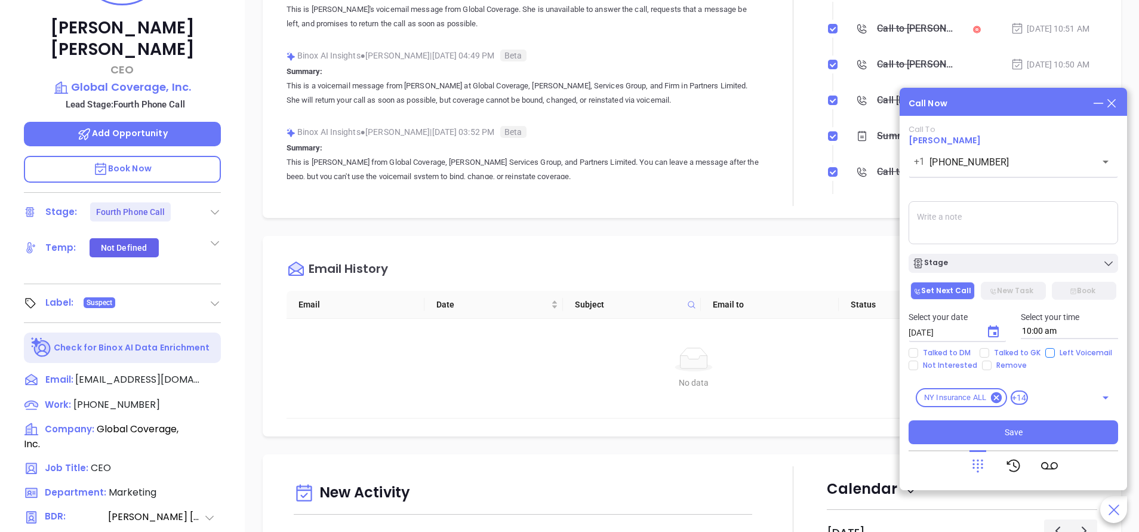
click at [1051, 353] on input "Left Voicemail" at bounding box center [1050, 353] width 10 height 10
checkbox input "true"
click at [1039, 429] on button "Save" at bounding box center [1012, 432] width 209 height 24
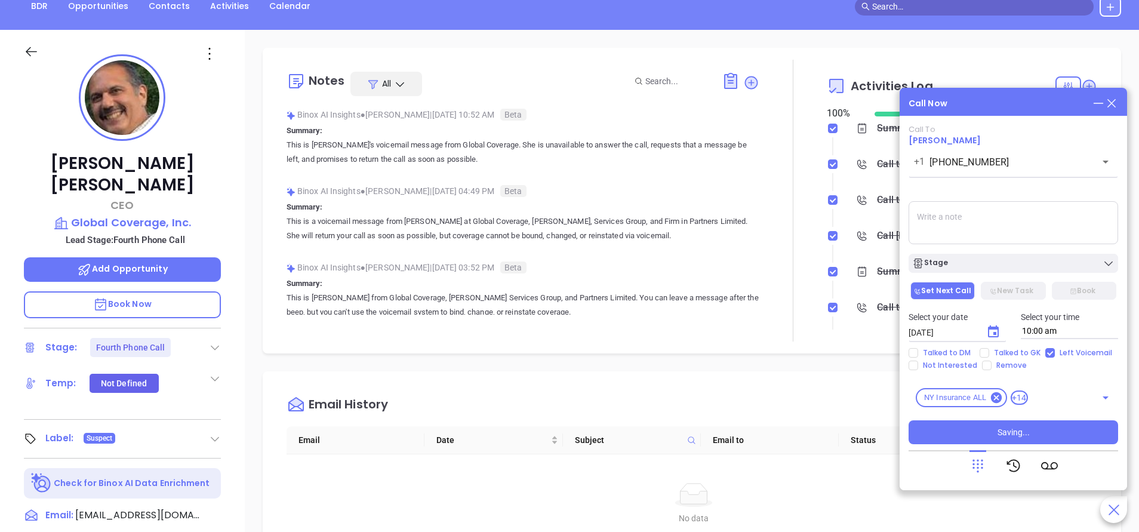
scroll to position [0, 0]
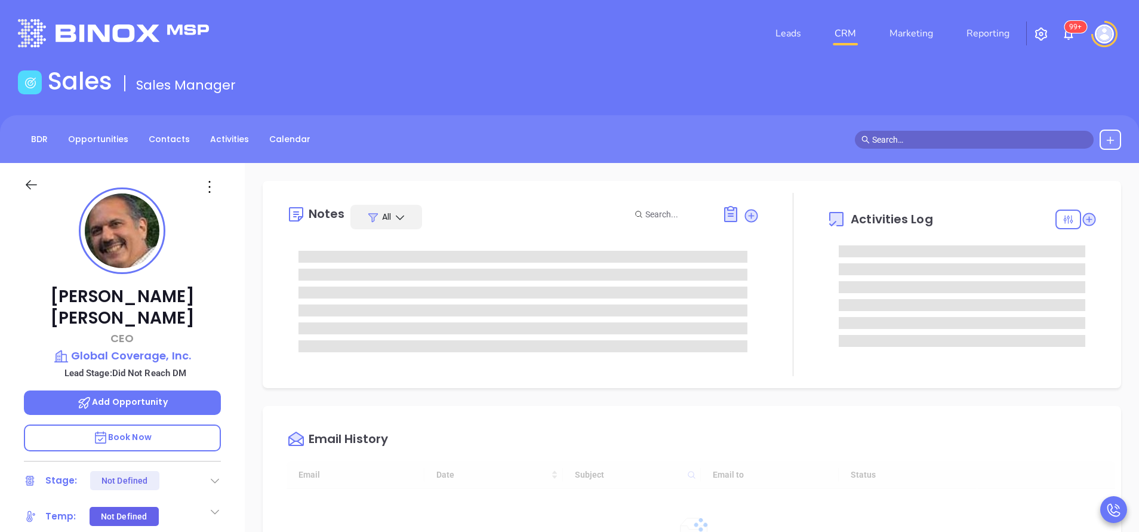
type input "[DATE]"
type input "[PERSON_NAME]"
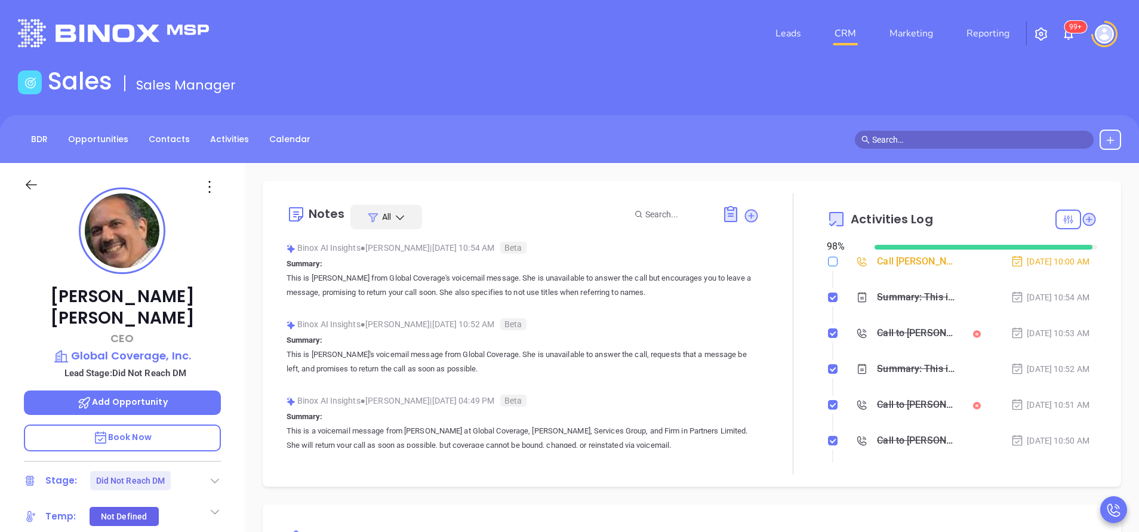
click at [828, 264] on input "checkbox" at bounding box center [833, 262] width 10 height 10
checkbox input "true"
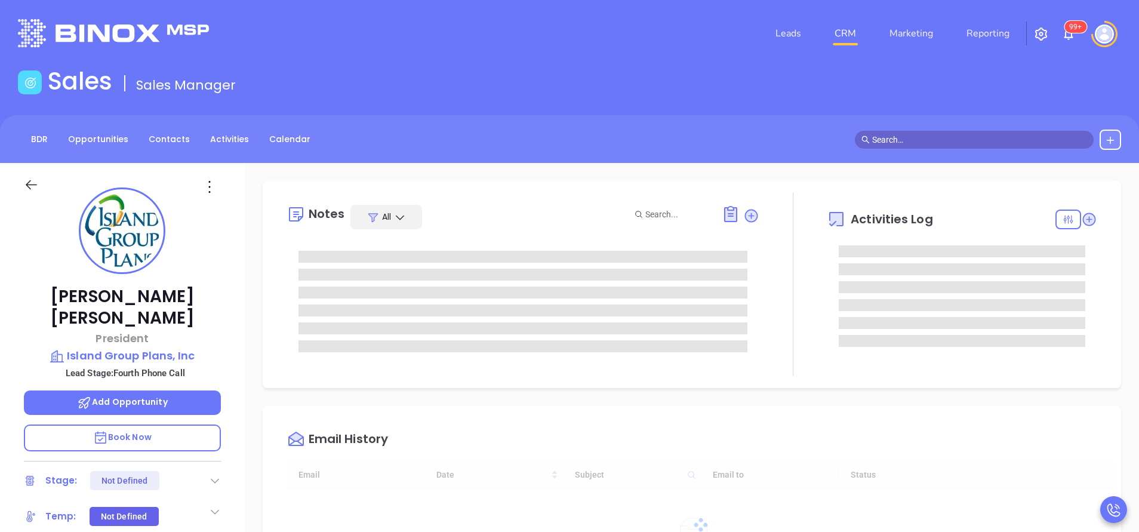
type input "[DATE]"
type input "[PERSON_NAME]"
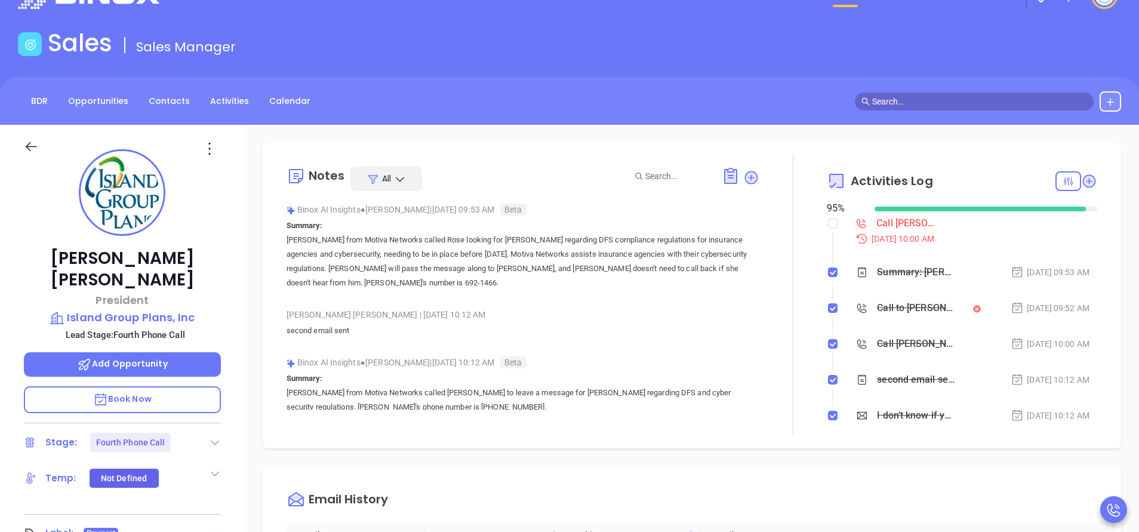
scroll to position [0, 0]
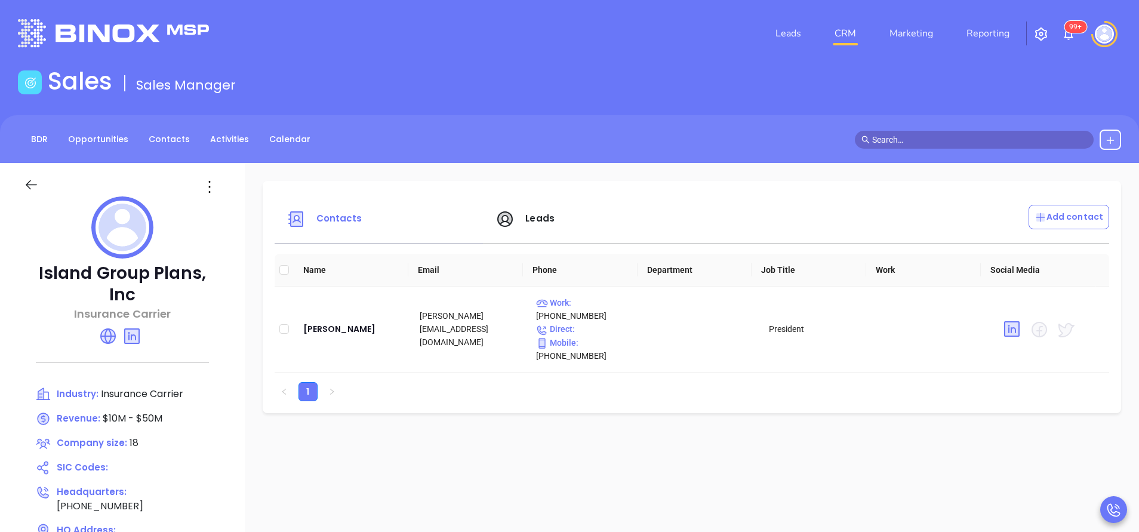
click at [533, 215] on span "Leads" at bounding box center [539, 218] width 29 height 13
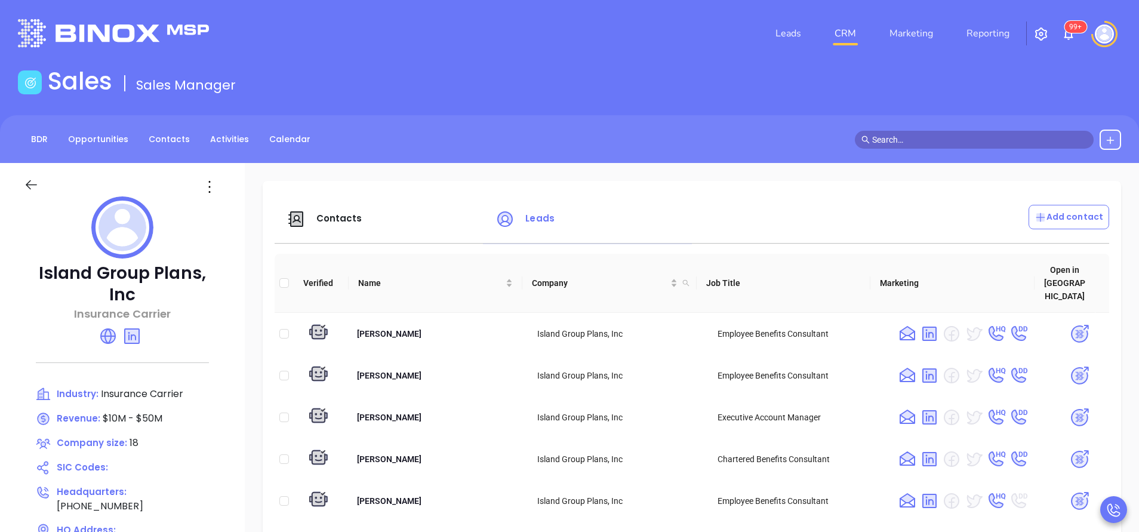
click at [337, 214] on span "Contacts" at bounding box center [339, 218] width 46 height 13
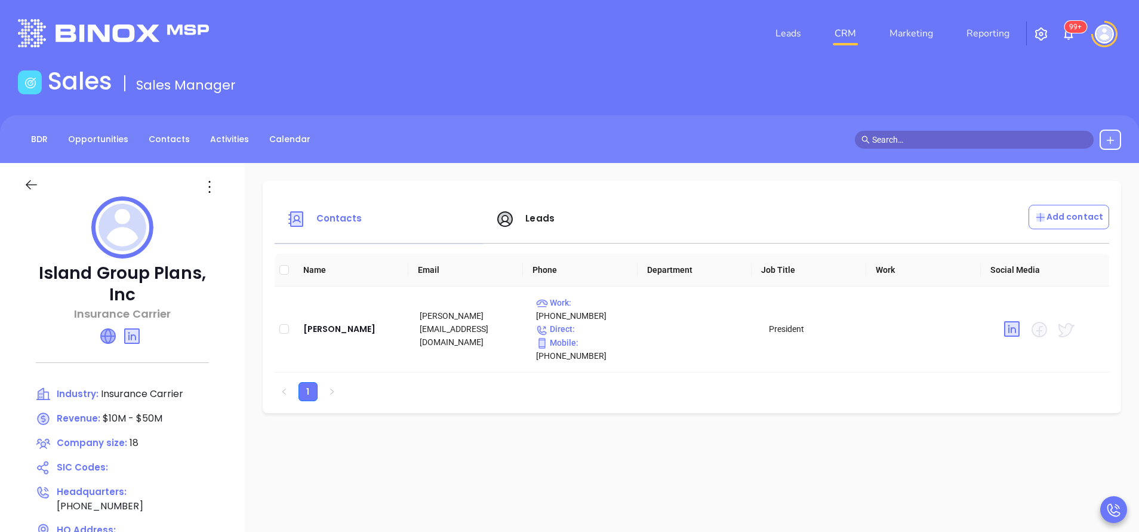
click at [107, 326] on icon at bounding box center [107, 335] width 19 height 19
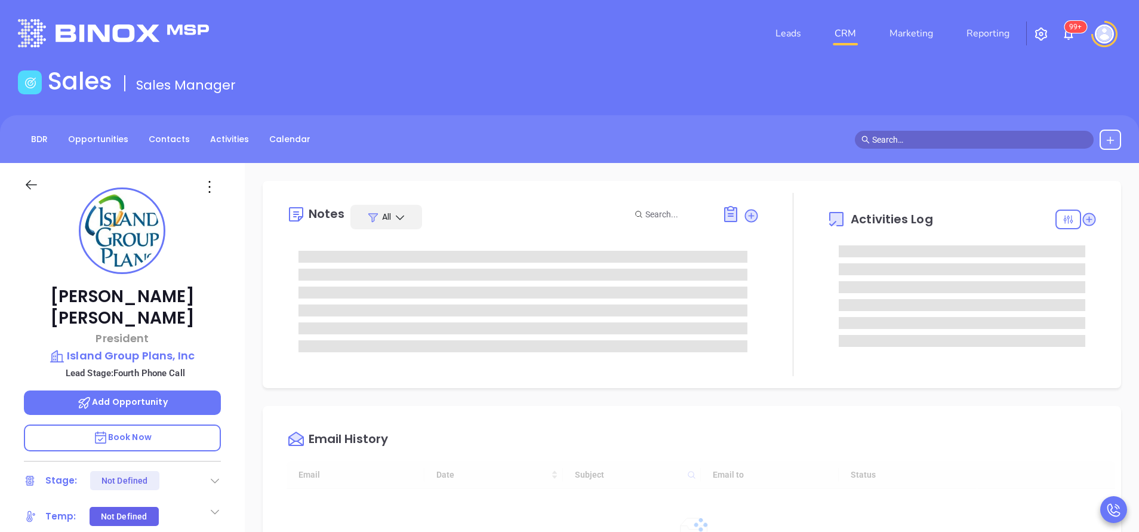
type input "[DATE]"
type input "[PERSON_NAME]"
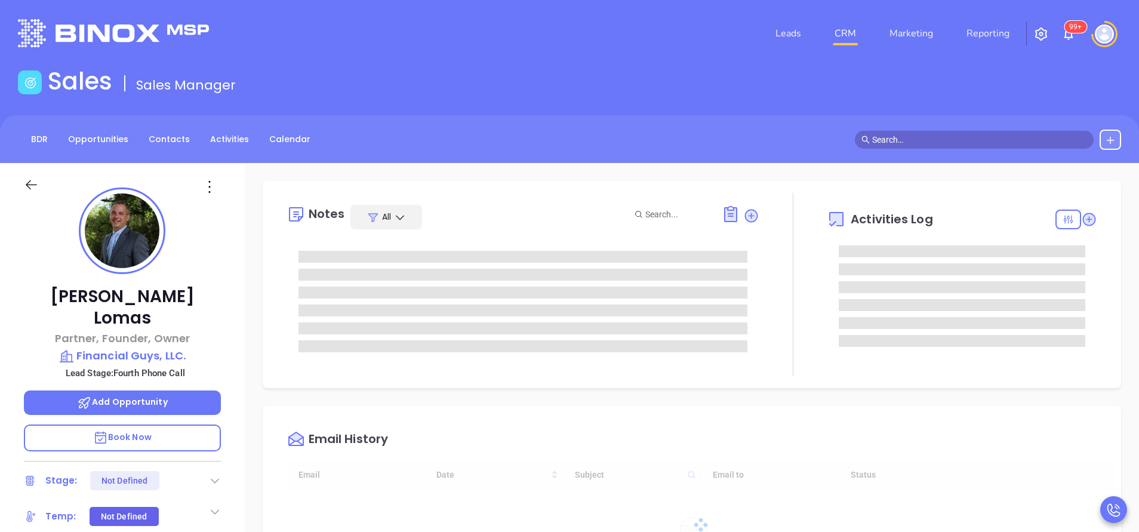
type input "[DATE]"
type input "[PERSON_NAME]"
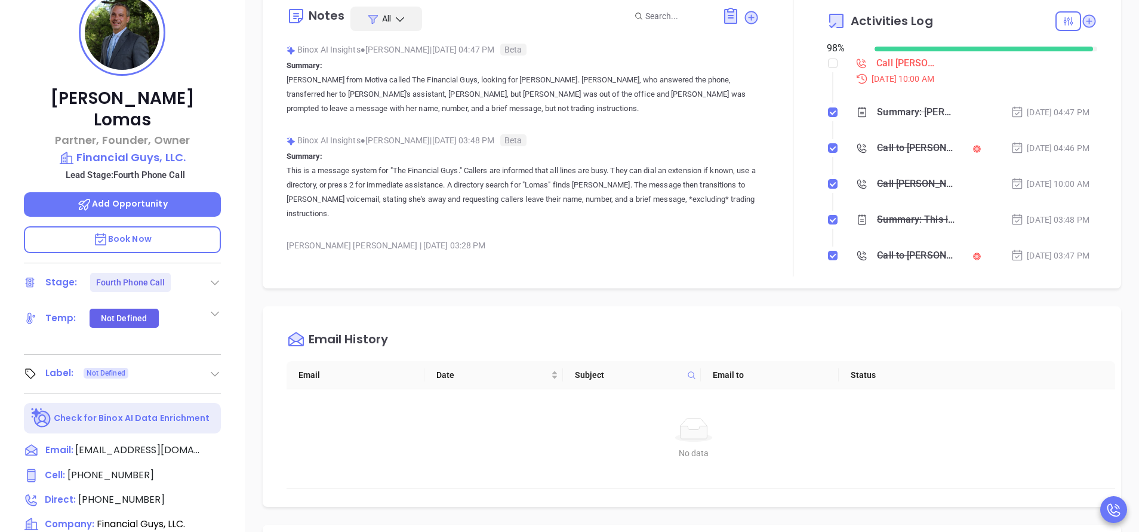
scroll to position [0, 0]
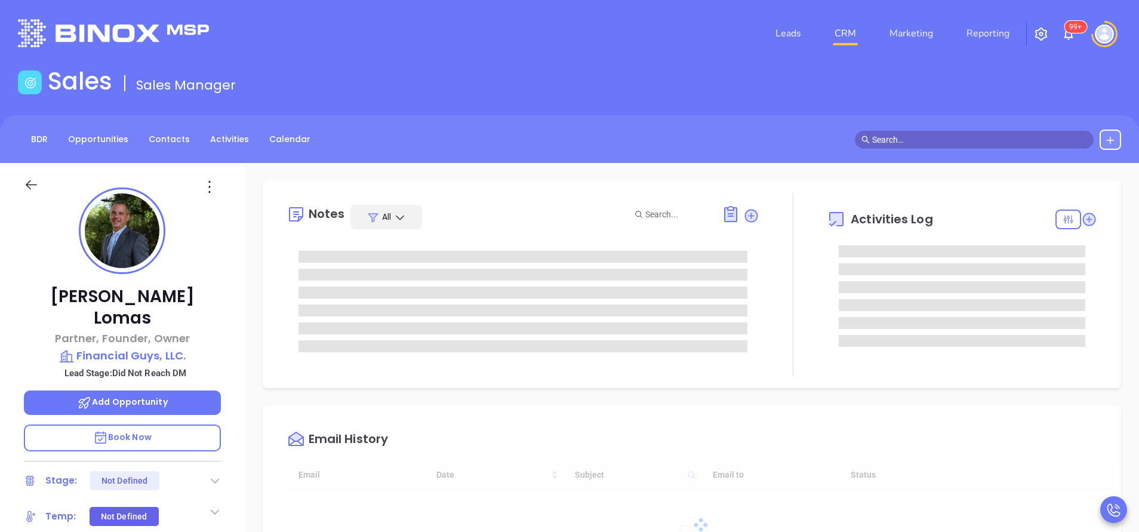
type input "[DATE]"
type input "[PERSON_NAME]"
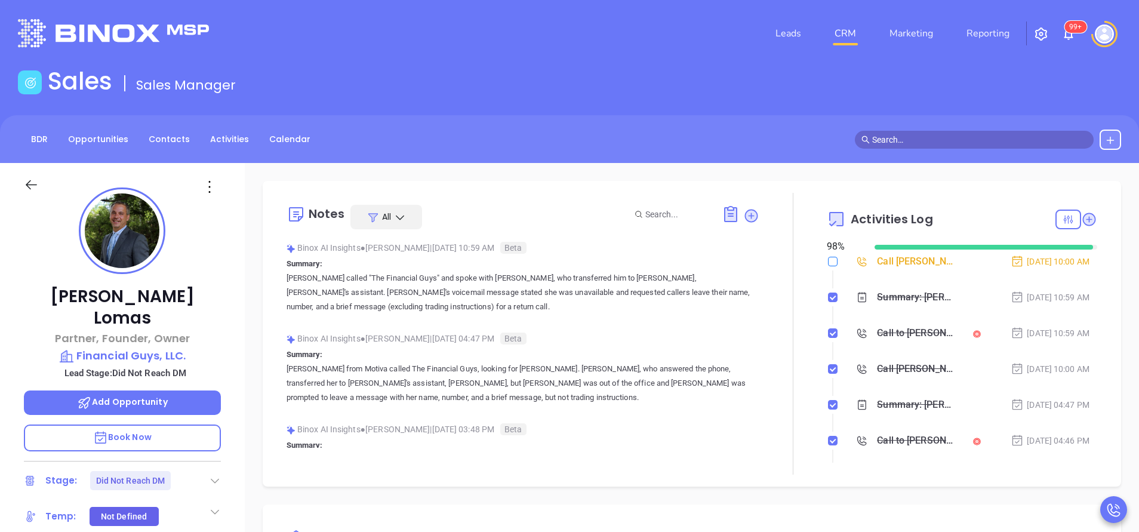
click at [828, 264] on input "checkbox" at bounding box center [833, 262] width 10 height 10
checkbox input "true"
